Goal: Communication & Community: Answer question/provide support

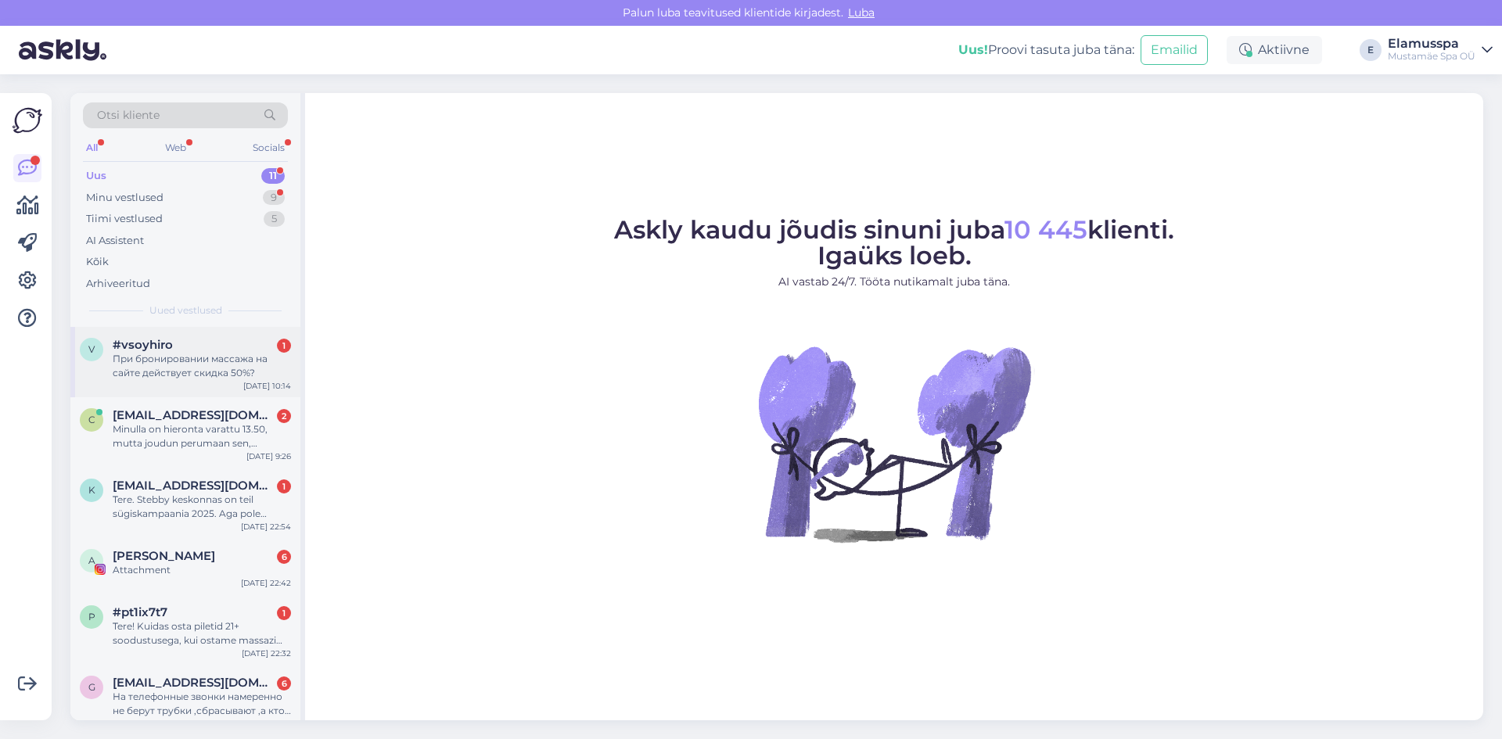
scroll to position [339, 0]
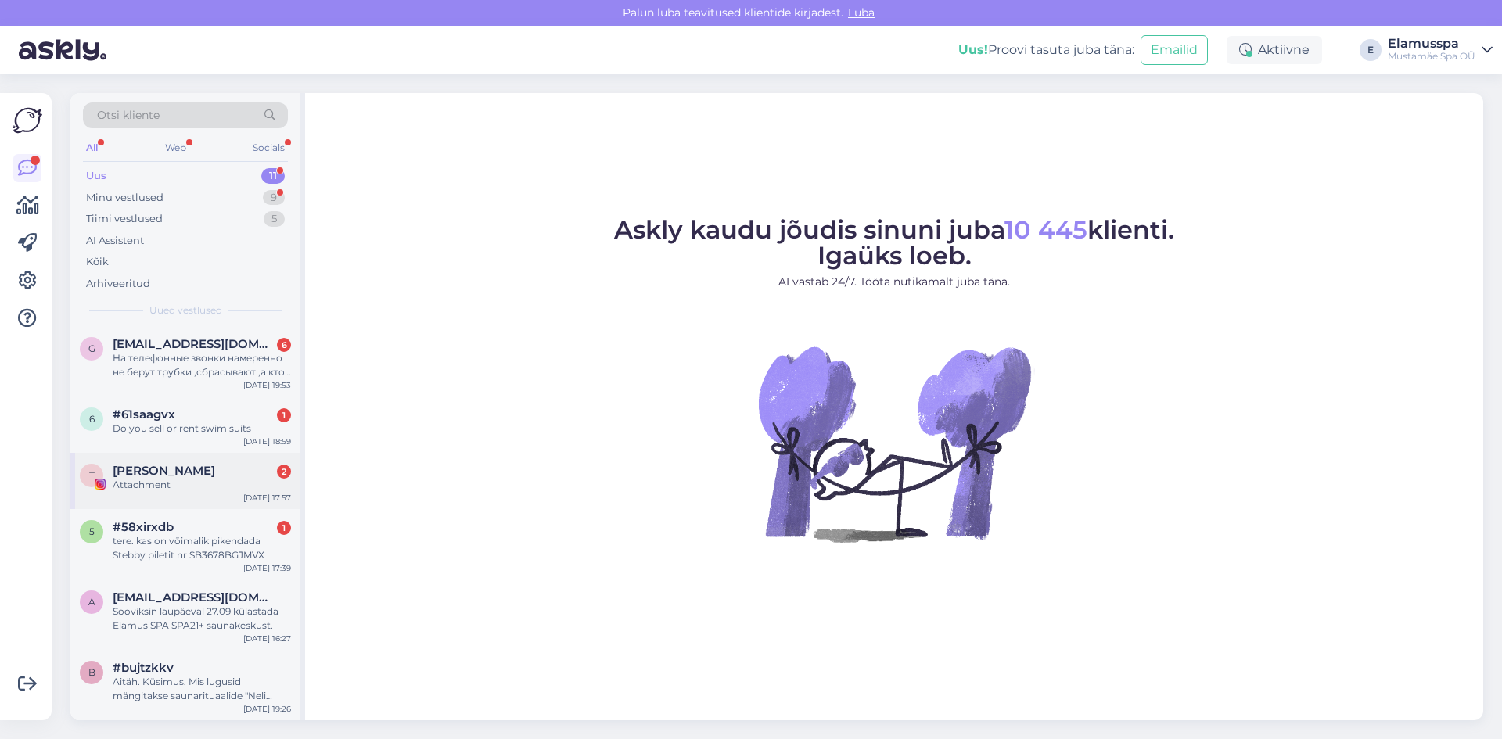
click at [215, 473] on span "[PERSON_NAME]" at bounding box center [164, 471] width 103 height 14
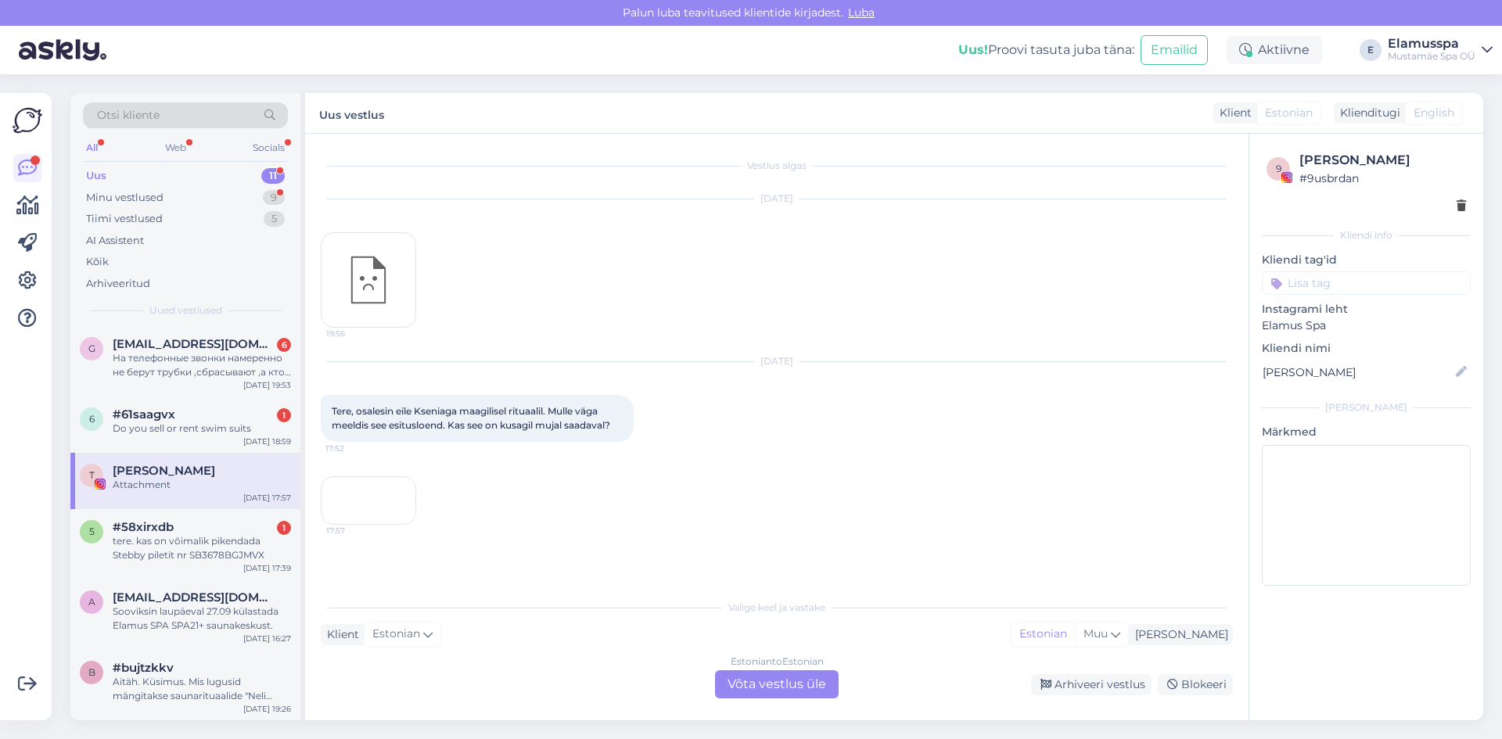
scroll to position [59, 0]
click at [77, 545] on div "5 #58xirxdb 1 tere. kas on võimalik pikendada Stebby piletit nr SB3678BGJMVX [D…" at bounding box center [185, 544] width 230 height 70
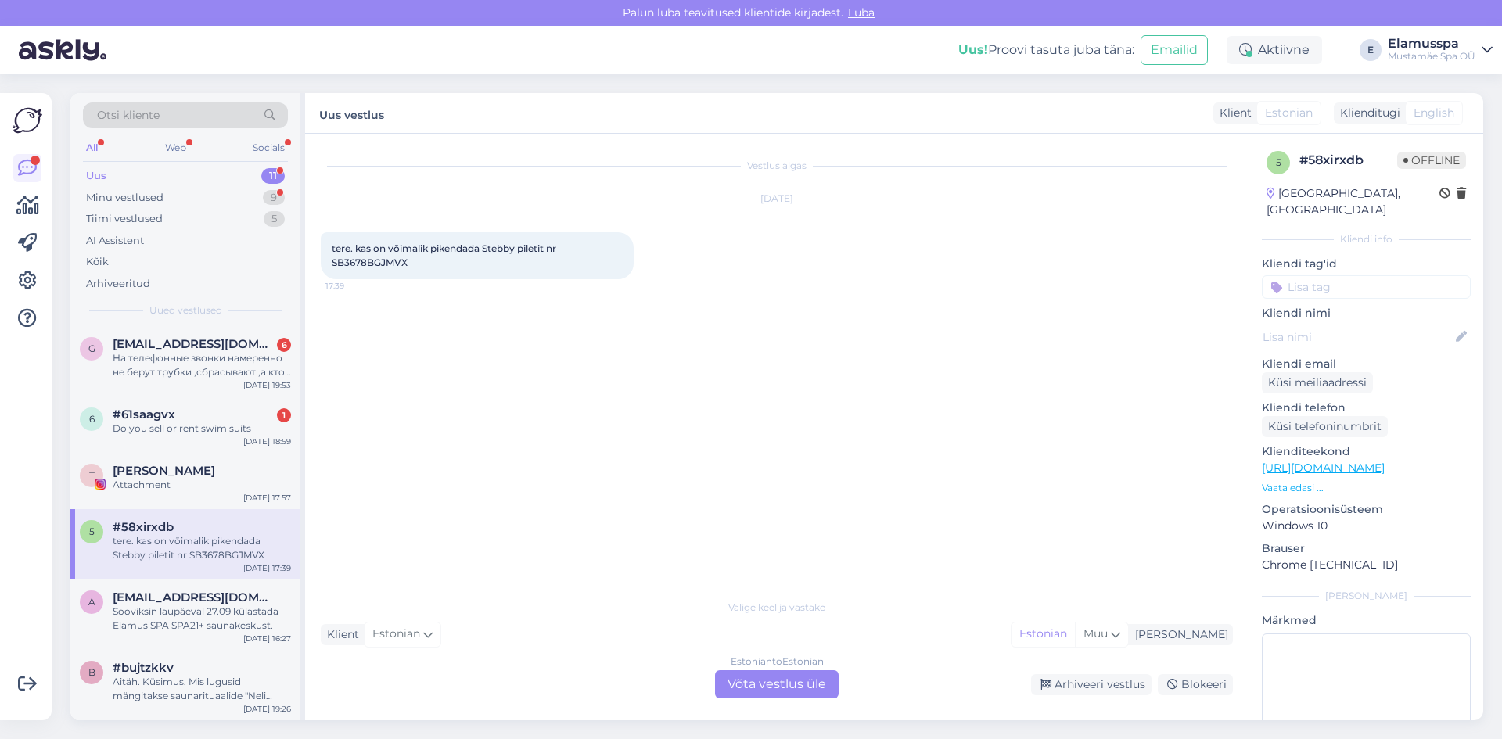
click at [398, 268] on span "tere. kas on võimalik pikendada Stebby piletit nr SB3678BGJMVX" at bounding box center [445, 256] width 227 height 26
copy div "SB3678BGJMVX 17:39"
click at [734, 686] on div "Estonian to Estonian Võta vestlus üle" at bounding box center [777, 685] width 124 height 28
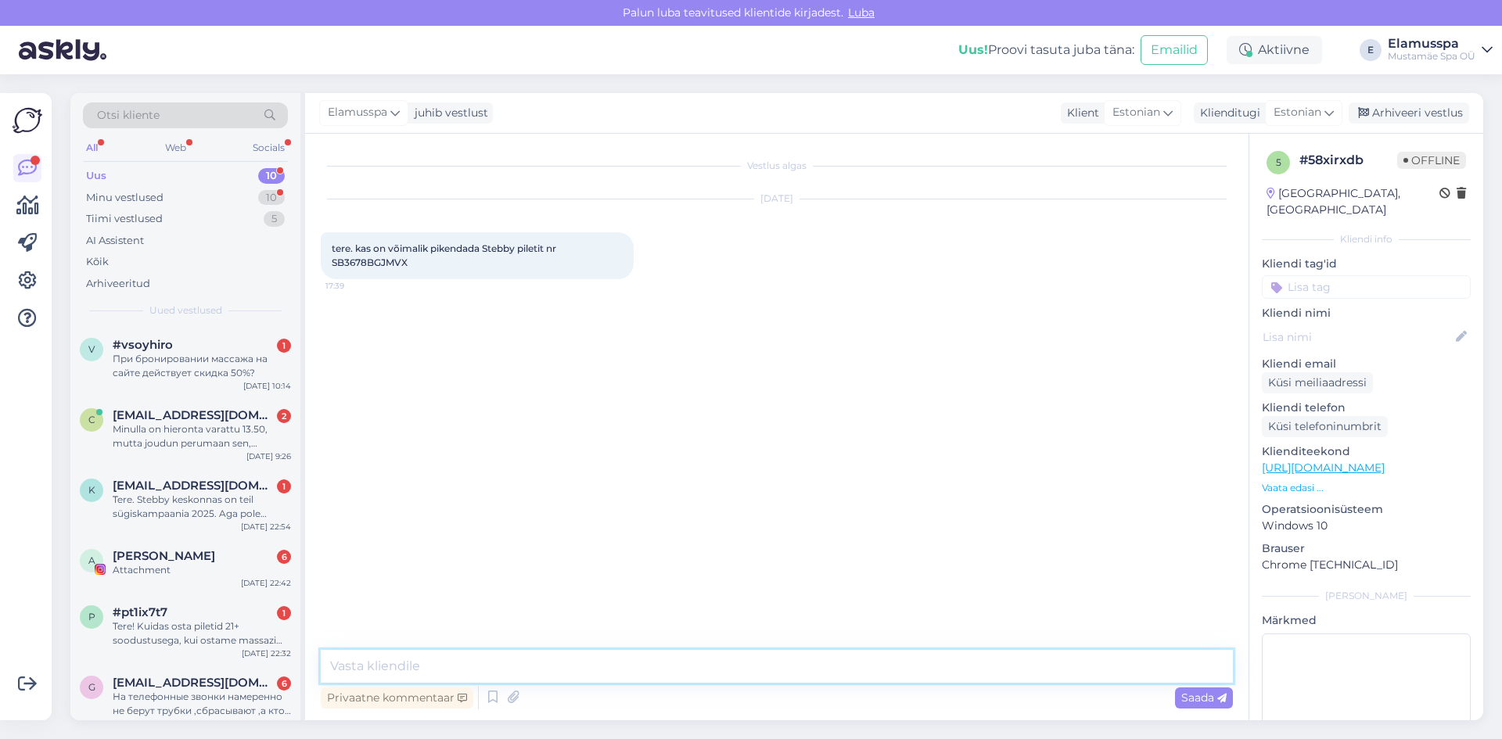
click at [728, 675] on textarea at bounding box center [777, 666] width 912 height 33
type textarea "Tere! pilet on pikendatud 30ks päevaks"
click at [1204, 693] on span "Saada" at bounding box center [1204, 698] width 45 height 14
click at [1400, 117] on div "Arhiveeri vestlus" at bounding box center [1409, 113] width 121 height 21
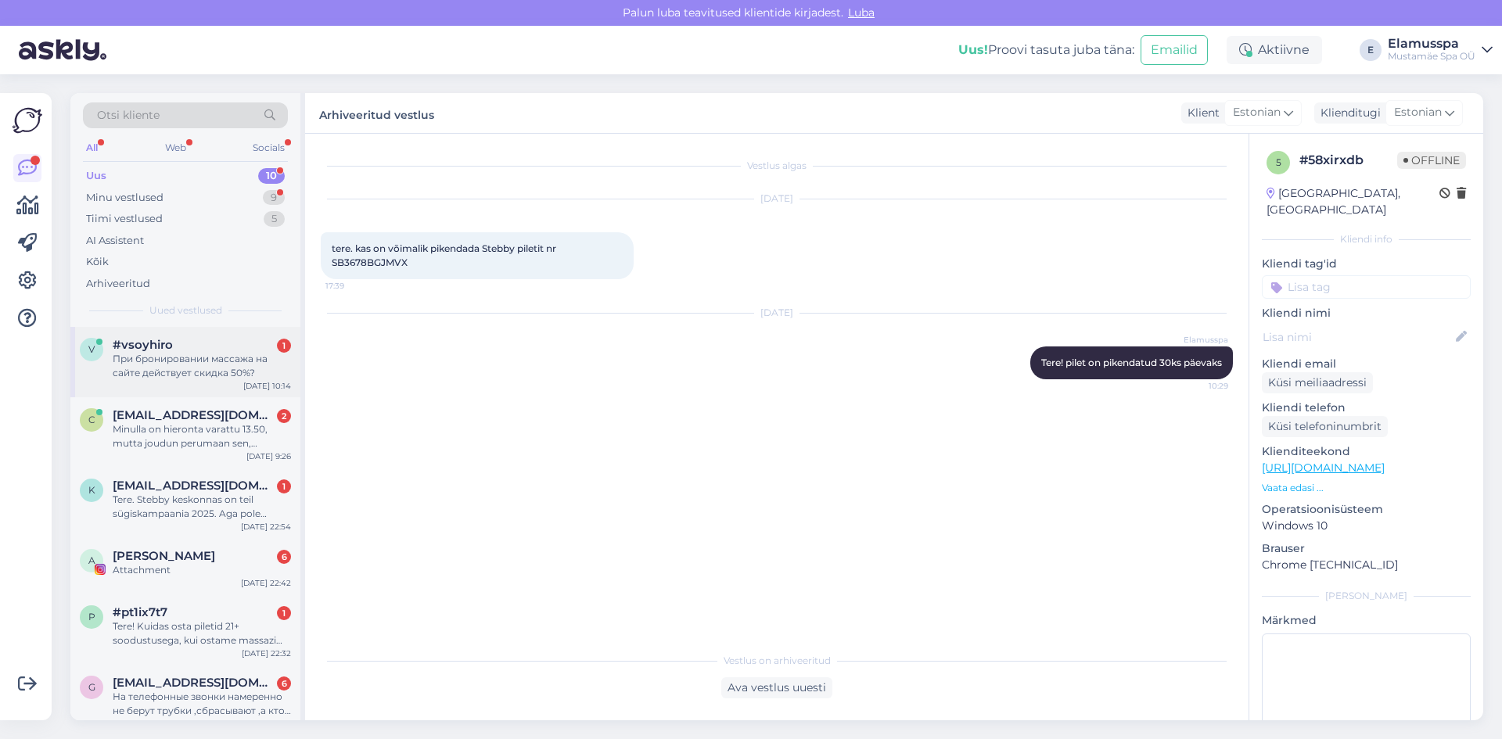
click at [248, 360] on div "При бронировании массажа на сайте действует скидка 50%?" at bounding box center [202, 366] width 178 height 28
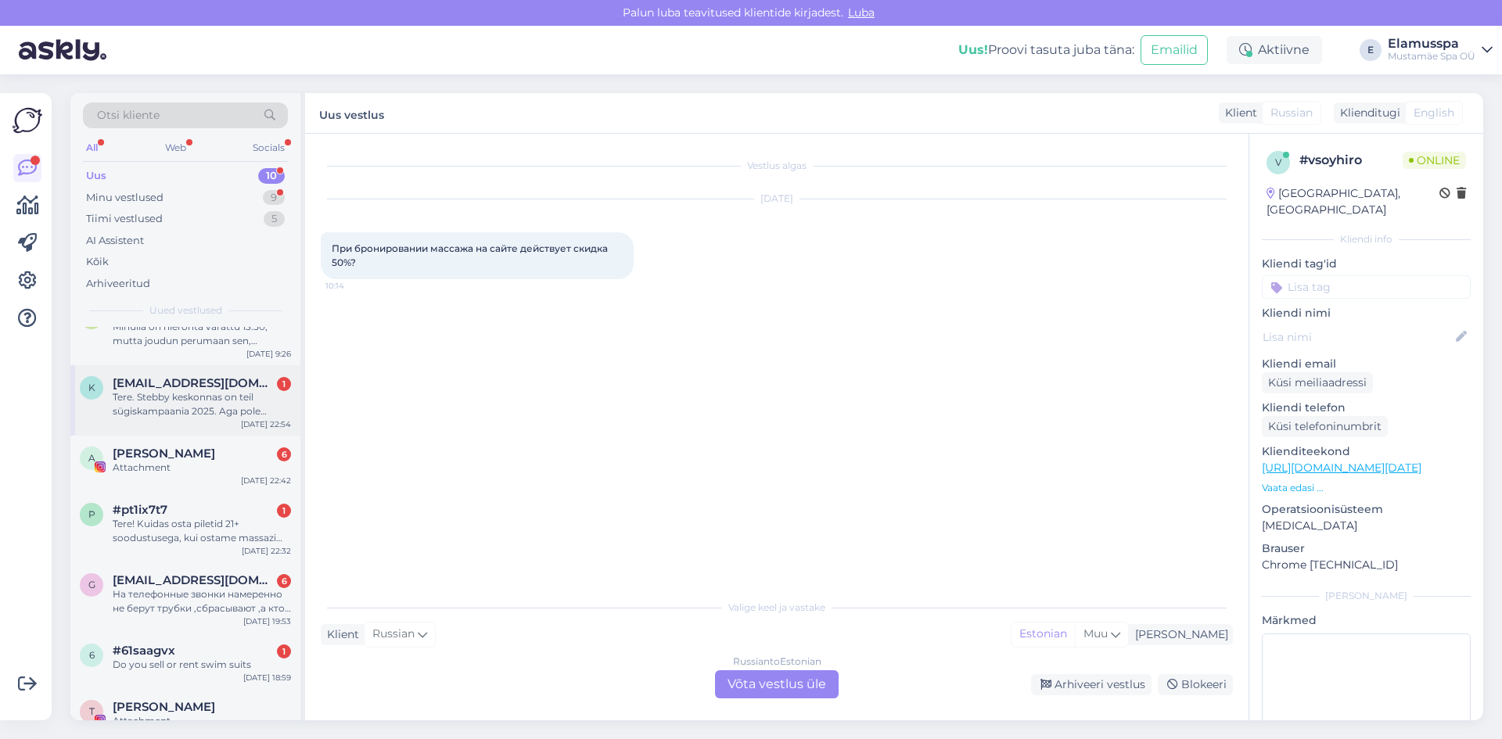
scroll to position [34, 0]
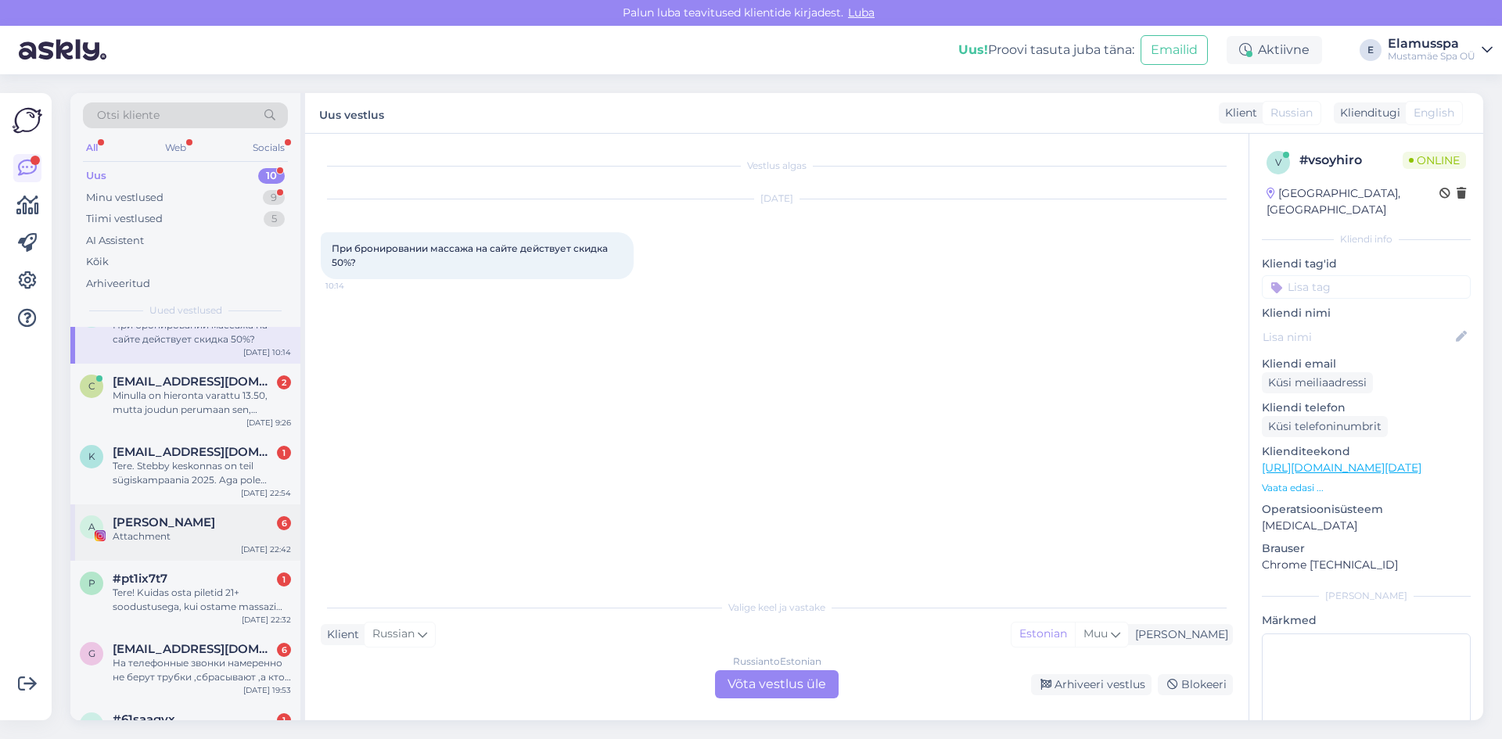
click at [225, 559] on div "A [PERSON_NAME] 6 Attachment [DATE] 22:42" at bounding box center [185, 533] width 230 height 56
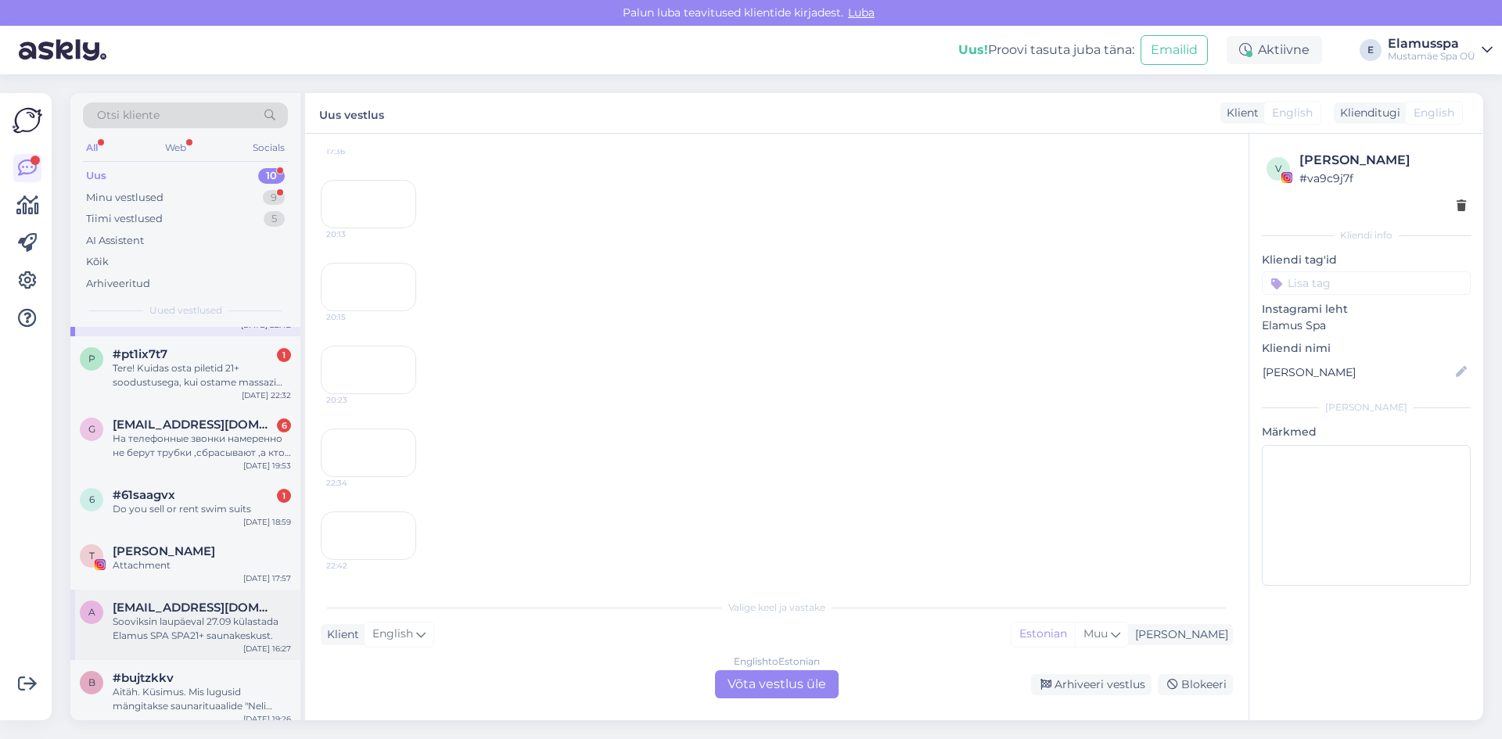
scroll to position [268, 0]
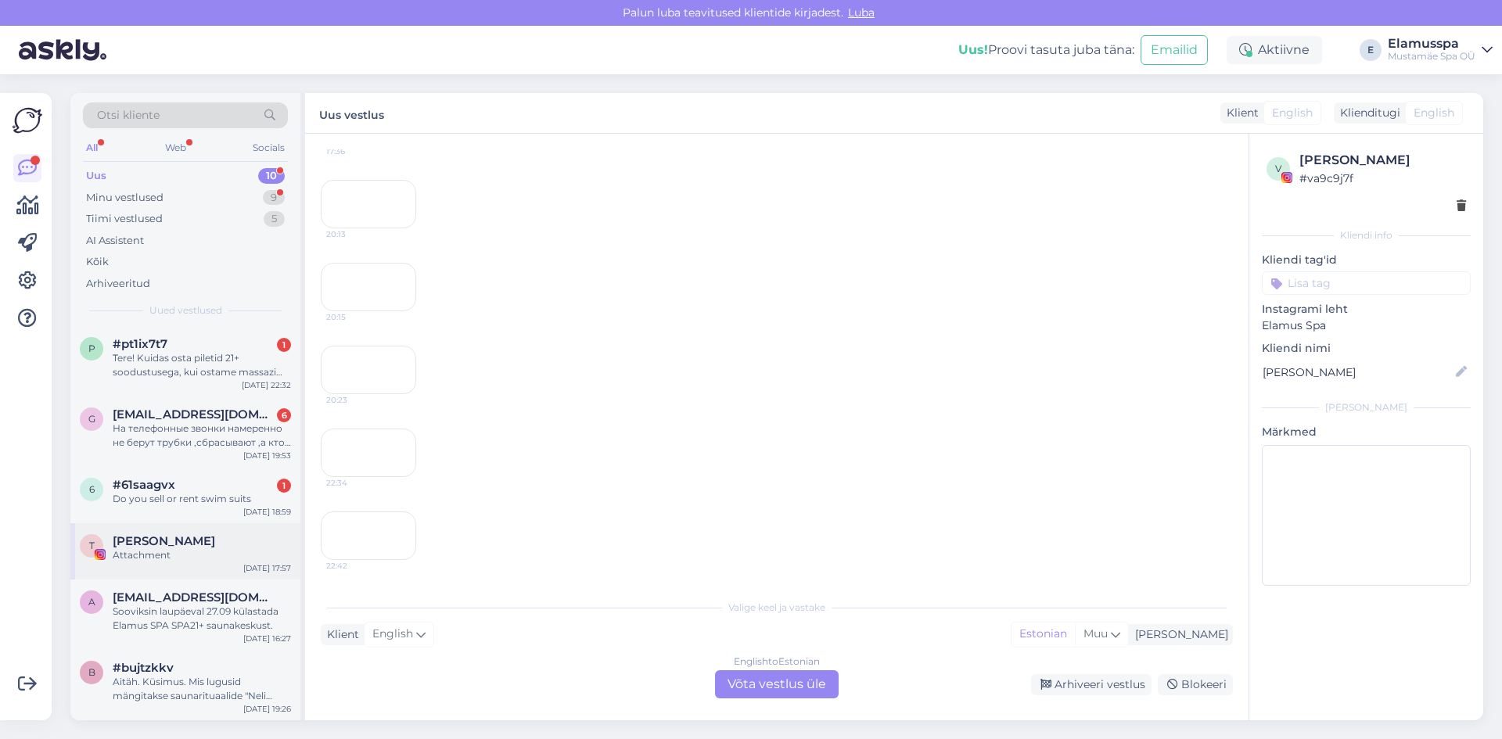
click at [171, 542] on span "[PERSON_NAME]" at bounding box center [164, 541] width 103 height 14
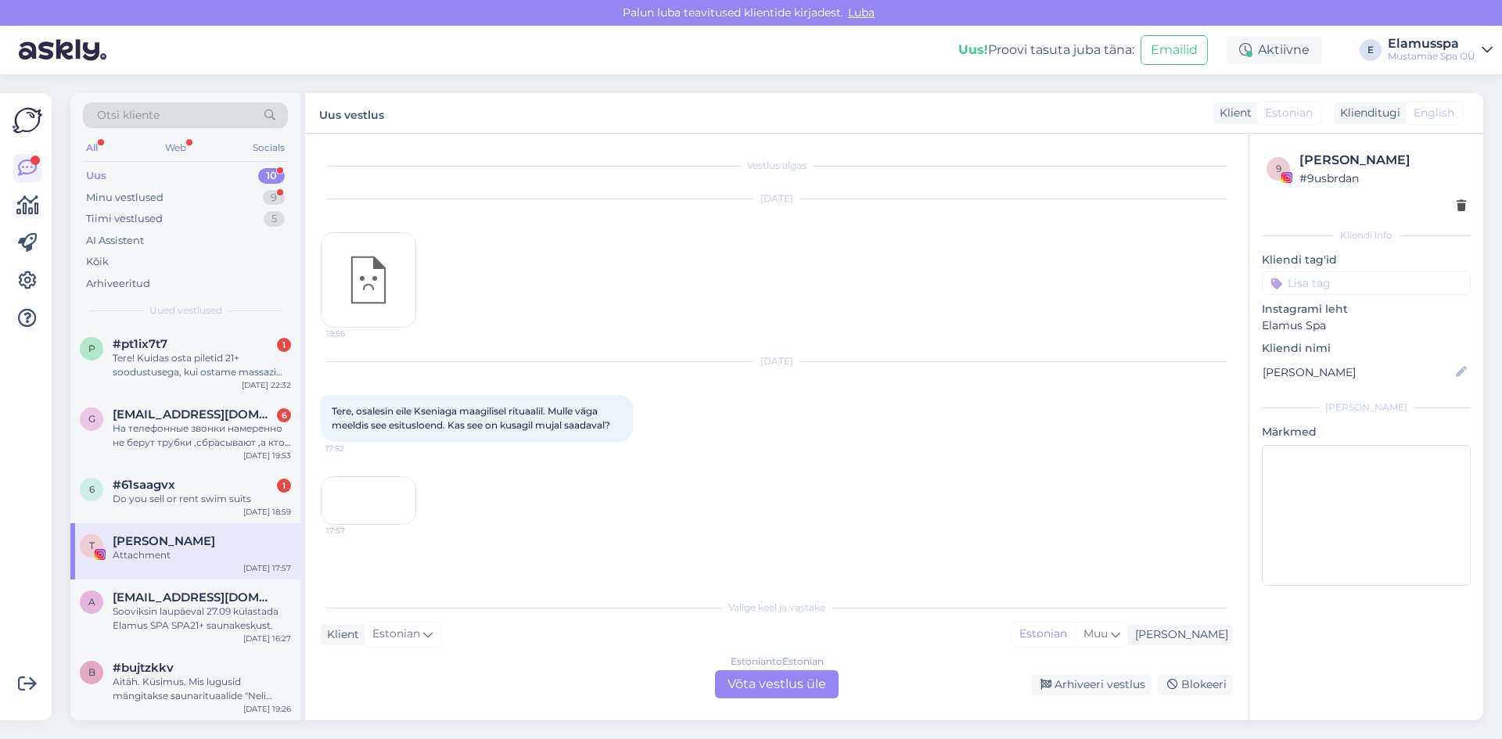
scroll to position [59, 0]
click at [385, 485] on div "17:57" at bounding box center [368, 501] width 95 height 49
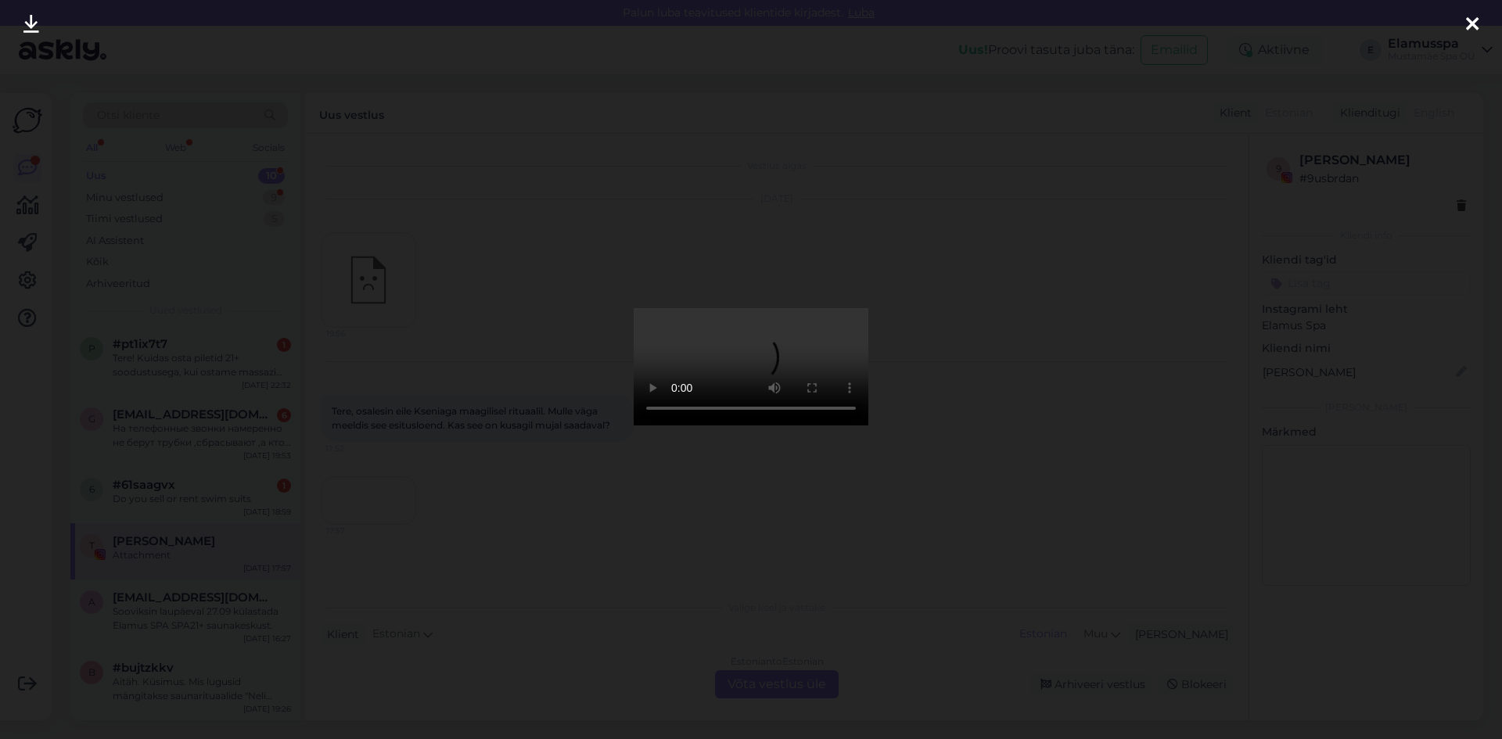
click at [1085, 434] on div at bounding box center [751, 369] width 1502 height 739
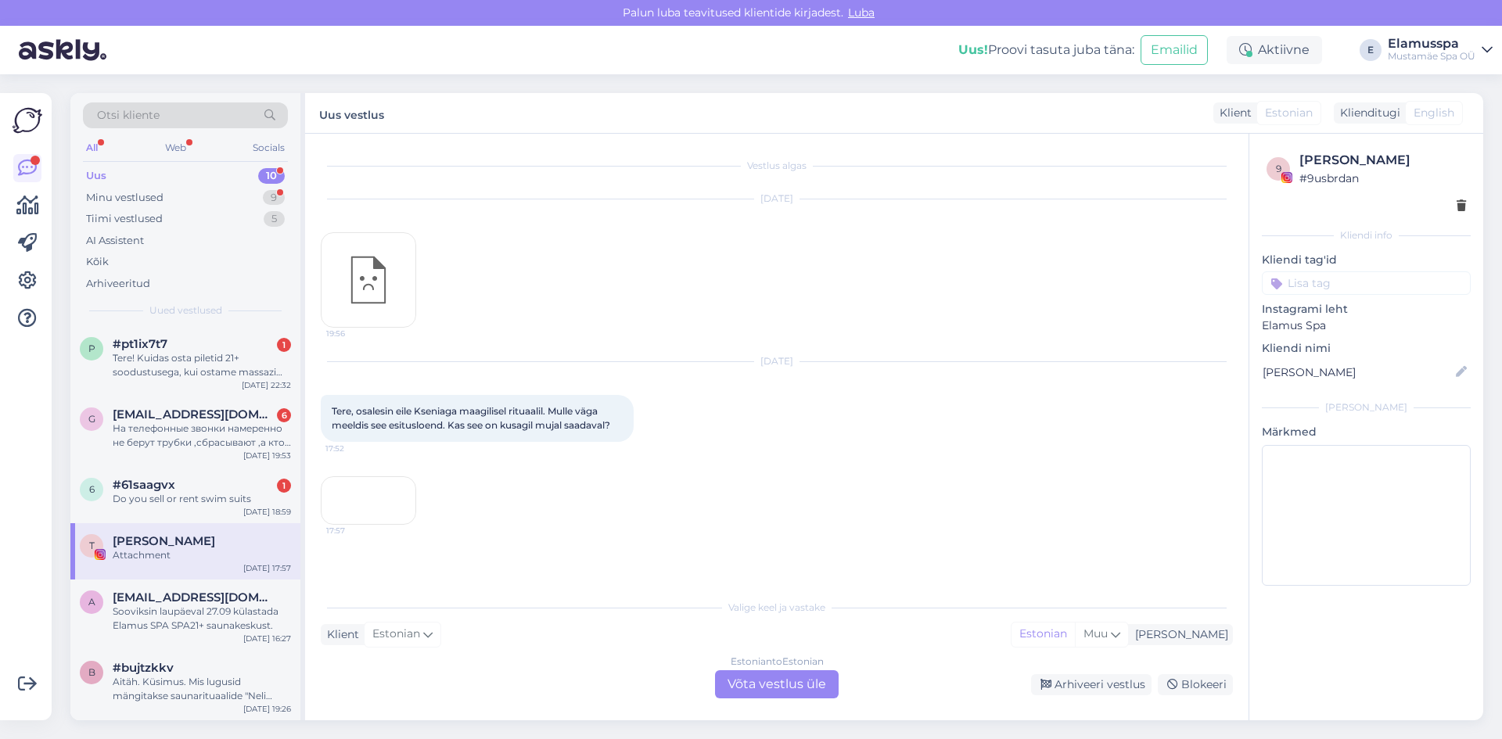
scroll to position [82, 0]
click at [735, 705] on div "Vestlus algas [DATE] 19:56 Sep 26 2025 Tere, osalesin eile Kseniaga maagilisel …" at bounding box center [777, 427] width 944 height 587
click at [737, 689] on div "Estonian to Estonian Võta vestlus üle" at bounding box center [777, 685] width 124 height 28
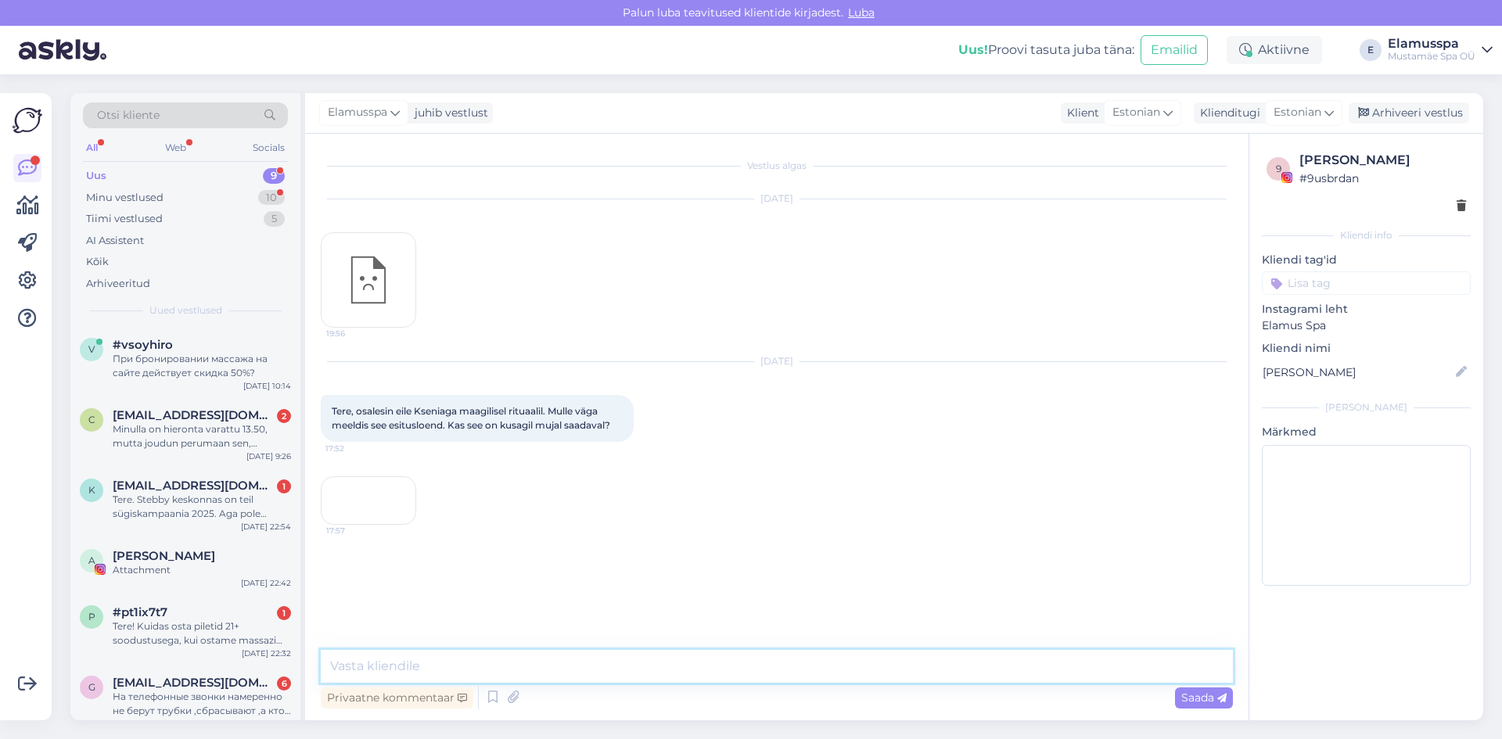
click at [699, 678] on textarea at bounding box center [777, 666] width 912 height 33
type textarea "Tere! Need rituaalid ja Ksenia on kahjuks ainult siin saadaval. Ootame teid sii…"
click at [1214, 703] on span "Saada" at bounding box center [1204, 698] width 45 height 14
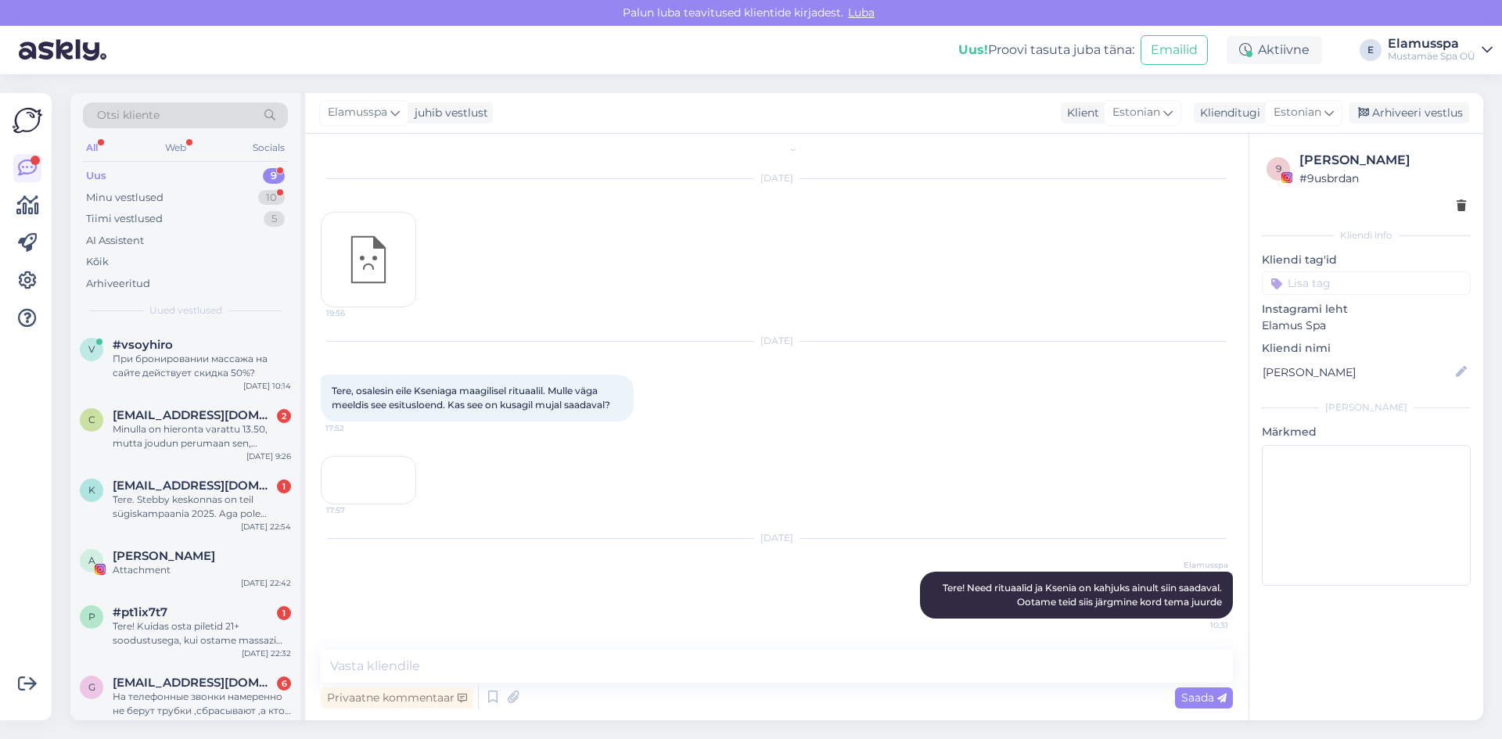
scroll to position [138, 0]
click at [1387, 116] on div "Arhiveeri vestlus" at bounding box center [1409, 113] width 121 height 21
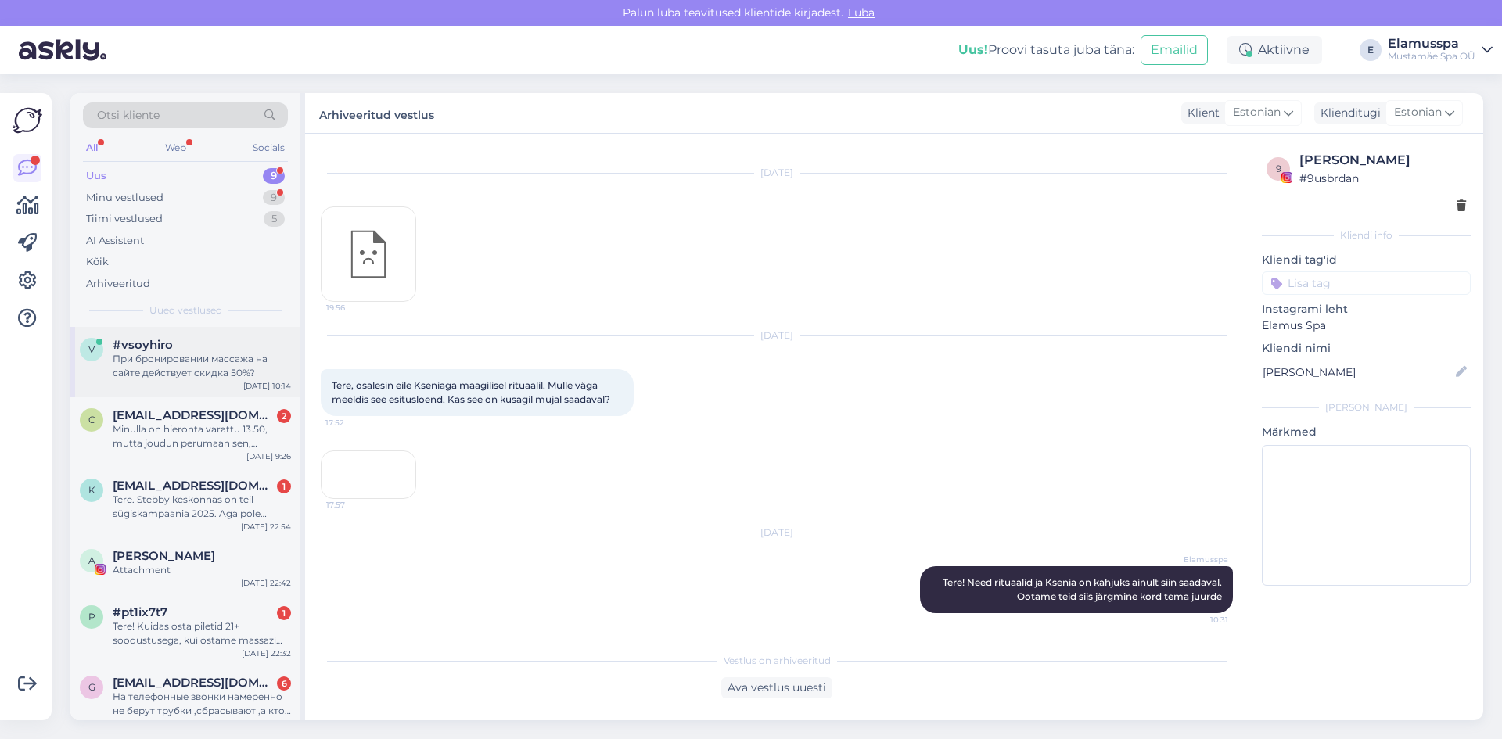
click at [168, 354] on div "При бронировании массажа на сайте действует скидка 50%?" at bounding box center [202, 366] width 178 height 28
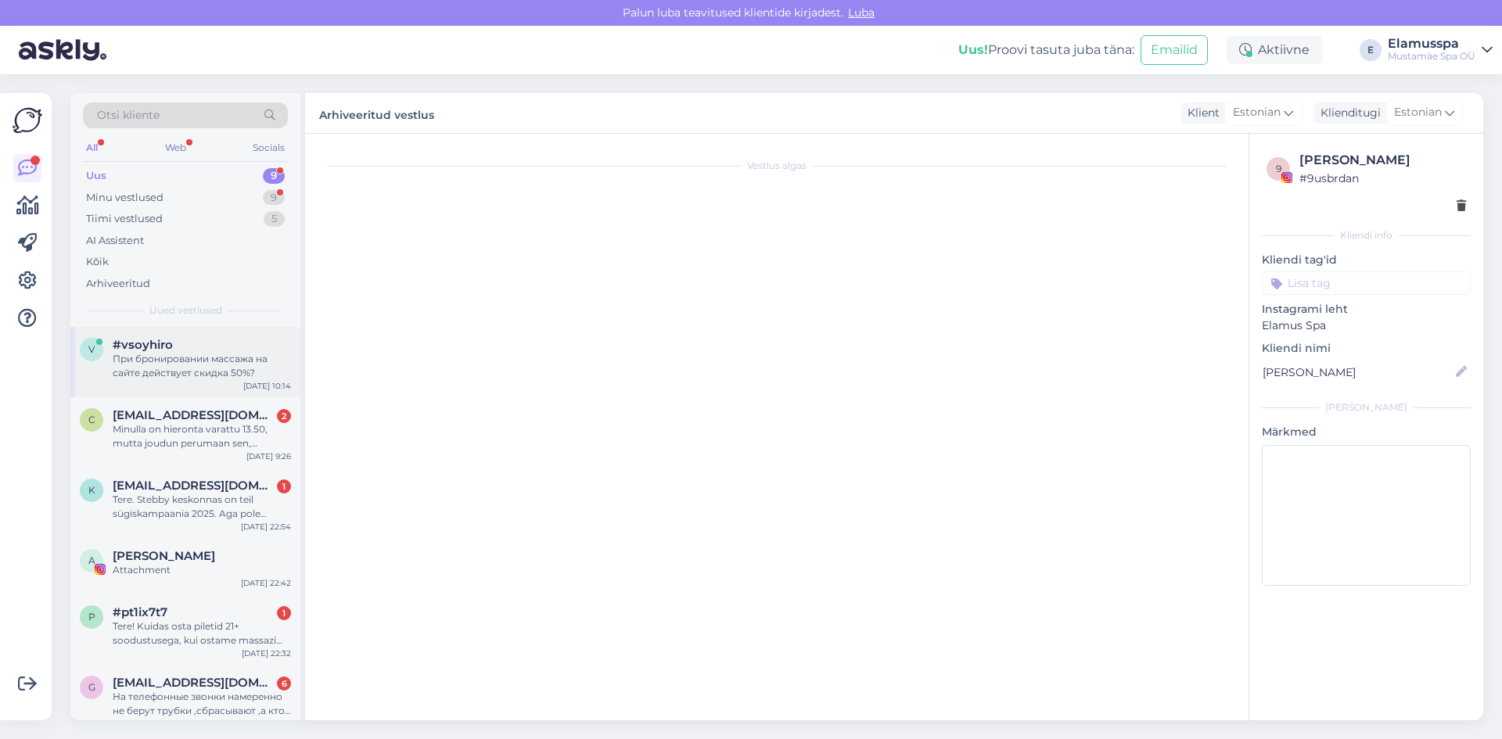
scroll to position [0, 0]
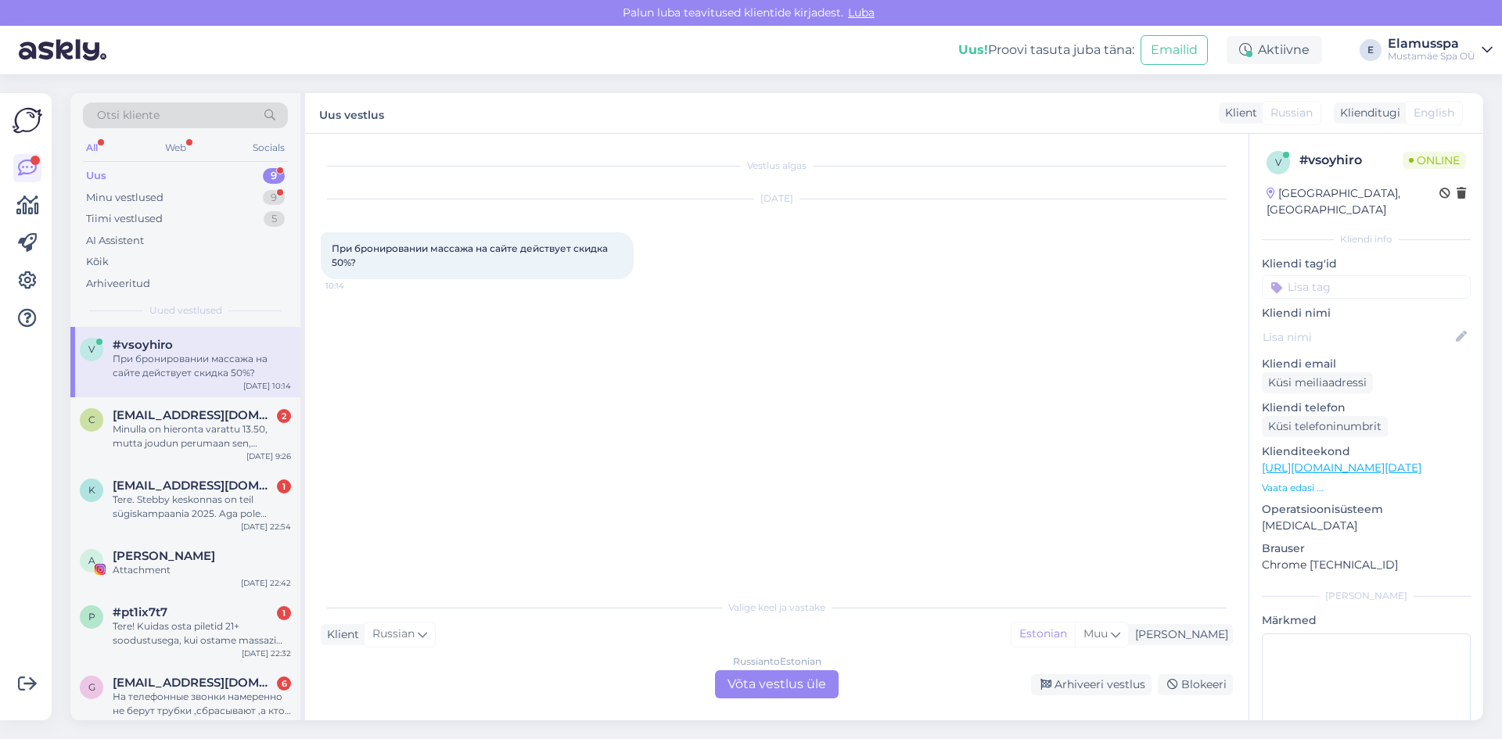
click at [774, 680] on div "Russian to Estonian Võta vestlus üle" at bounding box center [777, 685] width 124 height 28
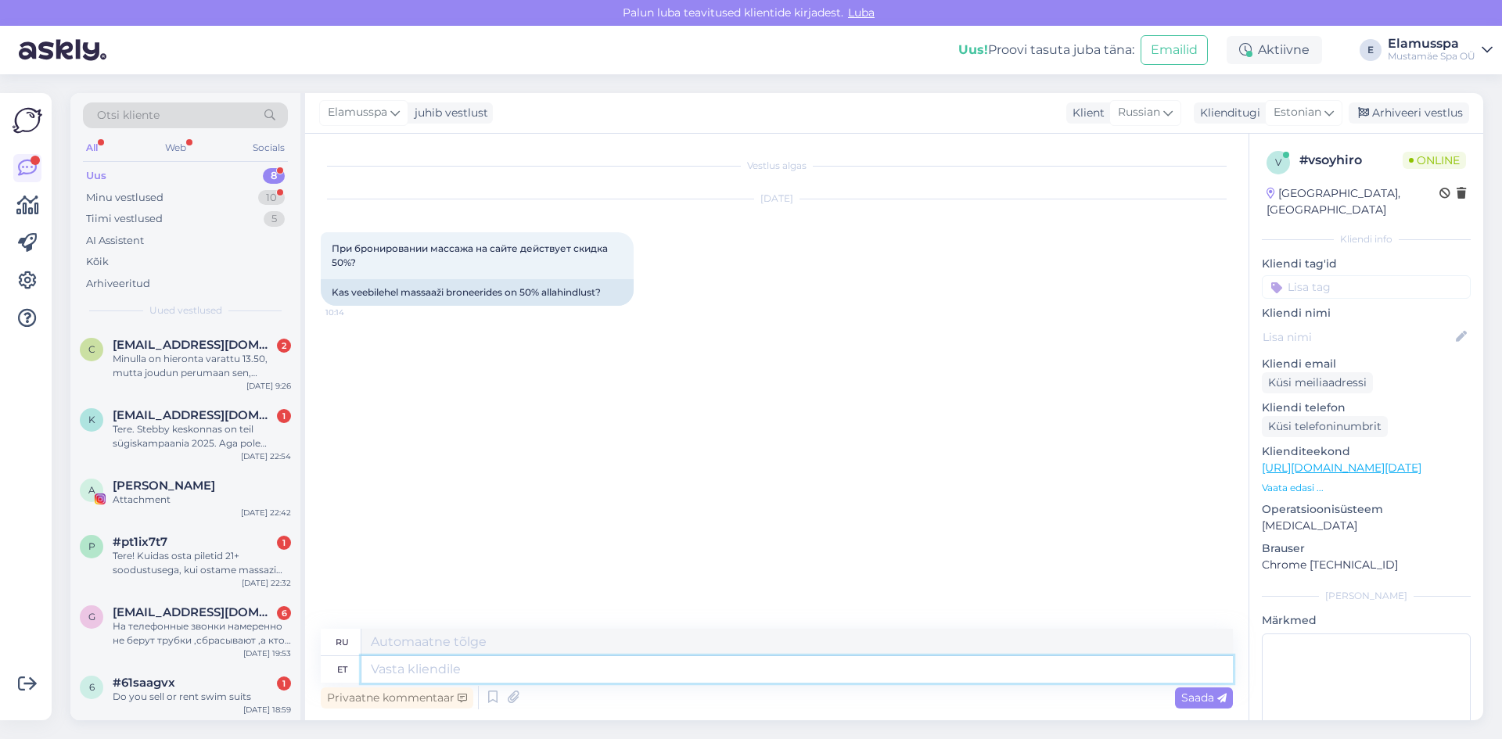
click at [774, 681] on textarea at bounding box center [798, 670] width 872 height 27
type textarea "Tere!"
type textarea "Привет!"
type textarea "Tere! Just,"
type textarea "Привет! Просто,"
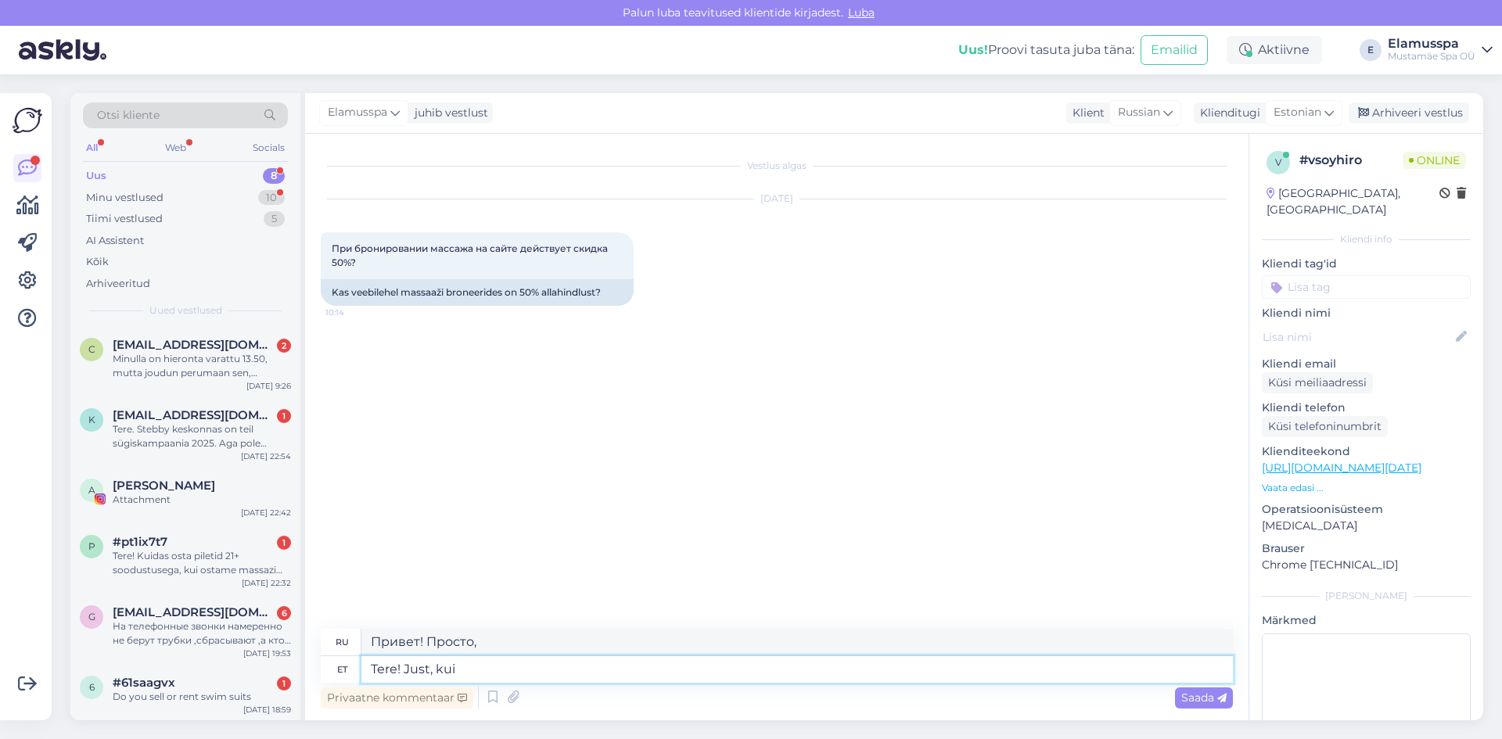
type textarea "Tere! Just, kui"
type textarea "Привет! На всякий случай."
click at [671, 596] on div "Vestlus algas [DATE] При бронировании массажа на сайте действует скидка 50%? 10…" at bounding box center [784, 382] width 927 height 466
click at [571, 672] on textarea "Tere! Just, kui" at bounding box center [798, 670] width 872 height 27
drag, startPoint x: 571, startPoint y: 672, endPoint x: 406, endPoint y: 673, distance: 165.1
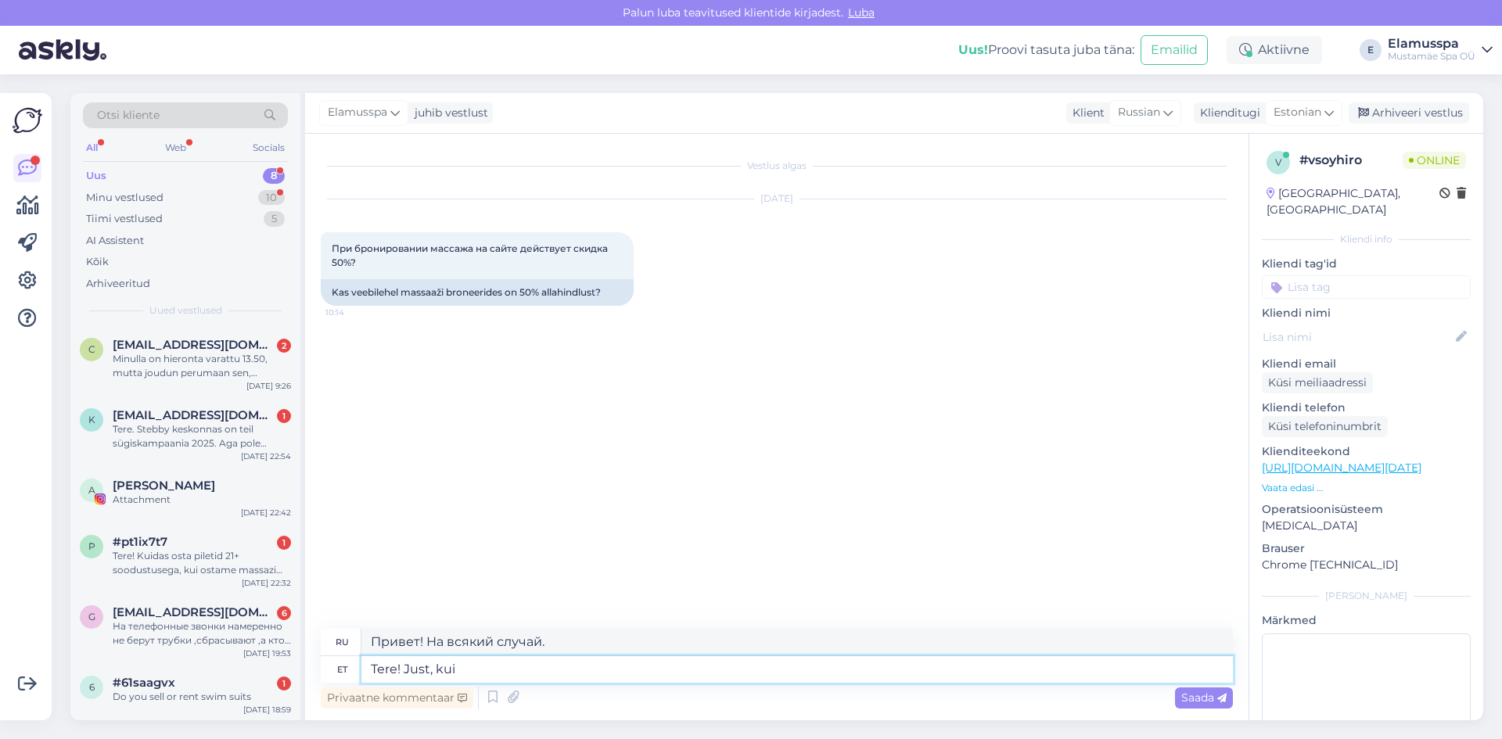
click at [406, 673] on textarea "Tere! Just, kui" at bounding box center [798, 670] width 872 height 27
type textarea "Tere!"
type textarea "Привет!"
type textarea "Tere! [PERSON_NAME]"
type textarea "Привет! Да,"
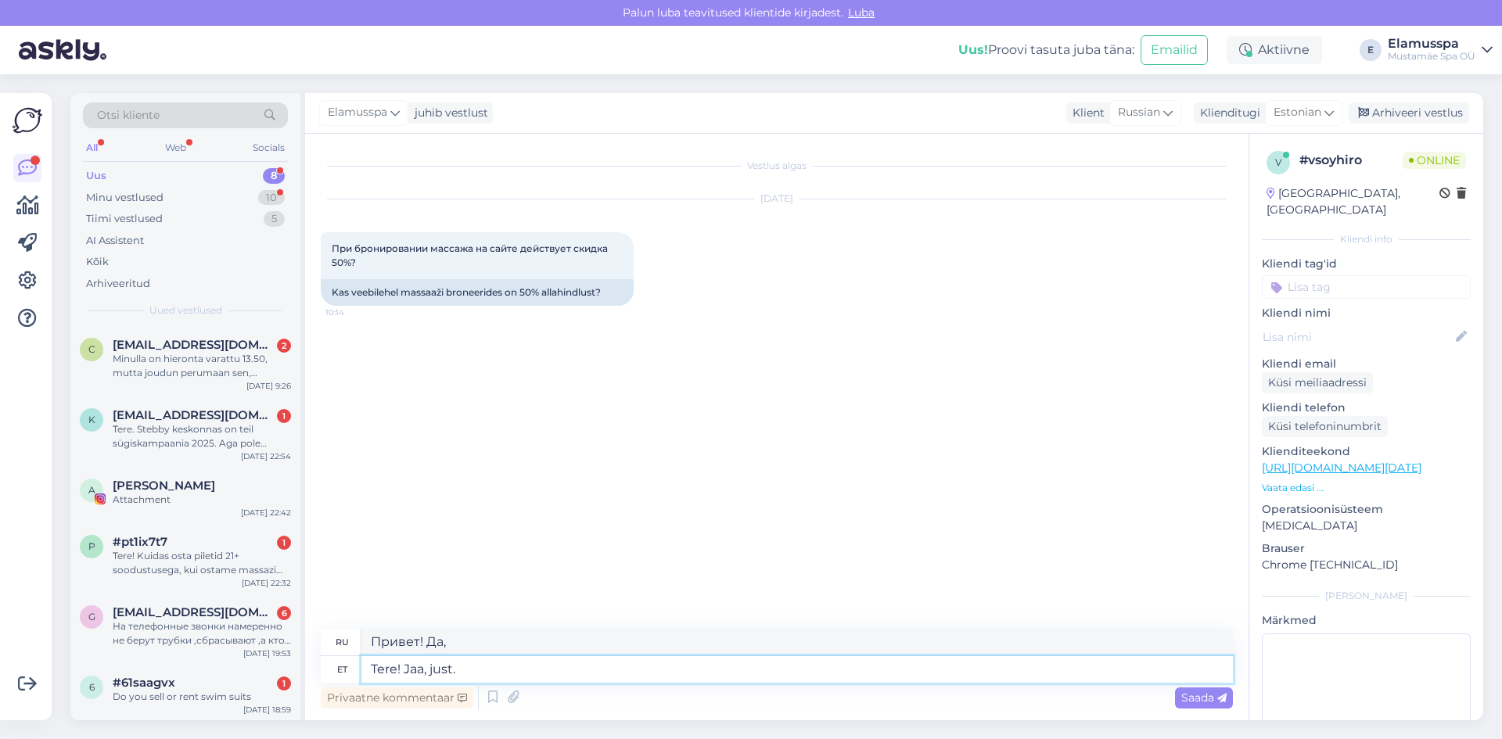
type textarea "Tere! Jaa, just."
type textarea "Привет! Да, именно так."
type textarea "Tere! Jaa, just. Ag"
type textarea "Привет! Да, именно. А"
type textarea "Tere! Jaa, just. Aga ai"
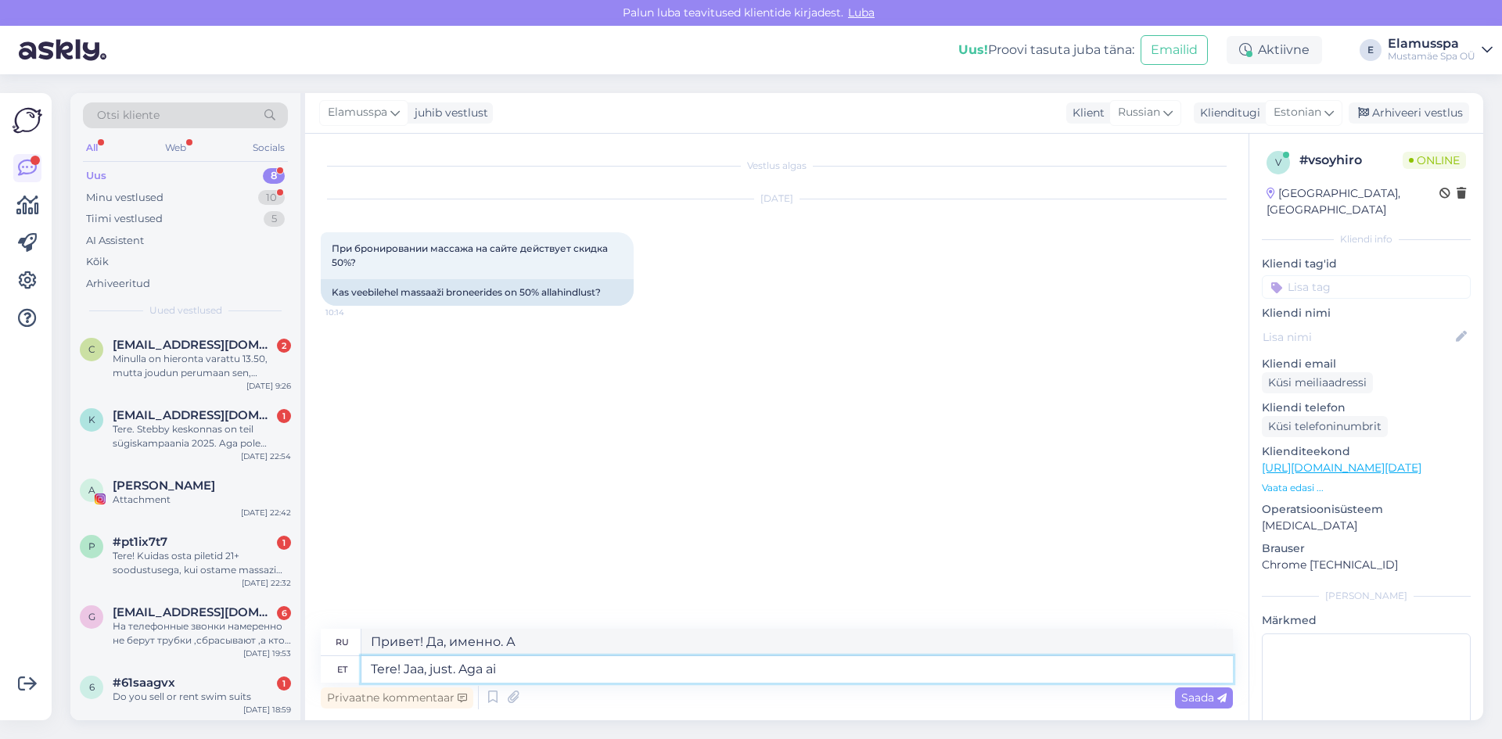
type textarea "Привет! Да, именно так. Но"
type textarea "Tere! Jaa, just. Aga ainult k"
type textarea "Привет! Да, именно так. Но только"
type textarea "Tere! Jaa, just. Aga ainult juhul ku"
type textarea "Привет! Да, именно так. Но на всякий случай"
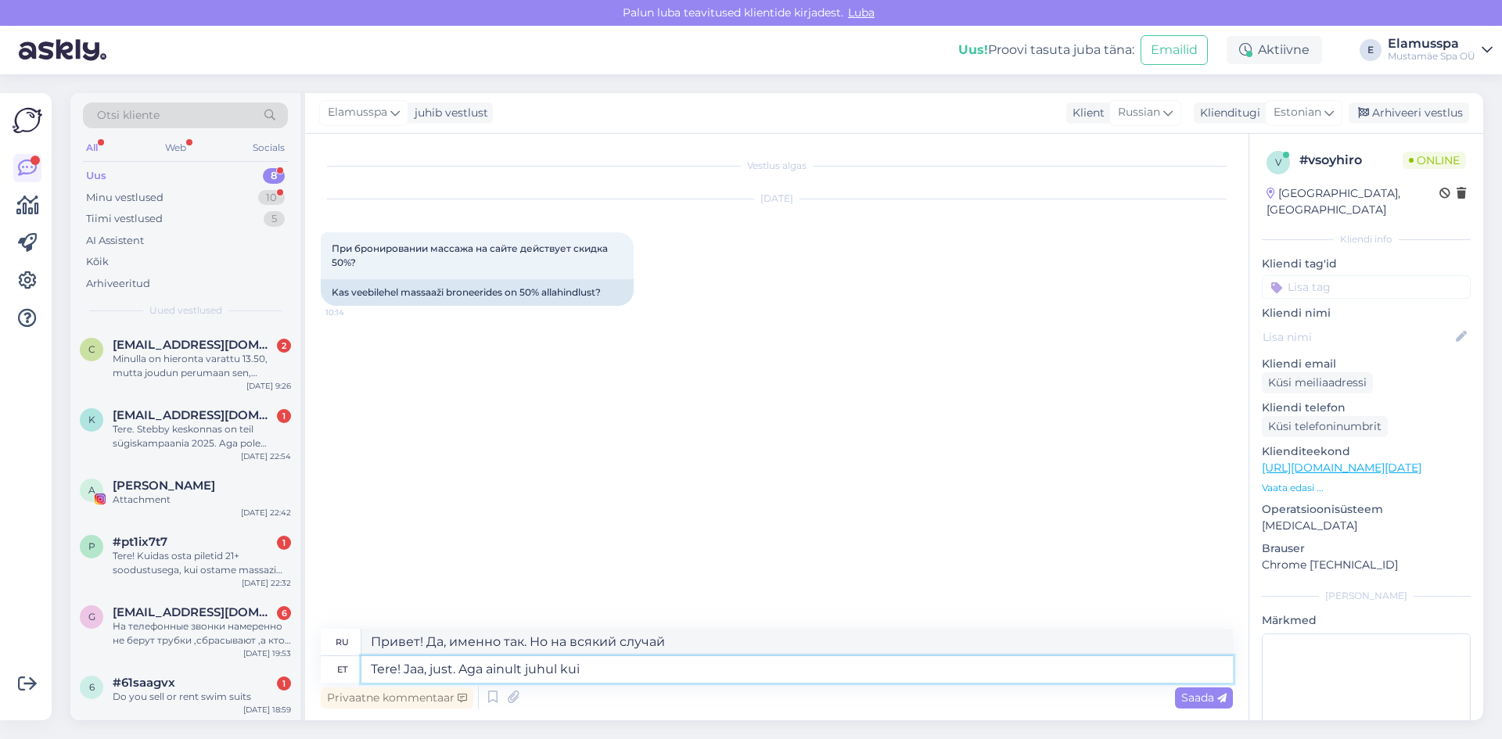
type textarea "Tere! Jaa, just. Aga ainult juhul kui m"
type textarea "Привет! Да, именно так. Но только если"
type textarea "Tere! Jaa, just. Aga ainult juhul kui massaaz o"
type textarea "Здравствуйте! Да, именно так. Но только если массаж..."
type textarea "Tere! Jaa, just. Aga ainult juhul kui massaaz on alates 4"
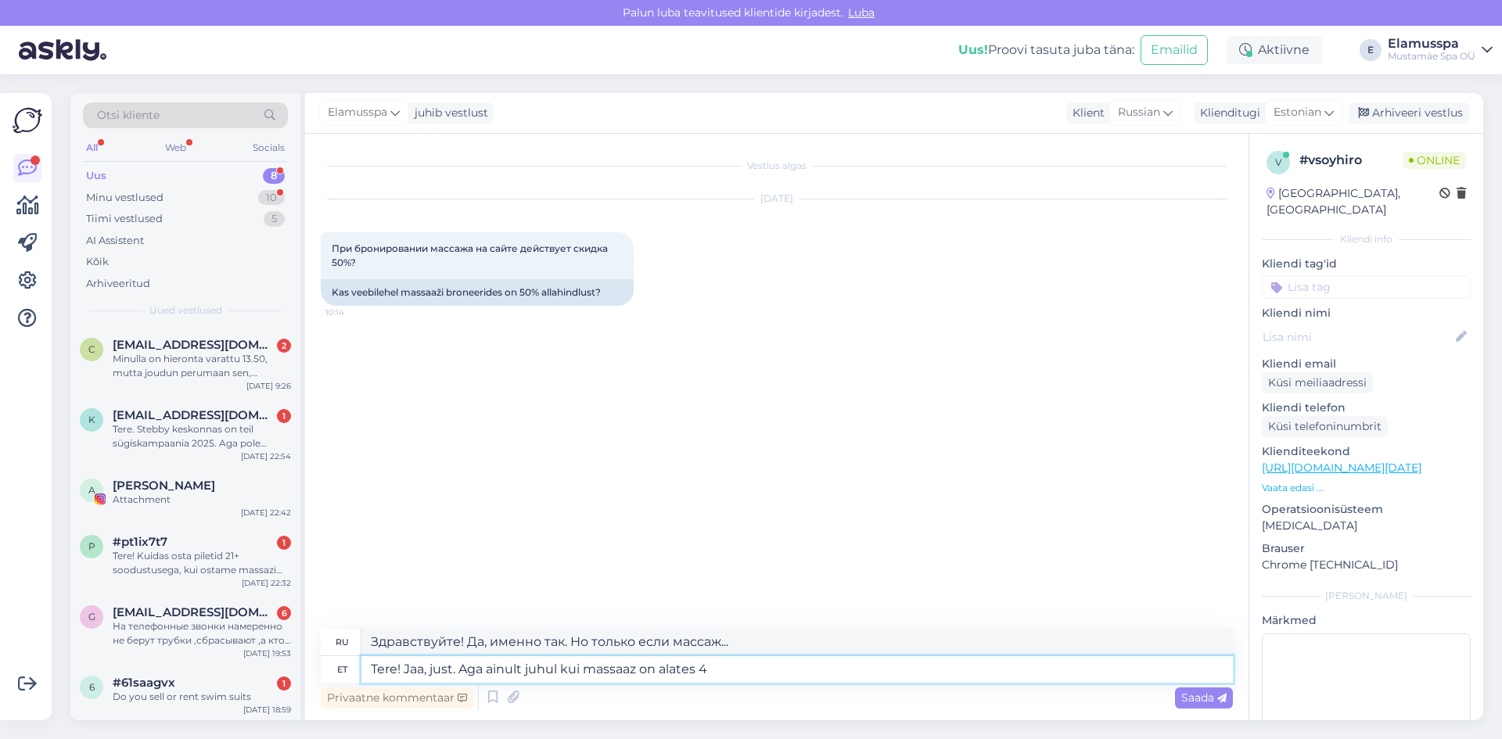
type textarea "Здравствуйте! Да, именно так. Но только если массаж от"
type textarea "Tere! Jaa, just. Aga ainult juhul kui massaaz on alates 45min"
type textarea "Здравствуйте! Да, именно так. Но только если массаж длится от 45 минут."
type textarea "Tere! Jaa, just. Aga ainult juhul kui massaaz on alates 45min"
click at [1182, 698] on span "Saada" at bounding box center [1204, 698] width 45 height 14
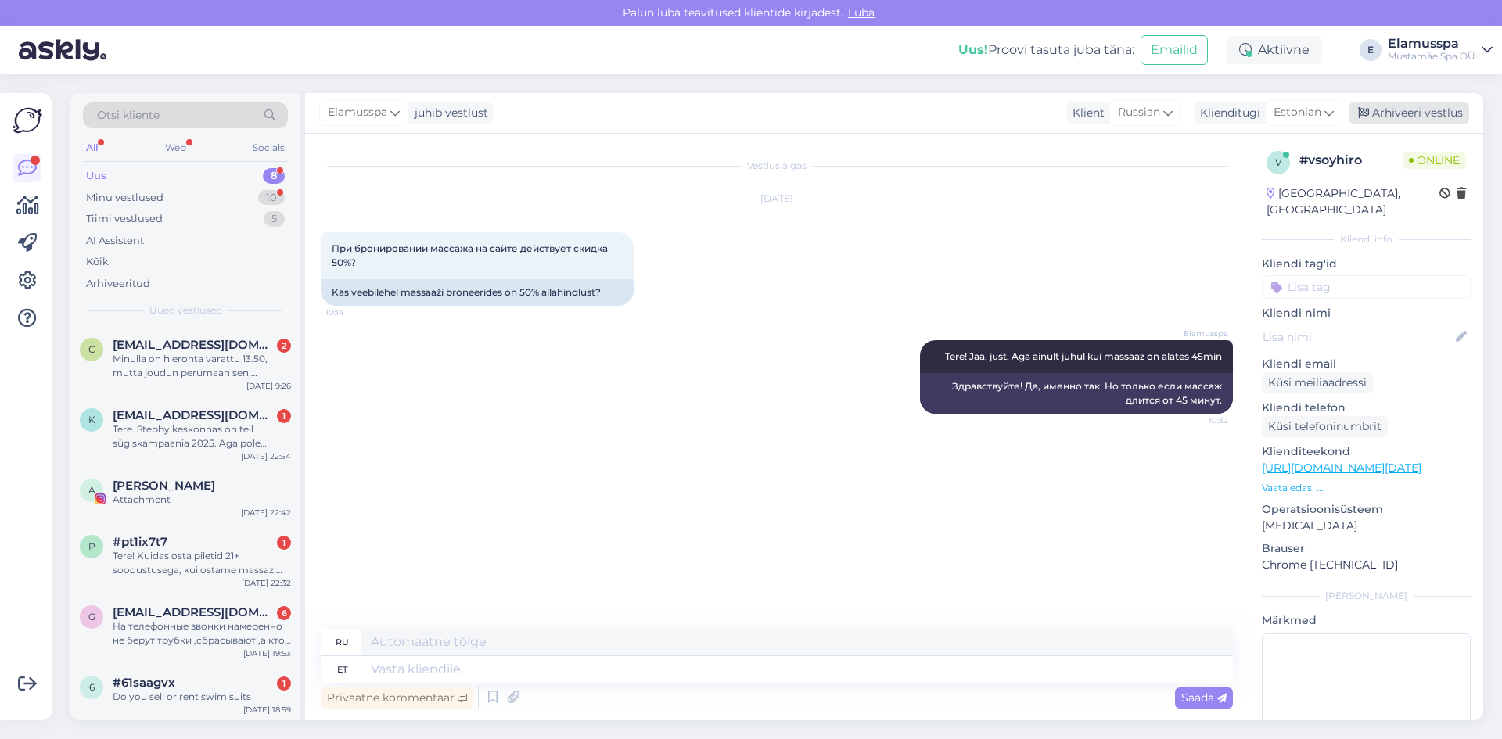
click at [1420, 110] on div "Arhiveeri vestlus" at bounding box center [1409, 113] width 121 height 21
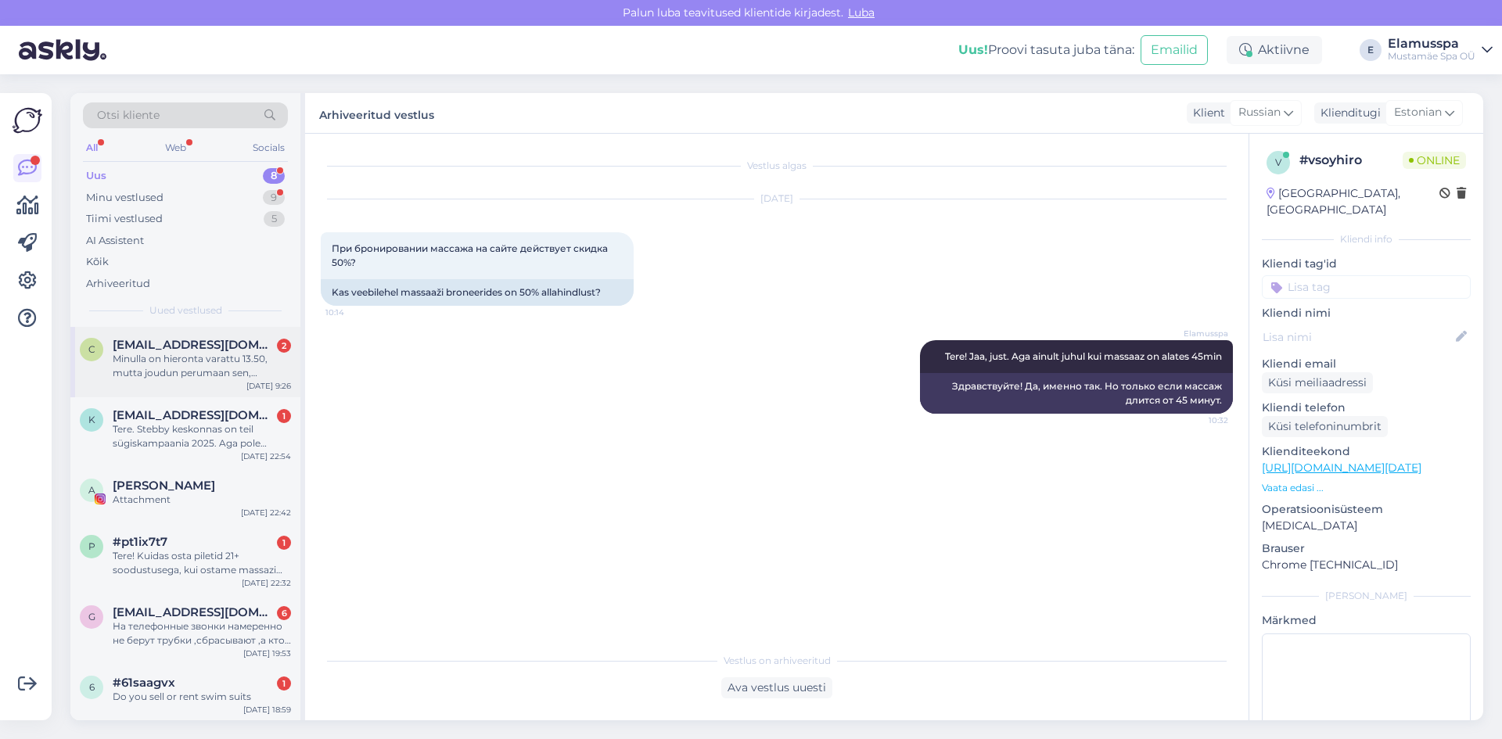
click at [221, 346] on span "[EMAIL_ADDRESS][DOMAIN_NAME]" at bounding box center [194, 345] width 163 height 14
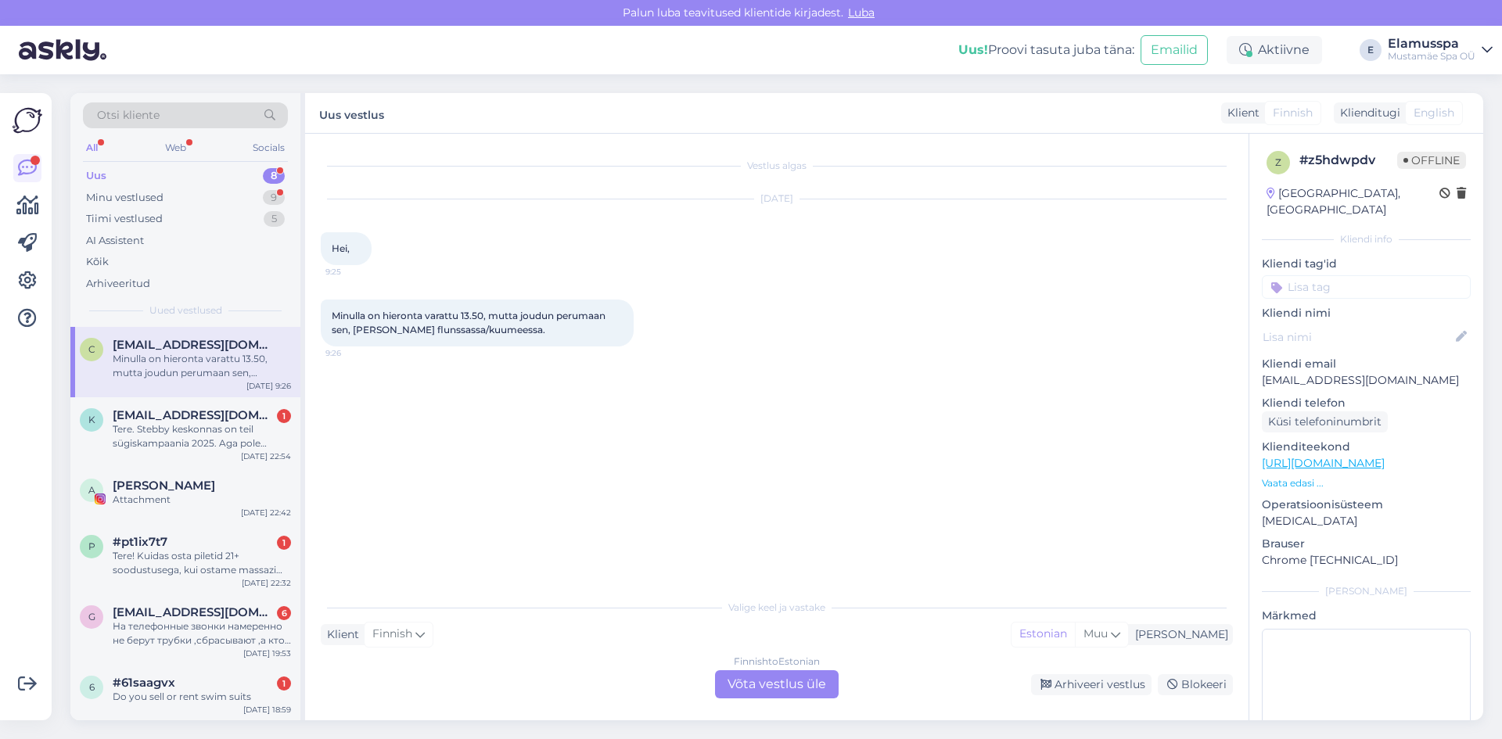
click at [786, 660] on div "Finnish to Estonian" at bounding box center [777, 662] width 86 height 14
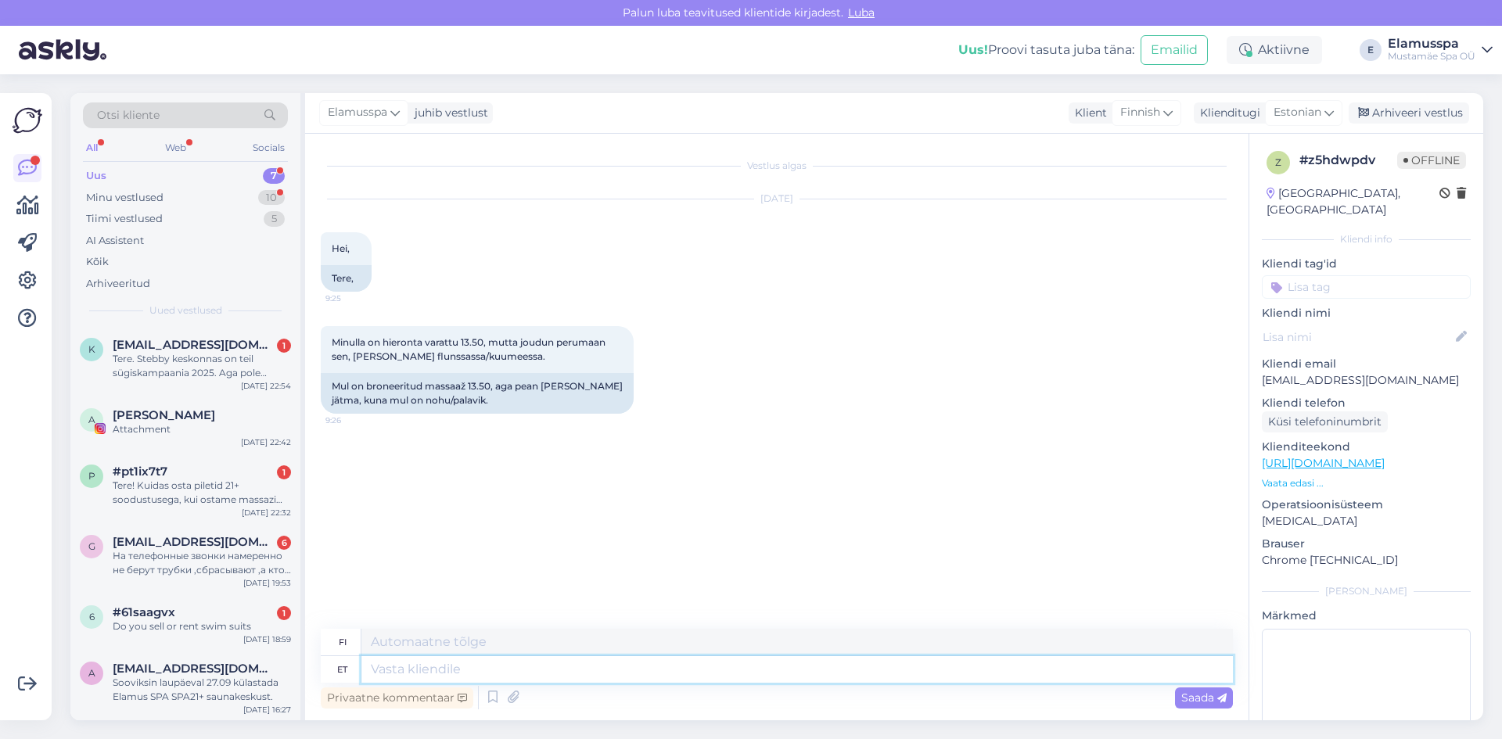
click at [436, 662] on textarea at bounding box center [798, 670] width 872 height 27
type textarea "Tere!"
type textarea "Hei"
type textarea "Tere!"
type textarea "Hei!"
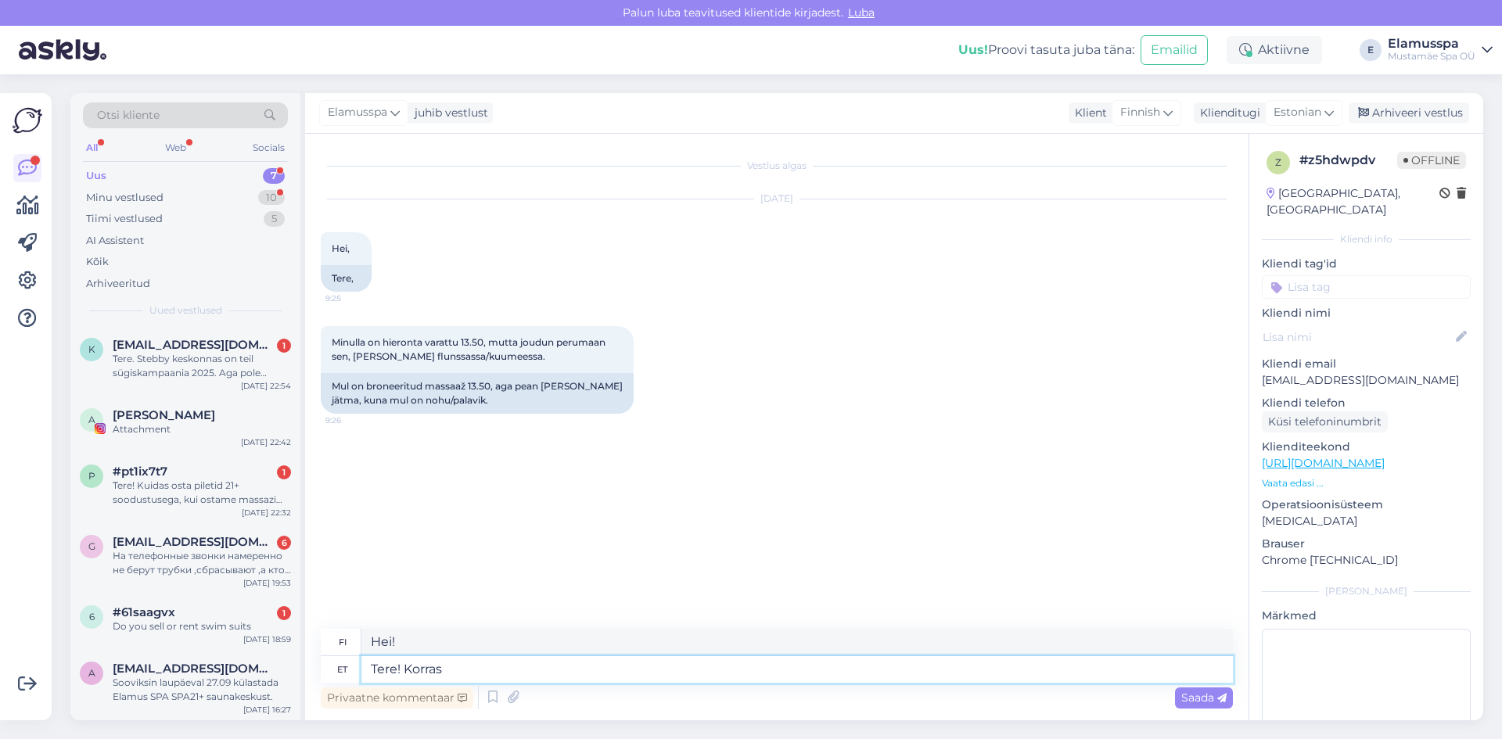
type textarea "Tere! Korras."
type textarea "Hei! Okei."
type textarea "Tere! Korras. Head p"
type textarea "Hei! Okei. Hyvä."
type textarea "Tere! Korras. Head paranemist"
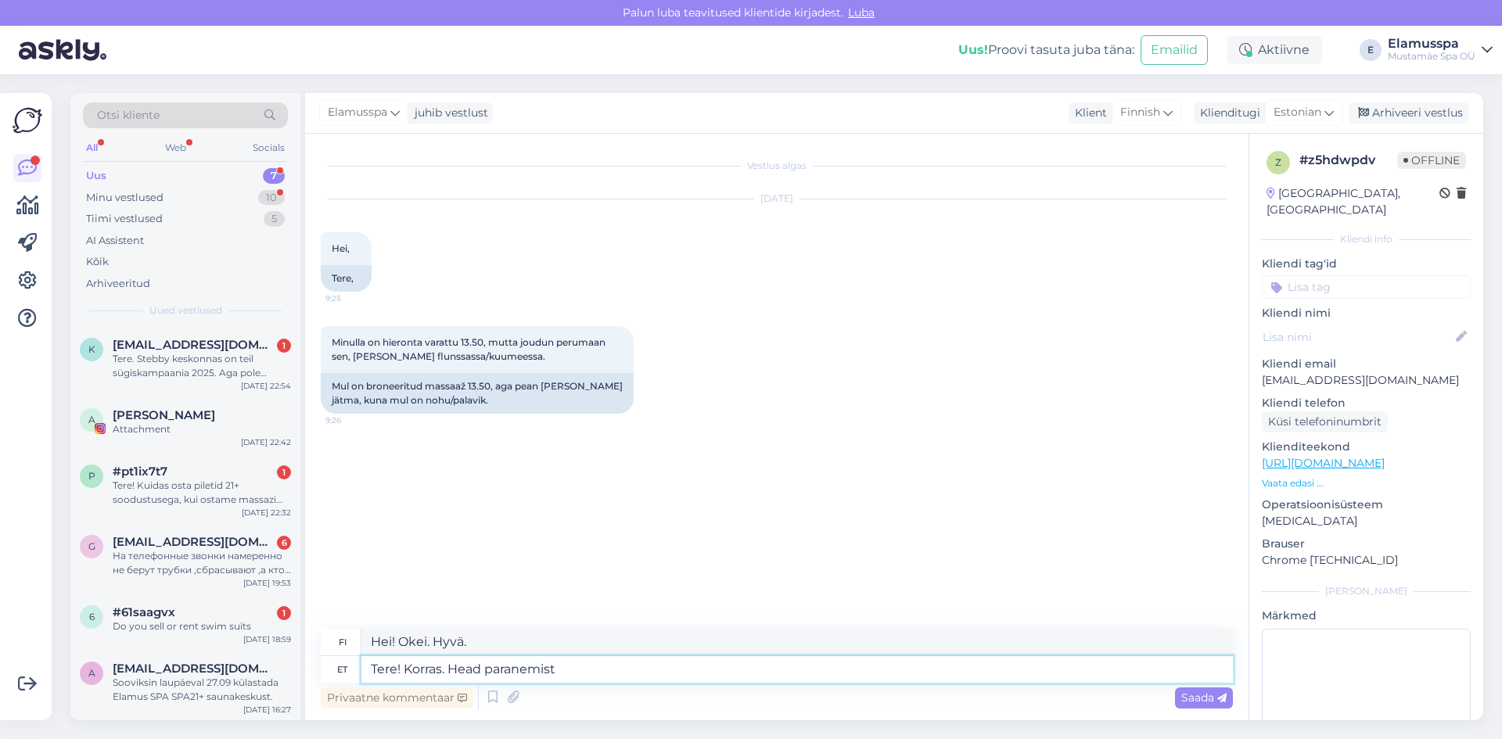
type textarea "Hei! Kaikki hyvin. Parane pian."
type textarea "Tere! Korras. Head paranemist !"
type textarea "Hei! Kaikki hyvin. Parane pian!"
type textarea "Tere! Korras. Head paranemist !"
click at [1189, 701] on span "Saada" at bounding box center [1204, 698] width 45 height 14
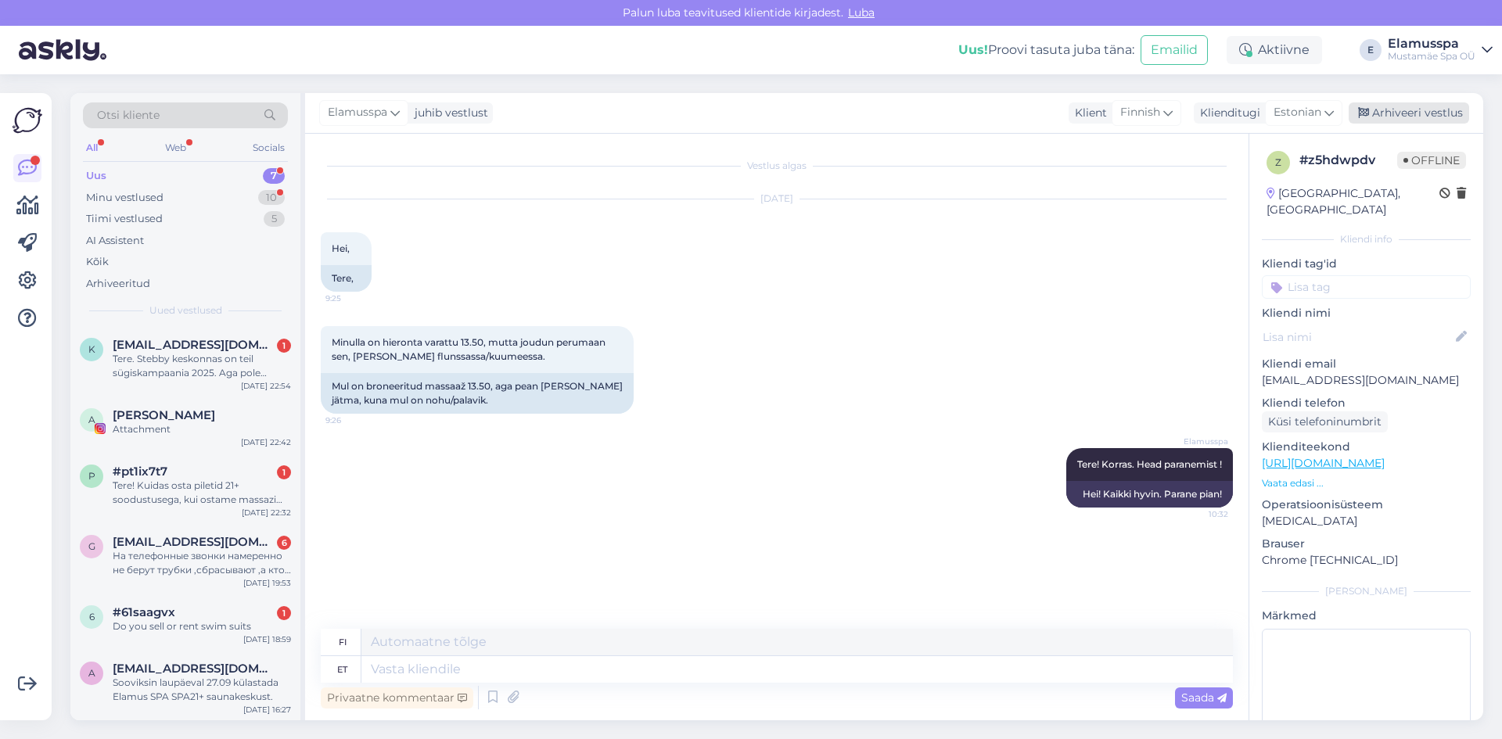
click at [1382, 114] on div "Arhiveeri vestlus" at bounding box center [1409, 113] width 121 height 21
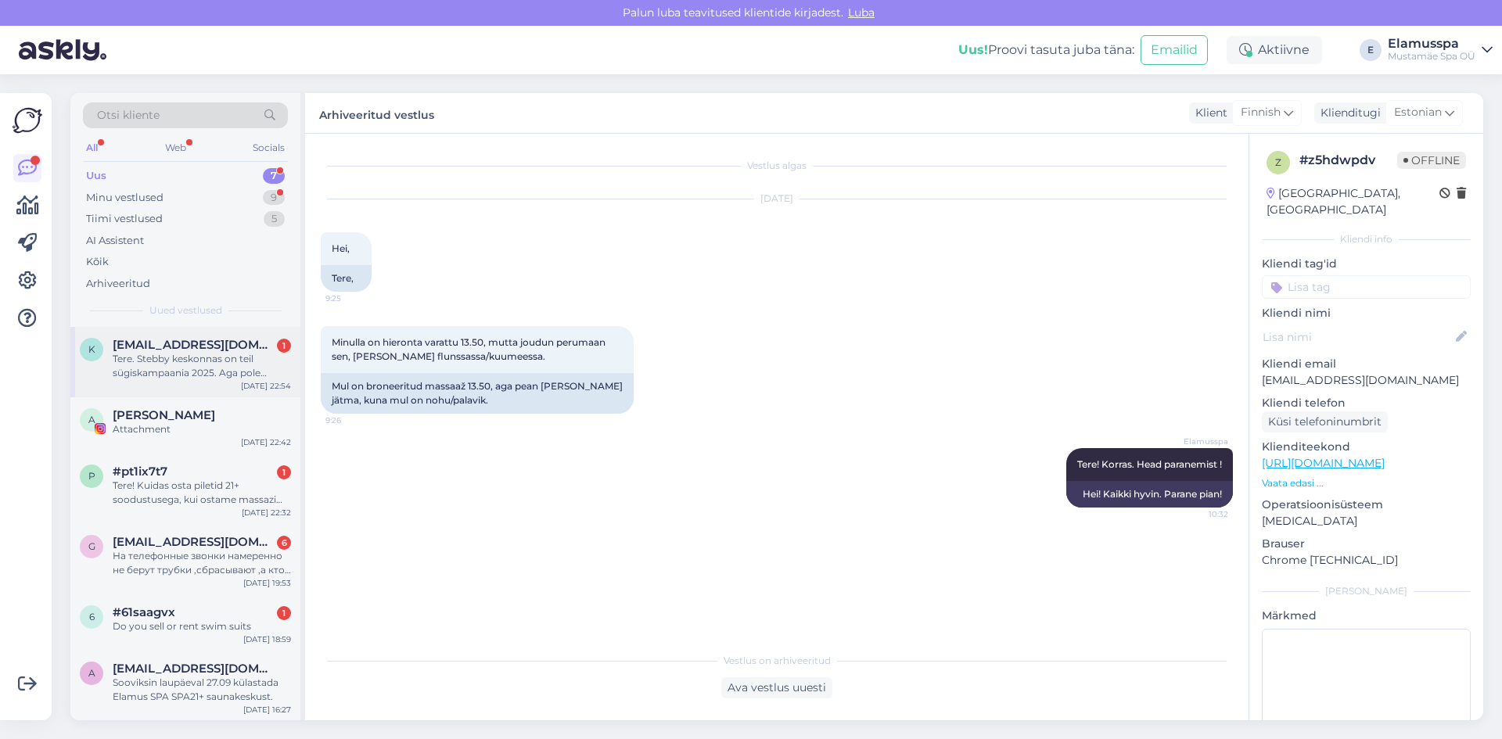
click at [255, 363] on div "Tere. Stebby keskonnas on teil sügiskampaania 2025. Aga pole kirjeldust, kas 21…" at bounding box center [202, 366] width 178 height 28
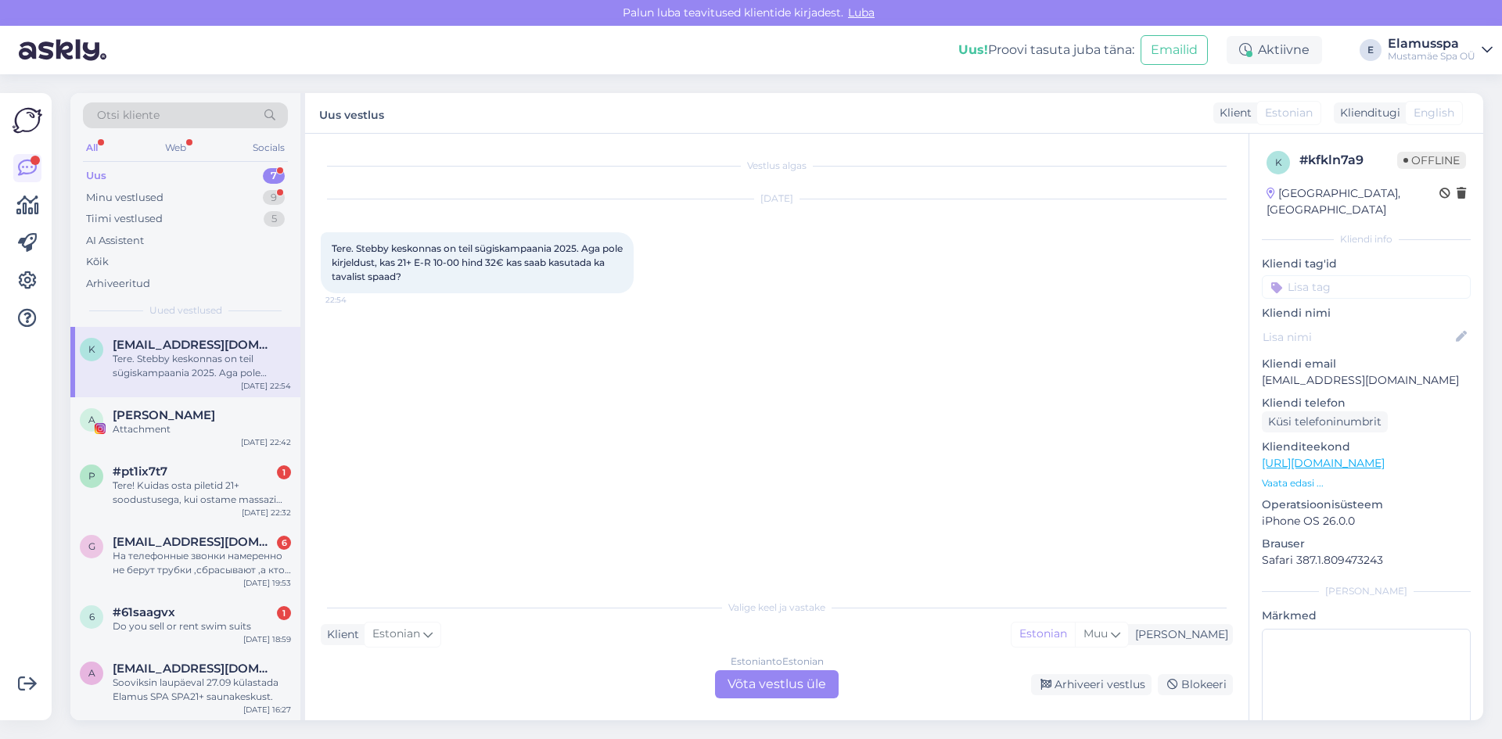
click at [798, 678] on div "Estonian to Estonian Võta vestlus üle" at bounding box center [777, 685] width 124 height 28
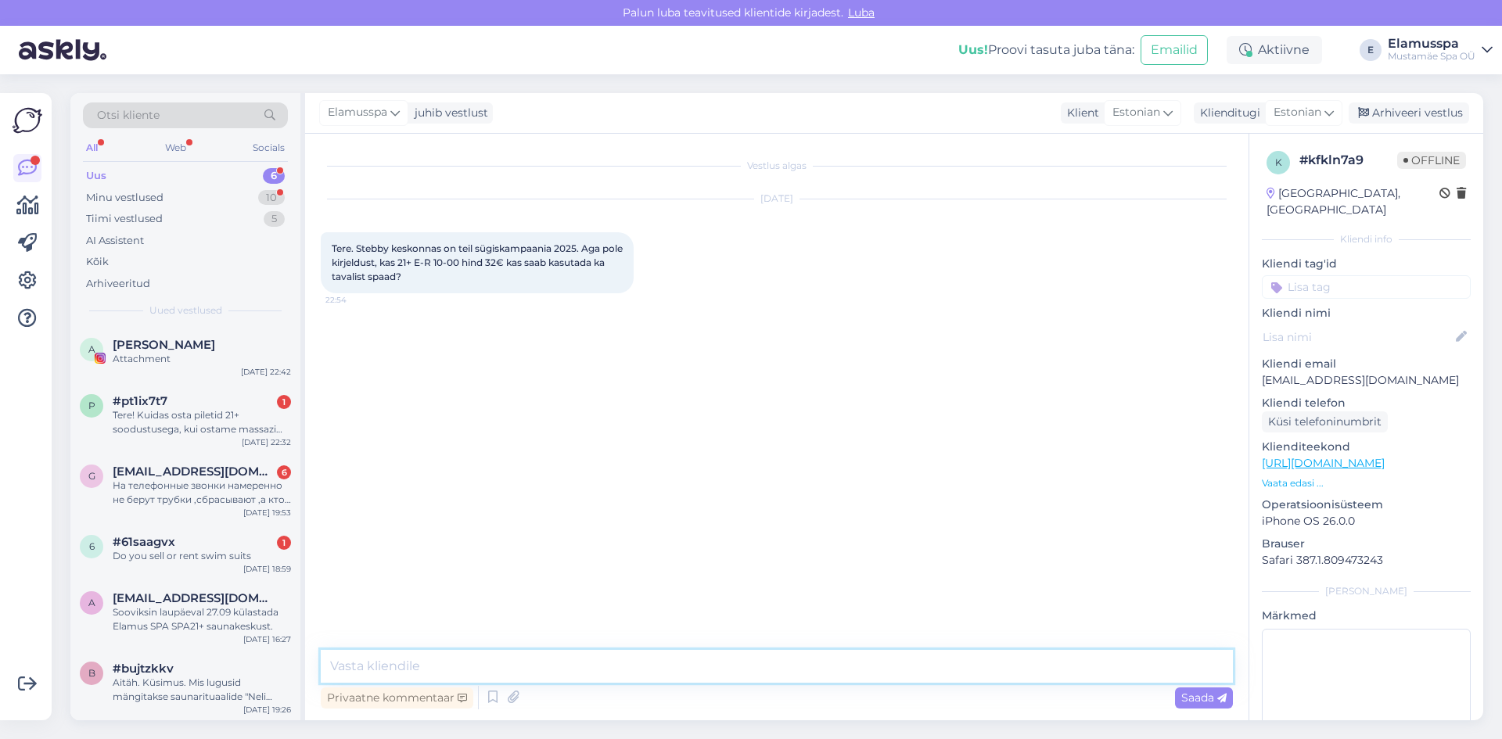
click at [721, 671] on textarea at bounding box center [777, 666] width 912 height 33
click at [330, 668] on textarea "Just. 21" at bounding box center [777, 666] width 912 height 33
click at [471, 678] on textarea "Tere! Just. 21" at bounding box center [777, 666] width 912 height 33
type textarea "Tere! Just. 21+ poolest saab minna ka elamus spaasse"
click at [1187, 705] on div "Saada" at bounding box center [1204, 698] width 58 height 21
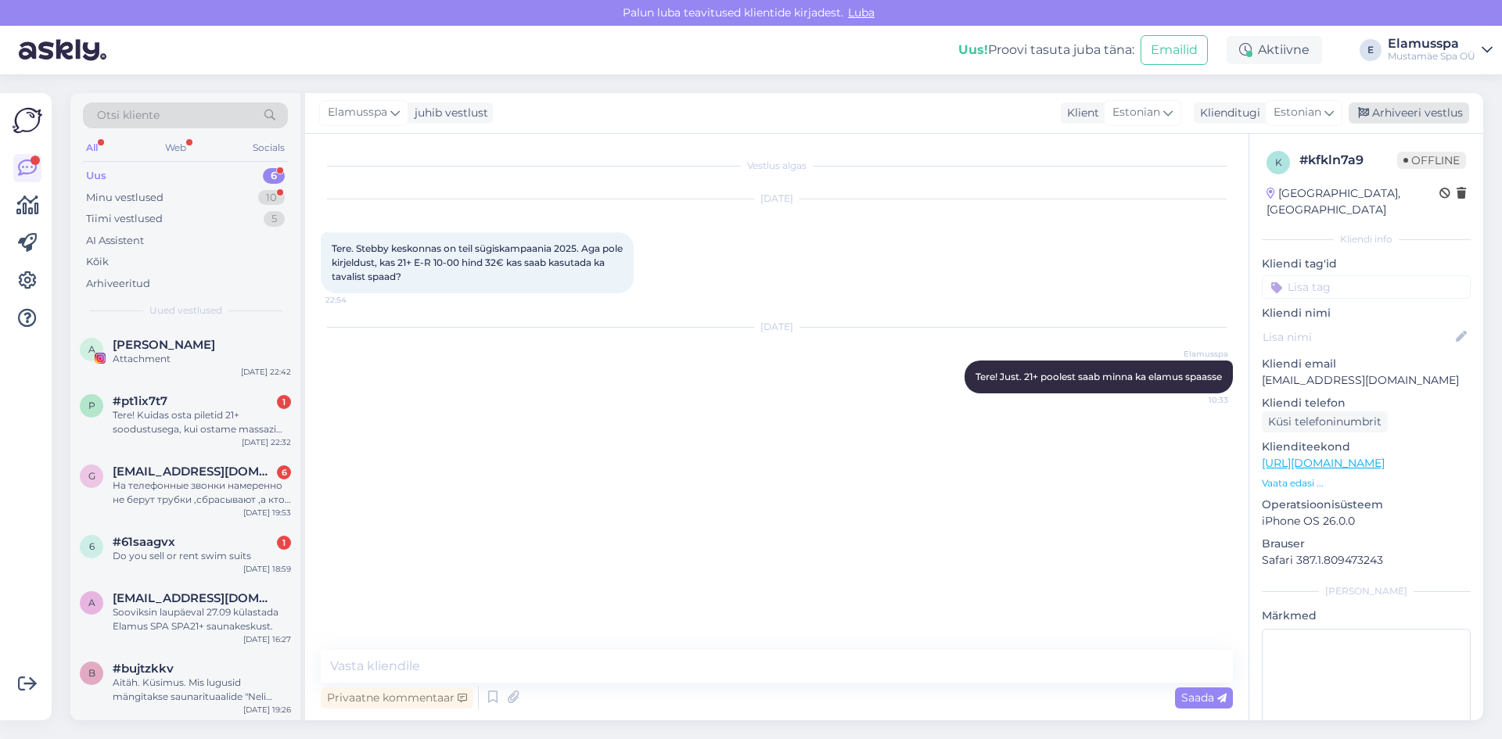
click at [1382, 118] on div "Arhiveeri vestlus" at bounding box center [1409, 113] width 121 height 21
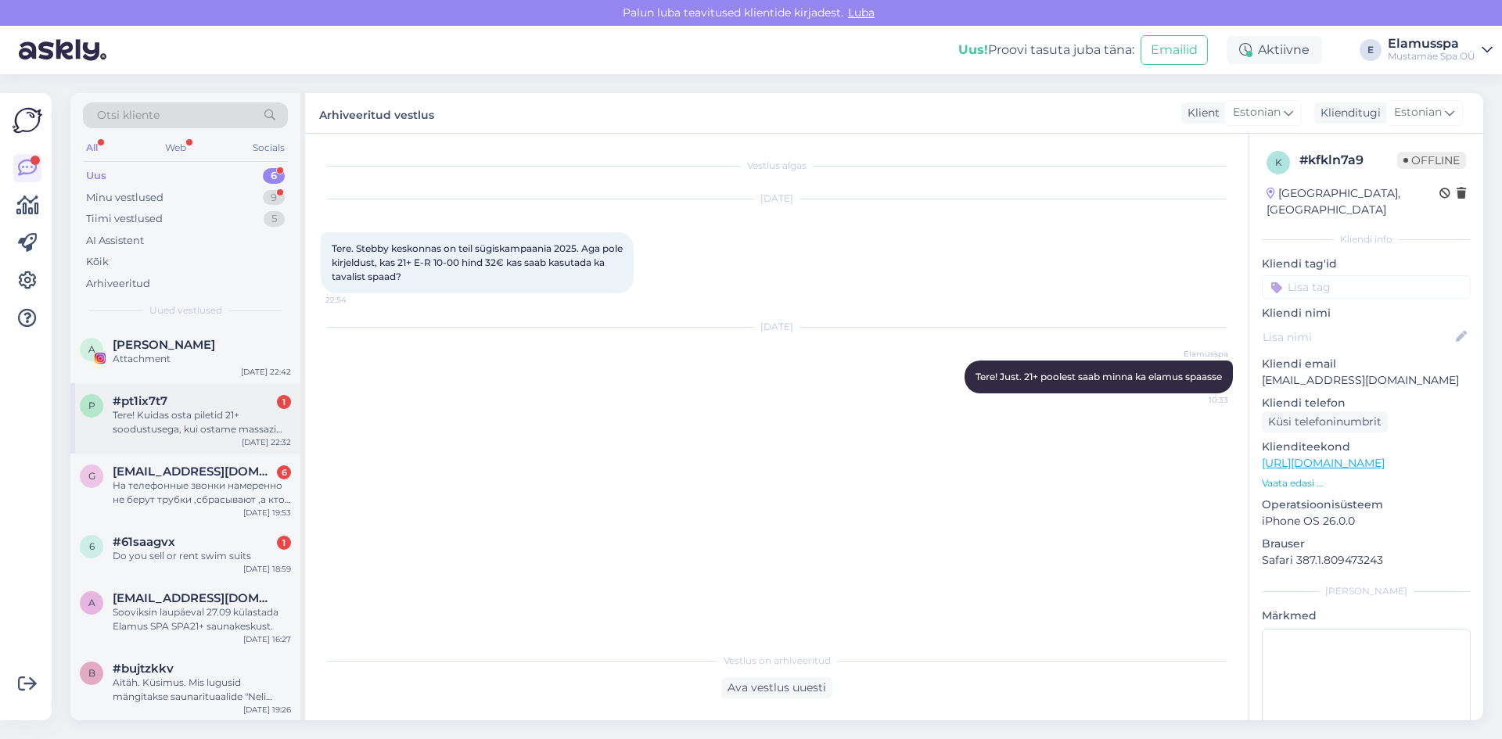
click at [162, 403] on span "#pt1ix7t7" at bounding box center [140, 401] width 55 height 14
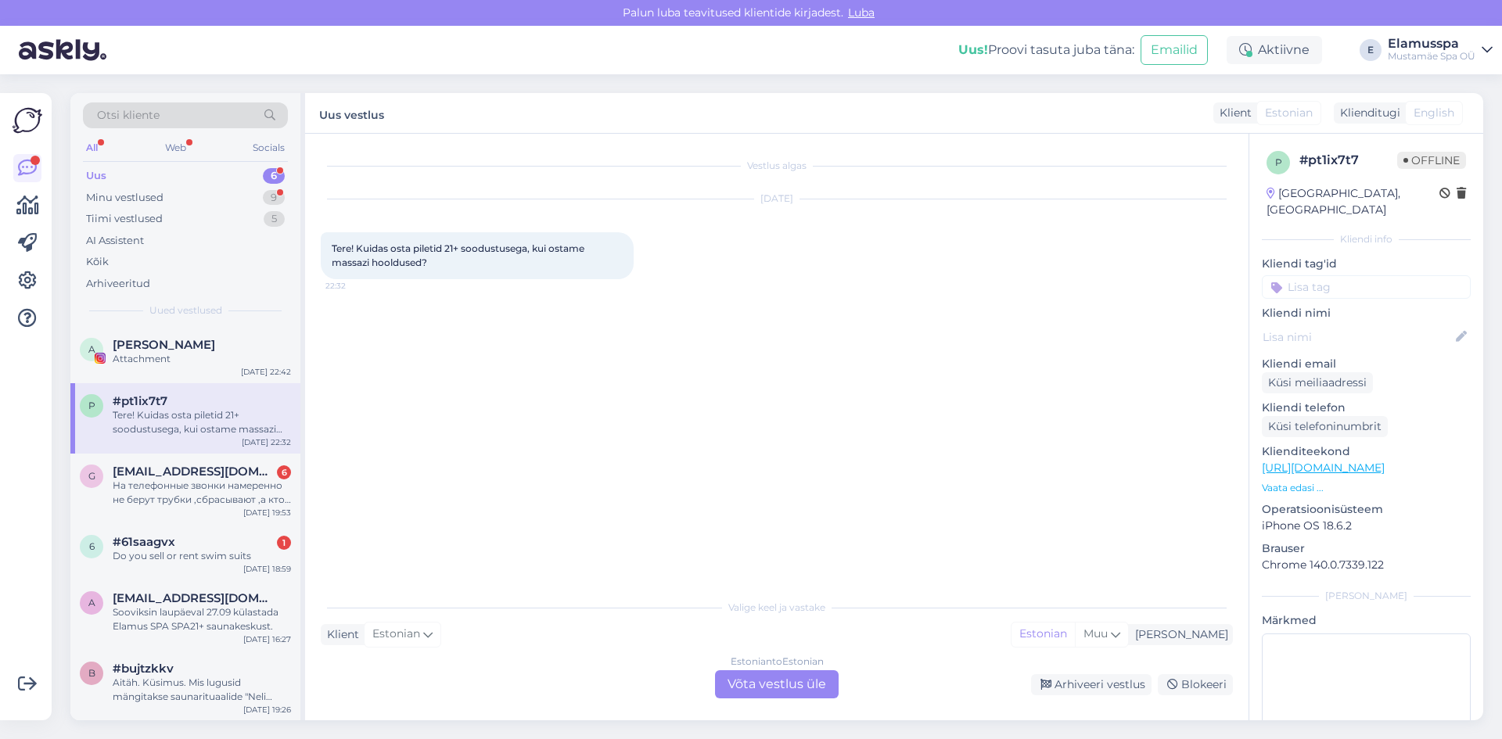
click at [787, 692] on div "Estonian to Estonian Võta vestlus üle" at bounding box center [777, 685] width 124 height 28
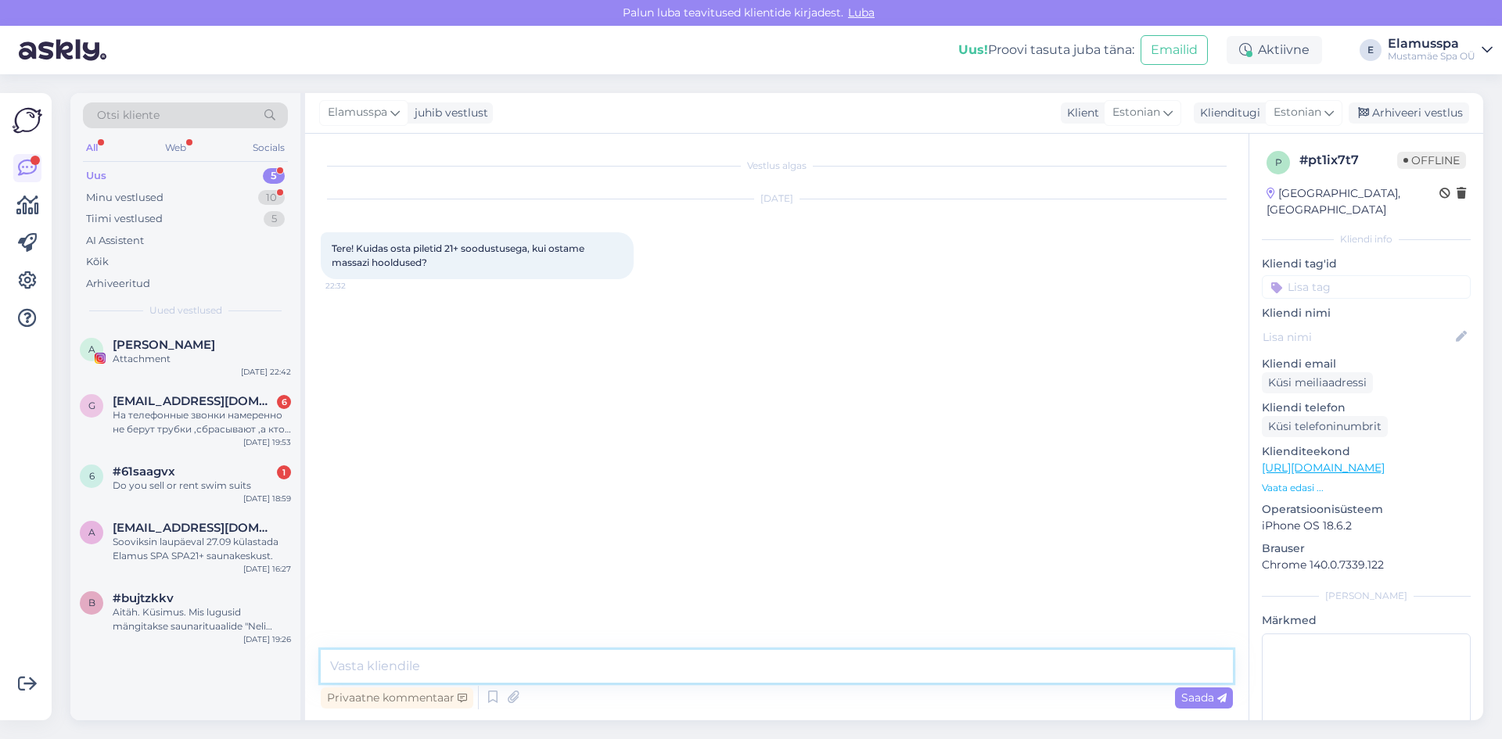
click at [787, 666] on textarea at bounding box center [777, 666] width 912 height 33
type textarea "Koha peal ostate spaa sissepäaasu, aga soodustus tuleb juhul kui massaaz kestab…"
click at [1205, 695] on span "Saada" at bounding box center [1204, 698] width 45 height 14
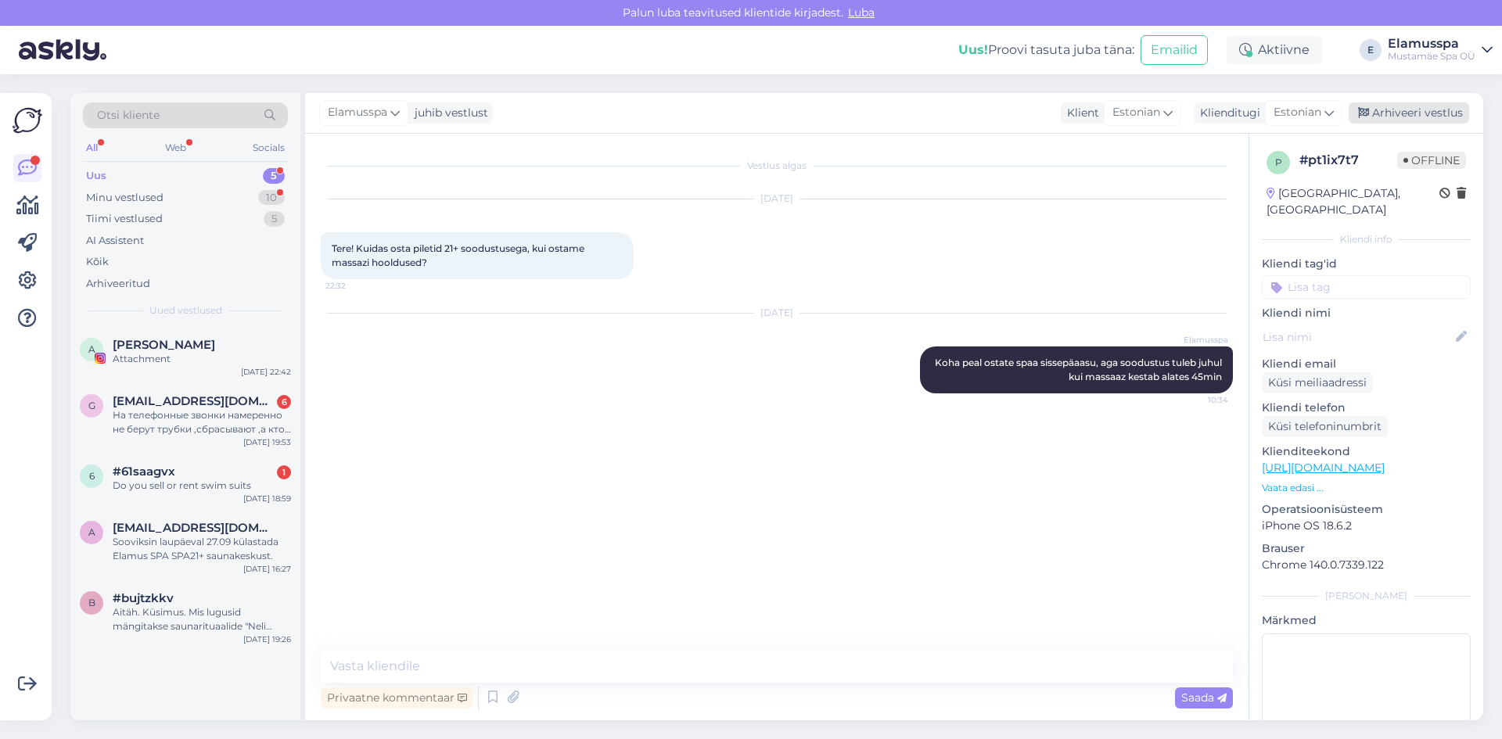
click at [1413, 117] on div "Arhiveeri vestlus" at bounding box center [1409, 113] width 121 height 21
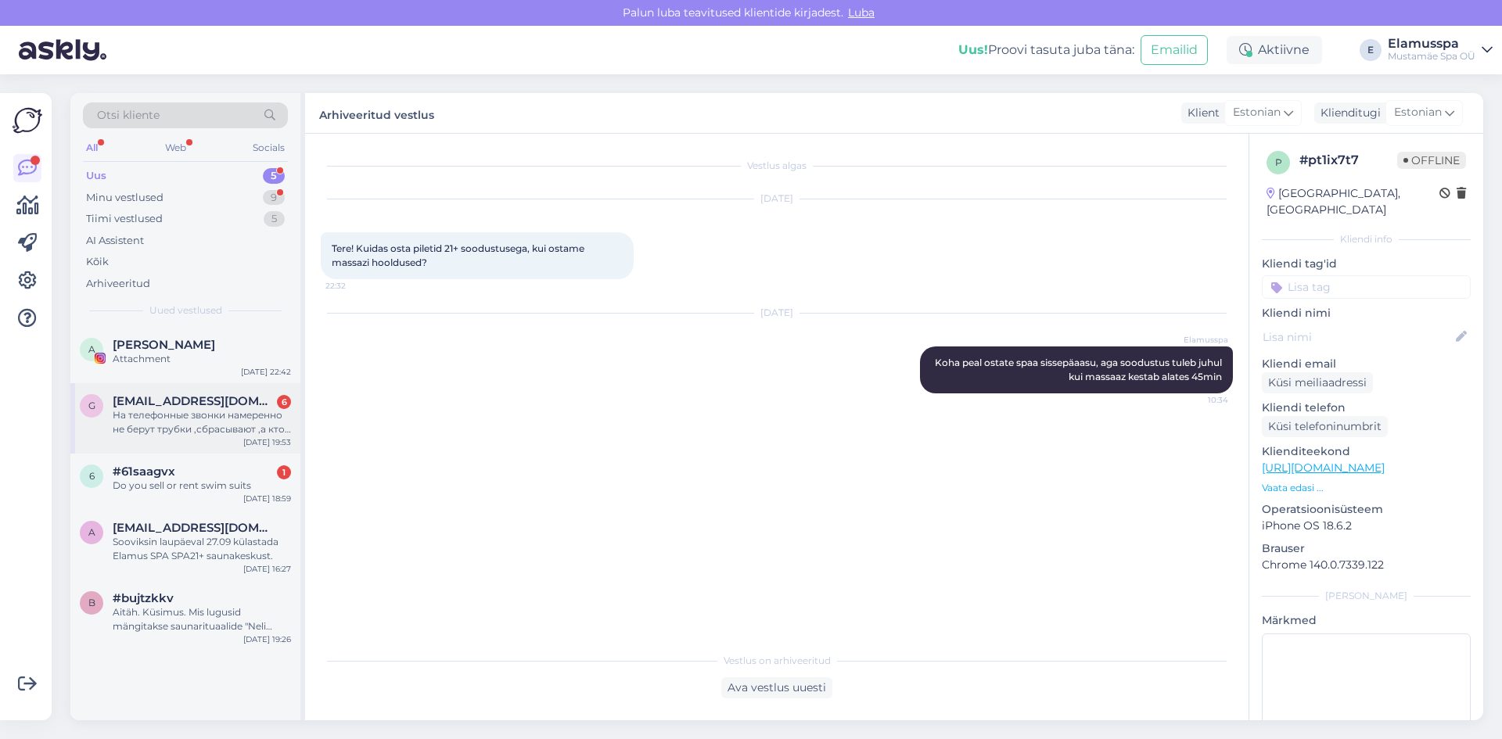
click at [238, 404] on div "[EMAIL_ADDRESS][DOMAIN_NAME] 6" at bounding box center [202, 401] width 178 height 14
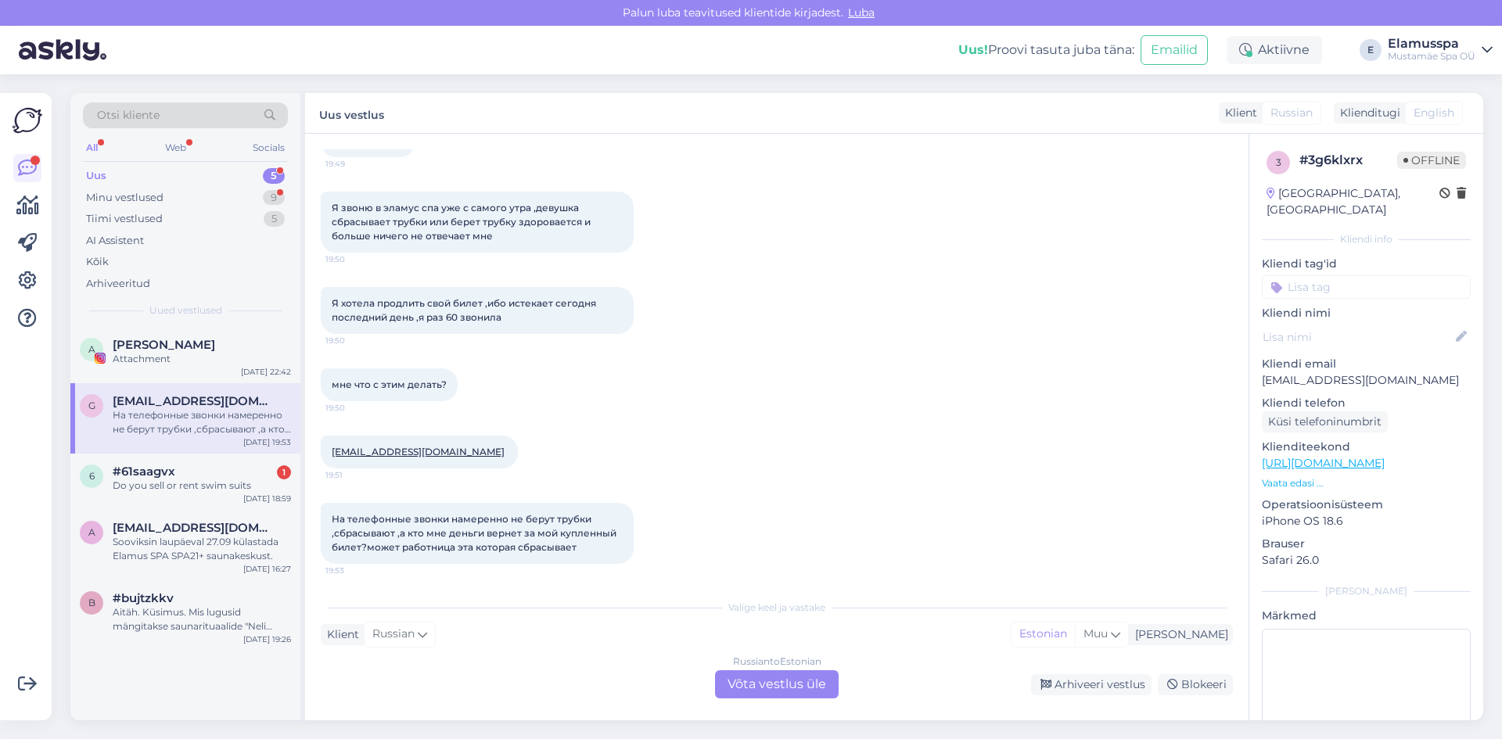
scroll to position [112, 0]
click at [767, 682] on div "Russian to Estonian Võta vestlus üle" at bounding box center [777, 685] width 124 height 28
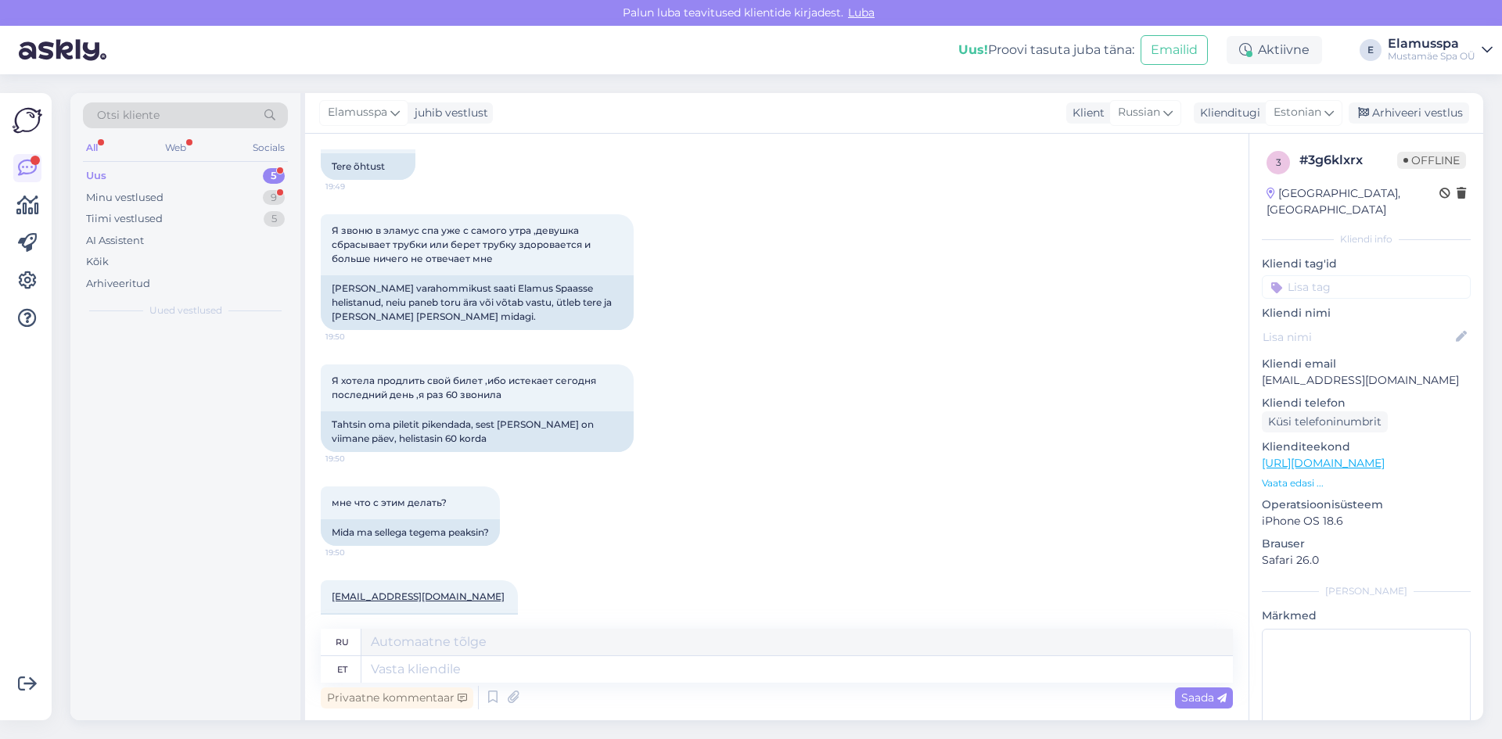
scroll to position [139, 0]
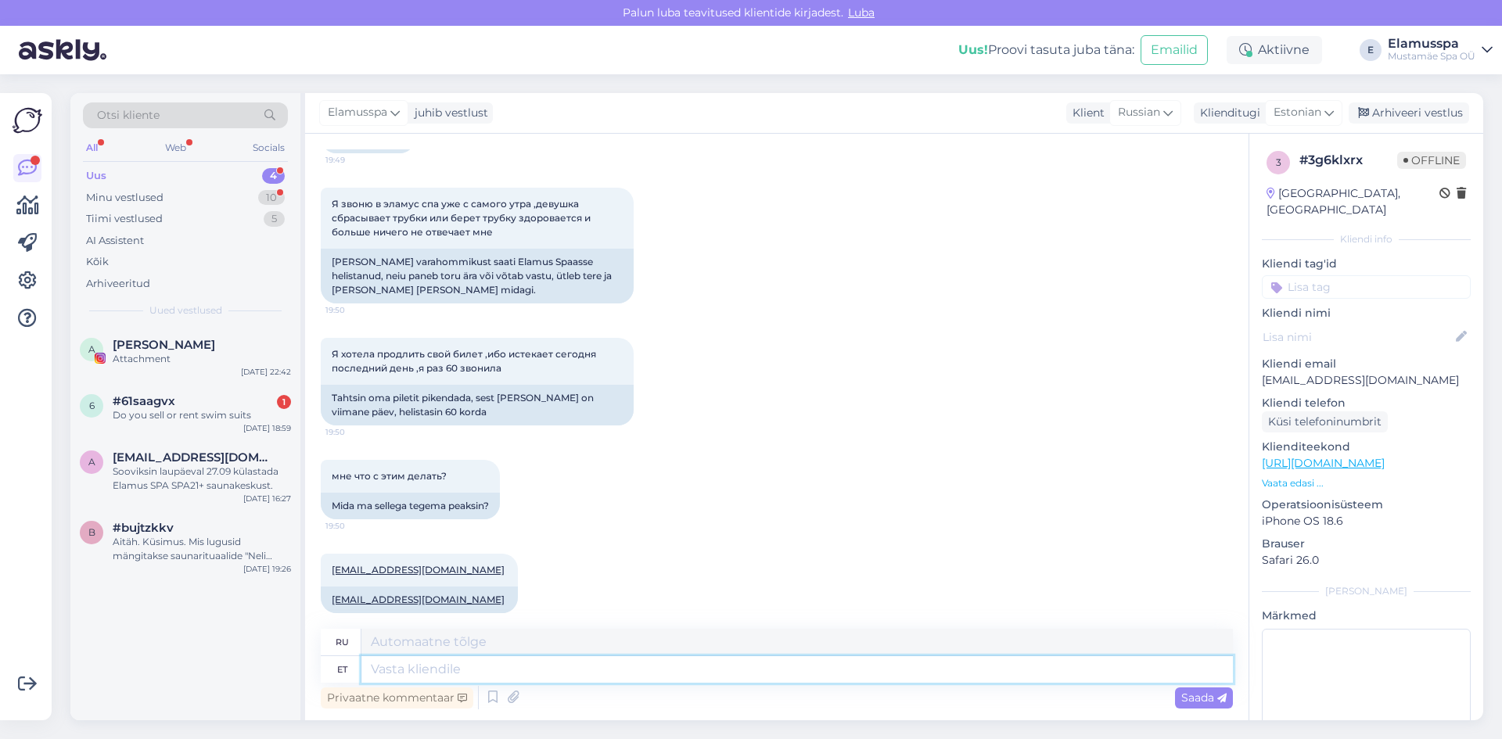
click at [741, 678] on textarea at bounding box center [798, 670] width 872 height 27
type textarea "Tere!"
type textarea "Привет"
type textarea "Tere!"
type textarea "Привет!"
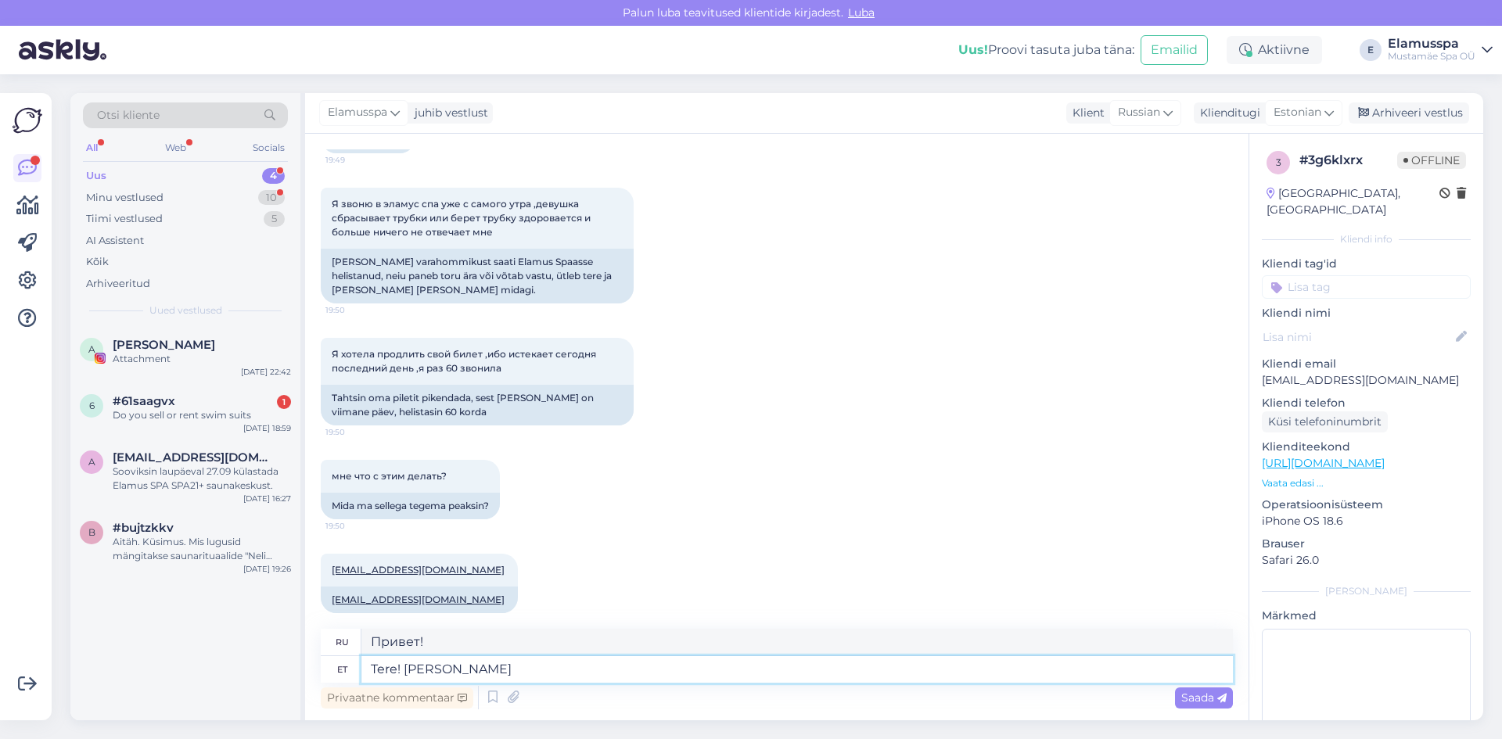
type textarea "Tere! Kui p"
type textarea "Привет! Если"
type textarea "Tere! Kui piletiga v"
type textarea "Привет! Если с билетом"
type textarea "Tere! Kui piletiga vä"
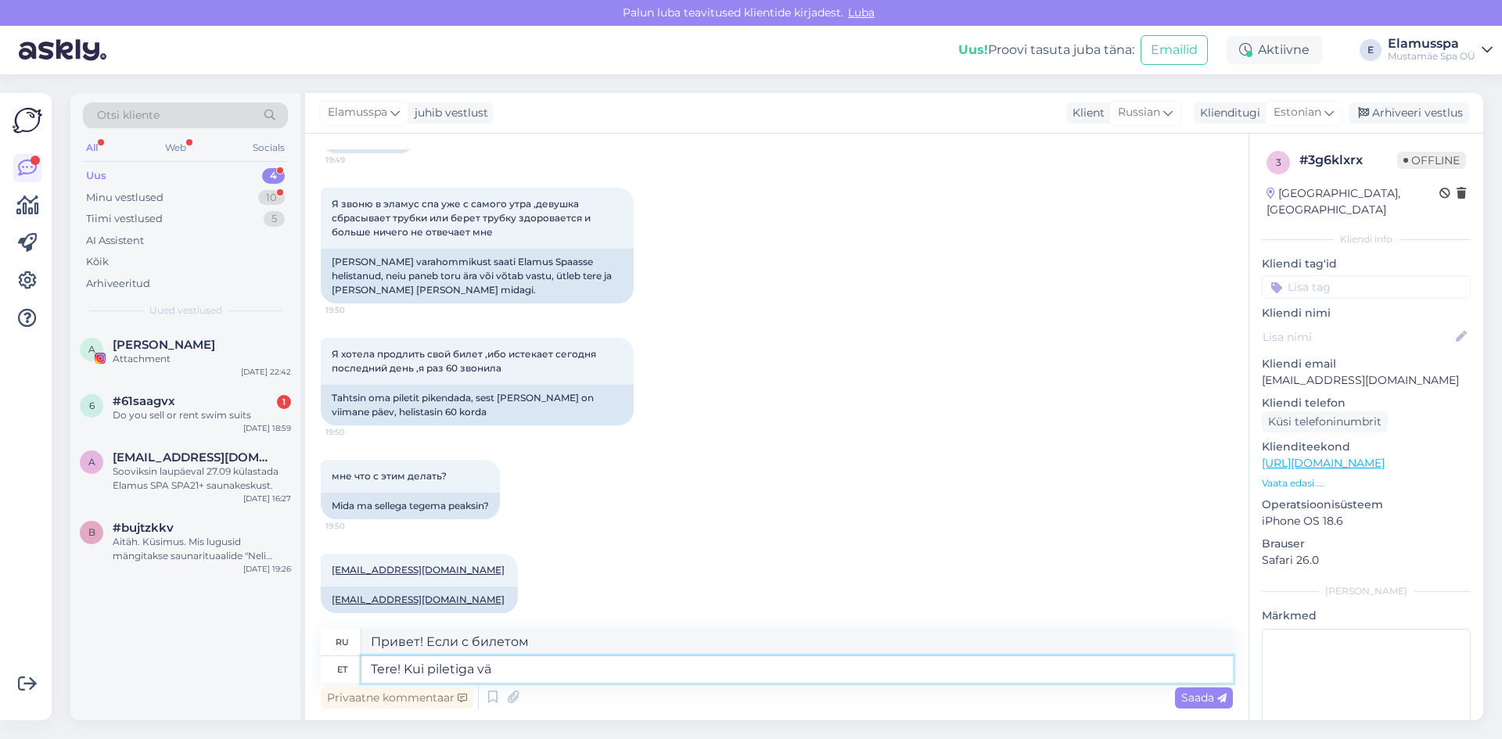
type textarea "Здравствуйте! Если у вас есть билет,"
type textarea "Tere! Kui piletiga väga kiire o"
type textarea "Здравствуйте! Если вам очень срочно нужен билет"
type textarea "Tere! Kui piletiga väga kiire on, s"
type textarea "Здравствуйте! Если вы спешите купить билет,"
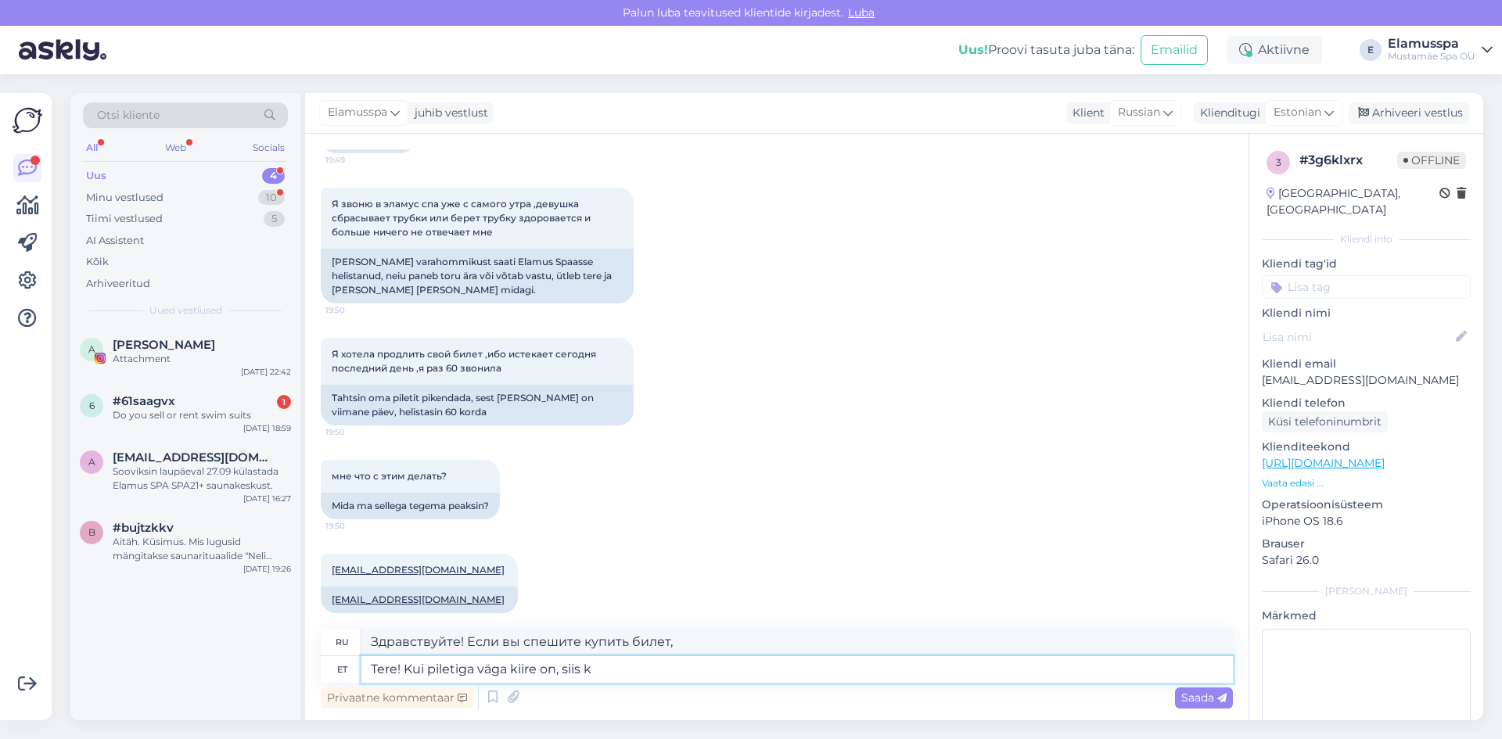
type textarea "Tere! Kui piletiga väga kiire on, siis ki"
type textarea "Здравствуйте! Если вы спешите купить билет, то"
type textarea "Tere! Kui piletiga väga kiire on, siis kirjutat"
type textarea "Здравствуйте! Если вам очень срочно нужен билет, напишите, пожалуйста."
type textarea "Tere! Kui piletiga väga kiire on, siis kirjutategi s"
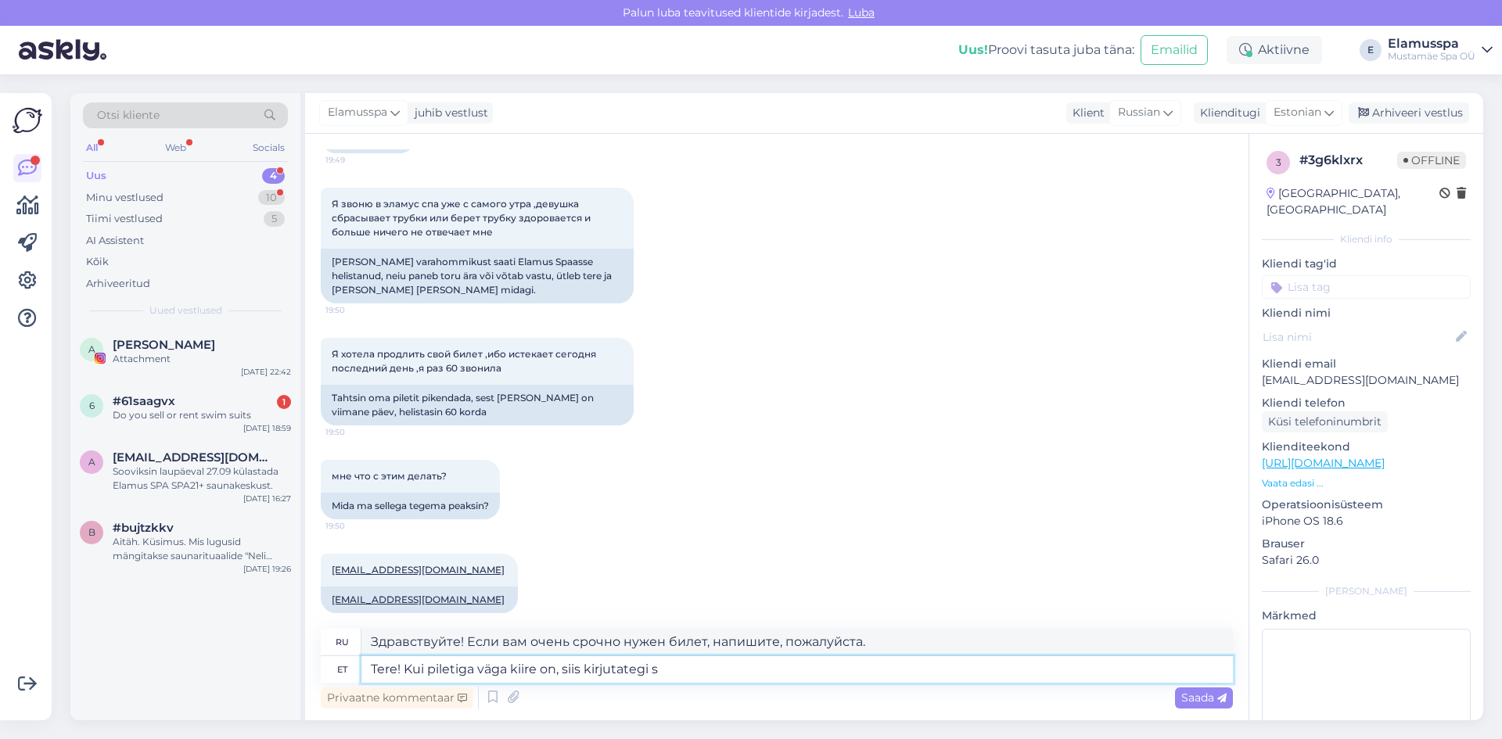
type textarea "Здравствуйте! Если вам срочно нужен билет, напишите."
type textarea "Tere! Kui piletiga väga kiire on, siis kirjutategi siia v"
type textarea "Здравствуйте! Если вам срочно нужен билет, напишите здесь."
type textarea "Tere! Kui piletiga väga kiire on, siis kirjutategi siia või t"
type textarea "Здравствуйте! Если вам срочно нужен билет, напишите здесь или"
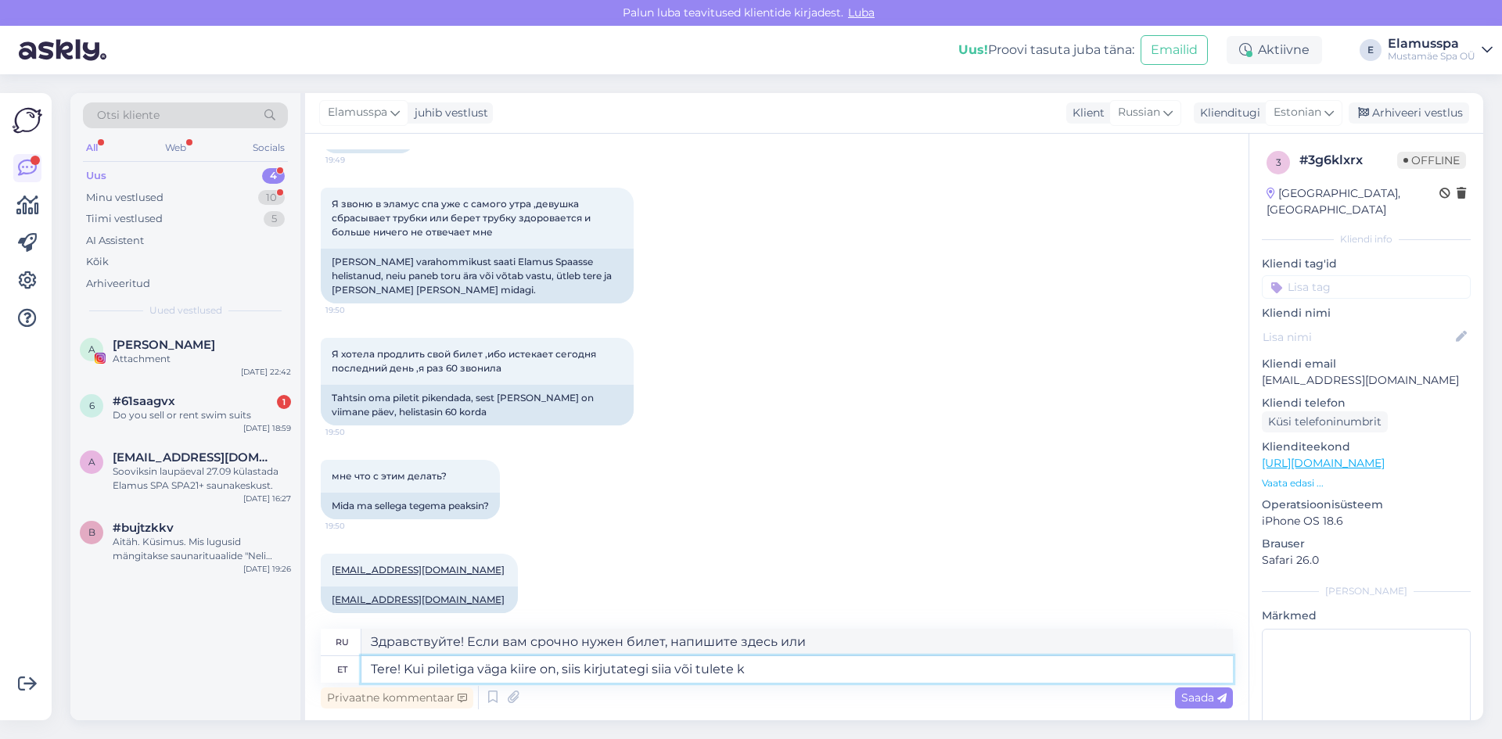
type textarea "Tere! Kui piletiga väga kiire on, siis kirjutategi siia või tulete ko"
type textarea "Здравствуйте! Если вам срочно нужен билет, пишите сюда или приходите."
type textarea "Tere! Kui piletiga väga kiire on, siis kirjutategi siia või tulete [PERSON_NAME]"
type textarea "Здравствуйте! Если вам срочно нужен билет, напишите здесь или приходите."
type textarea "Tere! Kui piletiga väga kiire on, siis kirjutategi siia või tulete [PERSON_NAME…"
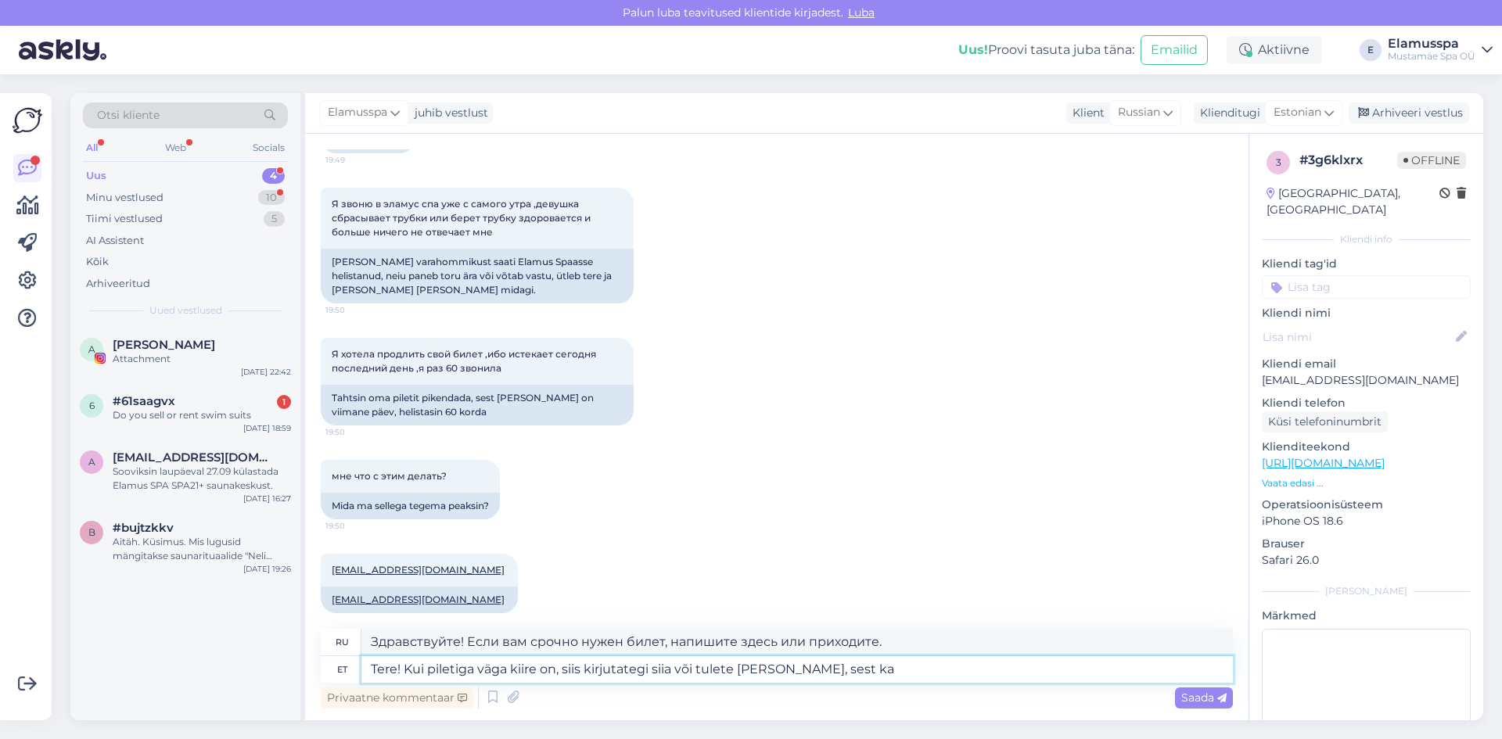
type textarea "Здравствуйте! Если вам срочно нужен билет, напишите здесь или приходите, потому…"
type textarea "Tere! Kui piletiga väga kiire on, siis kirjutategi siia või tulete [PERSON_NAME…"
type textarea "Здравствуйте! Если вам срочно нужен билет, напишите здесь или приходите, потому…"
type textarea "Tere! Kui piletiga väga kiire on, siis kirjutategi siia või tulete [PERSON_NAME…"
type textarea "Здравствуйте! Если вам срочно нужен билет, напишите здесь или приходите, потому…"
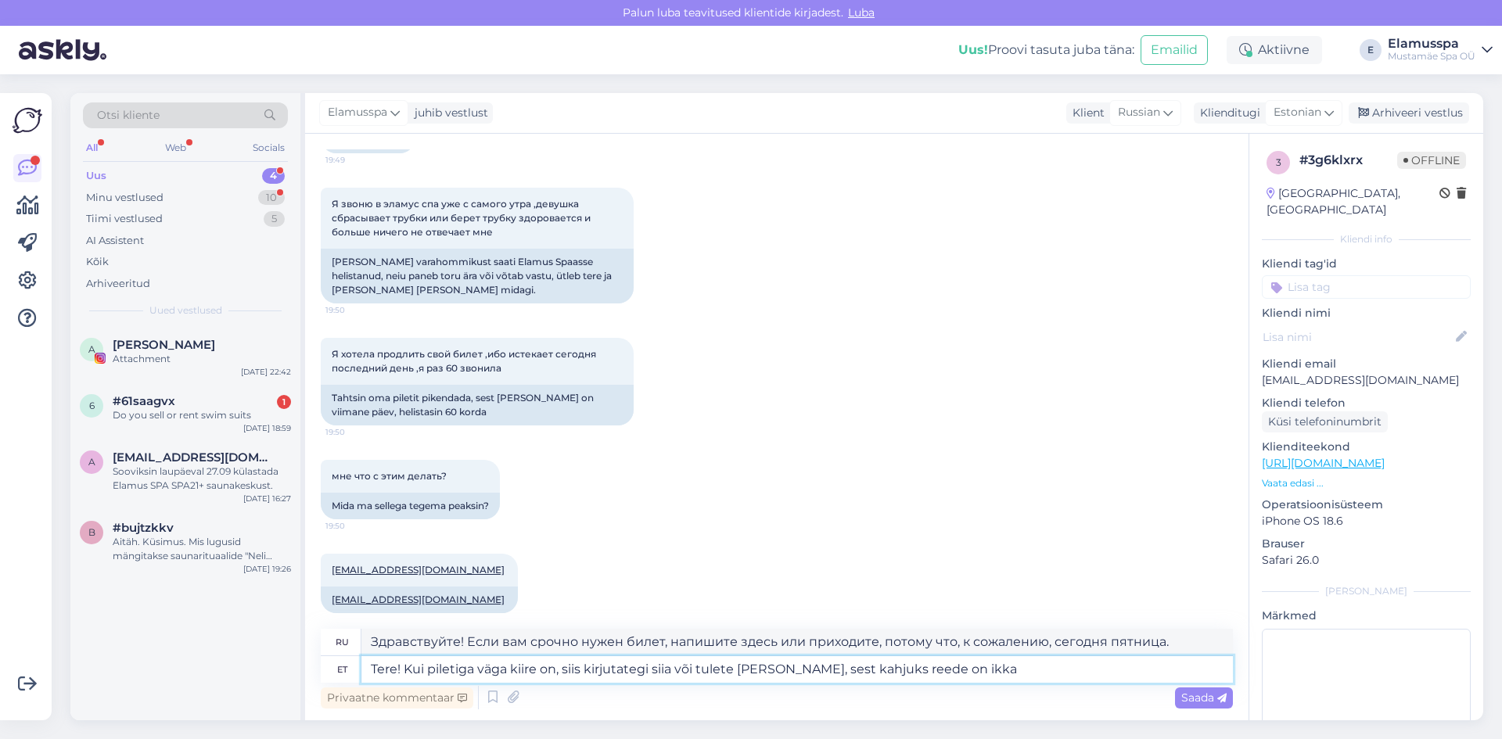
type textarea "Tere! Kui piletiga väga kiire on, siis kirjutategi siia või tulete [PERSON_NAME…"
type textarea "Здравствуйте! Если вы спешите купить билет, напишите здесь или приходите, потом…"
type textarea "Tere! Kui piletiga väga kiire on, siis kirjutategi siia või tulete [PERSON_NAME…"
type textarea "Здравствуйте! Если вам срочно нужен билет, напишите здесь или приходите, потому…"
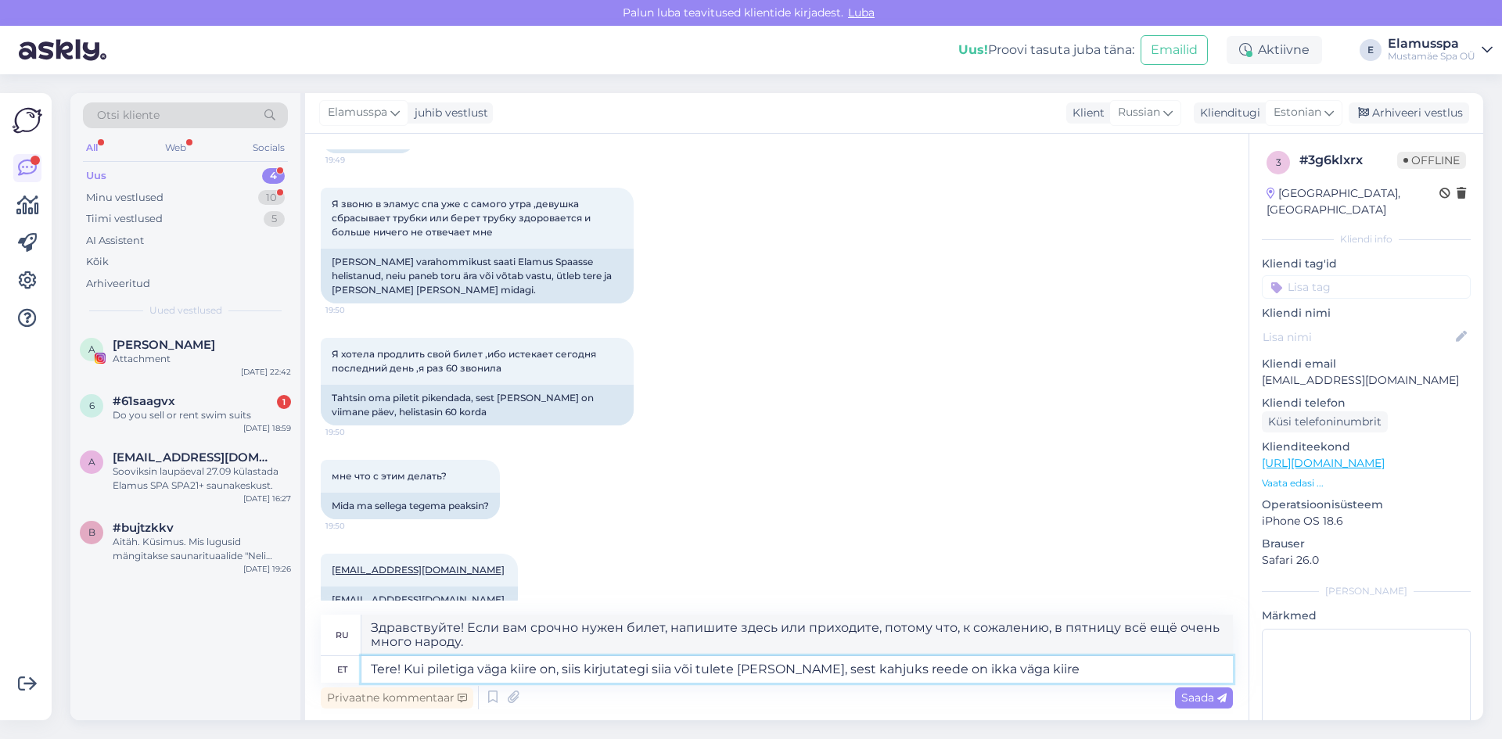
type textarea "Tere! Kui piletiga väga kiire on, siis kirjutategi siia või tulete [PERSON_NAME…"
type textarea "Здравствуйте! Если вы спешите купить билет, напишите здесь или приходите, потом…"
type textarea "Tere! Kui piletiga väga kiire on, siis kirjutategi siia või tulete [PERSON_NAME…"
type textarea "Здравствуйте! Если вы спешите купить билет, напишите здесь или приходите, потом…"
type textarea "Tere! Kui piletiga väga kiire on, siis kirjutategi siia või tulete [PERSON_NAME…"
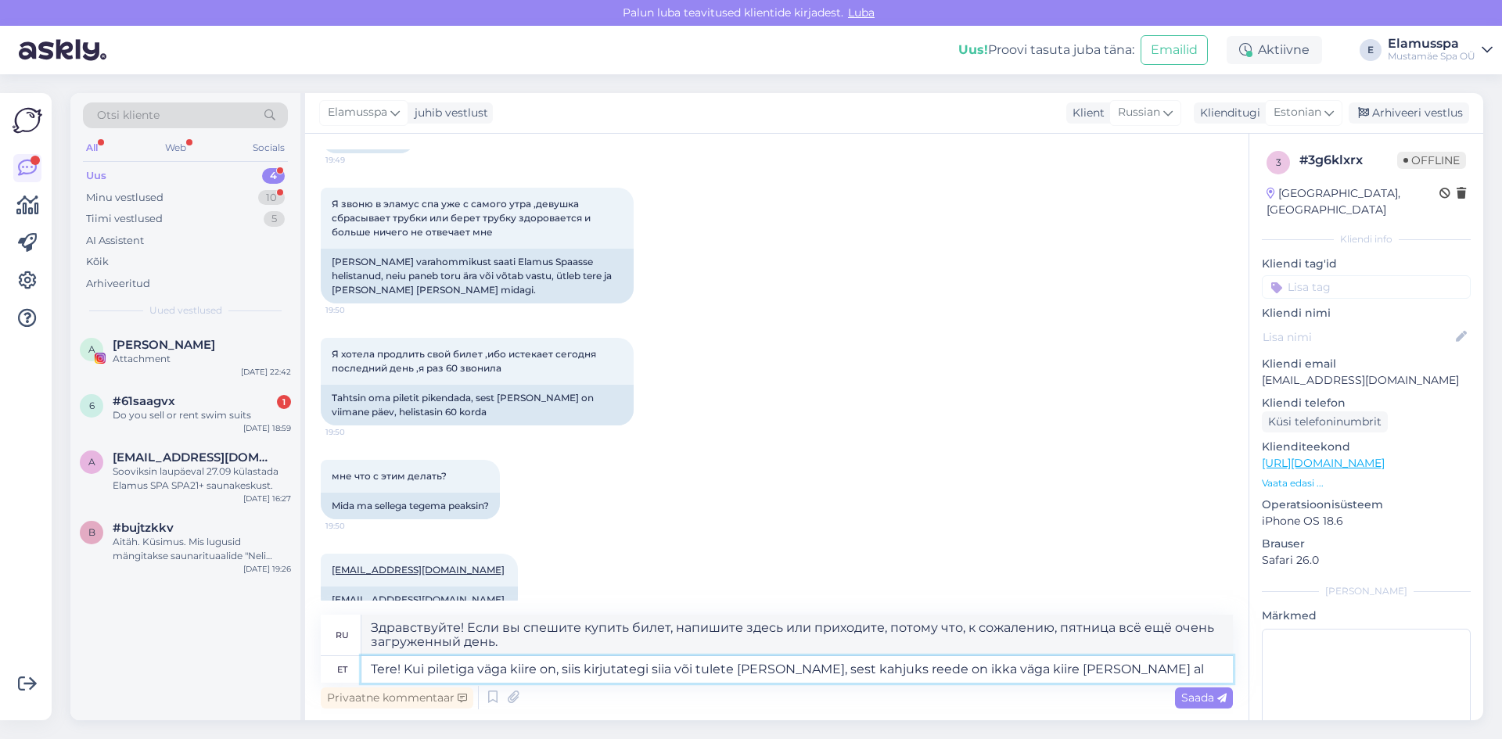
type textarea "Здравствуйте! Если вы спешите купить билет, напишите здесь или приходите, потом…"
type textarea "Tere! Kui piletiga väga kiire on, siis kirjutategi siia või tulete [PERSON_NAME…"
type textarea "Здравствуйте! Если вы спешите купить билет, напишите здесь или приходите, потом…"
type textarea "Tere! Kui piletiga väga kiire on, siis kirjutategi siia või tulete [PERSON_NAME…"
type textarea "Здравствуйте! Если вы спешите купить билет, напишите здесь или приходите, потом…"
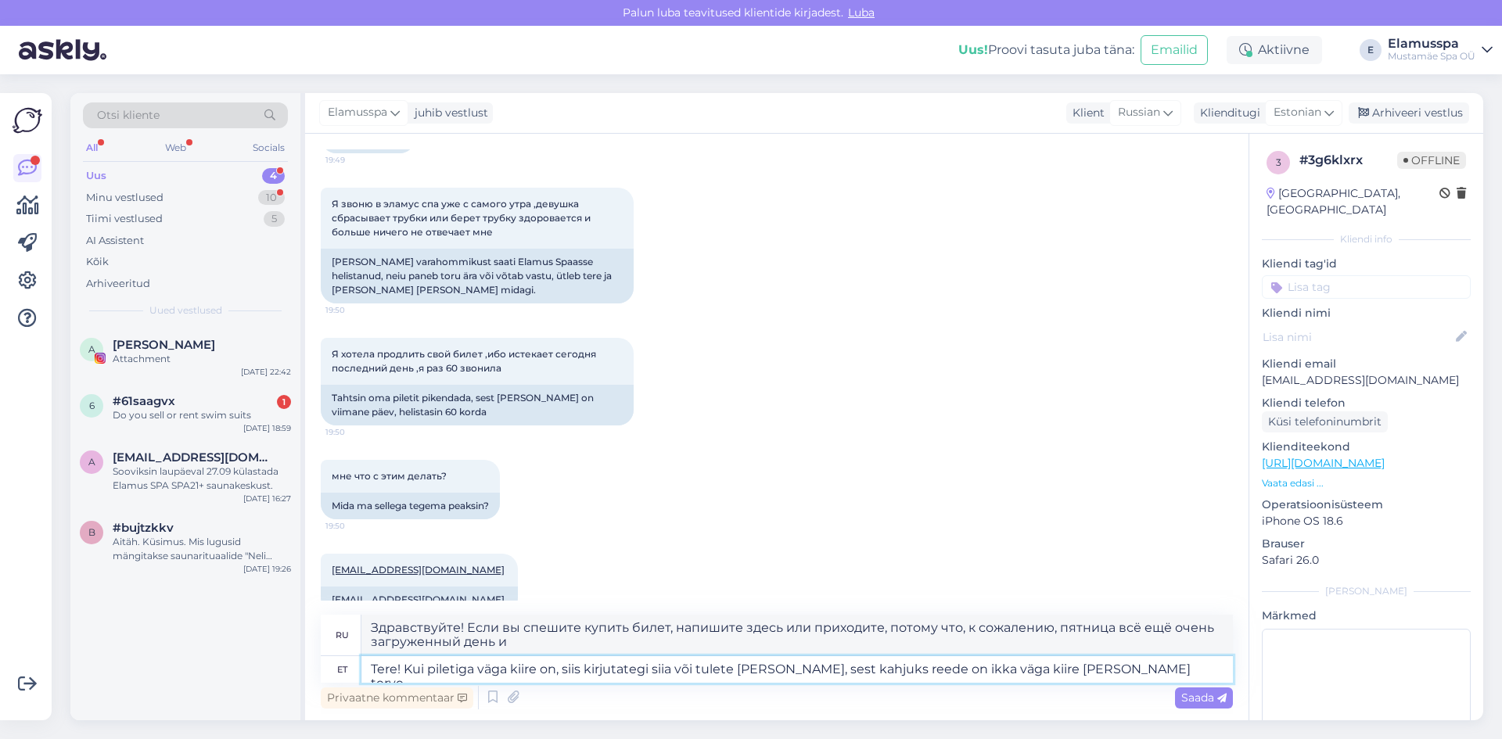
type textarea "Tere! Kui piletiga väga kiire on, siis kirjutategi siia või tulete [PERSON_NAME…"
type textarea "Здравствуйте! Если вы очень заняты своим билетом, пожалуйста, напишите здесь ил…"
type textarea "Tere! Kui piletiga väga kiire on, siis kirjutategi siia või tulete [PERSON_NAME…"
type textarea "Здравствуйте! Если вы очень заняты с билетом, пожалуйста, напишите здесь или пр…"
type textarea "Tere! Kui piletiga väga kiire on, siis kirjutategi siia või tulete [PERSON_NAME…"
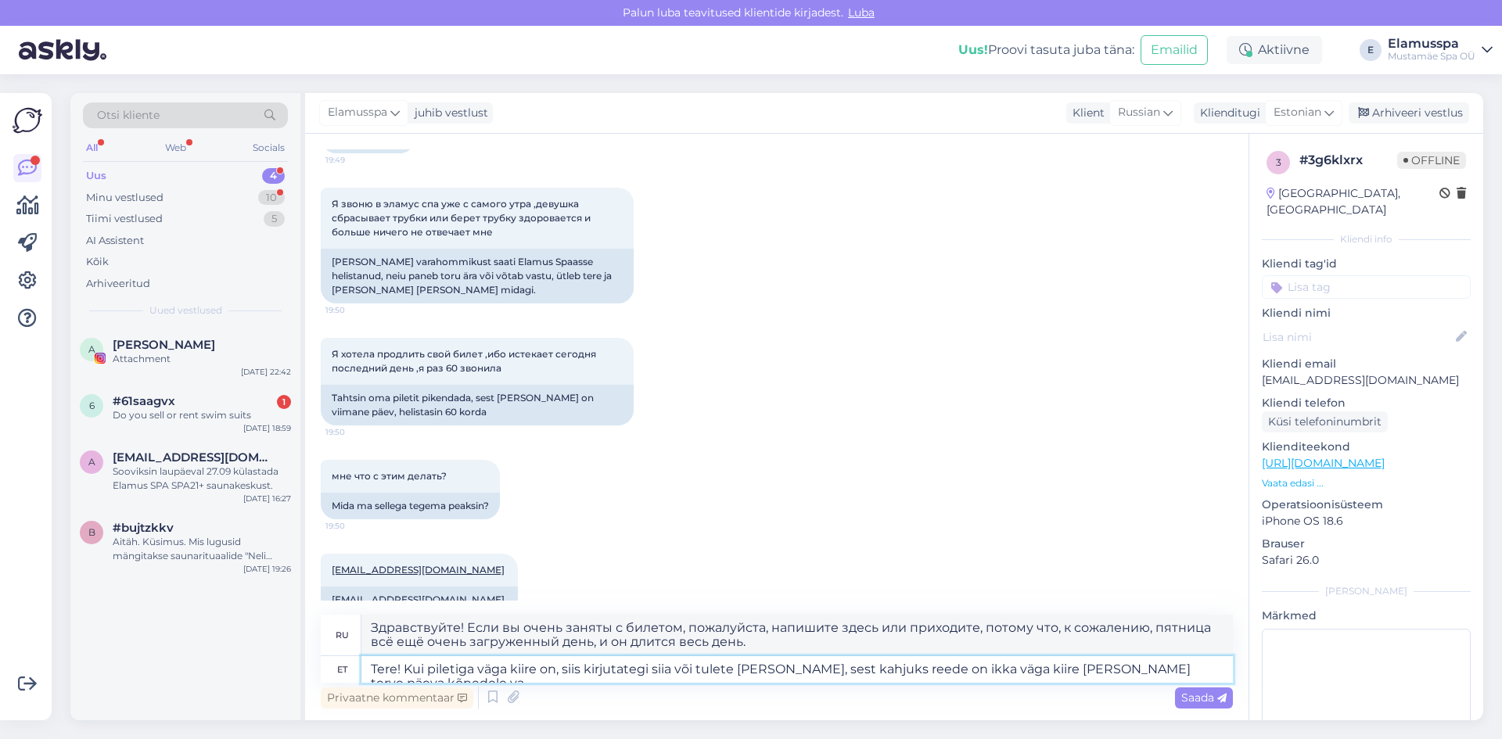
type textarea "Здравствуйте! Если у вас очень много дел с билетом, пожалуйста, напишите здесь …"
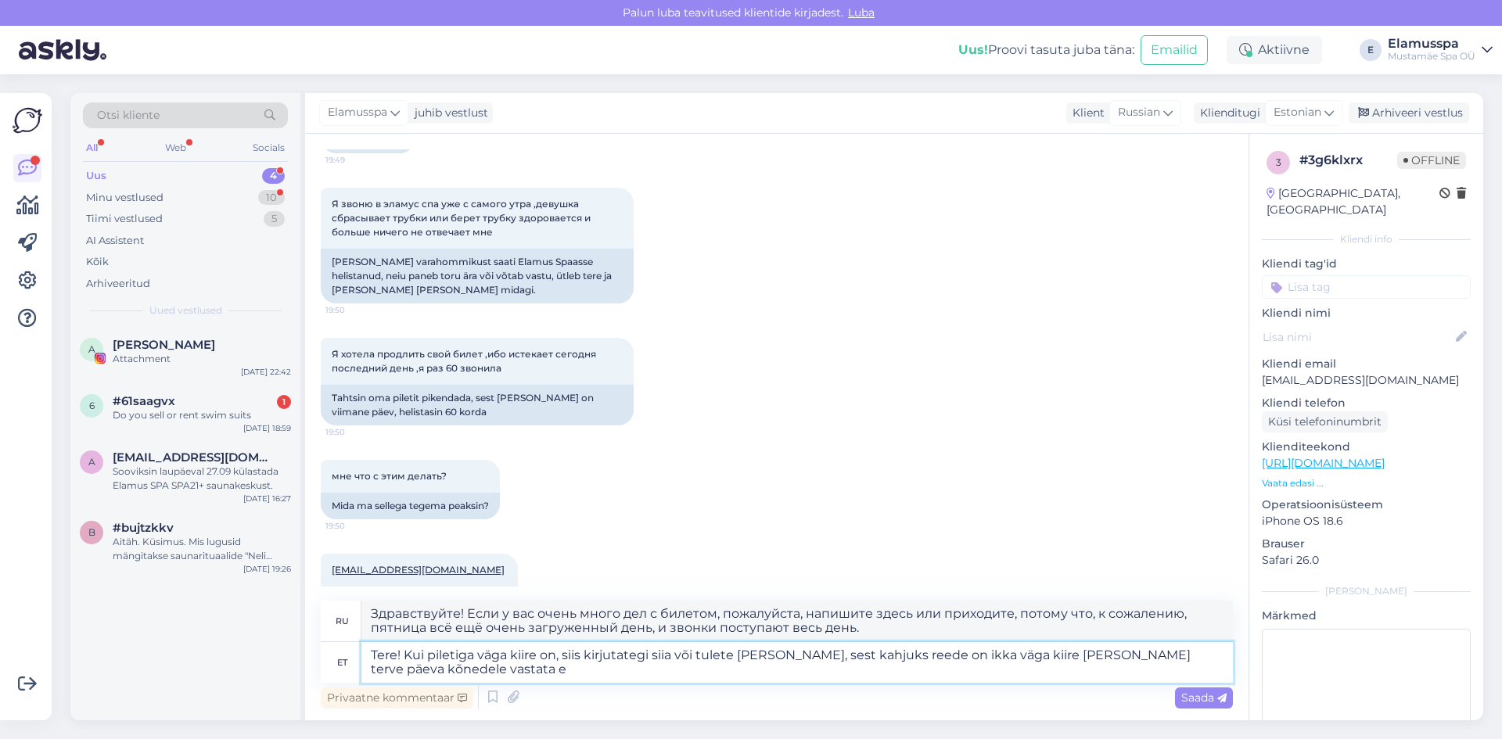
type textarea "Tere! Kui piletiga väga kiire on, siis kirjutategi siia või tulete [PERSON_NAME…"
type textarea "Здравствуйте! Если вы очень заняты с билетом, пожалуйста, напишите здесь или пр…"
type textarea "Tere! Kui piletiga väga kiire on, siis kirjutategi siia või tulete [PERSON_NAME…"
type textarea "Здравствуйте! Если у вас очень много дел с билетом, пожалуйста, напишите здесь …"
type textarea "Tere! Kui piletiga väga kiire on, siis kirjutategi siia või tulete [PERSON_NAME…"
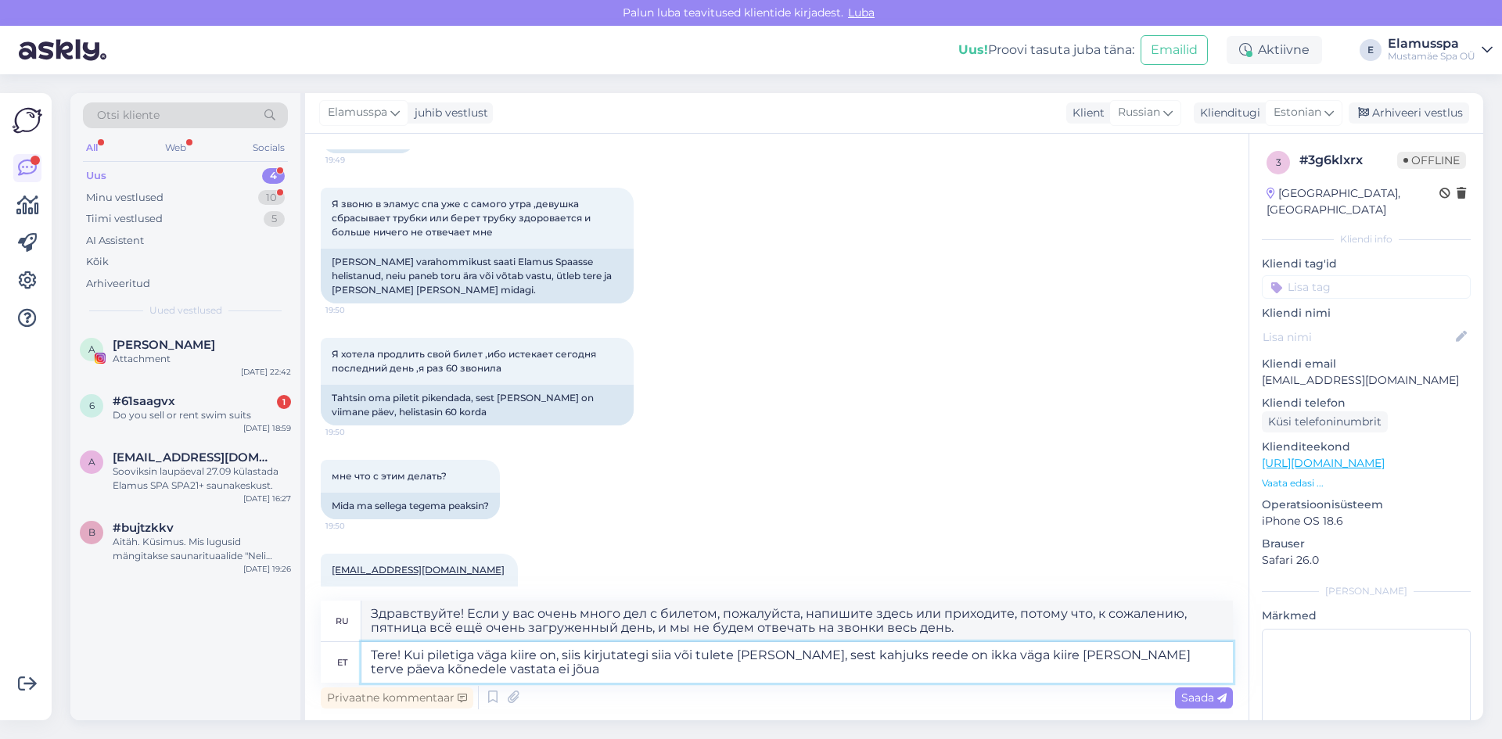
type textarea "Здравствуйте! Если у вас очень много дел с билетом, пожалуйста, напишите здесь …"
click at [597, 664] on textarea "Tere! Kui piletiga väga kiire on, siis kirjutategi siia või tulete [PERSON_NAME…" at bounding box center [798, 662] width 872 height 41
click at [597, 659] on textarea "Tere! Kui piletiga väga kiire on, siis kirjutategi siia või tulete [PERSON_NAME…" at bounding box center [798, 662] width 872 height 41
click at [513, 657] on textarea "Tere! Kui piletiga väga kiire on, siis kirjutategi siia või tulete [PERSON_NAME…" at bounding box center [798, 662] width 872 height 41
click at [544, 657] on textarea "Tere! Kui piletiga väga kiire on, siis kirjutategi siia või tulete [PERSON_NAME…" at bounding box center [798, 662] width 872 height 41
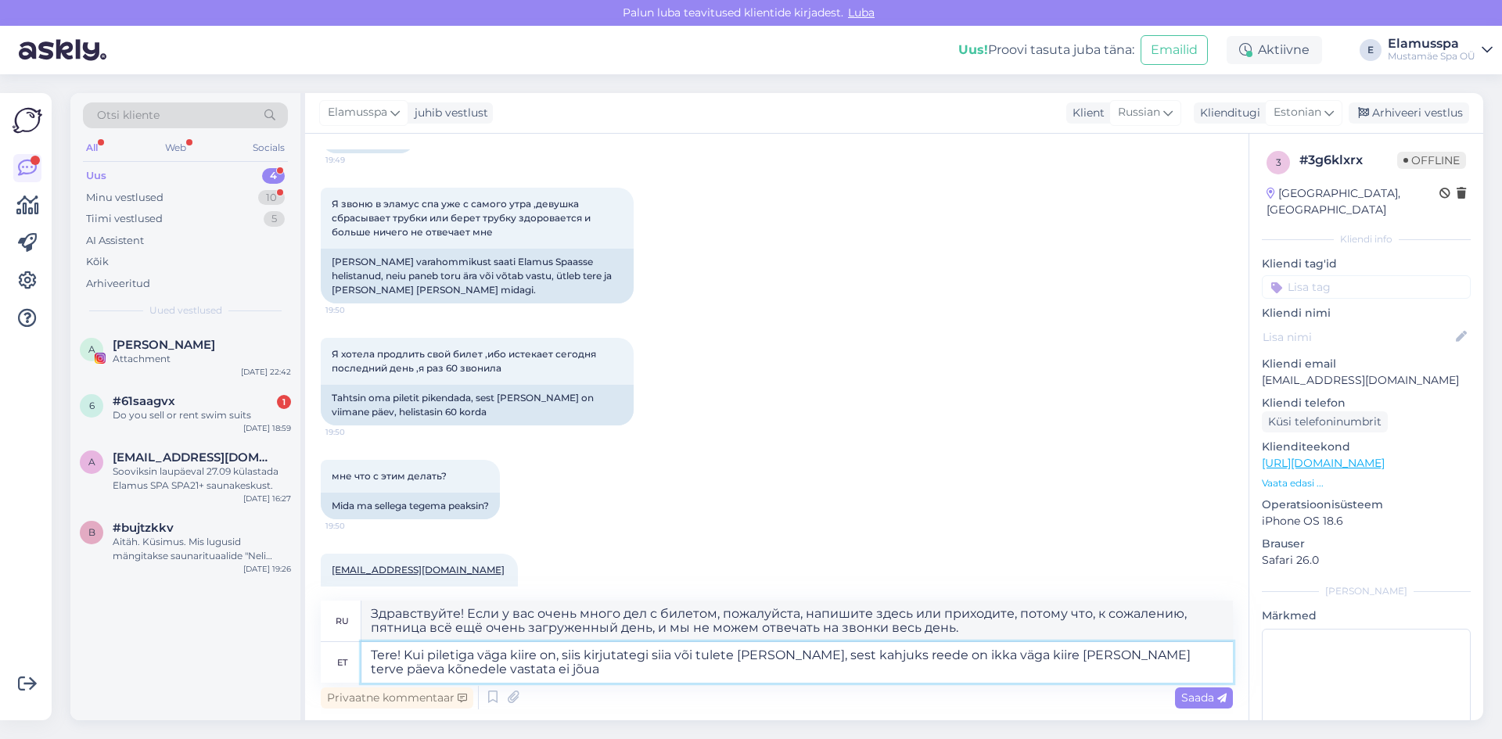
click at [516, 657] on textarea "Tere! Kui piletiga väga kiire on, siis kirjutategi siia või tulete [PERSON_NAME…" at bounding box center [798, 662] width 872 height 41
type textarea "Tere! Kui piletiga väga on, siis kirjutategi siia või tulete [PERSON_NAME], ses…"
type textarea "Здравствуйте! Если вас очень интересует билет, напишите здесь или приходите, по…"
click at [478, 655] on textarea "Tere! Kui piletiga väga on, siis kirjutategi siia või tulete [PERSON_NAME], ses…" at bounding box center [798, 662] width 872 height 41
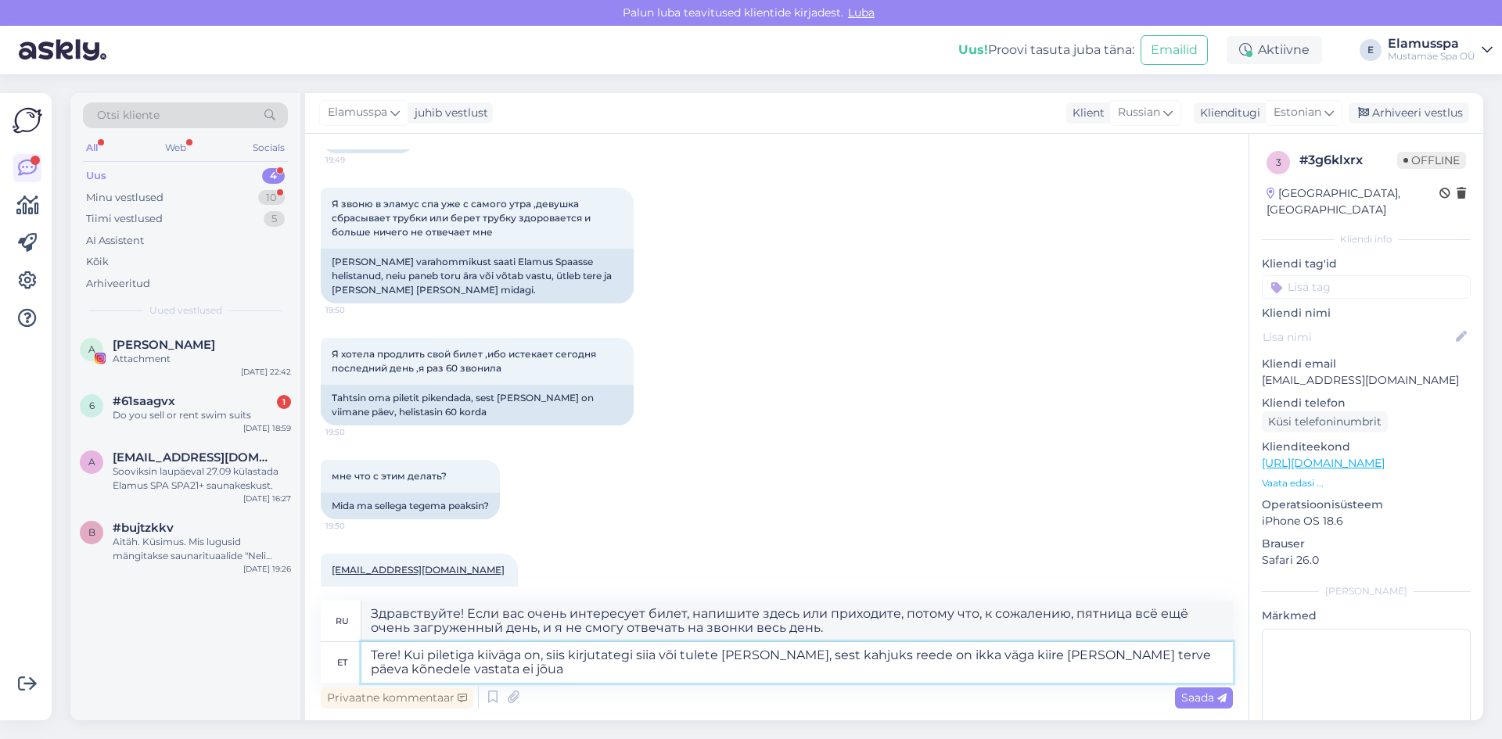
type textarea "Tere! Kui piletiga kiirväga on, siis kirjutategi siia või tulete [PERSON_NAME],…"
type textarea "Здравствуйте! Если вас очень интересует билет, напишите здесь или приходите, по…"
type textarea "Tere! Kui piletiga kiireväga on, siis kirjutategi siia või tulete [PERSON_NAME]…"
type textarea "Здравствуйте! Если вы спешите с билетом, пожалуйста, напишите здесь или приходи…"
type textarea "Tere! Kui piletiga kiire väga on, siis kirjutategi siia või tulete [PERSON_NAME…"
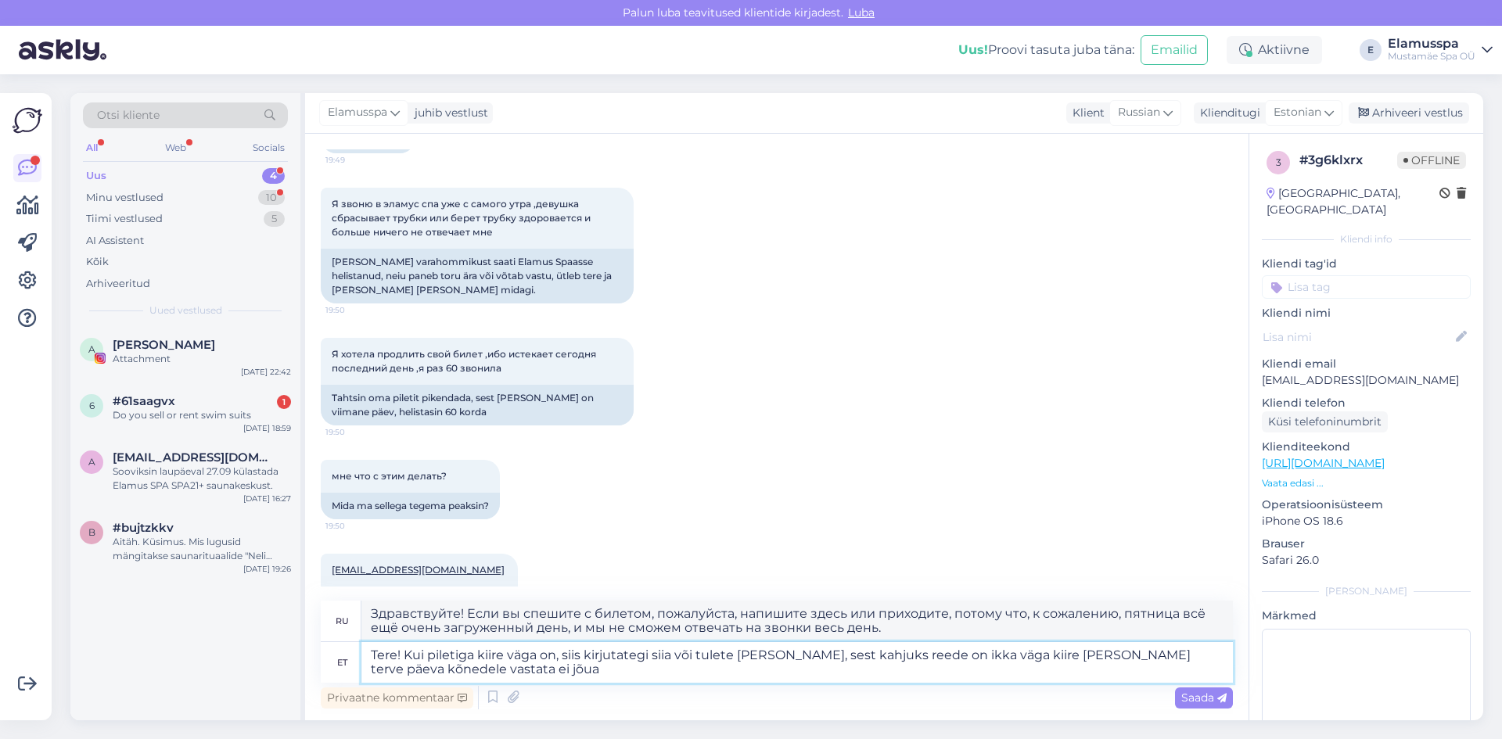
type textarea "Здравствуйте! Если вы очень спешите с билетом, пожалуйста, напишите здесь или п…"
click at [524, 652] on textarea "Tere! Kui piletiga kiire väga on, siis kirjutategi siia või tulete [PERSON_NAME…" at bounding box center [798, 662] width 872 height 41
type textarea "Tere! Kui piletiga kiire on, siis kirjutategi siia või tulete [PERSON_NAME], se…"
type textarea "Здравствуйте! Если вы спешите с билетом, пожалуйста, напишите здесь или приходи…"
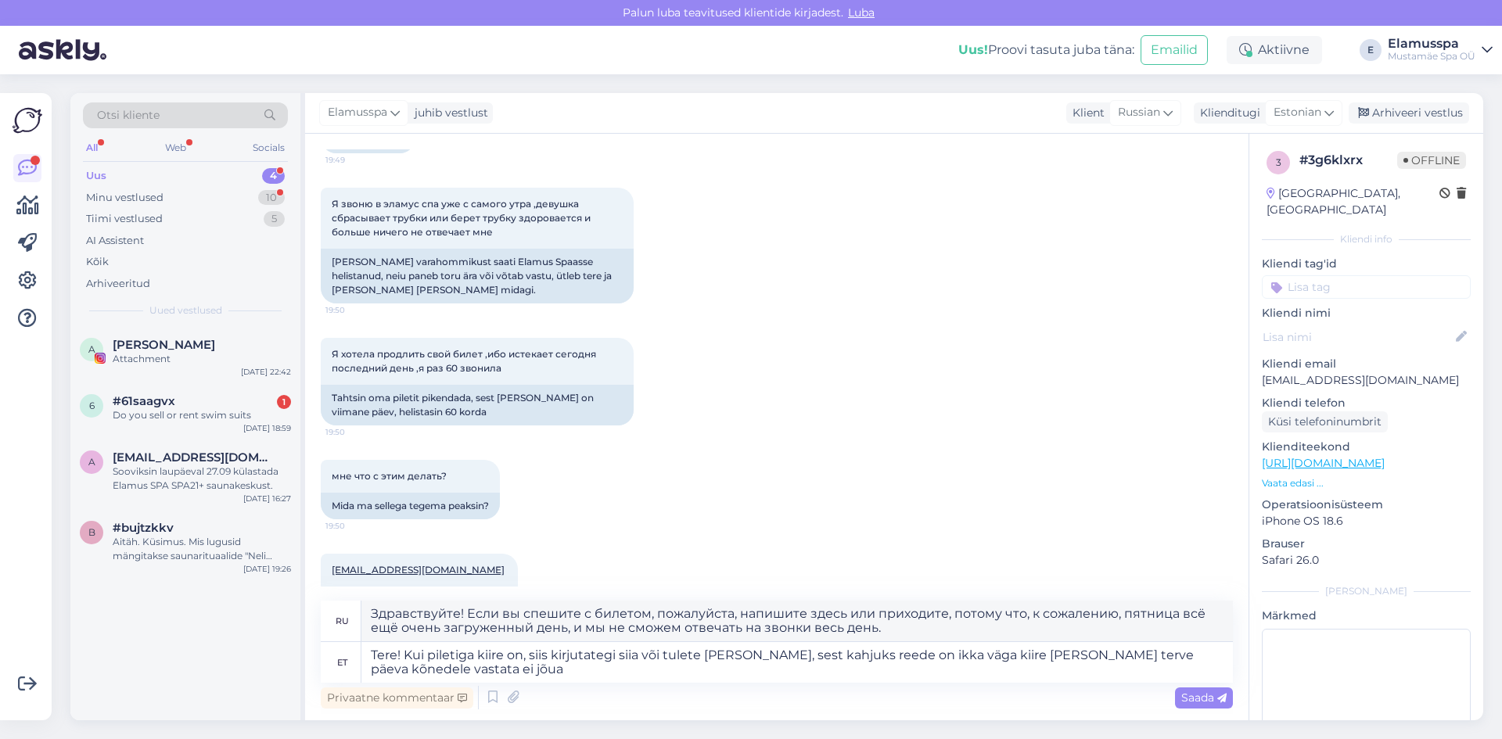
click at [646, 693] on div "Privaatne kommentaar Saada" at bounding box center [777, 698] width 912 height 30
click at [650, 681] on textarea "Tere! Kui piletiga kiire on, siis kirjutategi siia või tulete [PERSON_NAME], se…" at bounding box center [798, 662] width 872 height 41
click at [617, 655] on textarea "Tere! Kui piletiga kiire on, siis kirjutategi siia või tulete [PERSON_NAME], se…" at bounding box center [798, 662] width 872 height 41
type textarea "Tere! Kui piletiga kiire on, siis kirjutate siia või tulete [PERSON_NAME], sest…"
type textarea "Здравствуйте! Если вы спешите с билетом, пожалуйста, напишите здесь или приходи…"
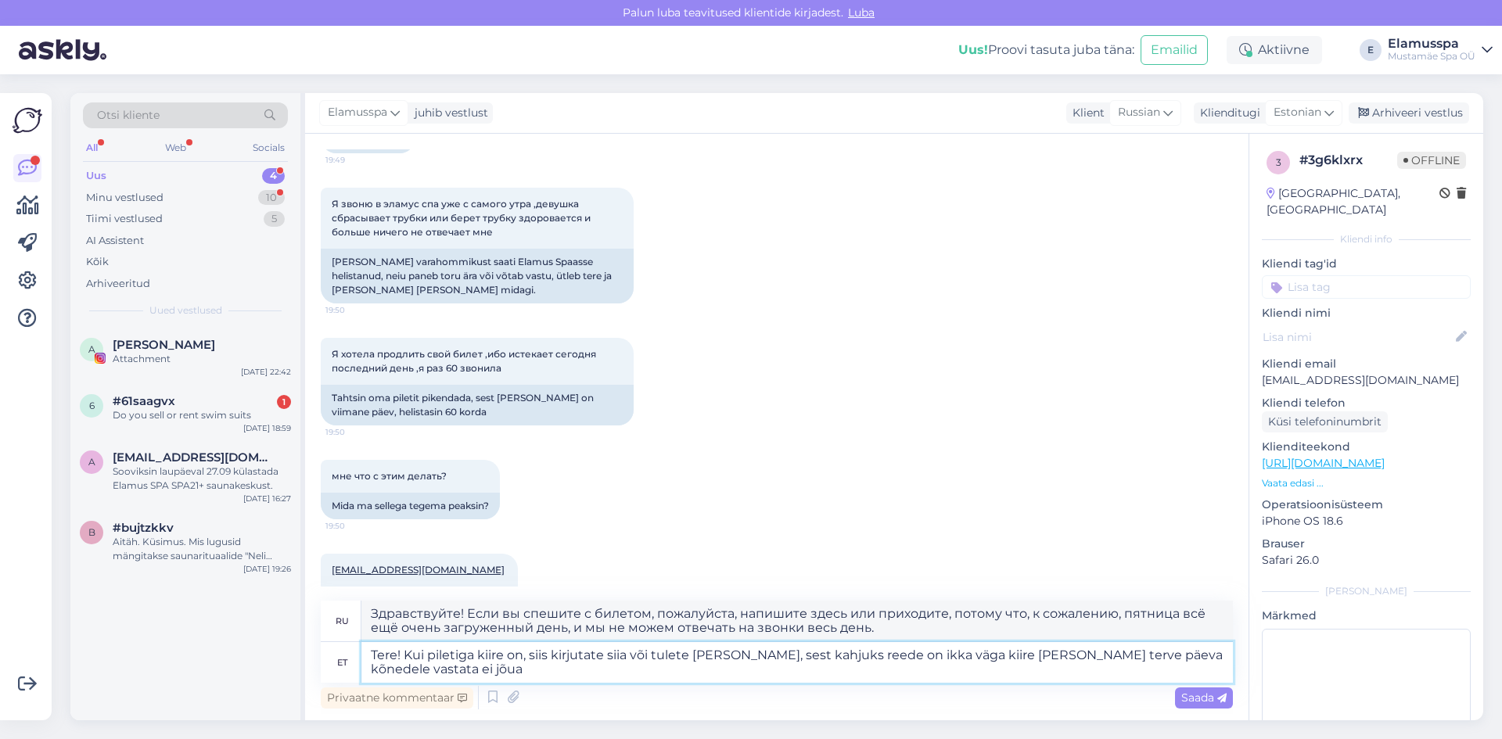
click at [789, 678] on textarea "Tere! Kui piletiga kiire on, siis kirjutate siia või tulete [PERSON_NAME], sest…" at bounding box center [798, 662] width 872 height 41
type textarea "Tere! Kui piletiga kiire on, siis kirjutate siia või tulete [PERSON_NAME], sest…"
type textarea "Здравствуйте! Если вы спешите с билетом, пожалуйста, напишите здесь или приходи…"
type textarea "Tere! Kui piletiga kiire on, siis kirjutate siia või tulete [PERSON_NAME], sest…"
type textarea "Здравствуйте! Если вы спешите с билетом, напишите здесь или приходите, потому ч…"
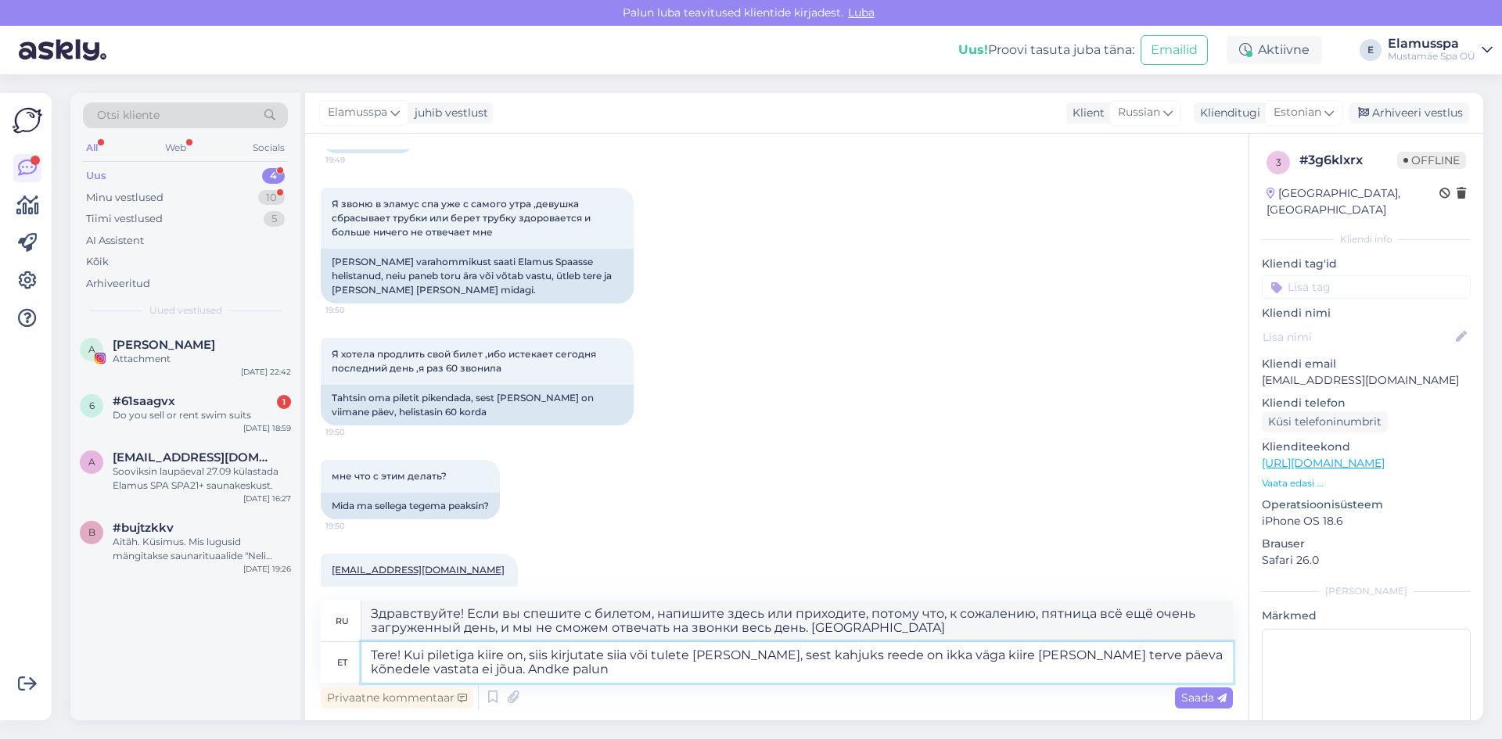
type textarea "Tere! Kui piletiga kiire on, siis kirjutate siia või tulete [PERSON_NAME], sest…"
type textarea "Здравствуйте! Если вы спешите с билетом, пожалуйста, напишите здесь или приходи…"
type textarea "Tere! Kui piletiga kiire on, siis kirjutate siia või tulete [PERSON_NAME], sest…"
type textarea "Здравствуйте! Если вы спешите с билетом, пожалуйста, напишите здесь или приходи…"
type textarea "Tere! Kui piletiga kiire on, siis kirjutate siia või tulete [PERSON_NAME], sest…"
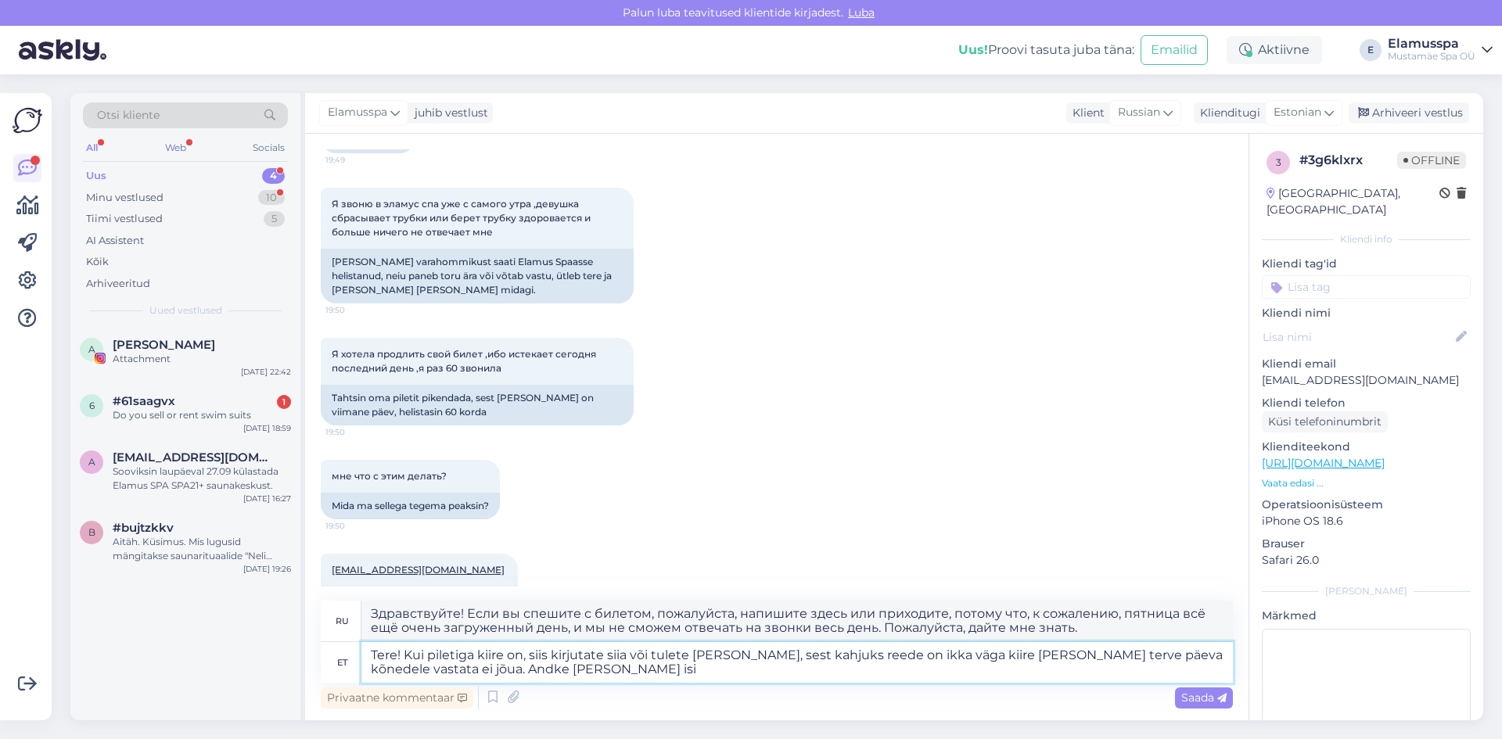
type textarea "Здравствуйте! Если вы спешите с билетом, пожалуйста, напишите здесь или приходи…"
type textarea "Tere! Kui piletiga kiire on, siis kirjutate siia või tulete [PERSON_NAME], sest…"
type textarea "Здравствуйте! Если вы спешите с билетом, напишите здесь или приходите, потому ч…"
type textarea "Tere! Kui piletiga kiire on, siis kirjutate siia või tulete [PERSON_NAME], sest…"
type textarea "Здравствуйте! Если вы спешите с билетом, пожалуйста, напишите здесь или приходи…"
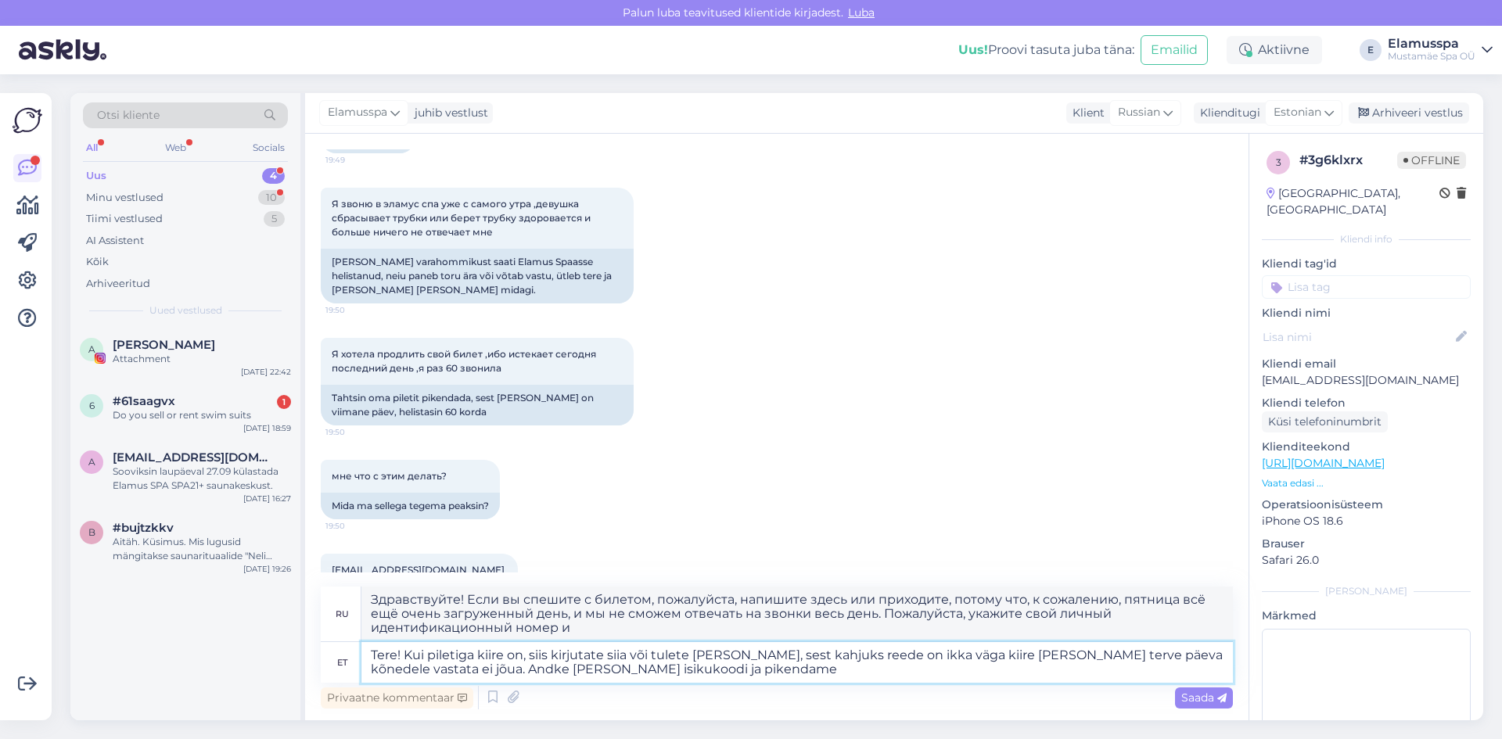
type textarea "Tere! Kui piletiga kiire on, siis kirjutate siia või tulete [PERSON_NAME], sest…"
type textarea "Здравствуйте! Если вы спешите с билетом, напишите здесь или приходите, потому ч…"
type textarea "Tere! Kui piletiga kiire on, siis kirjutate siia või tulete [PERSON_NAME], sest…"
type textarea "Здравствуйте! Если вы спешите с билетом, напишите нам или приходите, потому что…"
type textarea "Tere! Kui piletiga kiire on, siis kirjutate siia või tulete [PERSON_NAME], sest…"
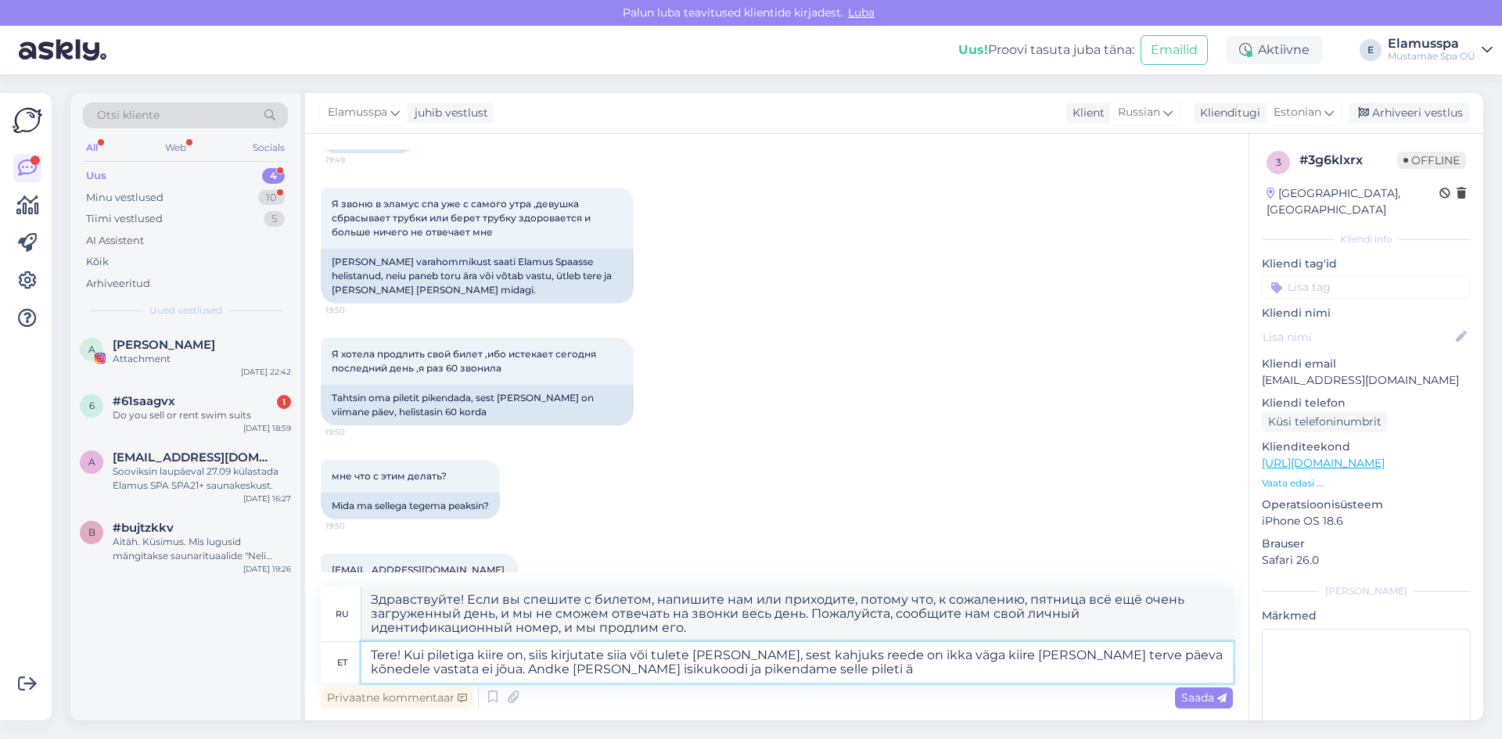
type textarea "Здравствуйте! Если вы спешите с билетом, пожалуйста, напишите здесь или приходи…"
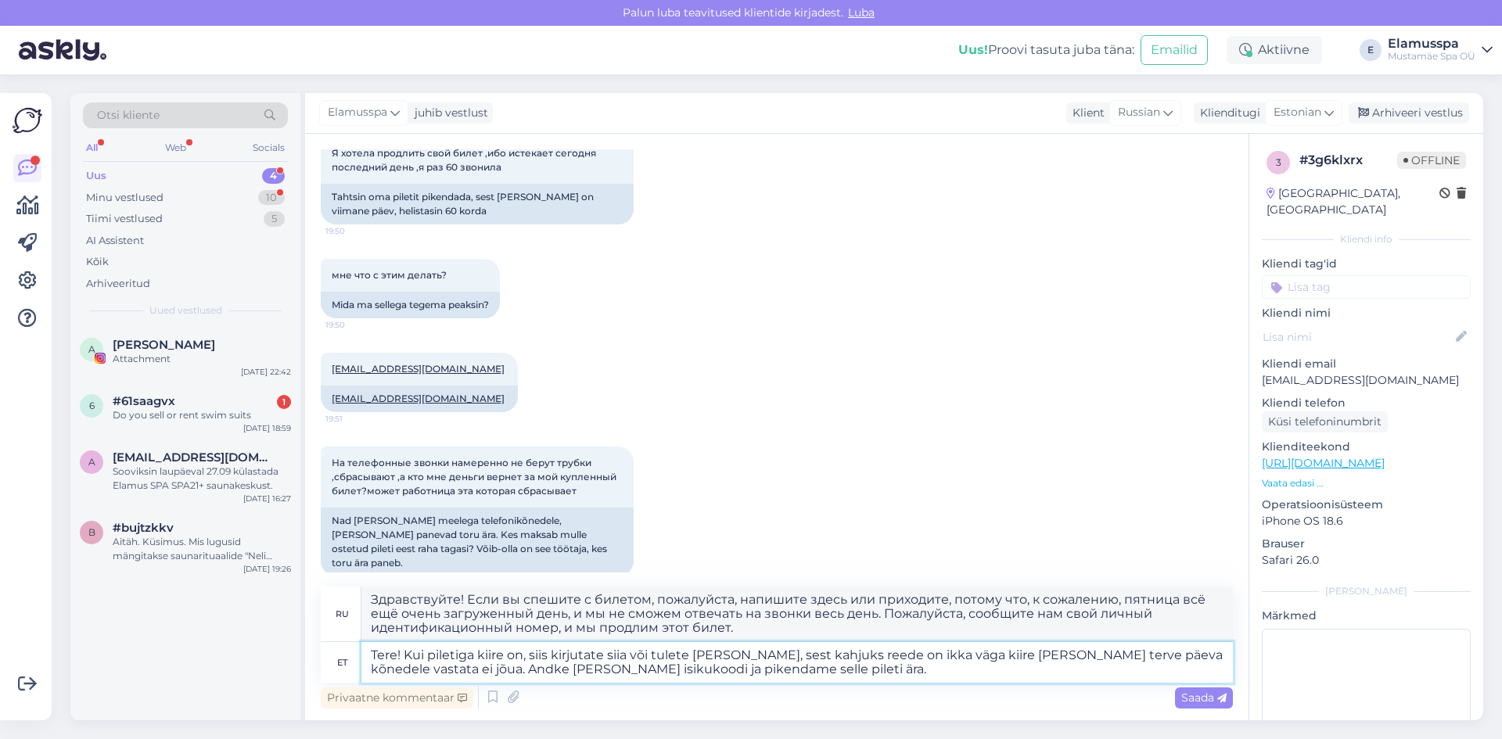
scroll to position [347, 0]
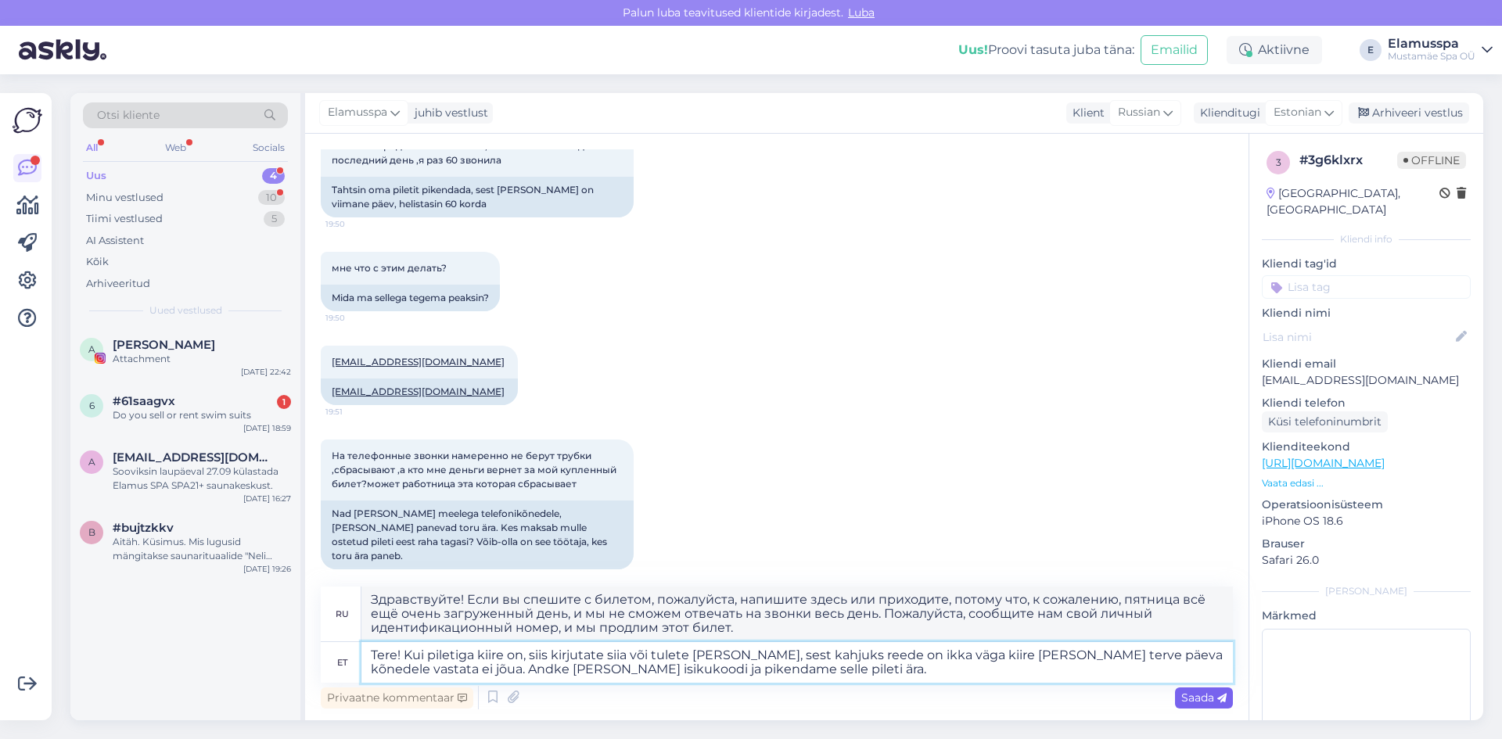
type textarea "Tere! Kui piletiga kiire on, siis kirjutate siia või tulete [PERSON_NAME], sest…"
click at [1217, 694] on span "Saada" at bounding box center [1204, 698] width 45 height 14
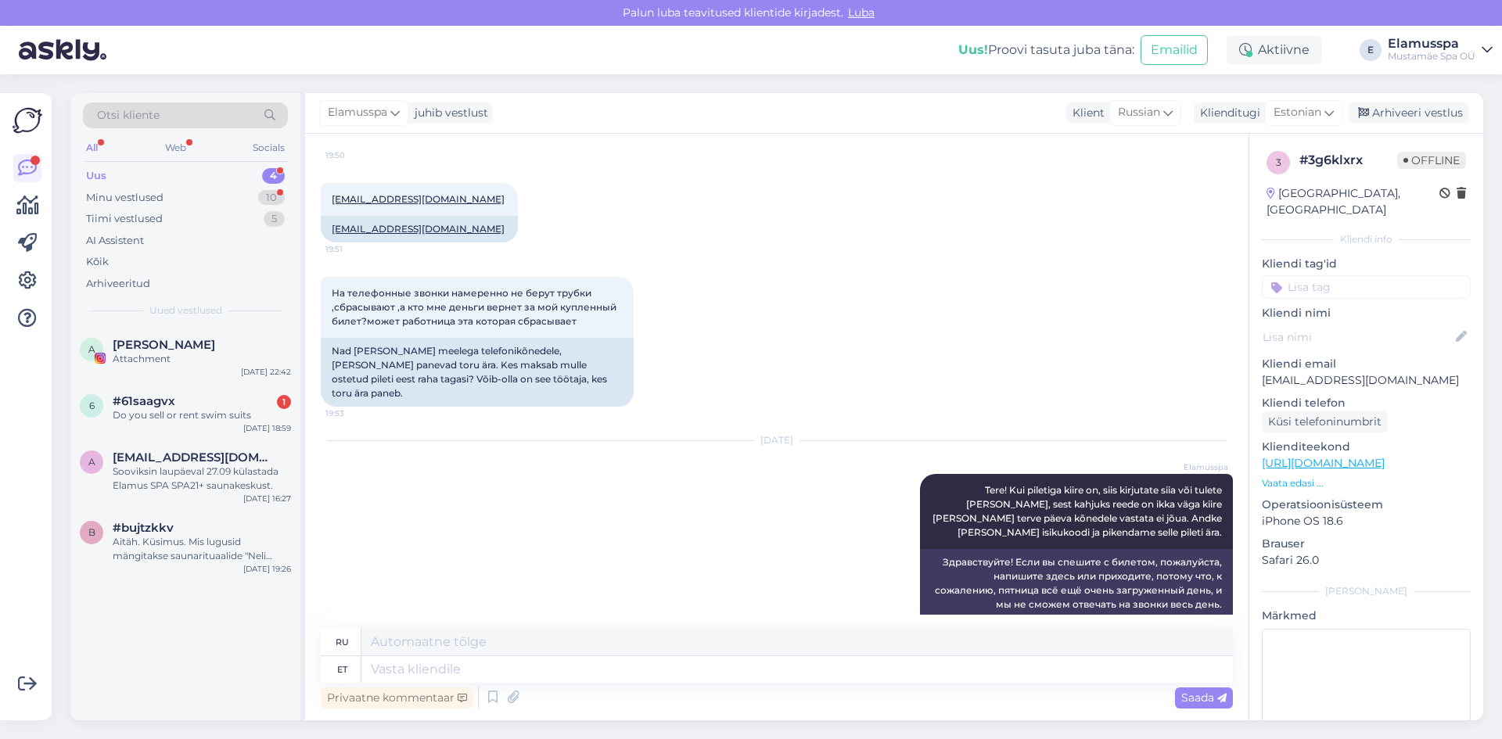
scroll to position [544, 0]
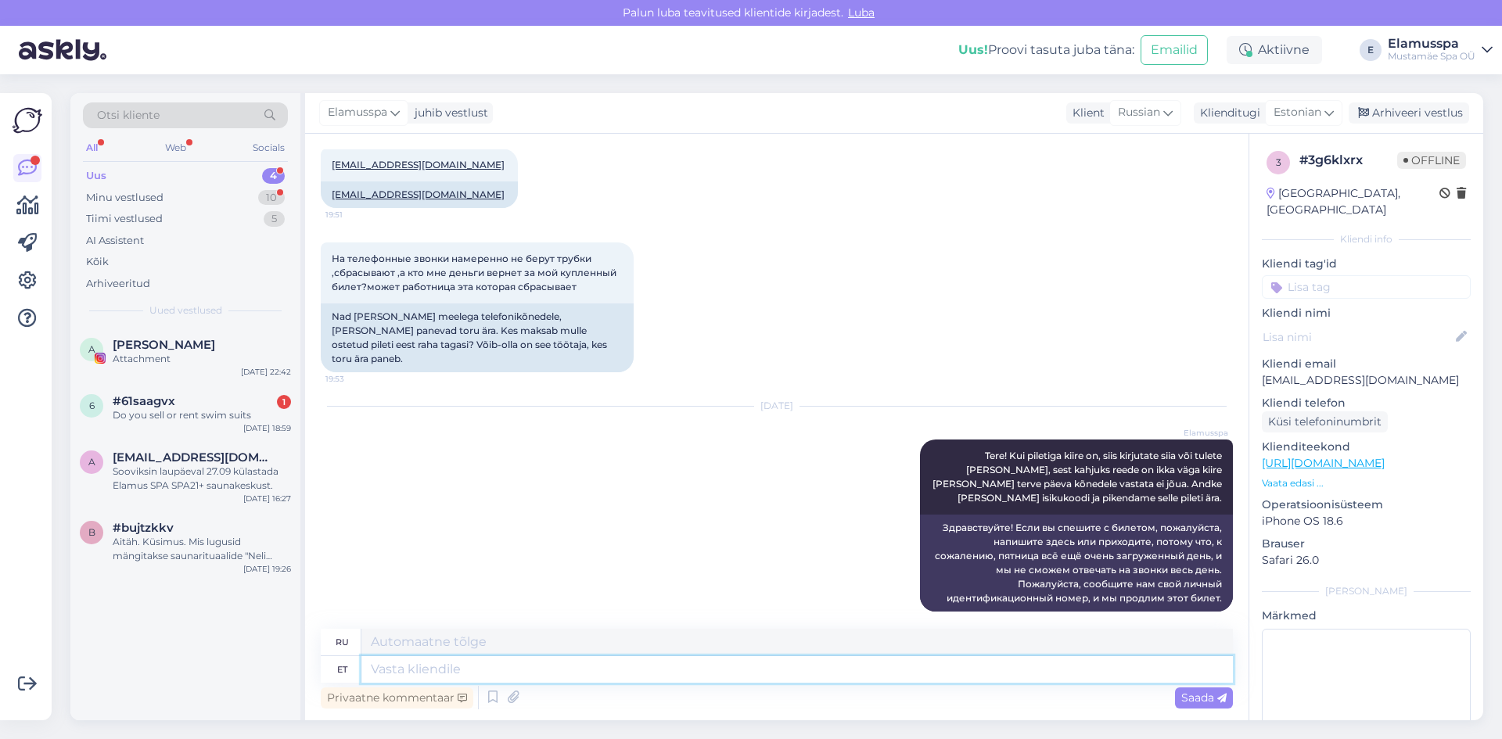
click at [457, 663] on textarea at bounding box center [798, 670] width 872 height 27
type textarea "Kui k"
type textarea "Если"
type textarea "Kui k"
type textarea "Если ты"
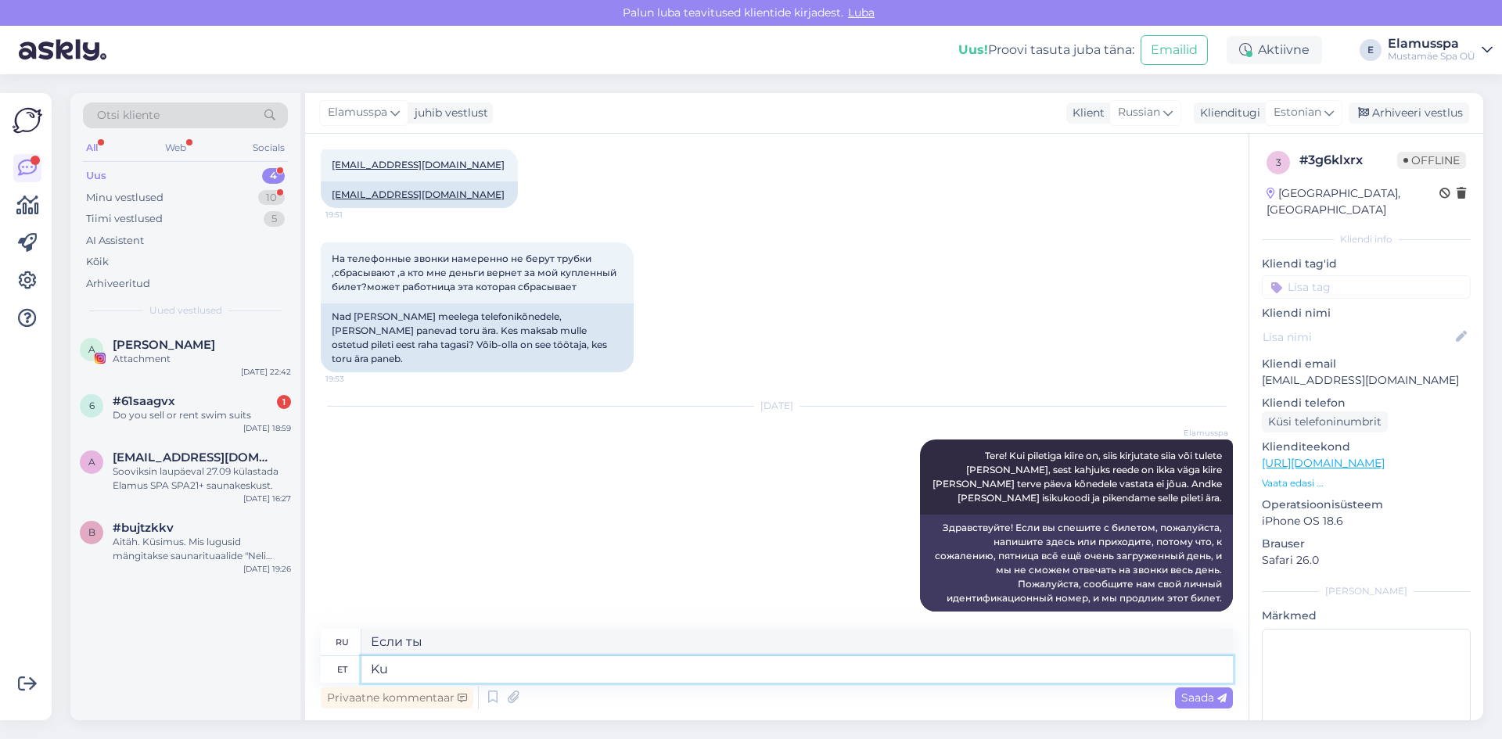
type textarea "K"
type textarea "Если"
type textarea "Samamoodi k"
type textarea "Так же"
type textarea "Samamoodi kui k"
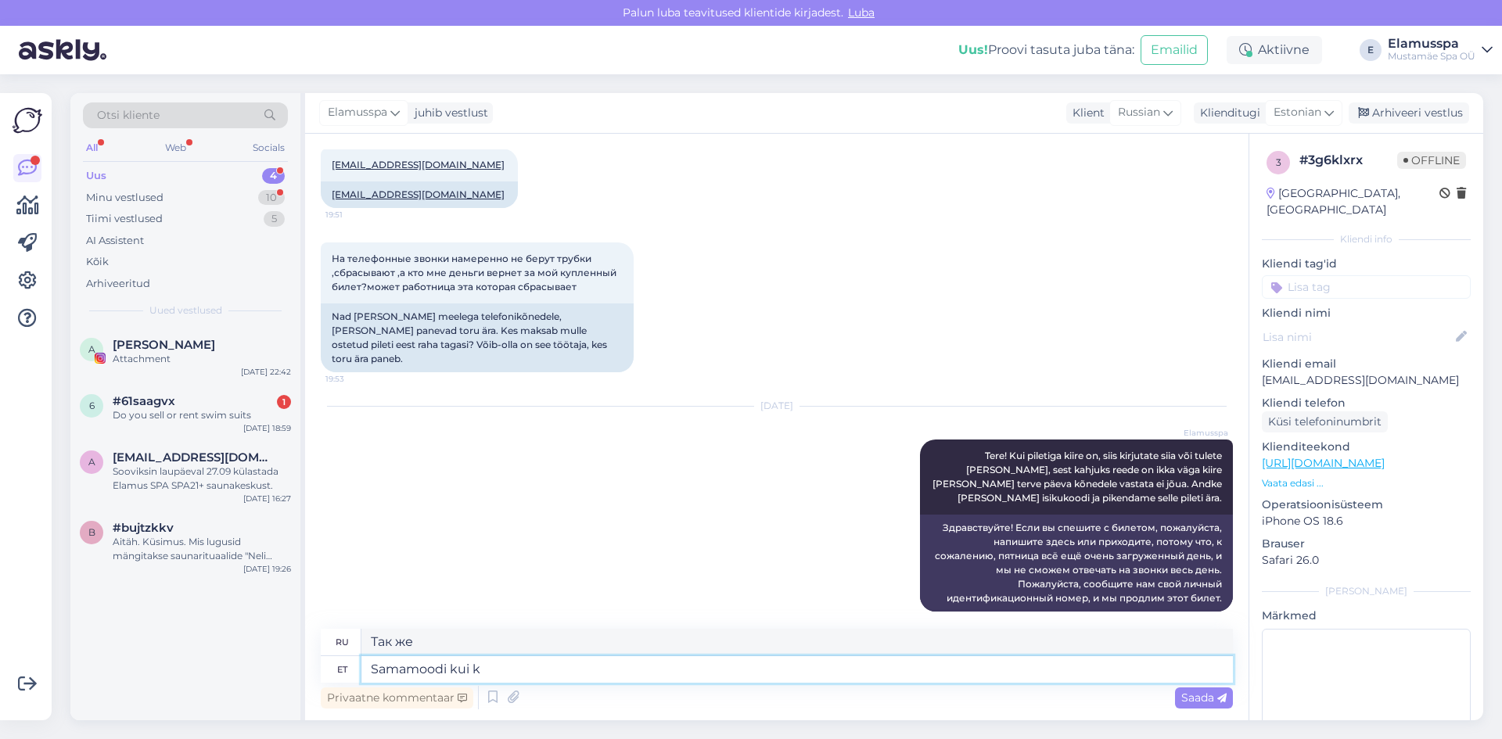
type textarea "Подобно тому, как"
type textarea "Samamoodi kui kõned"
type textarea "То же, что и звонки"
type textarea "Samamoodi kui kõned ei tul"
type textarea "Так же, как звонки не"
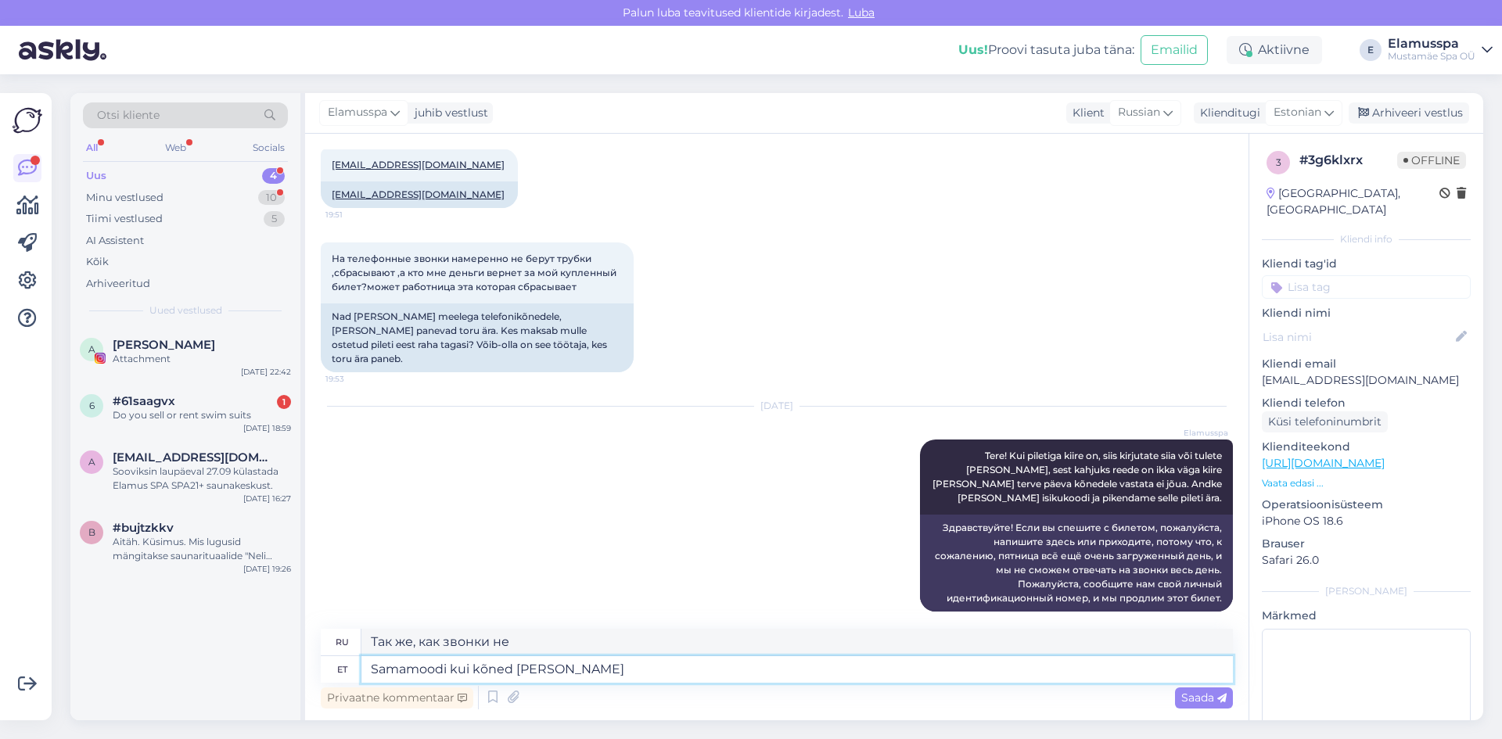
type textarea "Samamoodi kui kõned [PERSON_NAME]"
type textarea "Точно так же, как когда не поступают звонки."
type textarea "Samamoodi kui kõned [PERSON_NAME] läbi v"
type textarea "Точно так же, как когда звонки не проходят."
type textarea "Samamoodi kui kõned [PERSON_NAME] läbi või nei"
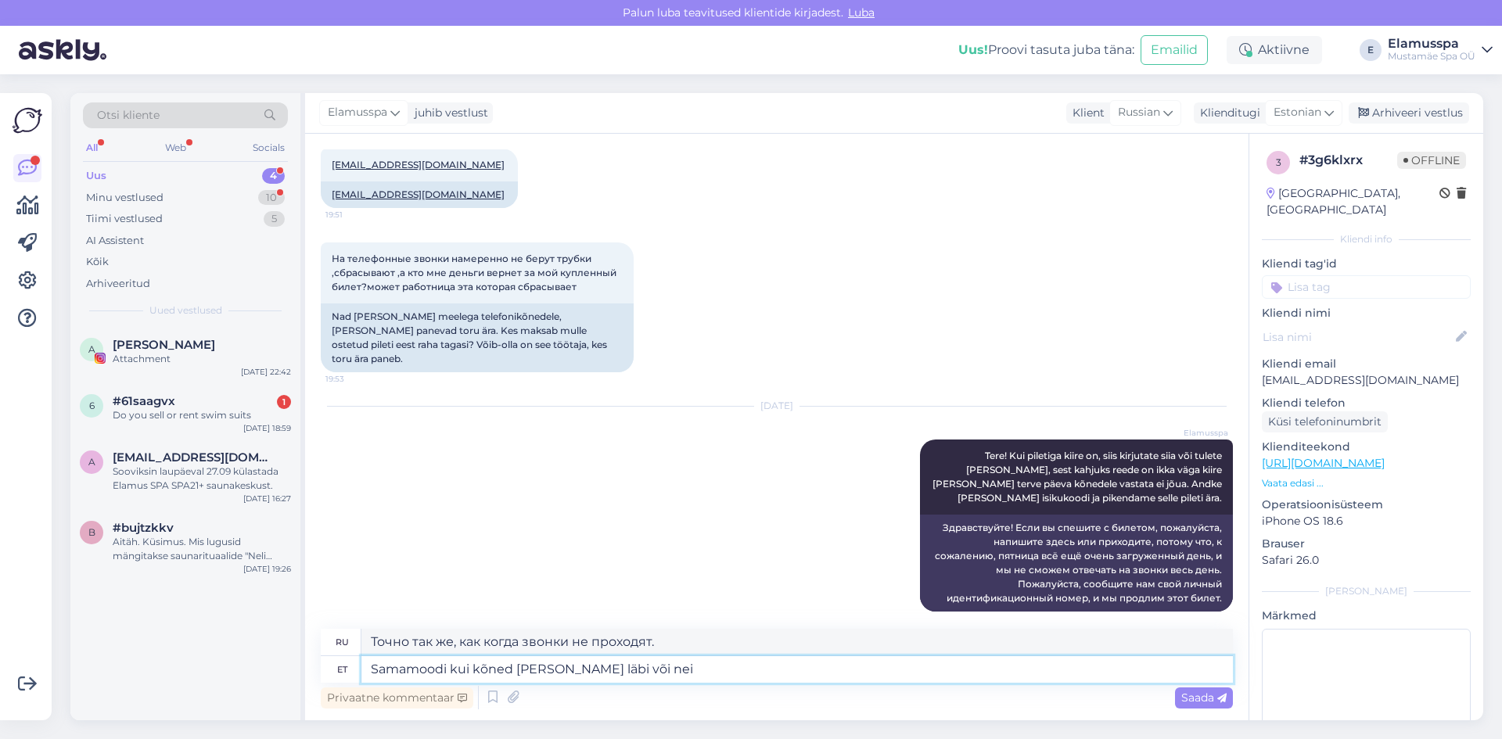
type textarea "Аналогично, если звонки не доходят или"
type textarea "Samamoodi kui kõned [PERSON_NAME] läbi või [PERSON_NAME]"
type textarea "Аналогично, если звонки не проходят или"
type textarea "Samamoodi kui kõned [PERSON_NAME] läbi või [PERSON_NAME] v"
type textarea "Аналогично, если звонки не проходят или на них не отвечают"
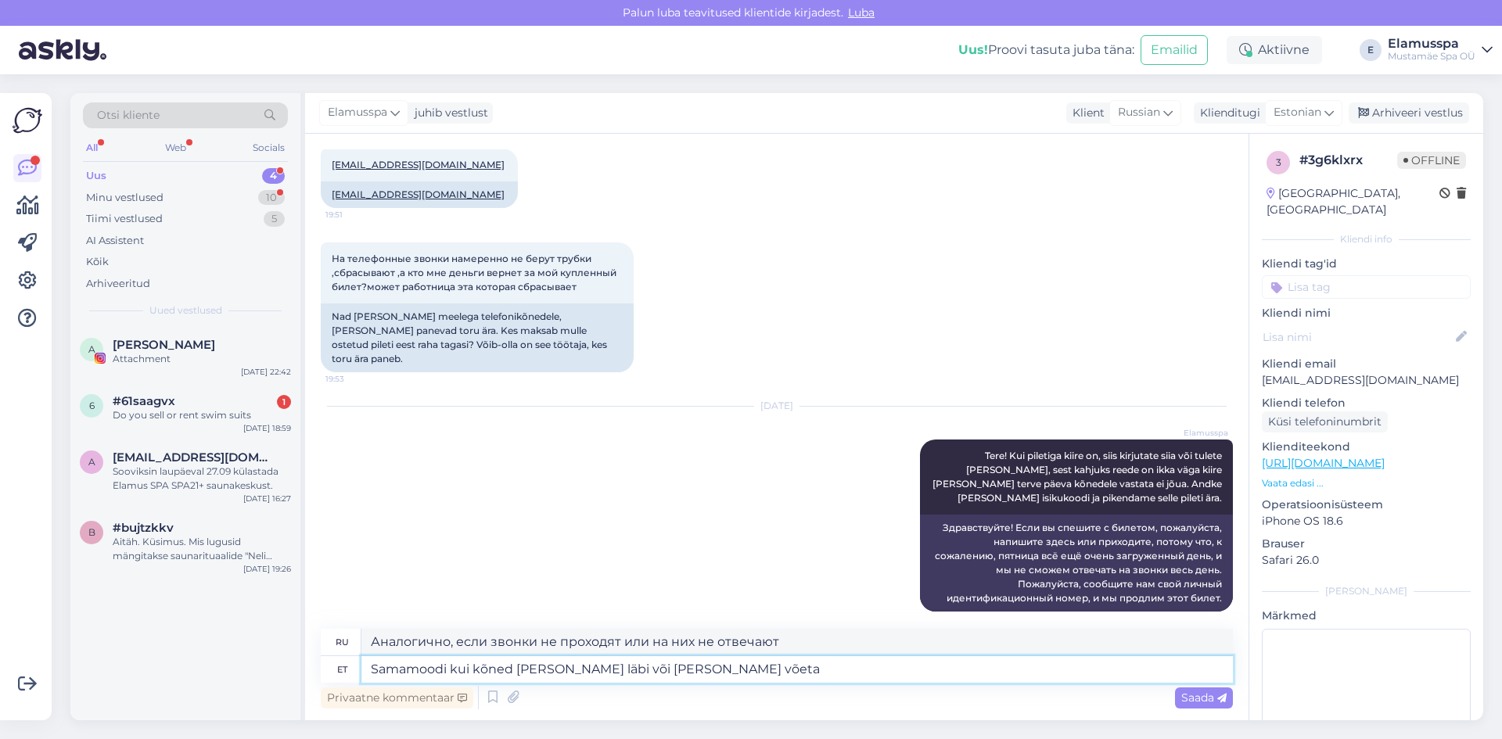
type textarea "Samamoodi kui kõned [PERSON_NAME] läbi või [PERSON_NAME] võeta v"
type textarea "Аналогично, если звонки не доходят или не принимаются"
type textarea "Samamoodi kui kõned [PERSON_NAME] läbi või [PERSON_NAME] võeta vastu."
type textarea "Аналогично, если звонки не доходят или не принимаются."
type textarea "Samamoodi kui kõned [PERSON_NAME] läbi või [PERSON_NAME] võeta vastu-"
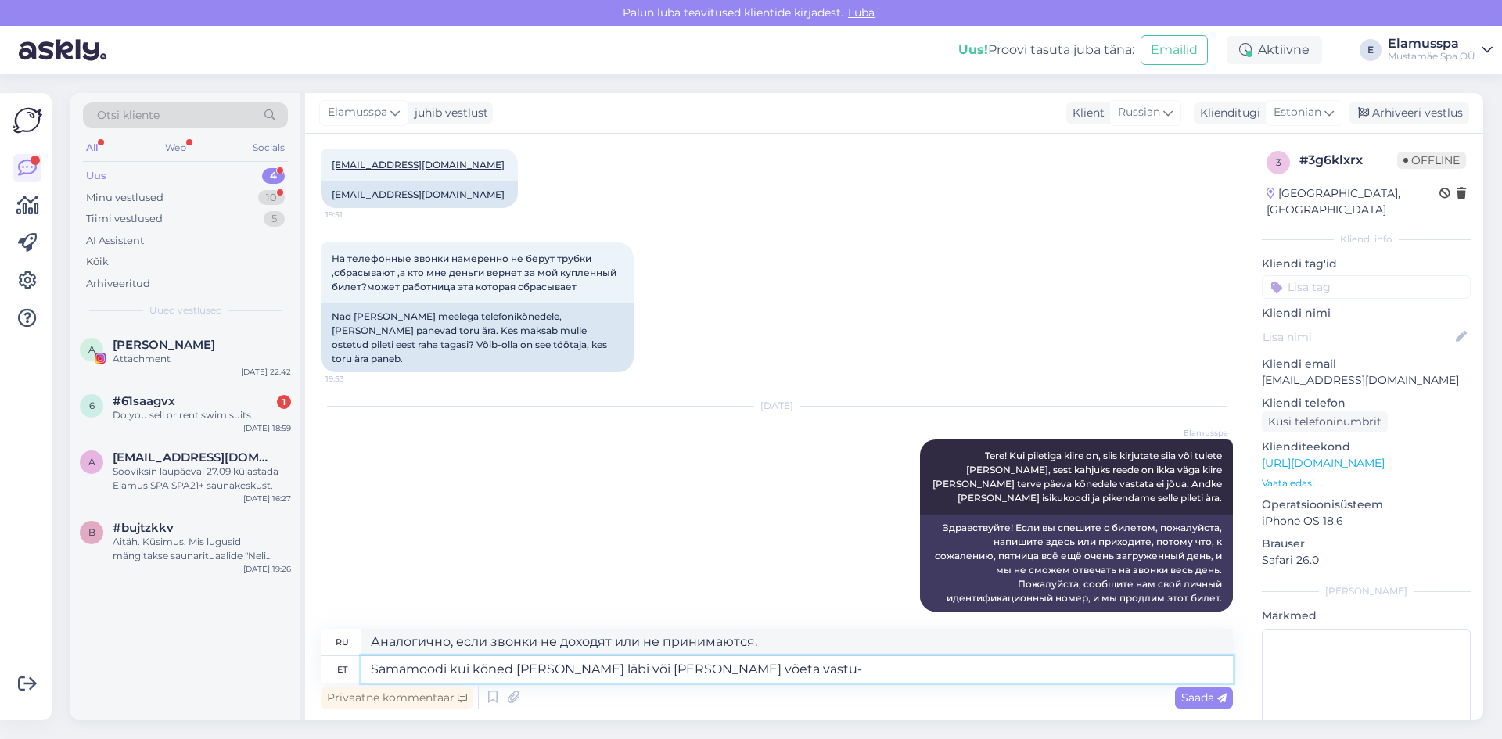
type textarea "Аналогично, если звонки не доходят или не принимаются,"
type textarea "Samamoodi kui kõned [PERSON_NAME] läbi või [PERSON_NAME] võeta vastu- või p"
type textarea "Аналогично, если звонки не проходят или не принимаются или"
type textarea "Samamoodi kui kõned [PERSON_NAME] läbi või [PERSON_NAME] võeta vastu- või panna…"
type textarea "Аналогично, если звонки не доходят или на них не отвечают или не перенаправляют"
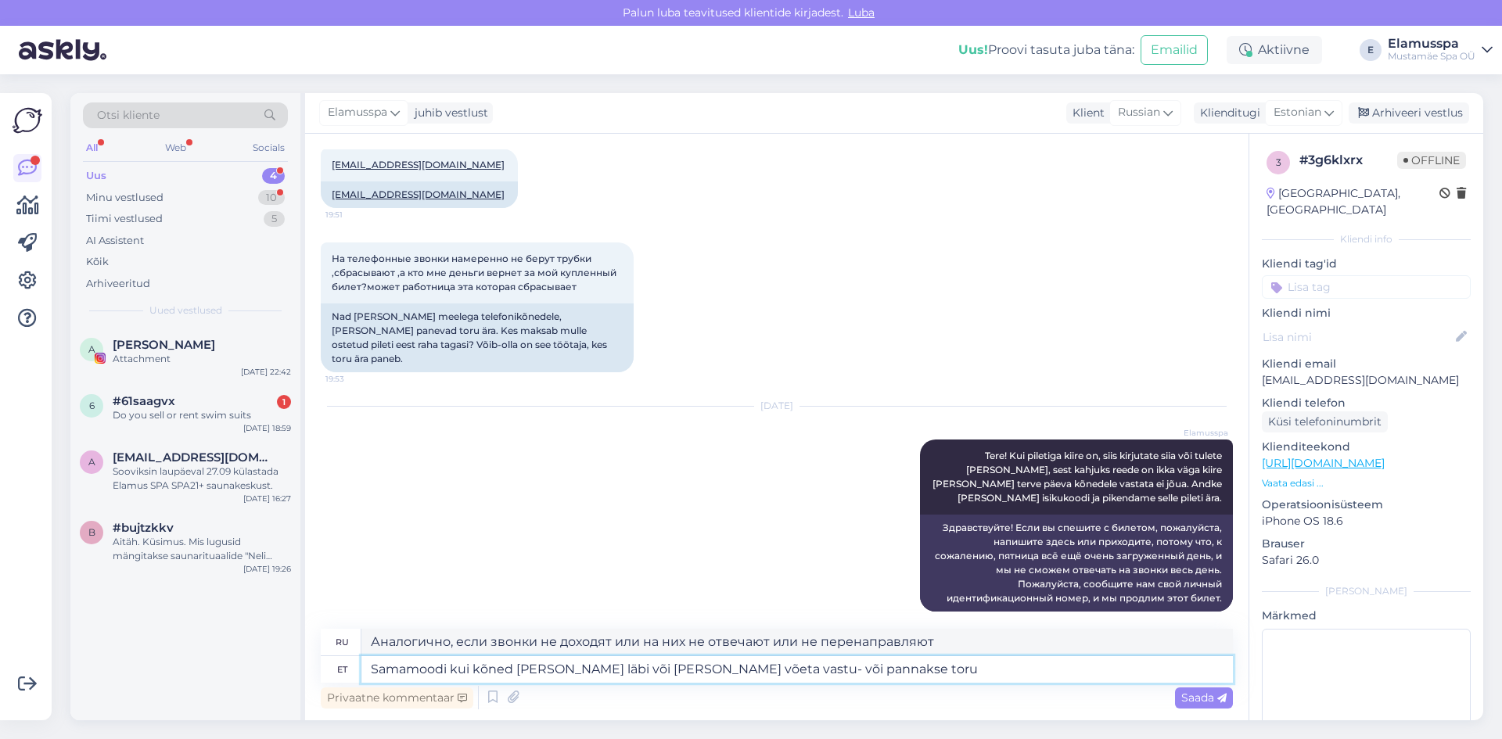
type textarea "Samamoodi kui kõned [PERSON_NAME] läbi või [PERSON_NAME] võeta vastu- või panna…"
type textarea "Аналогично, если звонки не доходят или на них не отвечают или они прерываются"
type textarea "Samamoodi kui kõned [PERSON_NAME] läbi või [PERSON_NAME] võeta vastu- või panna…"
type textarea "Аналогично, если звонки не проходят или на них не отвечают или трубка повешена"
click at [765, 733] on div "Otsi kliente All Web Socials Uus 4 Minu vestlused 10 Tiimi vestlused 5 AI Assis…" at bounding box center [781, 406] width 1441 height 665
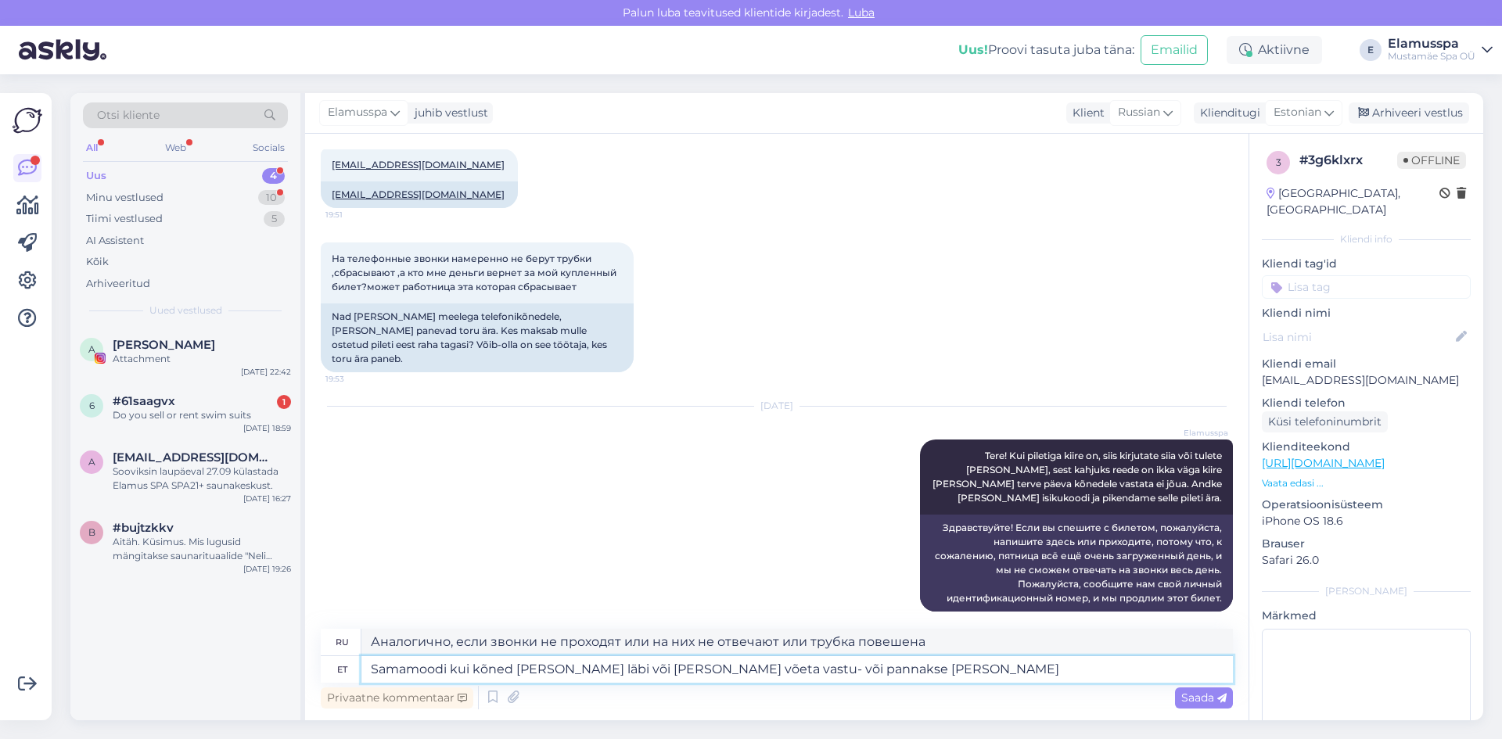
click at [925, 668] on textarea "Samamoodi kui kõned [PERSON_NAME] läbi või [PERSON_NAME] võeta vastu- või panna…" at bounding box center [798, 670] width 872 height 27
type textarea "Samamoodi kui kõned [PERSON_NAME] läbi või [PERSON_NAME] võeta vastu- või panna…"
type textarea "Аналогично, если звонки не проходят или на них не отвечают или трубка висит,"
type textarea "Samamoodi kui kõned [PERSON_NAME] läbi või [PERSON_NAME] võeta vastu- või panna…"
type textarea "Аналогично, если звонки не проходят или на них не отвечают или трубка повешена,…"
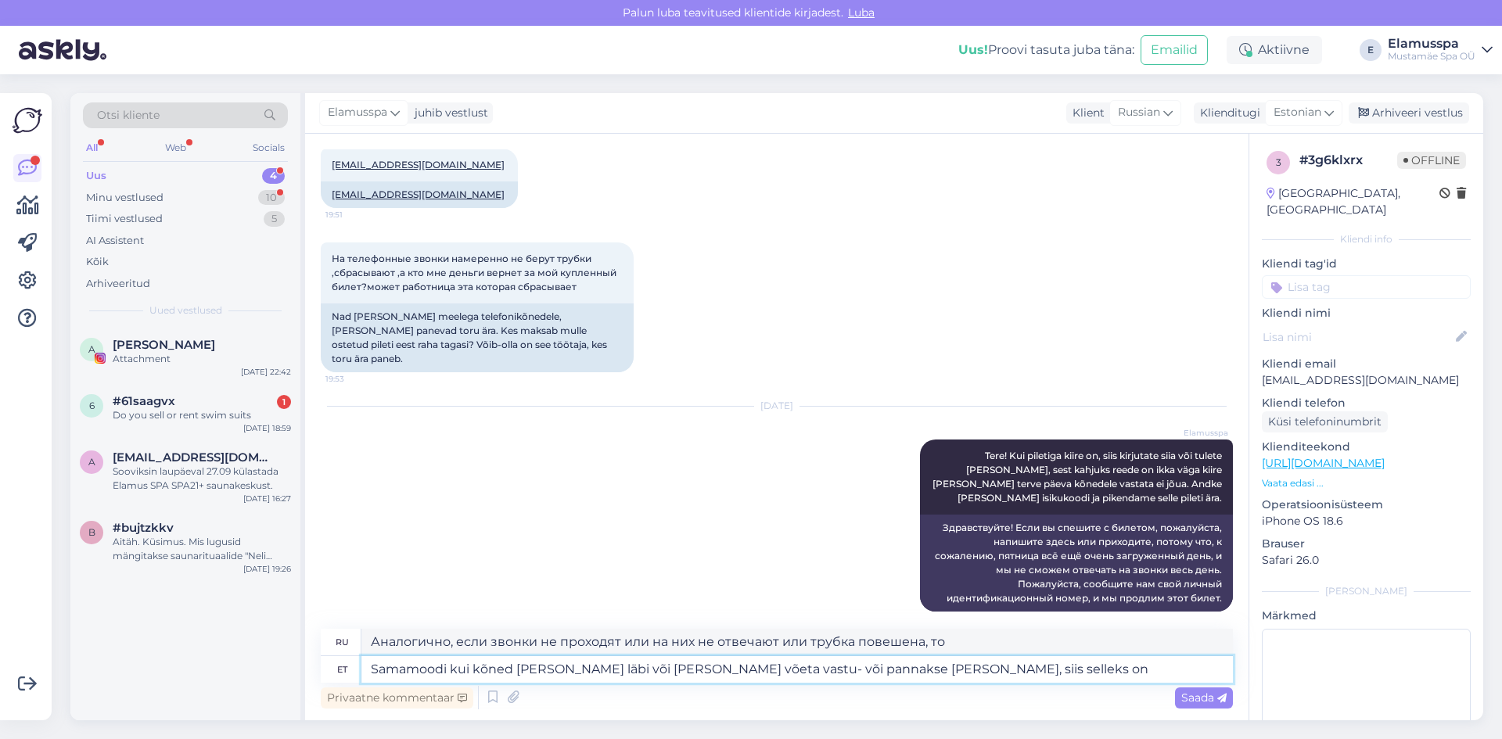
type textarea "Samamoodi kui kõned [PERSON_NAME] läbi või [PERSON_NAME] võeta vastu- või panna…"
type textarea "Аналогично, если звонки не проходят или на них не отвечают, или трубка висит, т…"
type textarea "Samamoodi kui kõned [PERSON_NAME] läbi või [PERSON_NAME] võeta vastu- või panna…"
type textarea "Аналогично, если звонки не доходят, на них не отвечают или бросают трубку, на э…"
click at [837, 605] on div "[DATE] Elamusspa Tere! Kui piletiga kiire on, siis kirjutate siia või tulete [P…" at bounding box center [777, 509] width 912 height 239
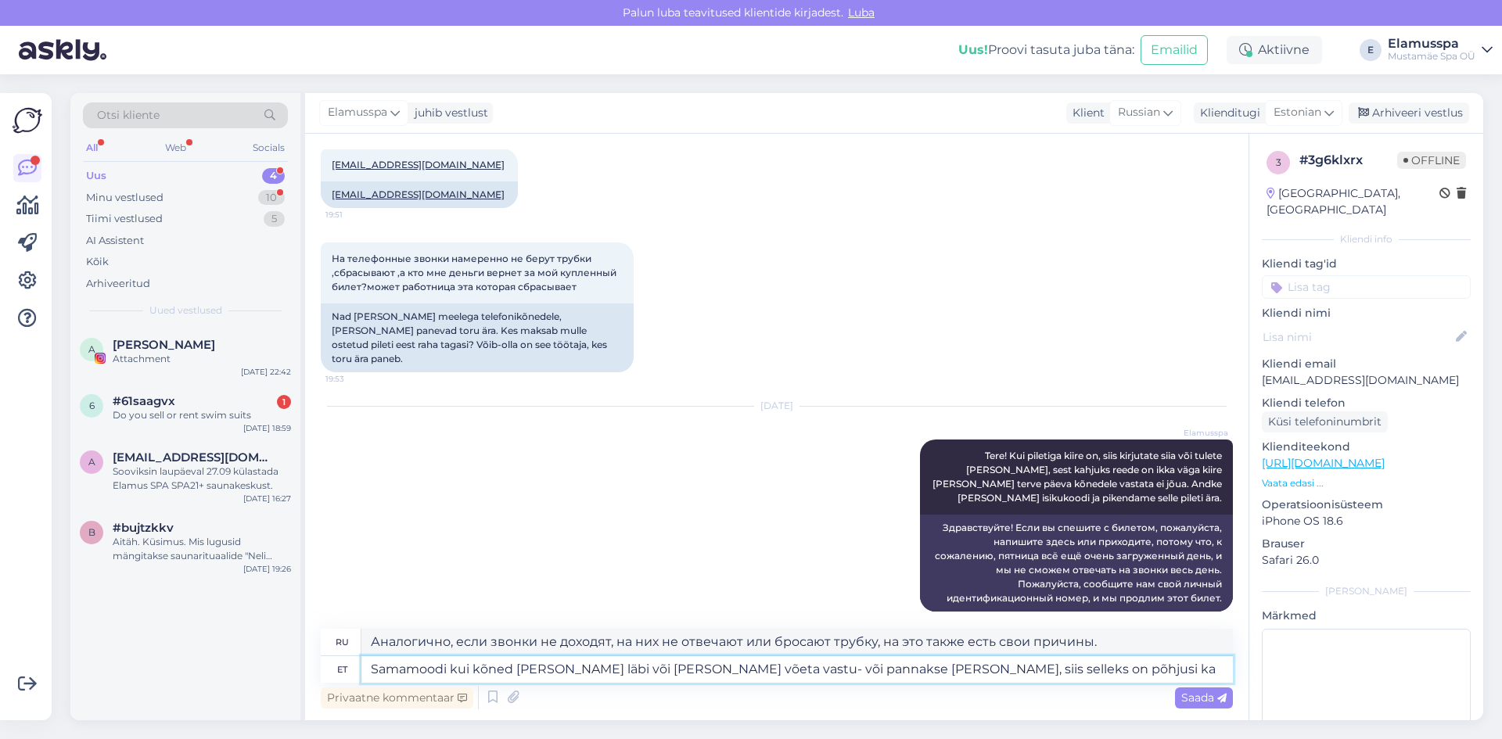
click at [1063, 680] on textarea "Samamoodi kui kõned [PERSON_NAME] läbi või [PERSON_NAME] võeta vastu- või panna…" at bounding box center [798, 670] width 872 height 27
type textarea "Samamoodi kui kõned [PERSON_NAME] läbi või [PERSON_NAME] võeta vastu- või panna…"
type textarea "Аналогично, если звонки не проходят, на них не отвечают или телефон зависает, н…"
type textarea "Samamoodi kui kõned [PERSON_NAME] läbi või [PERSON_NAME] võeta vastu- või panna…"
click at [1218, 696] on icon at bounding box center [1222, 698] width 9 height 9
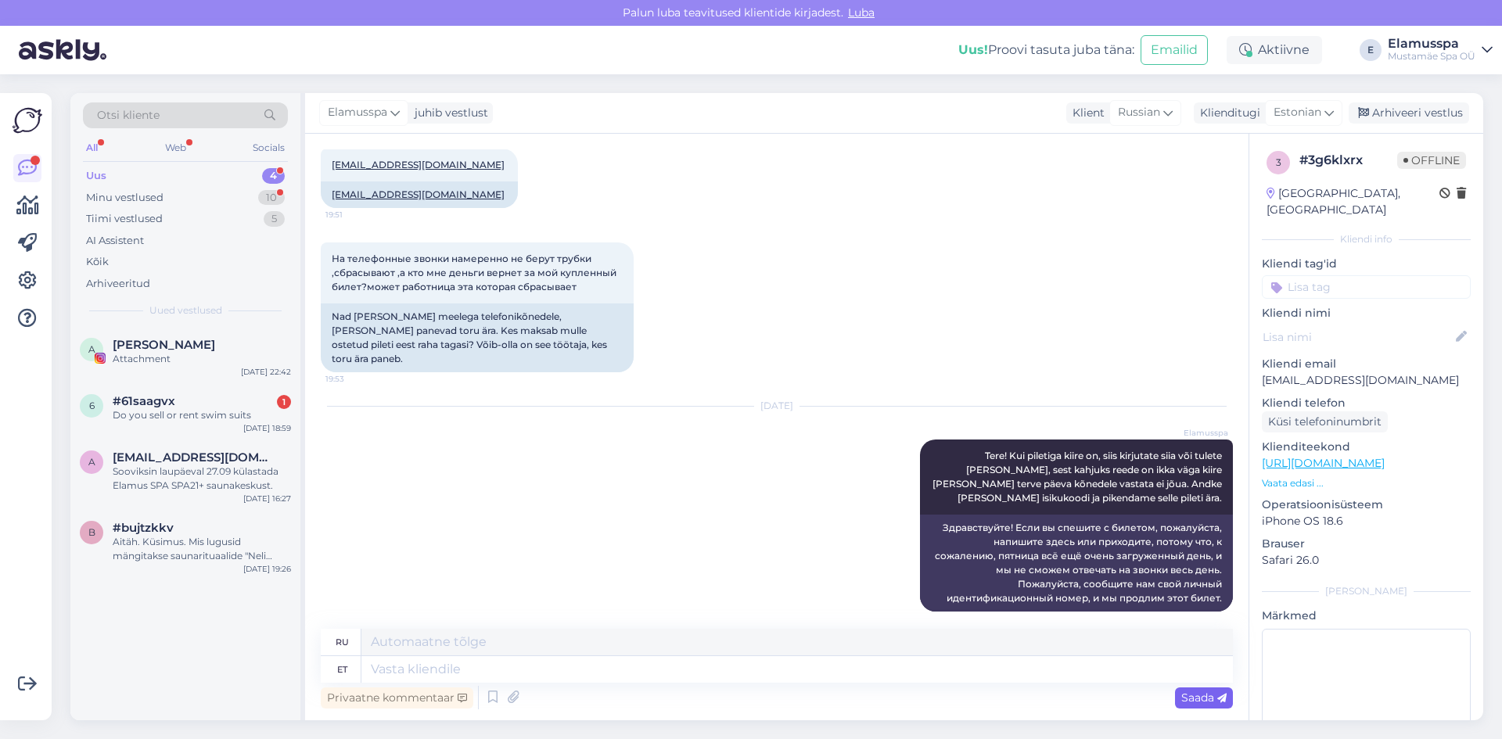
scroll to position [666, 0]
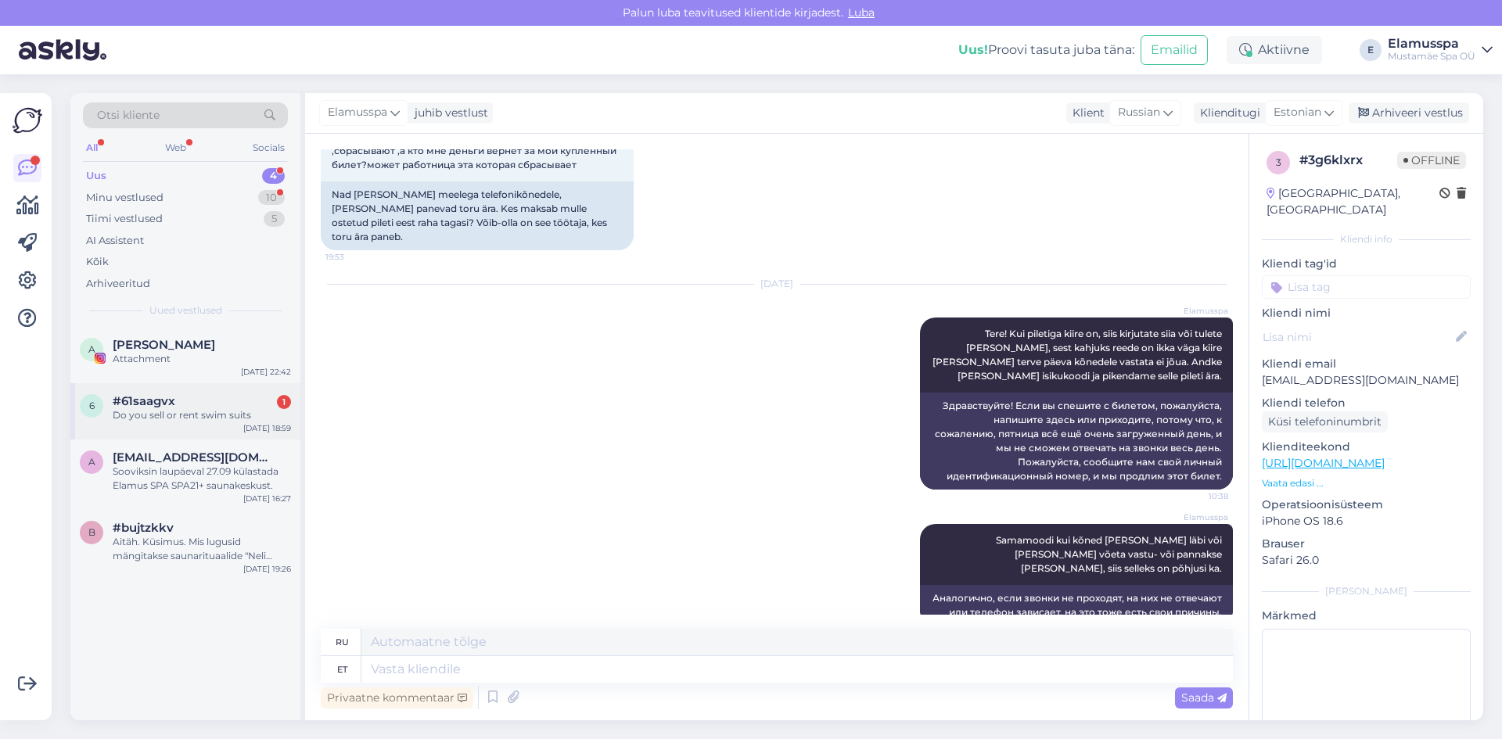
click at [178, 401] on div "#61saagvx 1" at bounding box center [202, 401] width 178 height 14
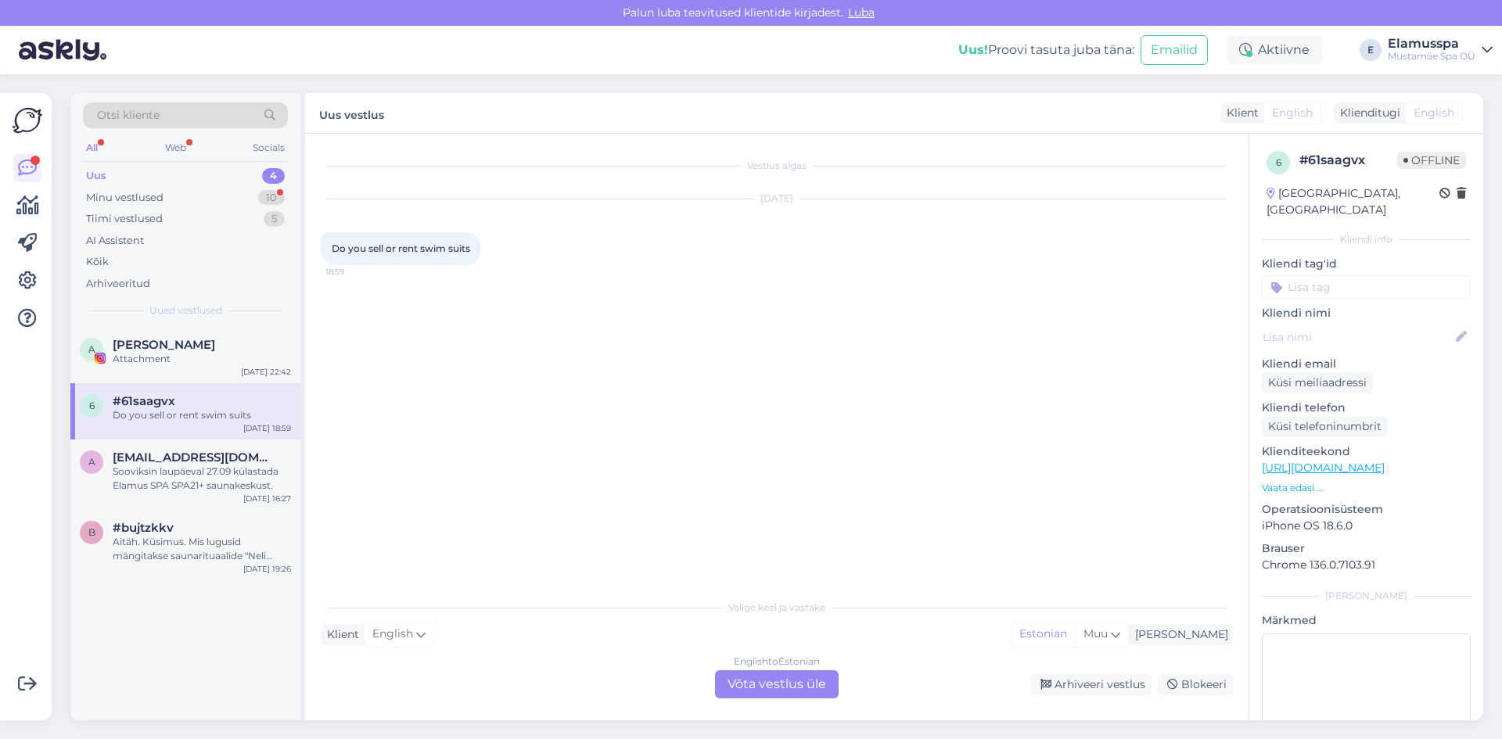
click at [747, 683] on div "English to Estonian Võta vestlus üle" at bounding box center [777, 685] width 124 height 28
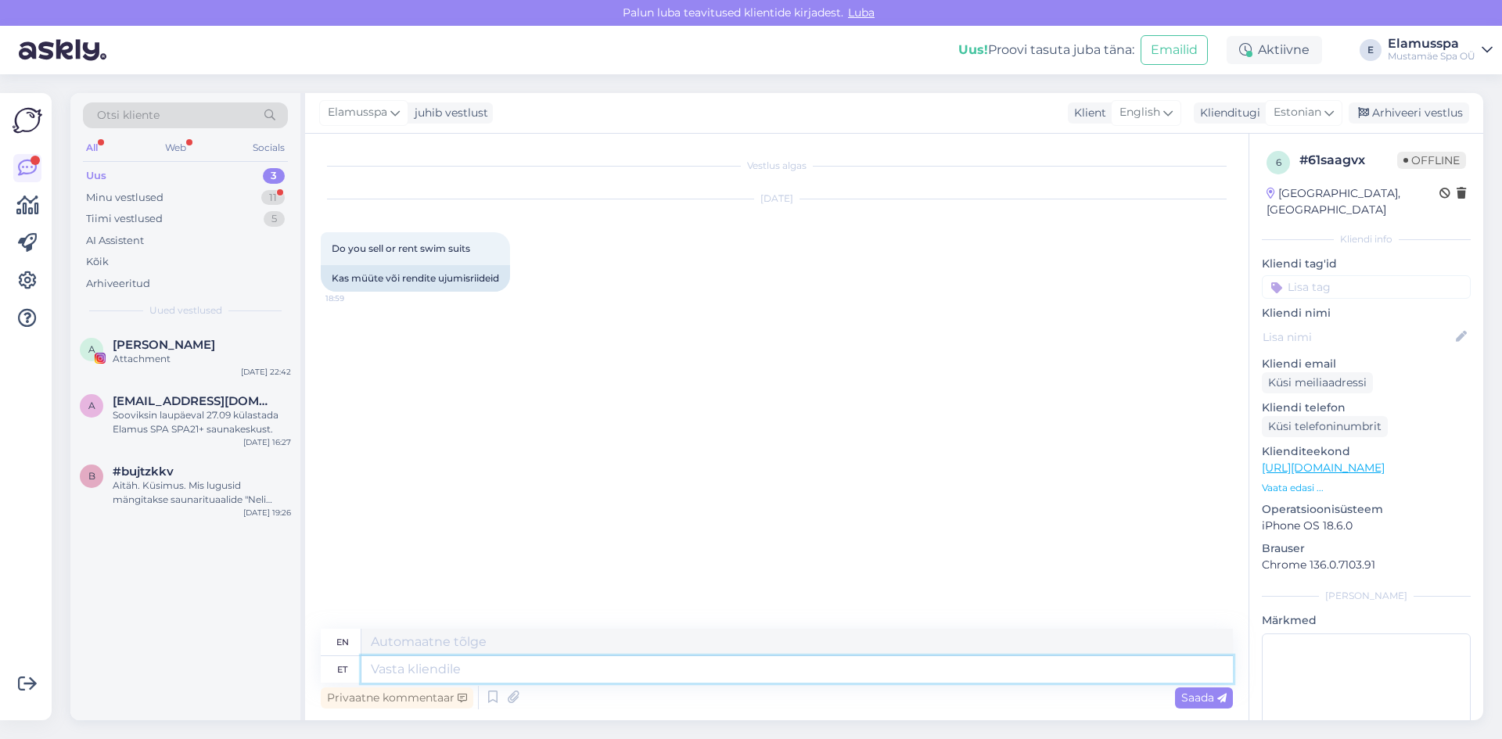
click at [682, 676] on textarea at bounding box center [798, 670] width 872 height 27
click at [1207, 706] on div "Saada" at bounding box center [1204, 698] width 58 height 21
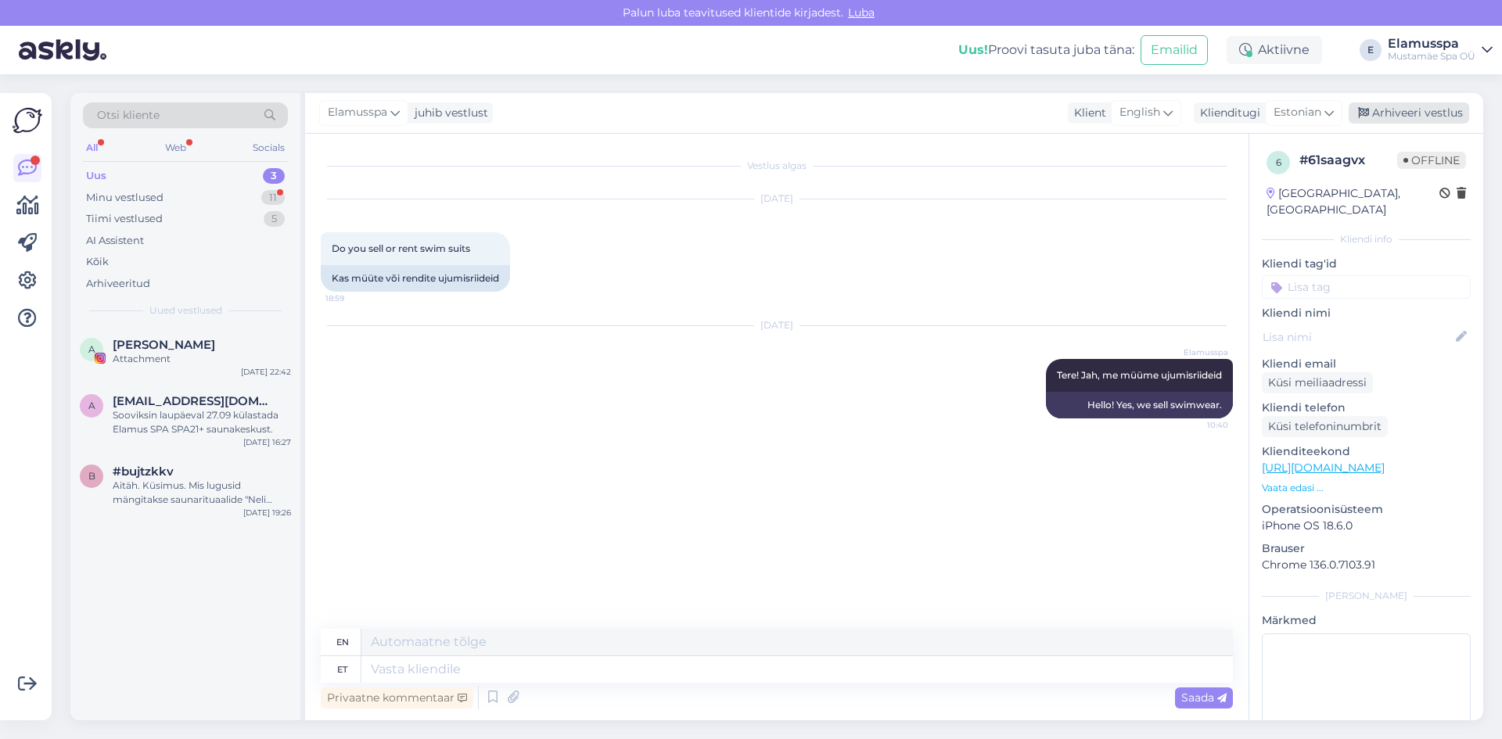
click at [1381, 103] on div "Arhiveeri vestlus" at bounding box center [1409, 113] width 121 height 21
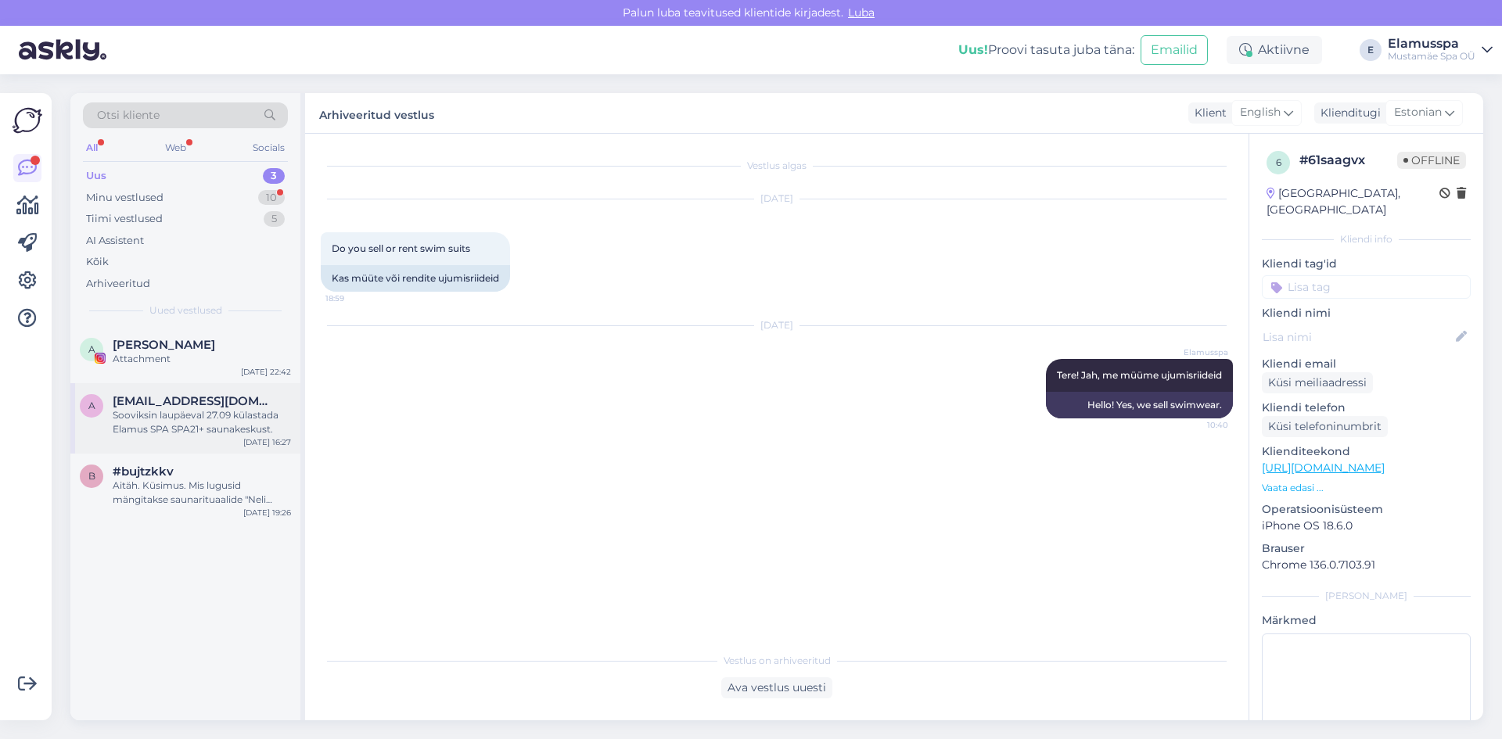
click at [223, 394] on span "[EMAIL_ADDRESS][DOMAIN_NAME]" at bounding box center [194, 401] width 163 height 14
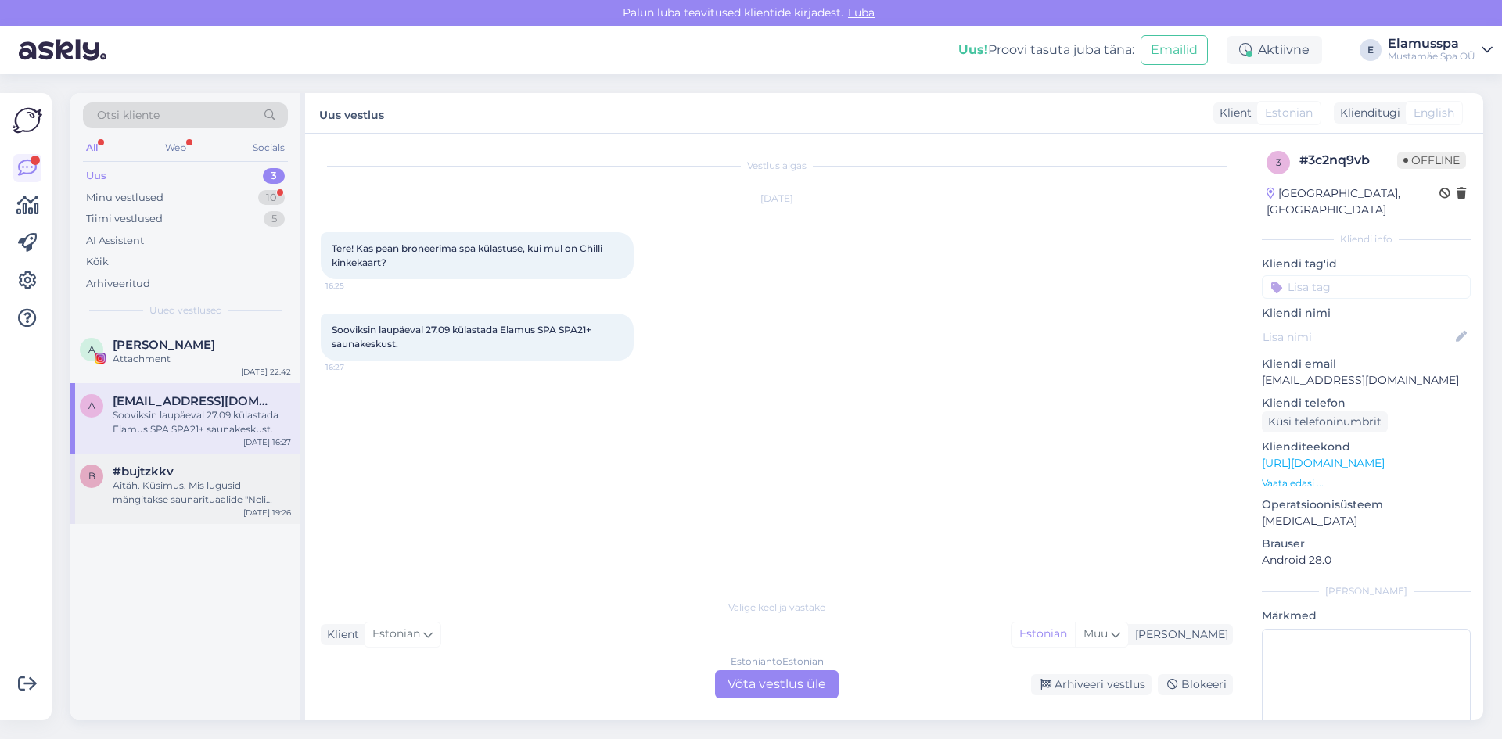
click at [250, 473] on div "#bujtzkkv" at bounding box center [202, 472] width 178 height 14
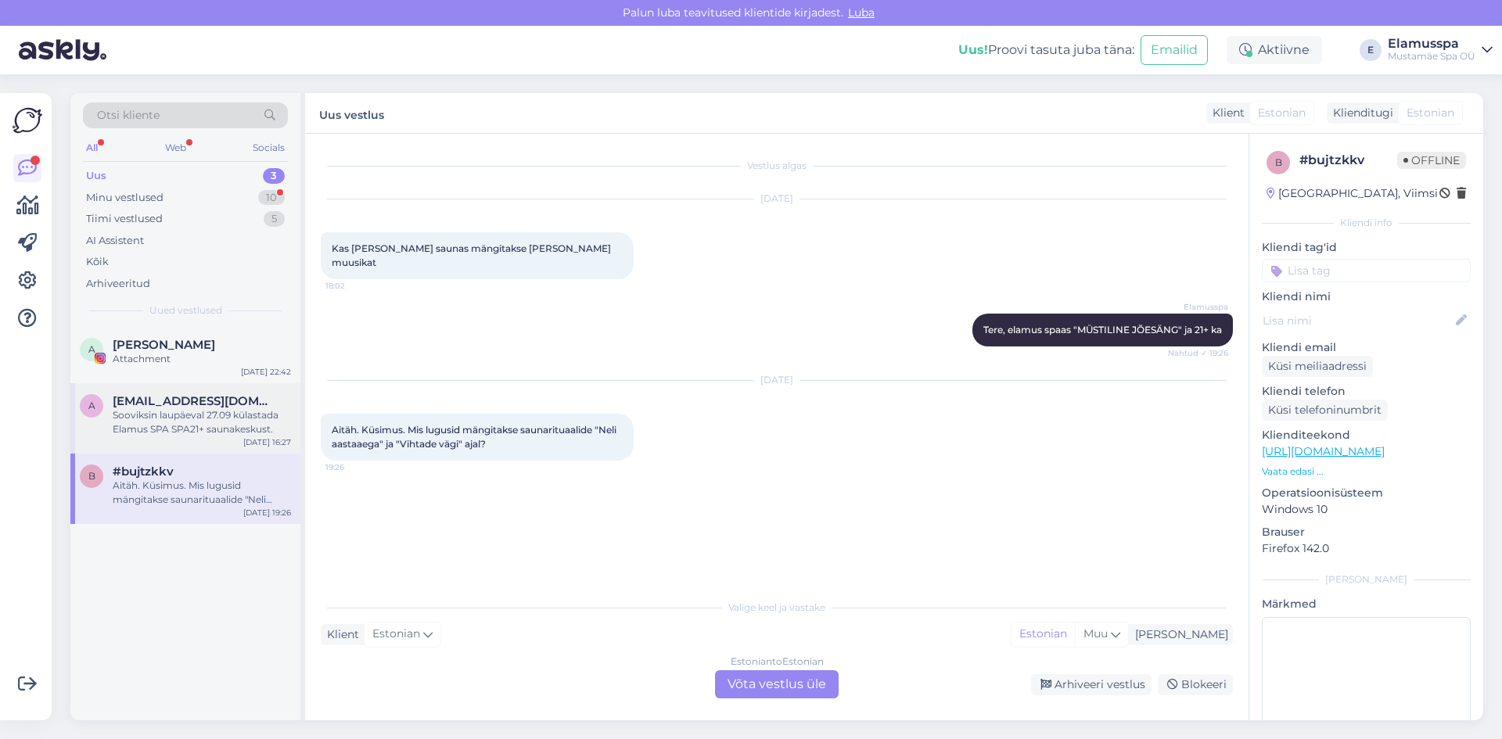
click at [140, 387] on div "a [EMAIL_ADDRESS][DOMAIN_NAME] Sooviksin laupäeval 27.09 külastada Elamus SPA S…" at bounding box center [185, 418] width 230 height 70
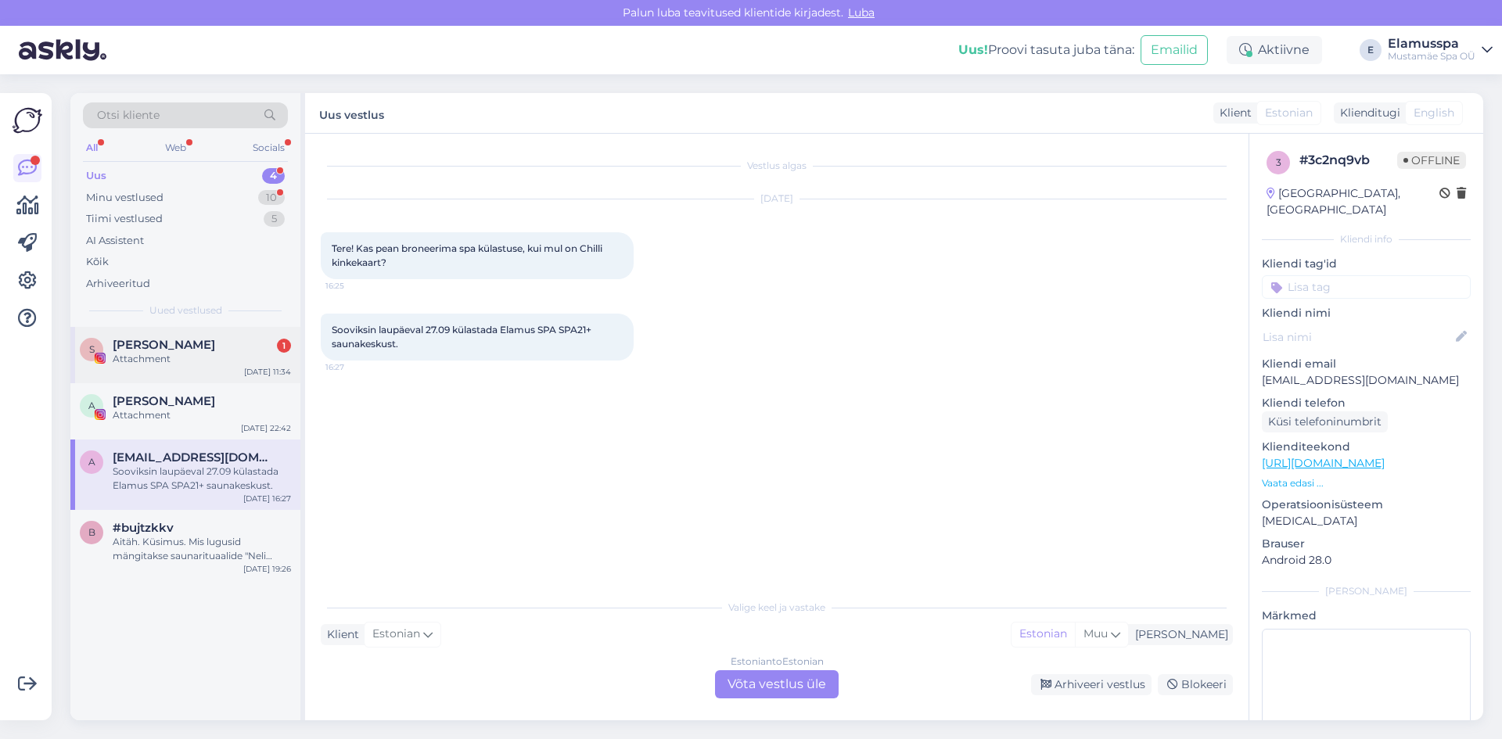
drag, startPoint x: 199, startPoint y: 322, endPoint x: 203, endPoint y: 337, distance: 15.4
click at [202, 336] on div "Otsi kliente All Web Socials Uus 4 Minu vestlused 10 Tiimi vestlused 5 AI Assis…" at bounding box center [187, 407] width 235 height 628
click at [203, 337] on div "S [PERSON_NAME] 1 Attachment [DATE] 11:34" at bounding box center [185, 355] width 230 height 56
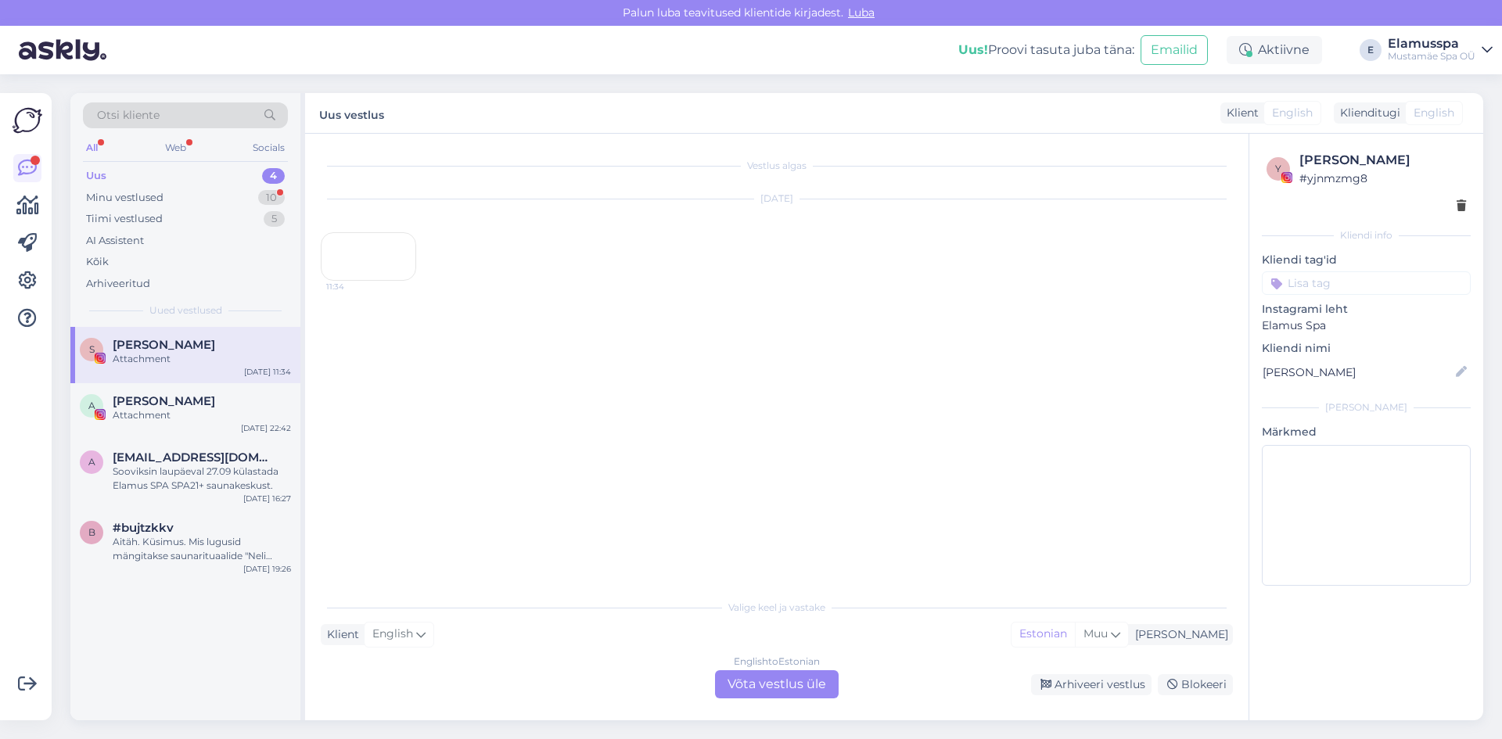
click at [431, 389] on div "Vestlus algas [DATE] 11:34" at bounding box center [784, 363] width 927 height 428
click at [144, 204] on div "Minu vestlused" at bounding box center [124, 198] width 77 height 16
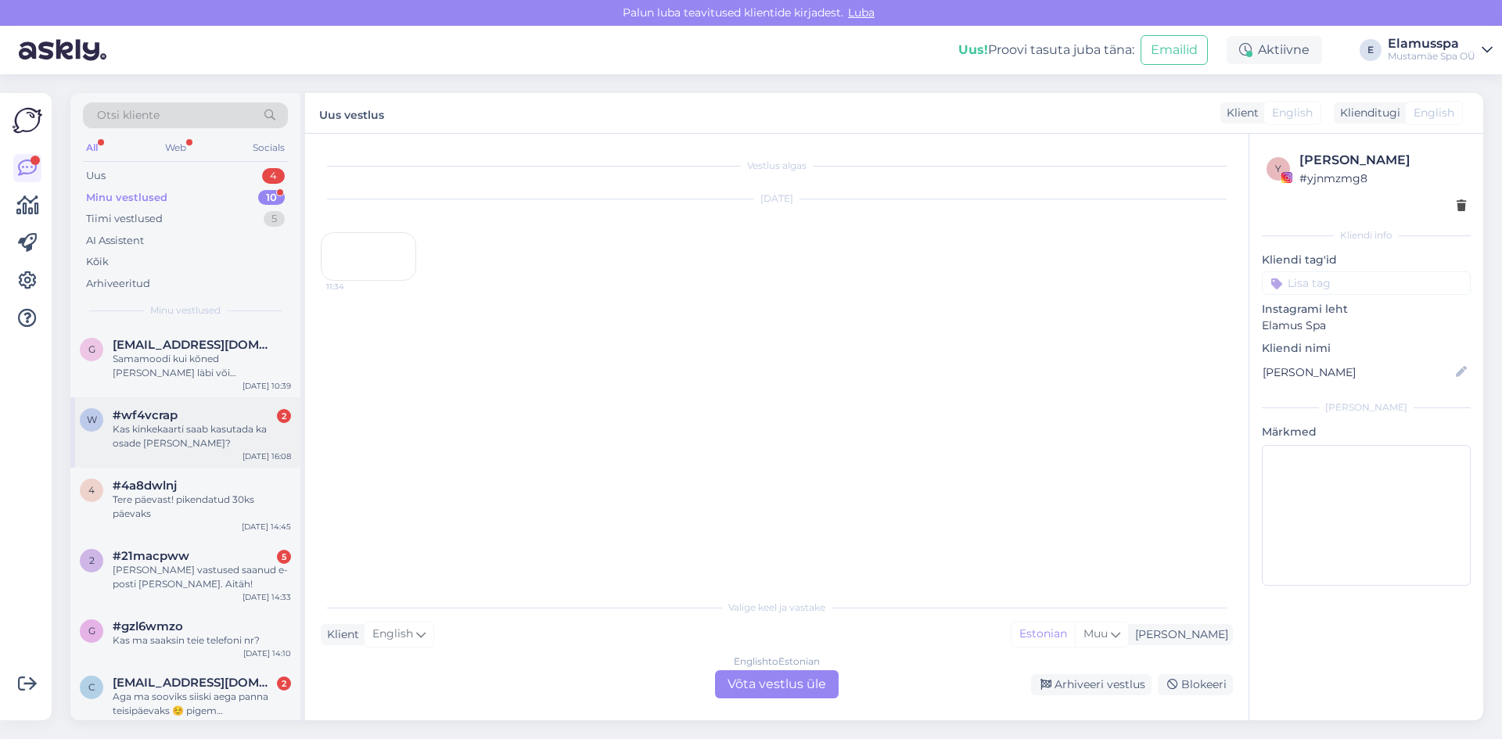
click at [203, 434] on div "Kas kinkekaarti saab kasutada ka osade [PERSON_NAME]?" at bounding box center [202, 437] width 178 height 28
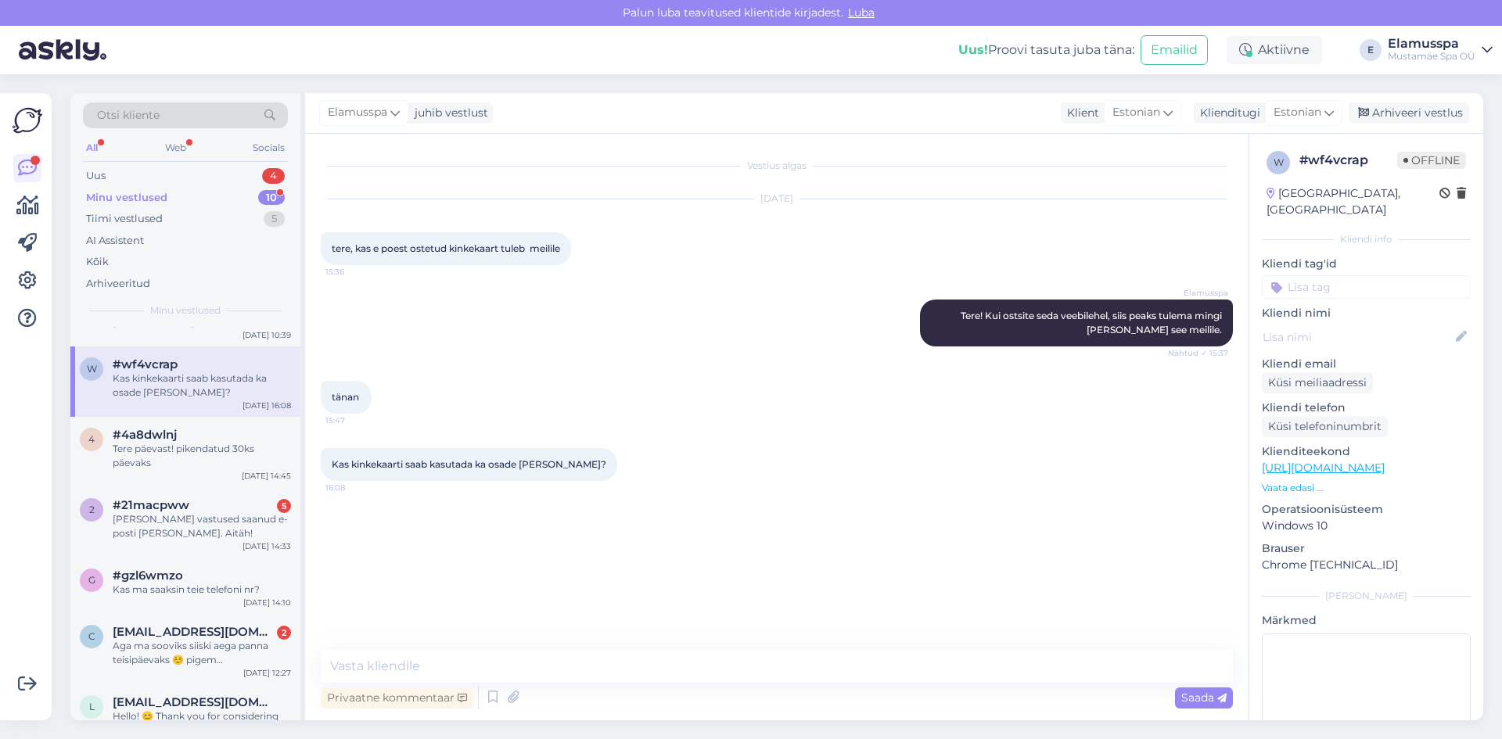
scroll to position [78, 0]
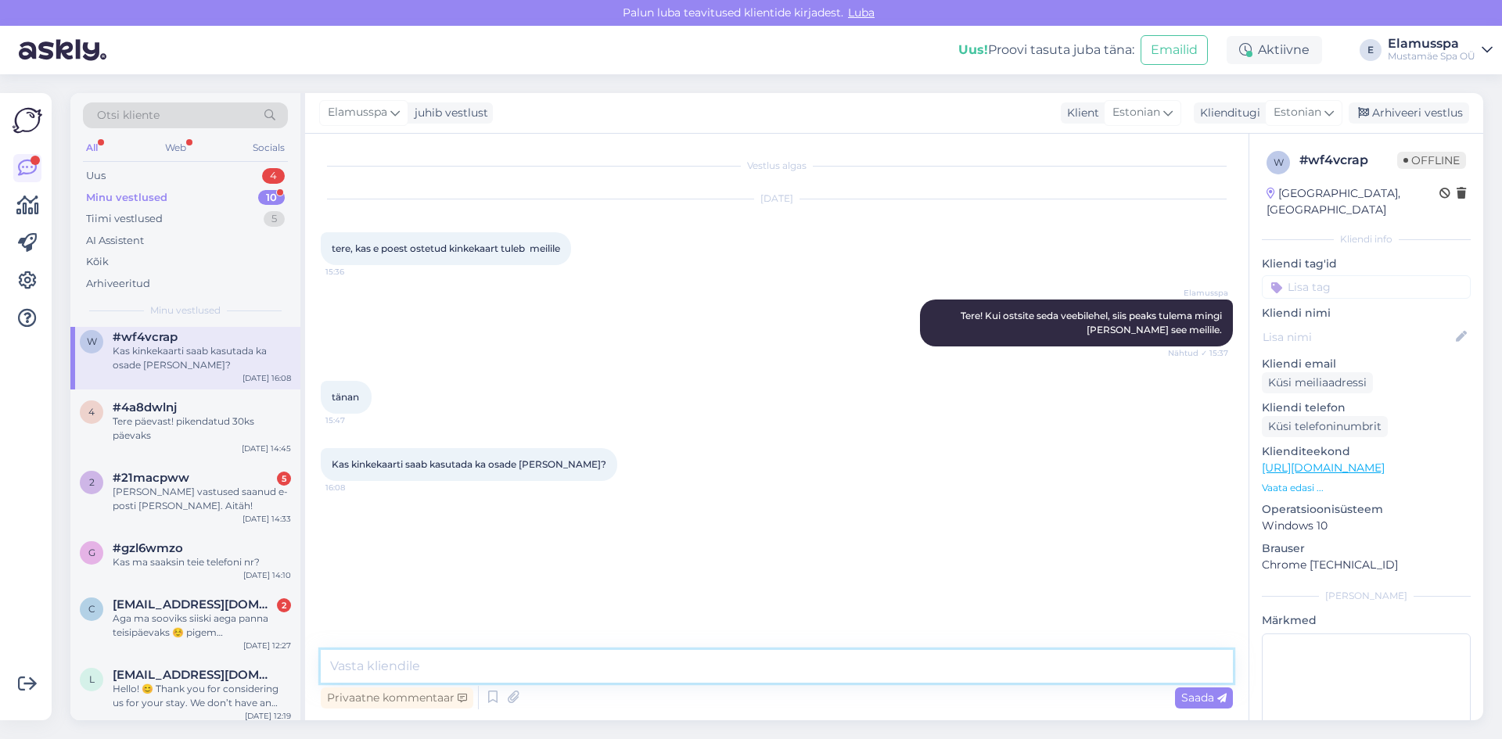
click at [603, 650] on textarea at bounding box center [777, 666] width 912 height 33
click at [270, 480] on div "#21macpww 5" at bounding box center [202, 478] width 178 height 14
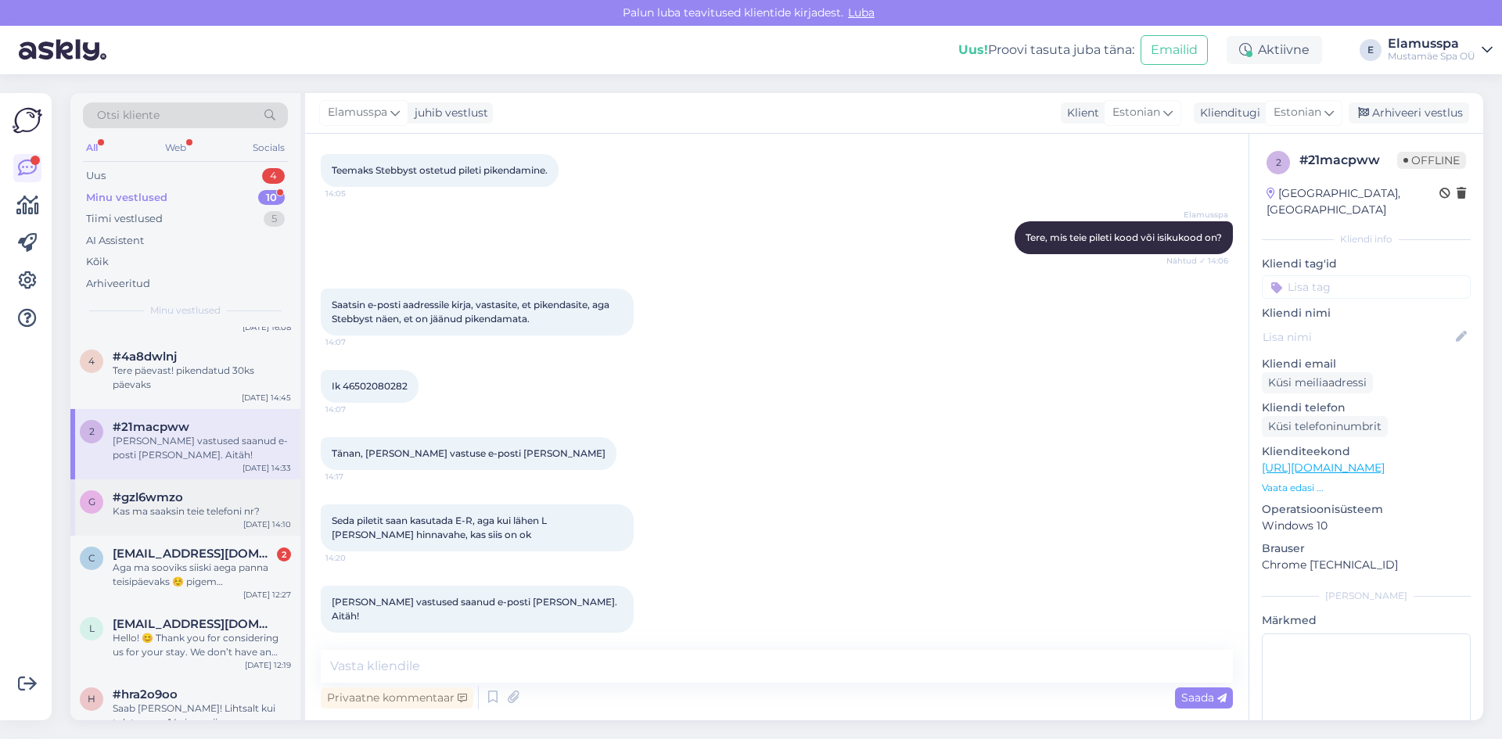
scroll to position [157, 0]
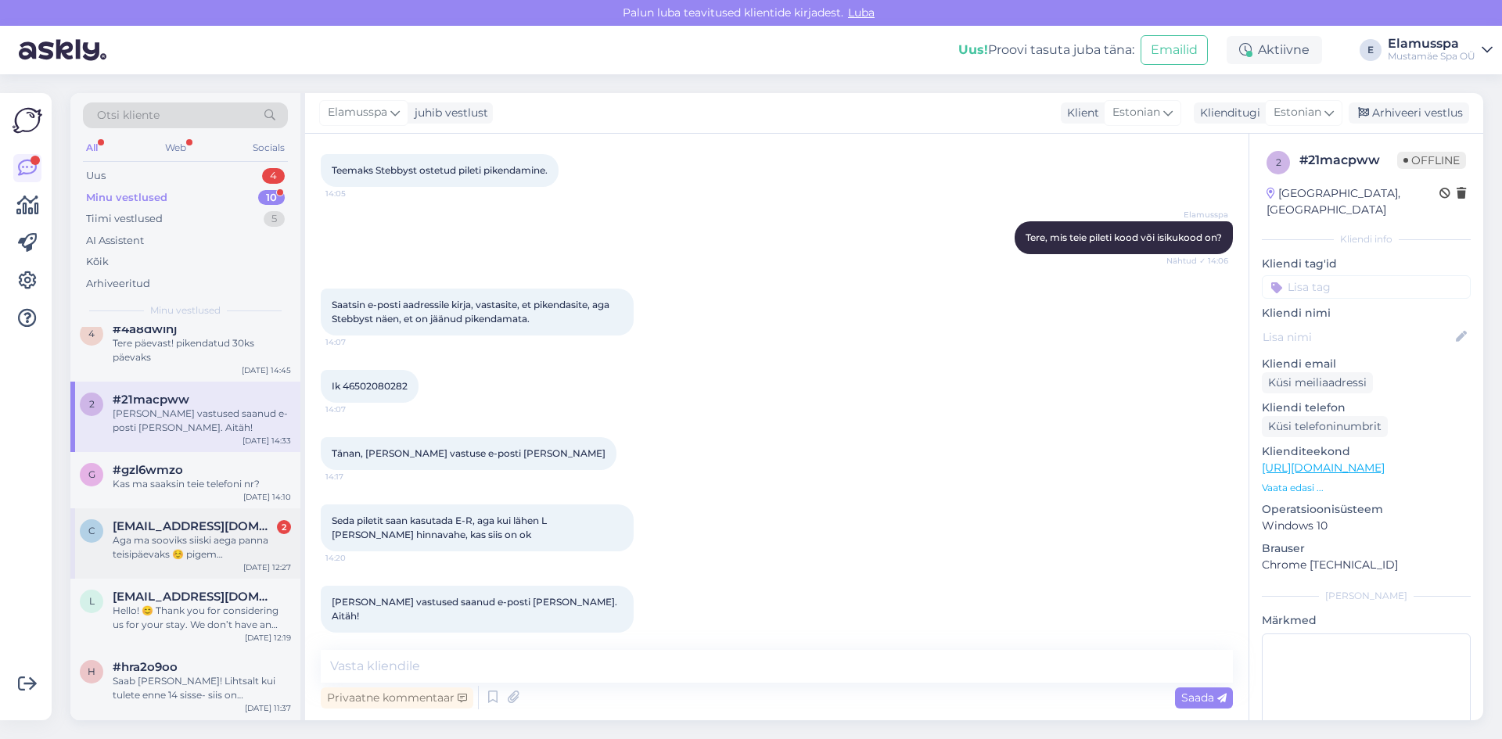
click at [211, 535] on div "Aga ma sooviks siiski aega panna teisipäevaks ☺️ pigem hommiku/lõuna paiku. Nin…" at bounding box center [202, 548] width 178 height 28
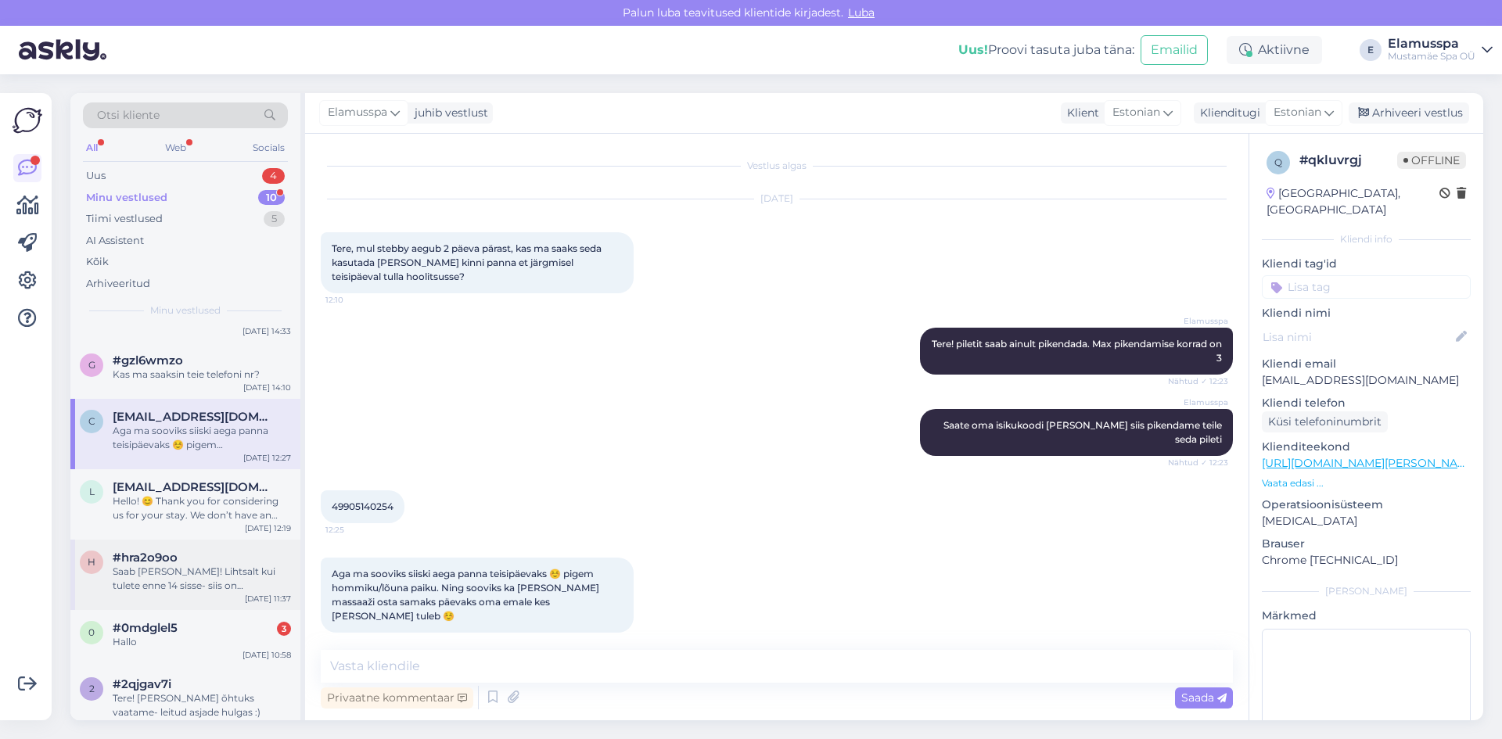
scroll to position [282, 0]
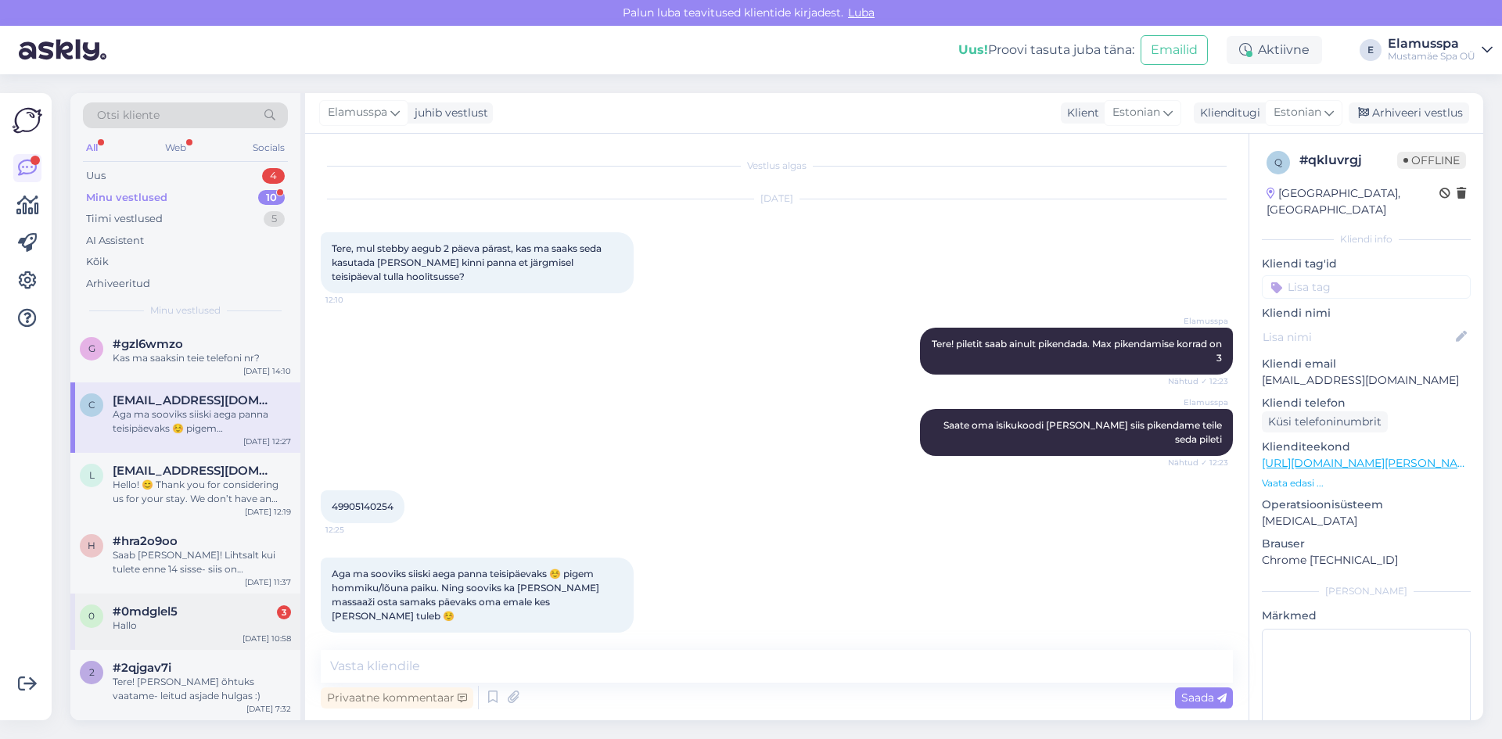
click at [246, 615] on div "#0mdglel5 3" at bounding box center [202, 612] width 178 height 14
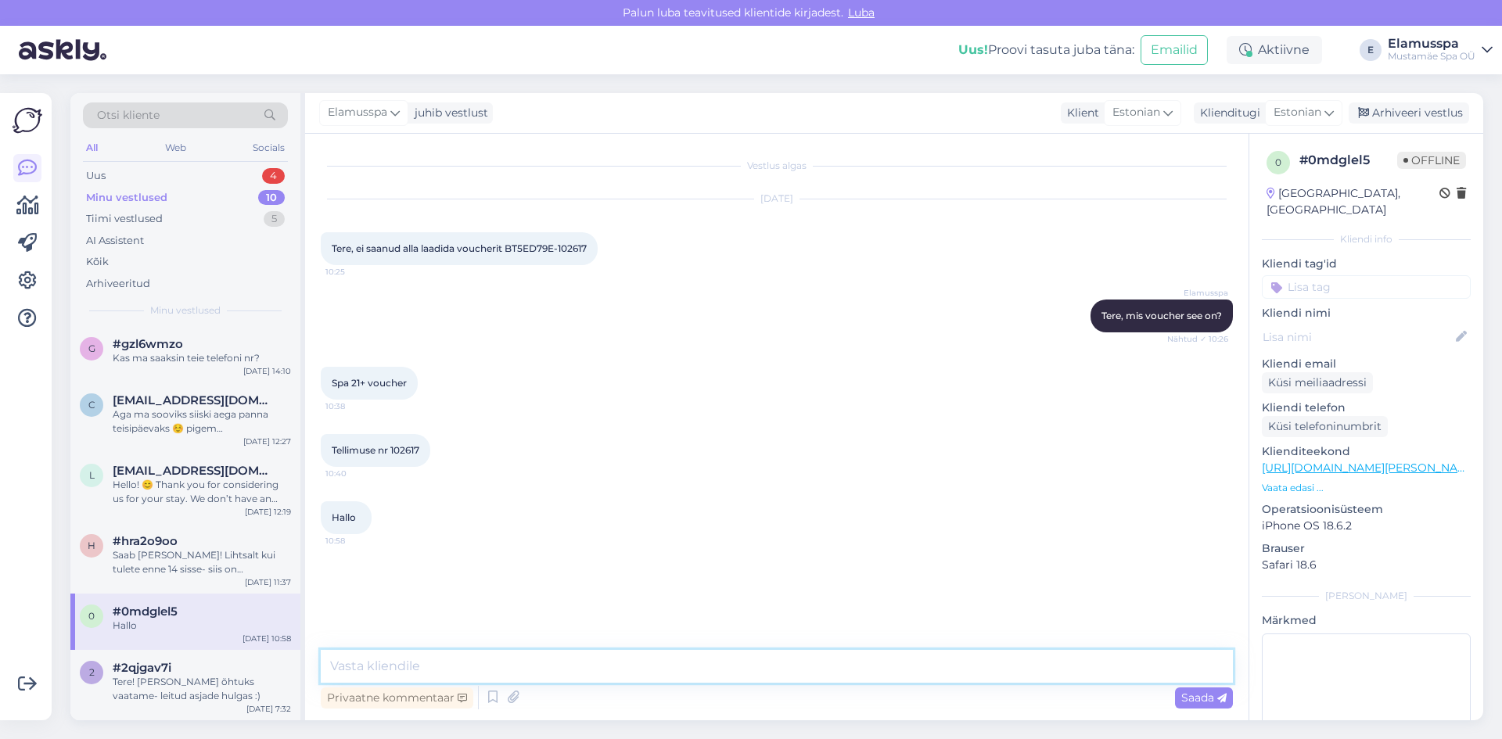
click at [399, 671] on textarea at bounding box center [777, 666] width 912 height 33
drag, startPoint x: 510, startPoint y: 246, endPoint x: 593, endPoint y: 249, distance: 83.0
click at [593, 249] on div "Tere, ei saanud alla laadida voucherit BT5ED79E-102617 10:25" at bounding box center [459, 248] width 277 height 33
copy span "BT5ED79E-102617"
click at [606, 264] on div at bounding box center [605, 248] width 14 height 33
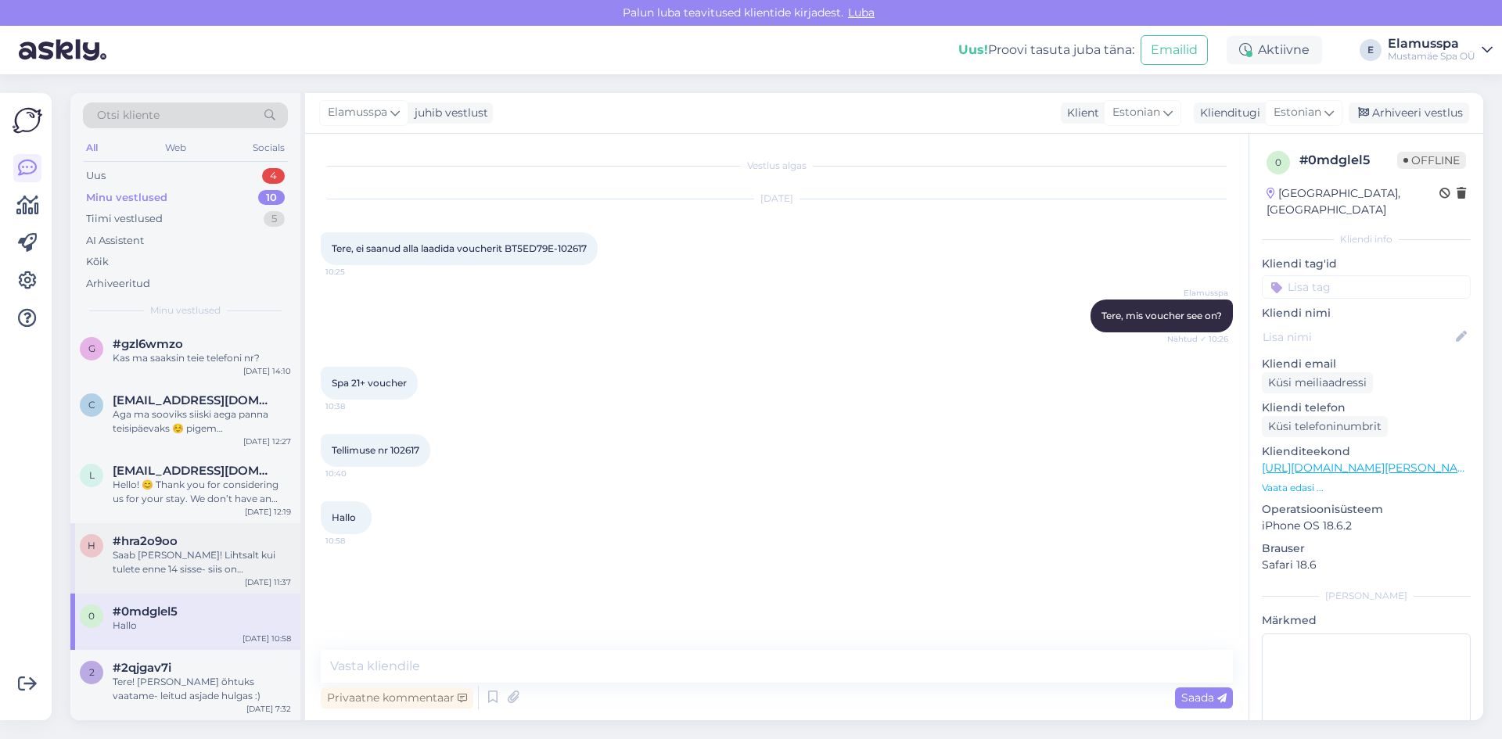
click at [246, 566] on div "Saab [PERSON_NAME]! Lihtsalt kui tulete enne 14 sisse- siis on mõistlikum [PERS…" at bounding box center [202, 563] width 178 height 28
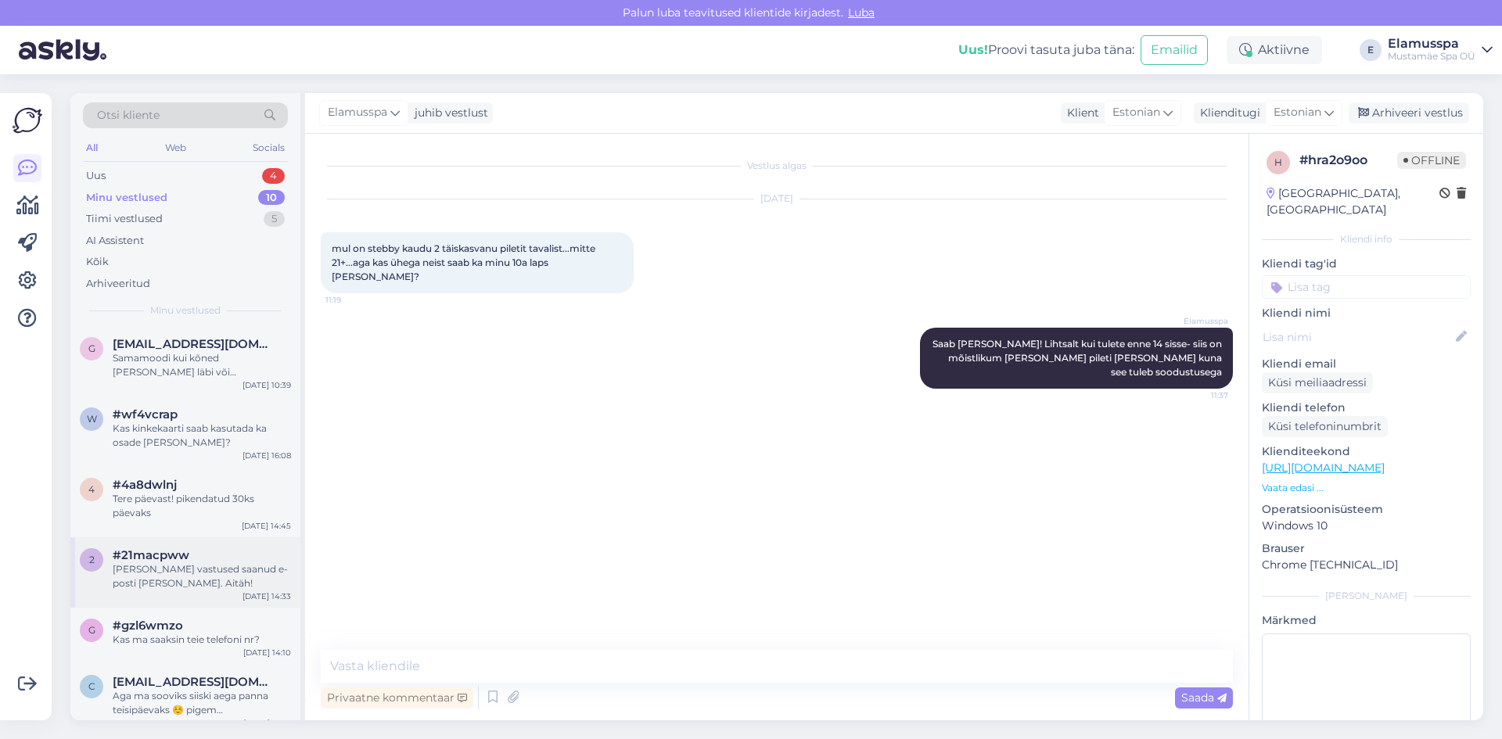
scroll to position [0, 0]
click at [197, 167] on div "Uus 4" at bounding box center [185, 176] width 205 height 22
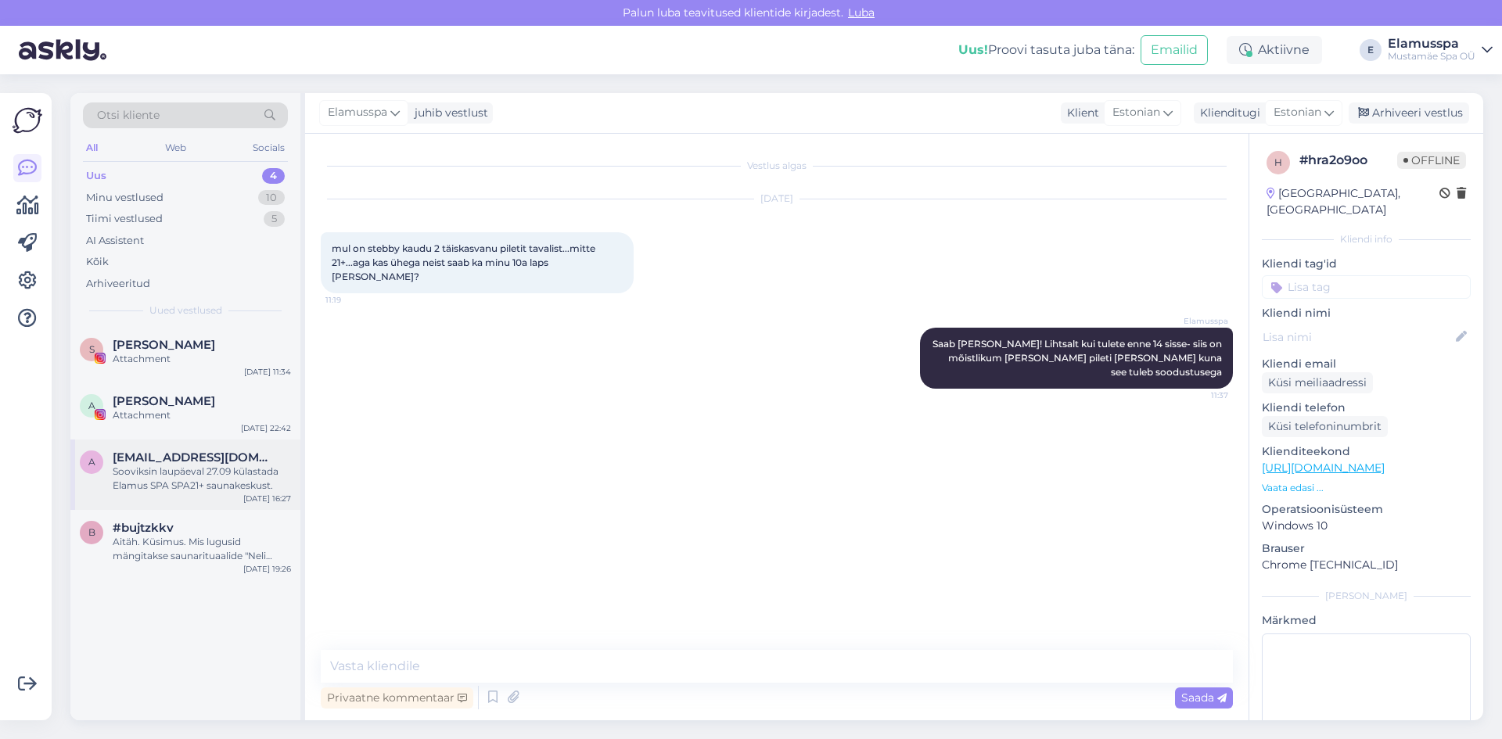
click at [205, 475] on div "Sooviksin laupäeval 27.09 külastada Elamus SPA SPA21+ saunakeskust." at bounding box center [202, 479] width 178 height 28
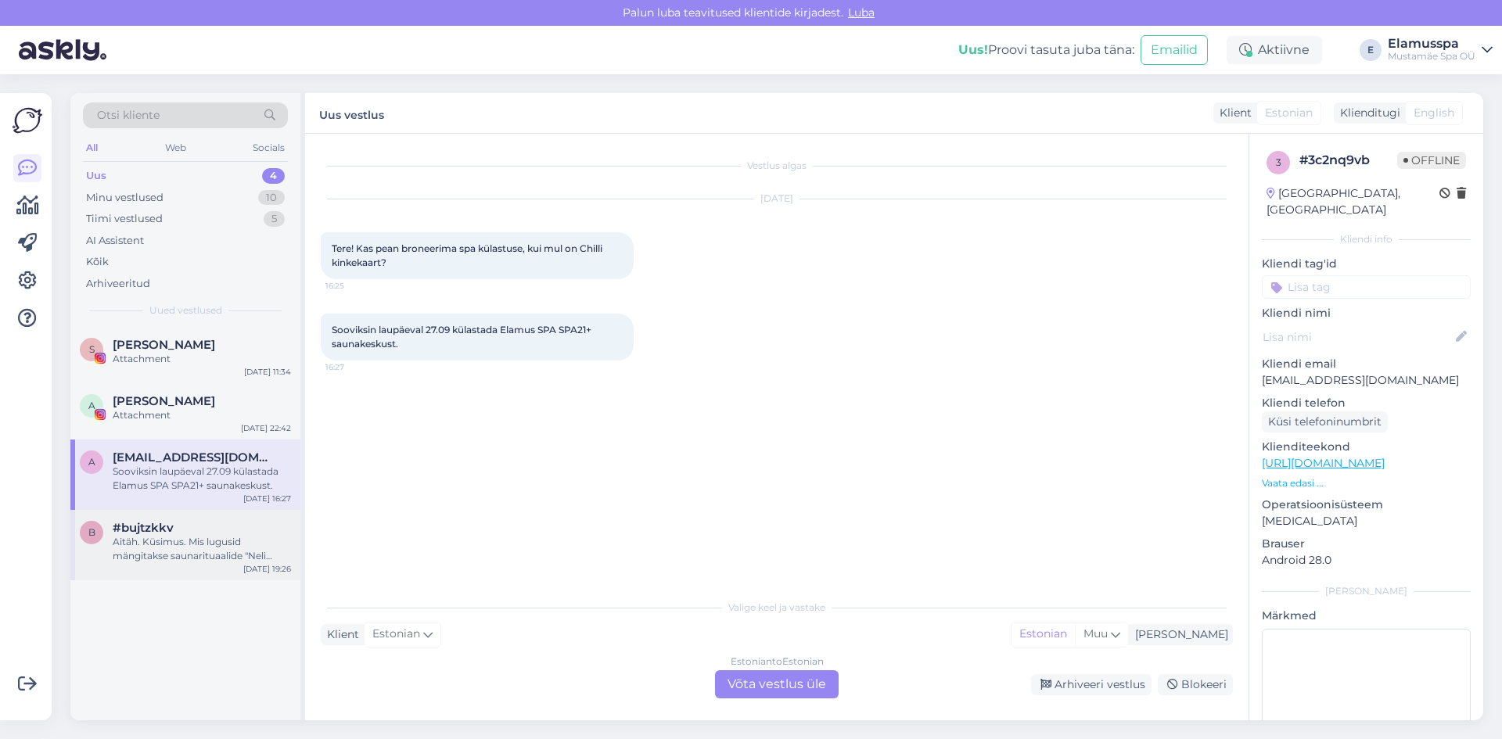
click at [173, 522] on span "#bujtzkkv" at bounding box center [143, 528] width 61 height 14
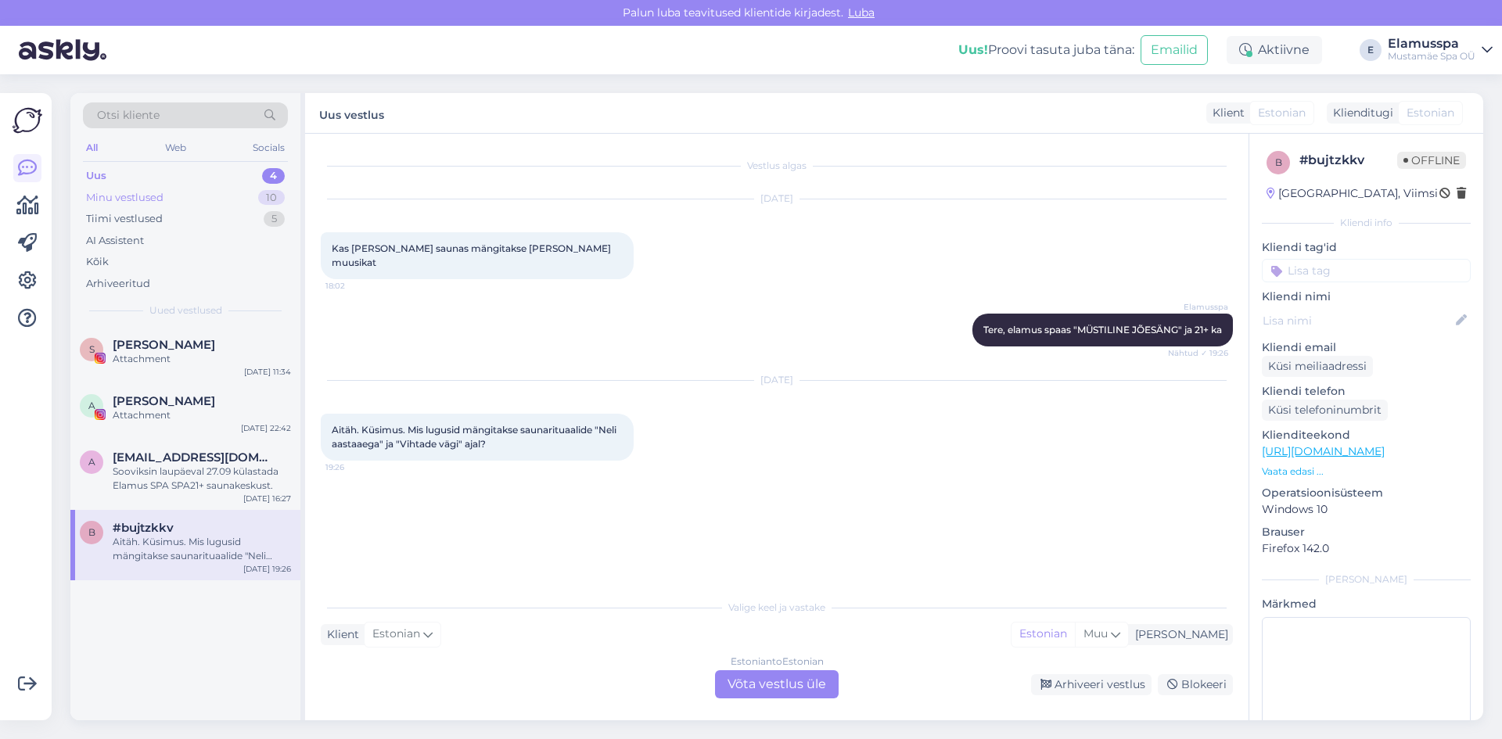
click at [254, 193] on div "Minu vestlused 10" at bounding box center [185, 198] width 205 height 22
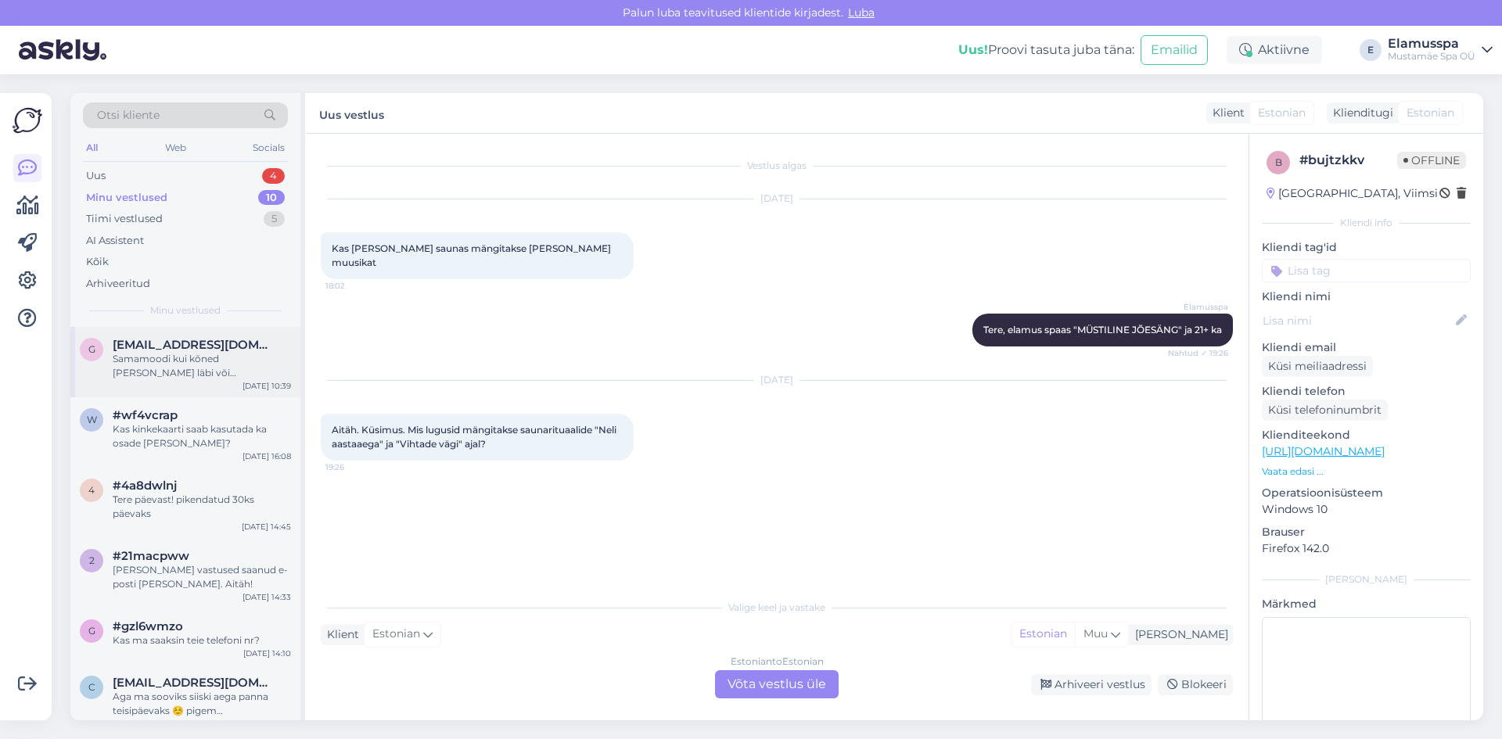
click at [234, 392] on div "g [EMAIL_ADDRESS][DOMAIN_NAME] Samamoodi kui kõned [PERSON_NAME] läbi või [PERS…" at bounding box center [185, 362] width 230 height 70
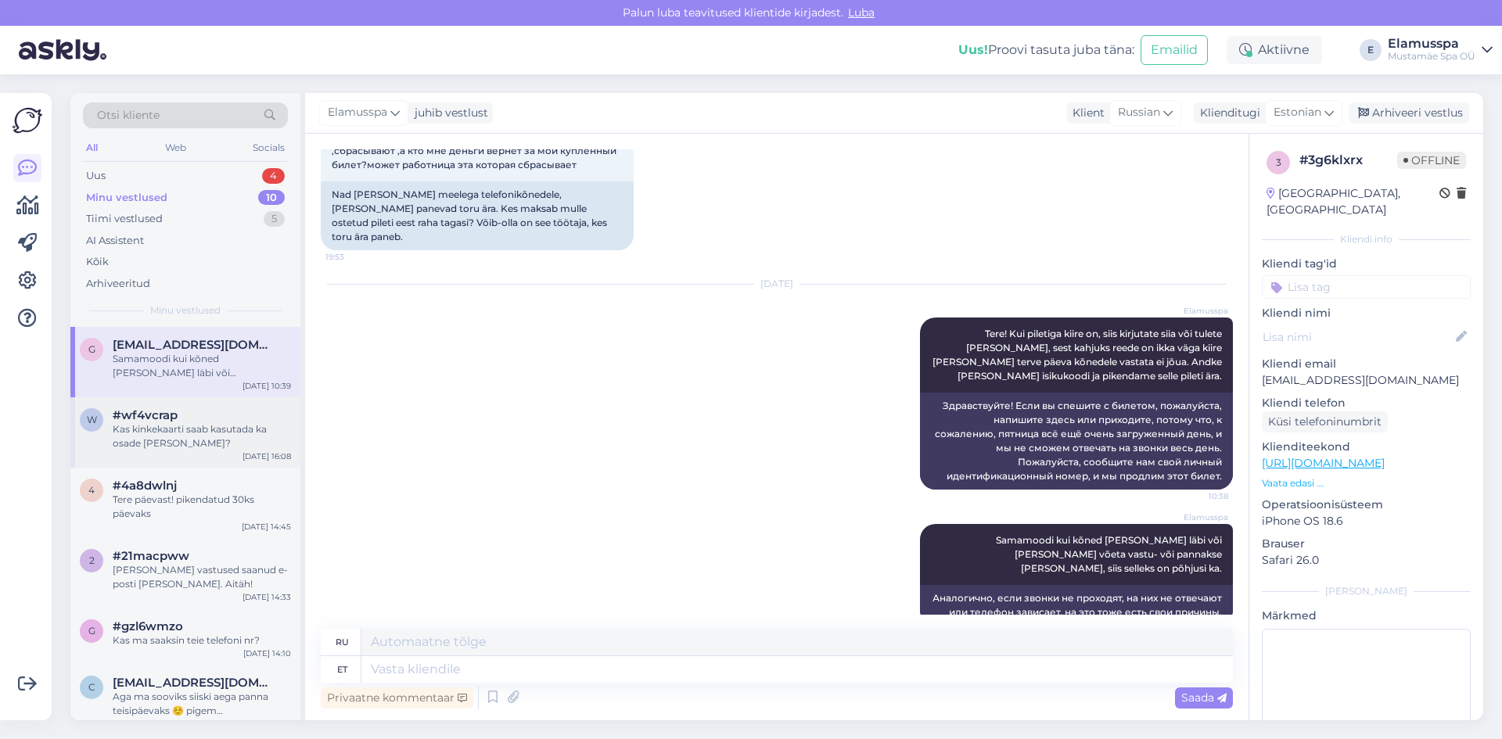
click at [229, 414] on div "#wf4vcrap" at bounding box center [202, 415] width 178 height 14
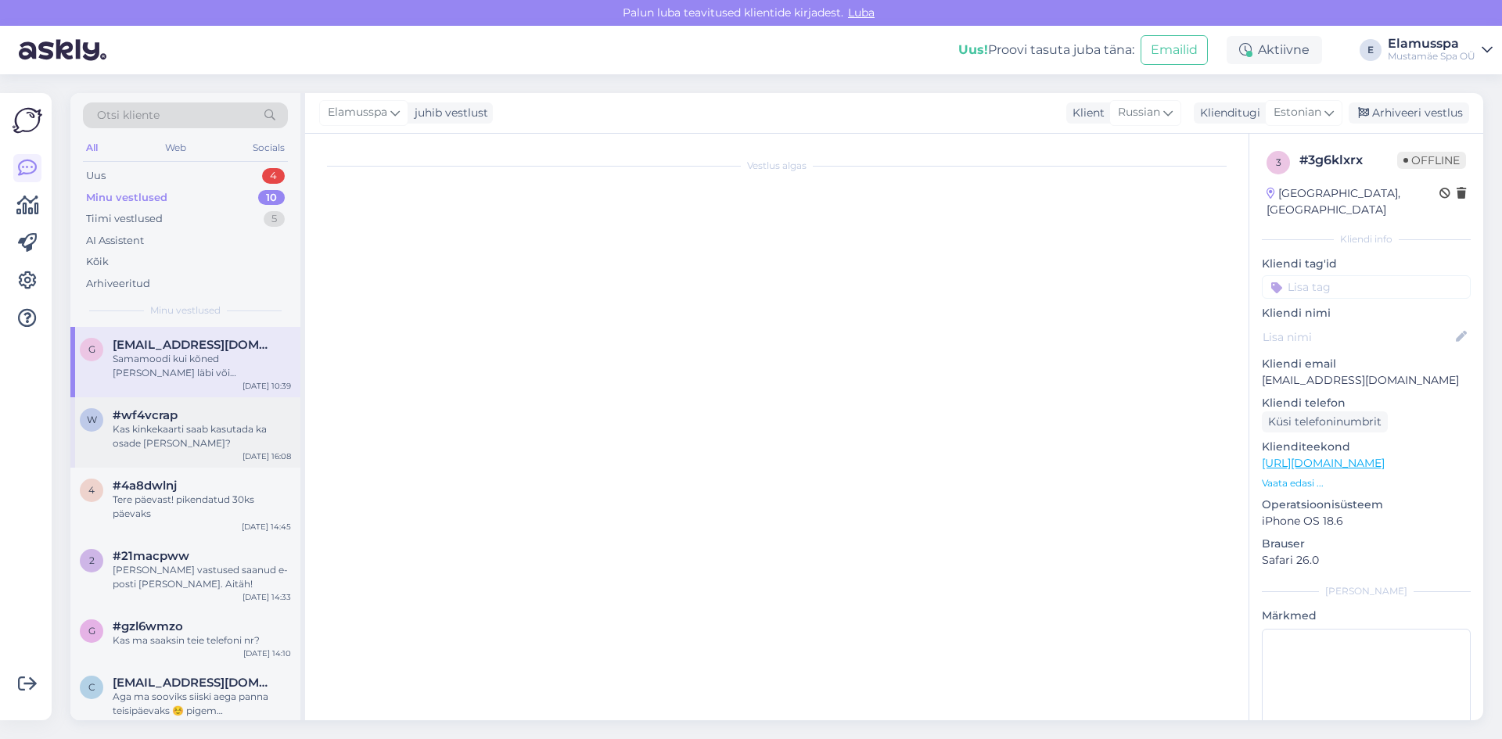
scroll to position [0, 0]
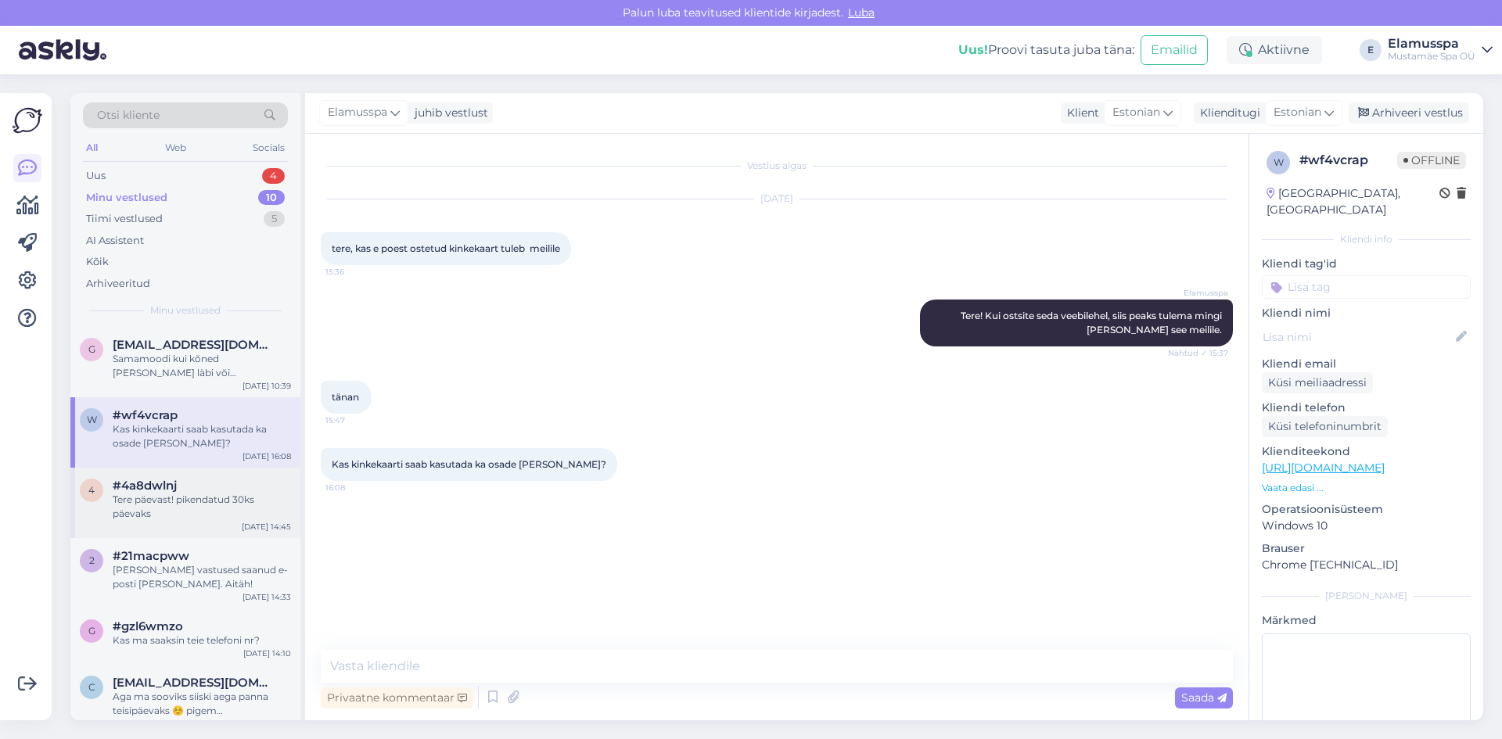
click at [222, 474] on div "4 #4a8dwlnj Tere päevast! pikendatud 30ks päevaks [DATE] 14:45" at bounding box center [185, 503] width 230 height 70
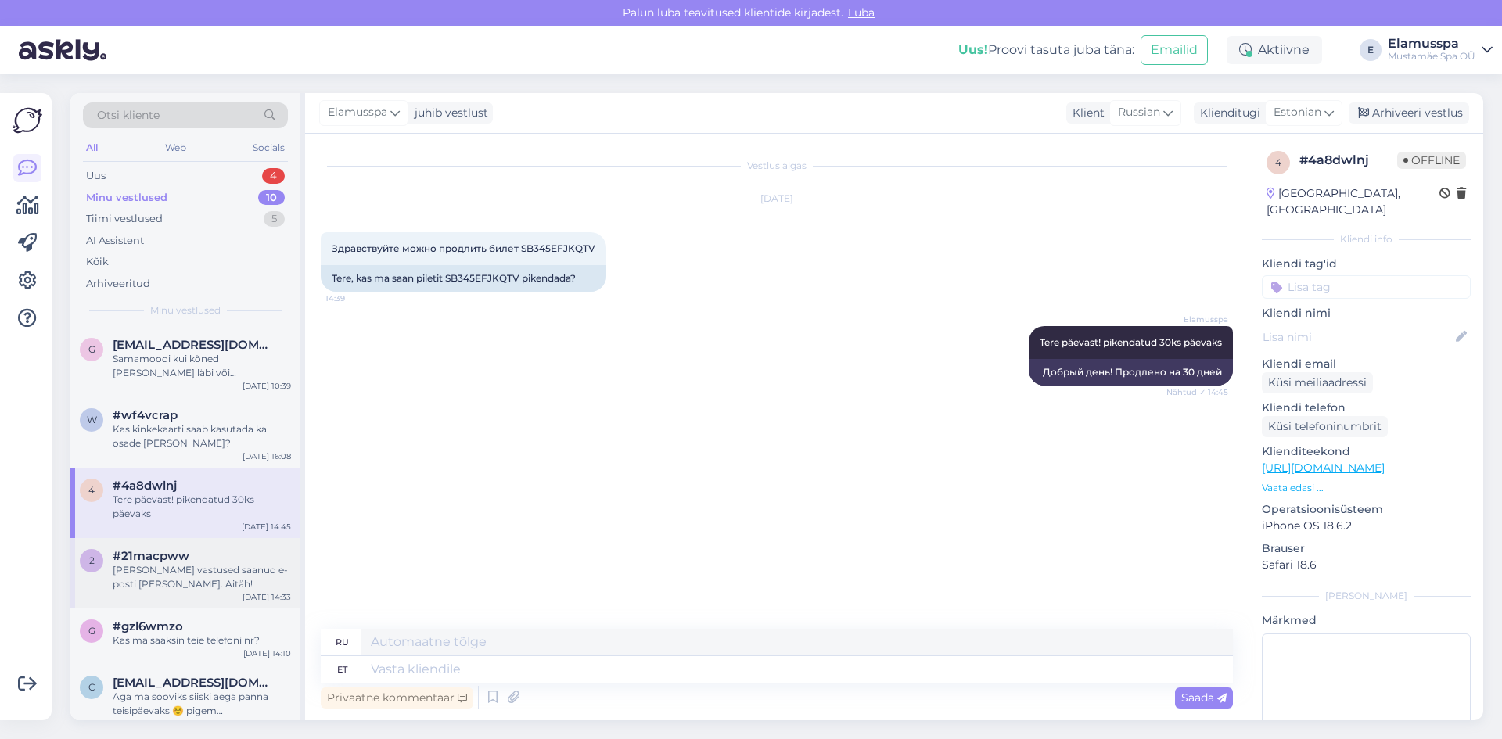
click at [193, 567] on div "[PERSON_NAME] vastused saanud e-posti [PERSON_NAME]. Aitäh!" at bounding box center [202, 577] width 178 height 28
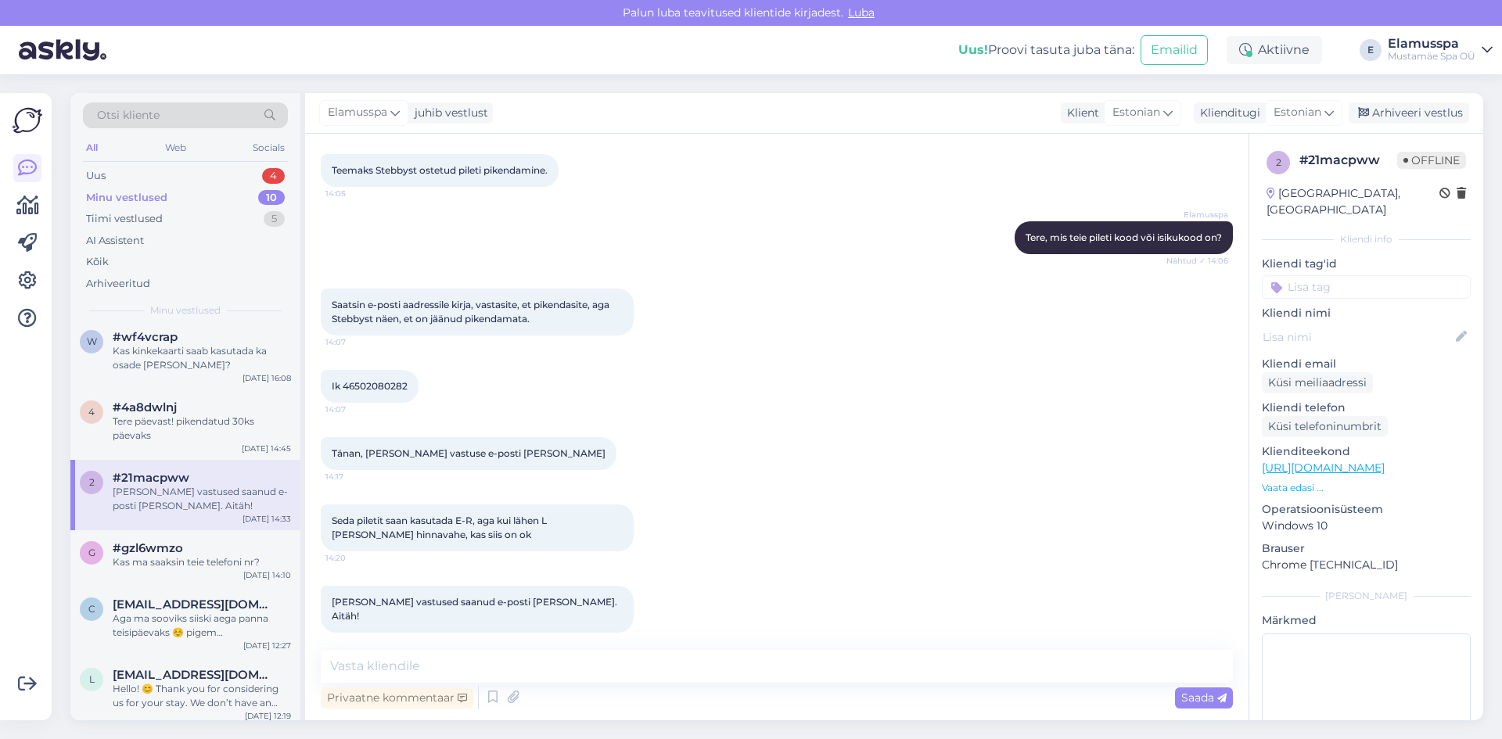
scroll to position [157, 0]
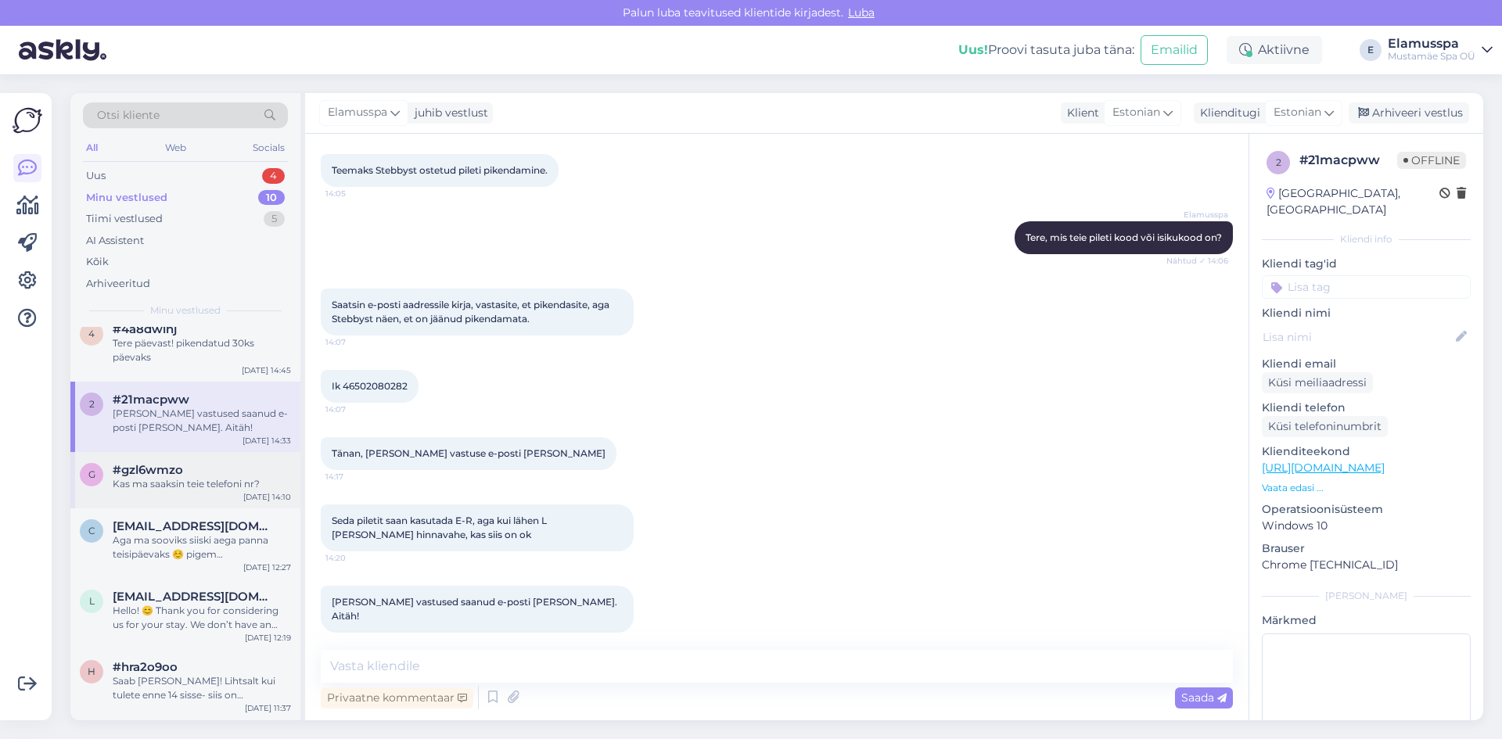
click at [180, 491] on div "Kas ma saaksin teie telefoni nr?" at bounding box center [202, 484] width 178 height 14
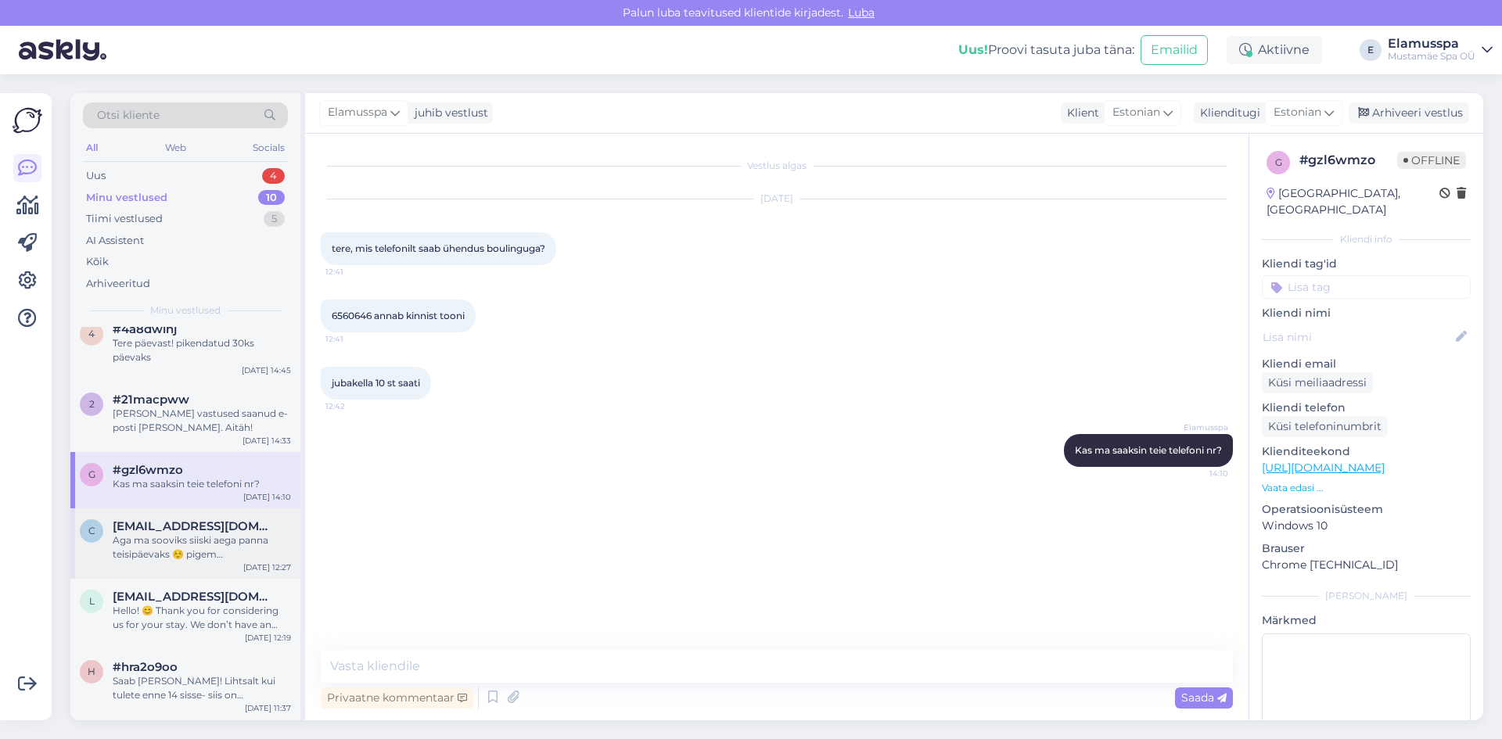
scroll to position [0, 0]
click at [201, 533] on span "[EMAIL_ADDRESS][DOMAIN_NAME]" at bounding box center [194, 527] width 163 height 14
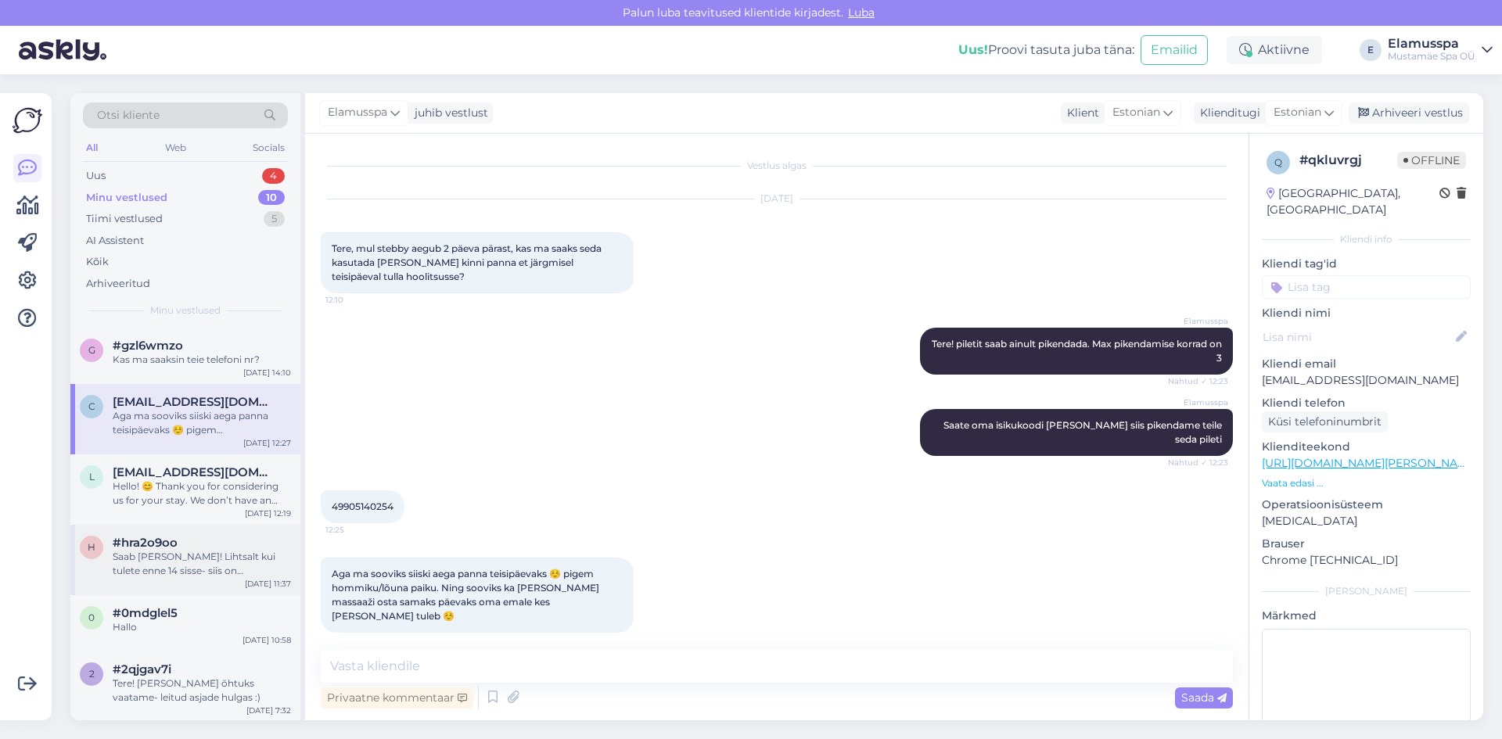
scroll to position [282, 0]
click at [207, 509] on div "l [EMAIL_ADDRESS][DOMAIN_NAME] Hello! 😊 Thank you for considering us for your s…" at bounding box center [185, 488] width 230 height 70
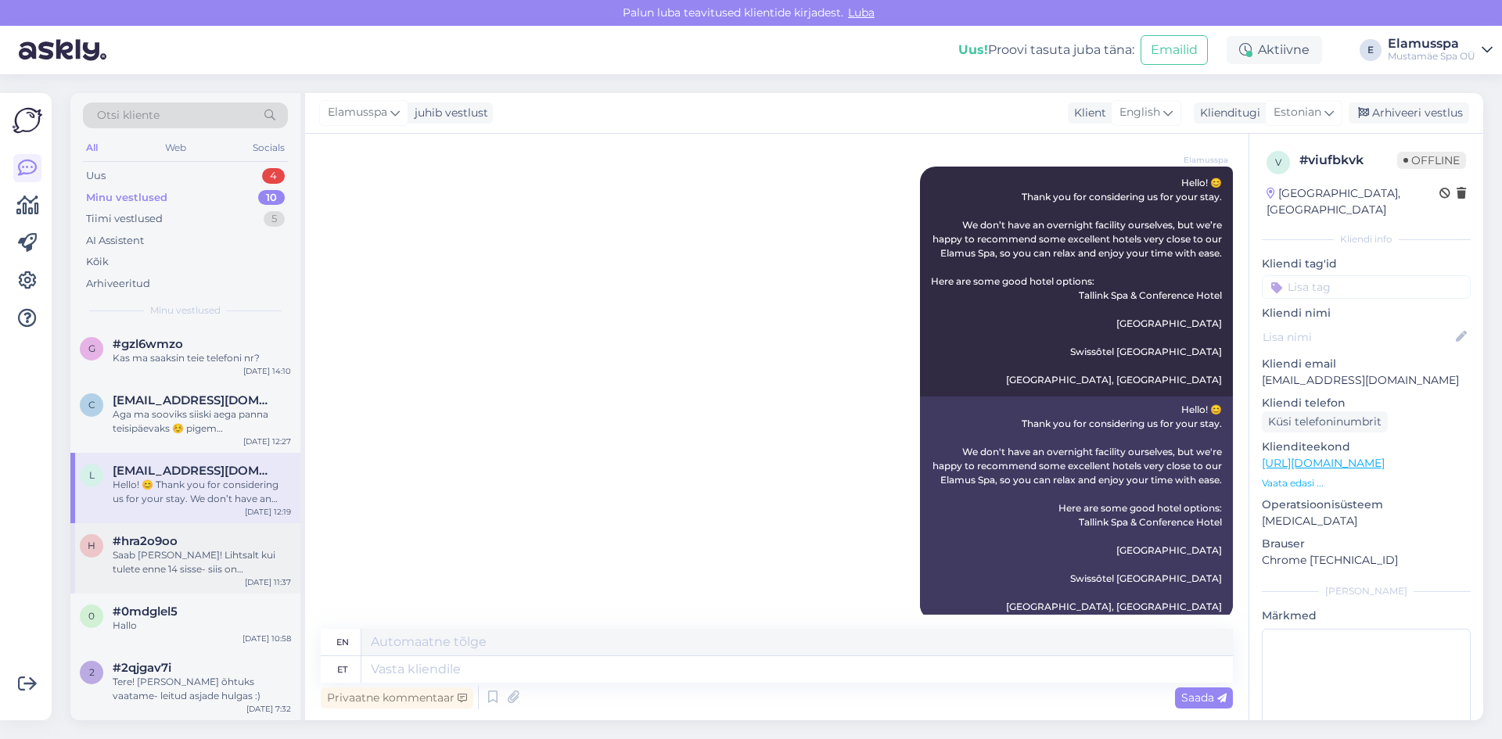
click at [214, 556] on div "Saab [PERSON_NAME]! Lihtsalt kui tulete enne 14 sisse- siis on mõistlikum [PERS…" at bounding box center [202, 563] width 178 height 28
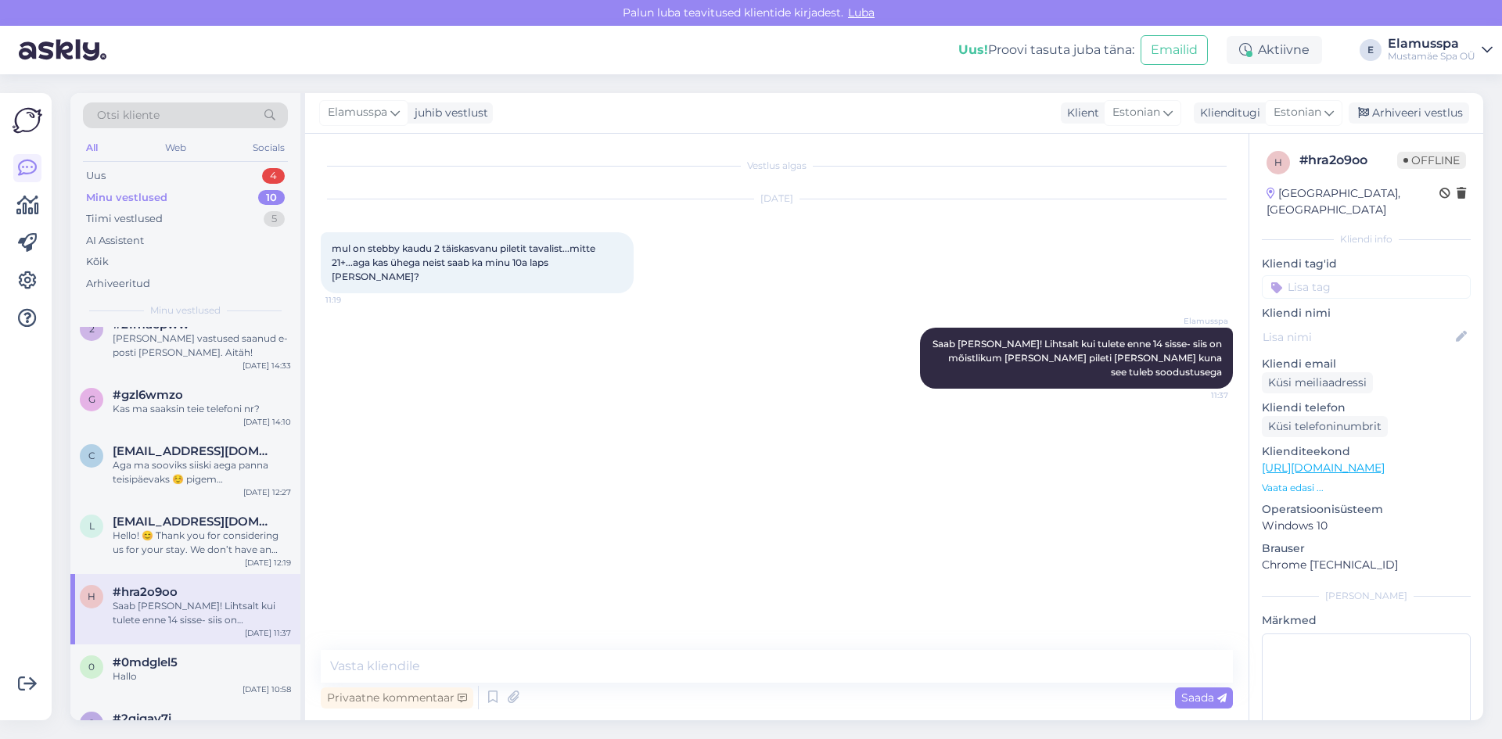
scroll to position [204, 0]
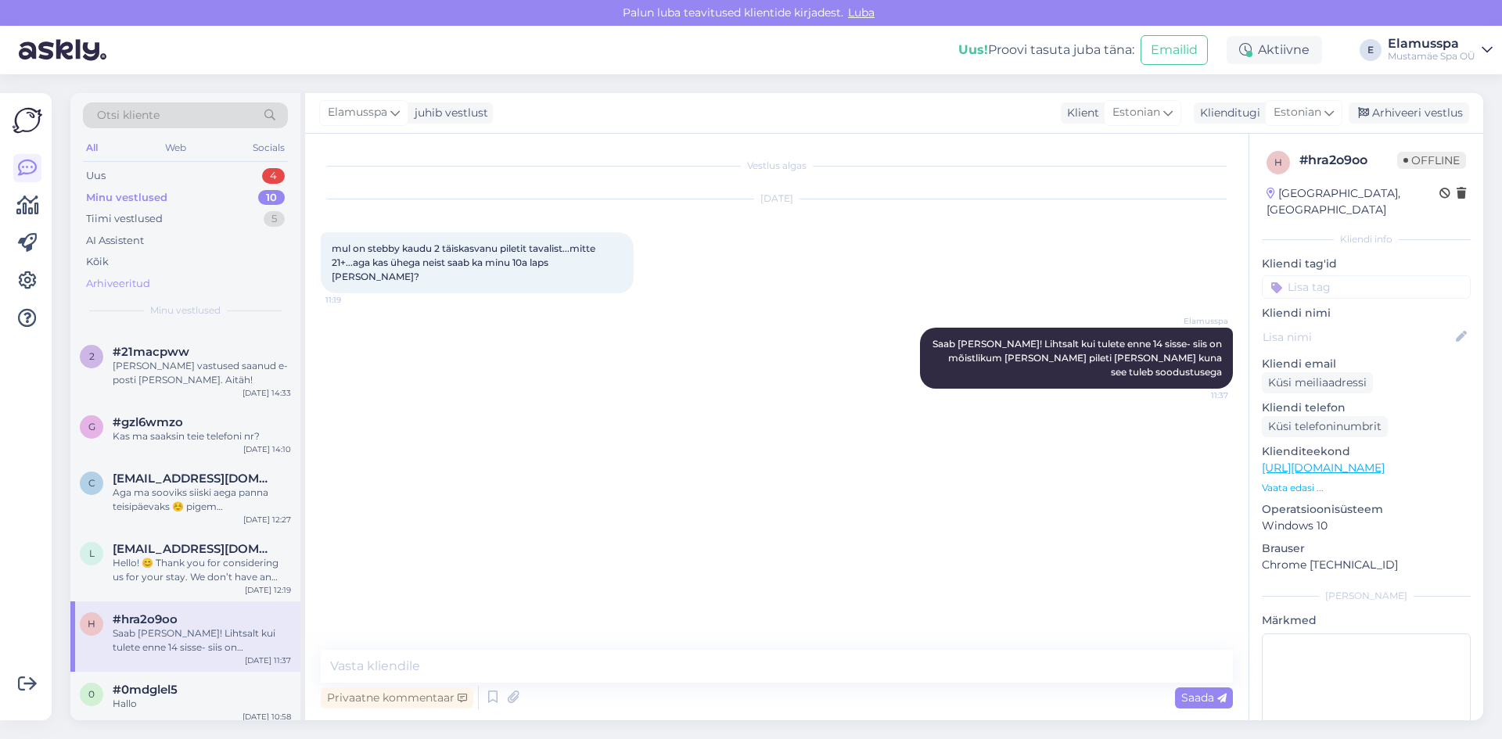
click at [192, 282] on div "Arhiveeritud" at bounding box center [185, 284] width 205 height 22
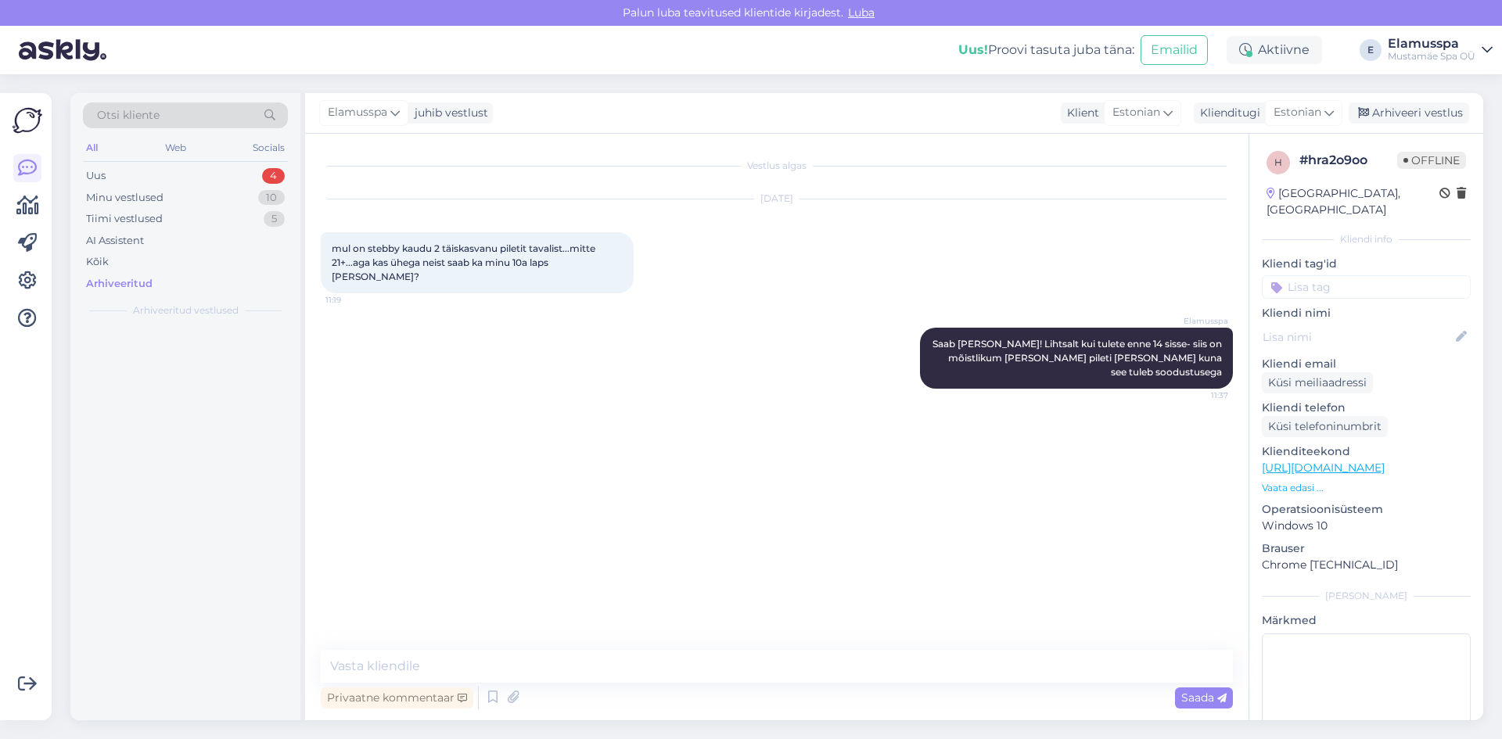
scroll to position [0, 0]
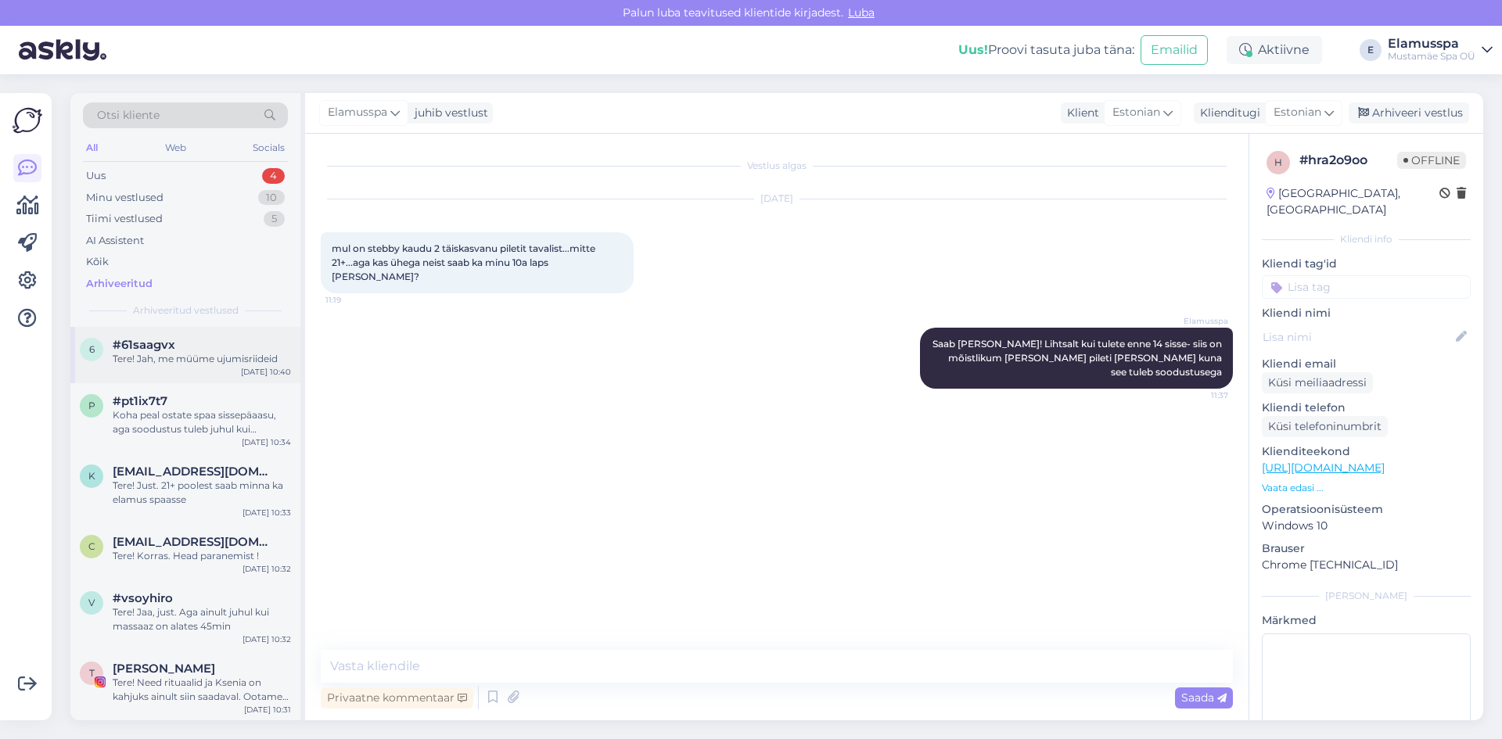
click at [212, 361] on div "Tere! Jah, me müüme ujumisriideid" at bounding box center [202, 359] width 178 height 14
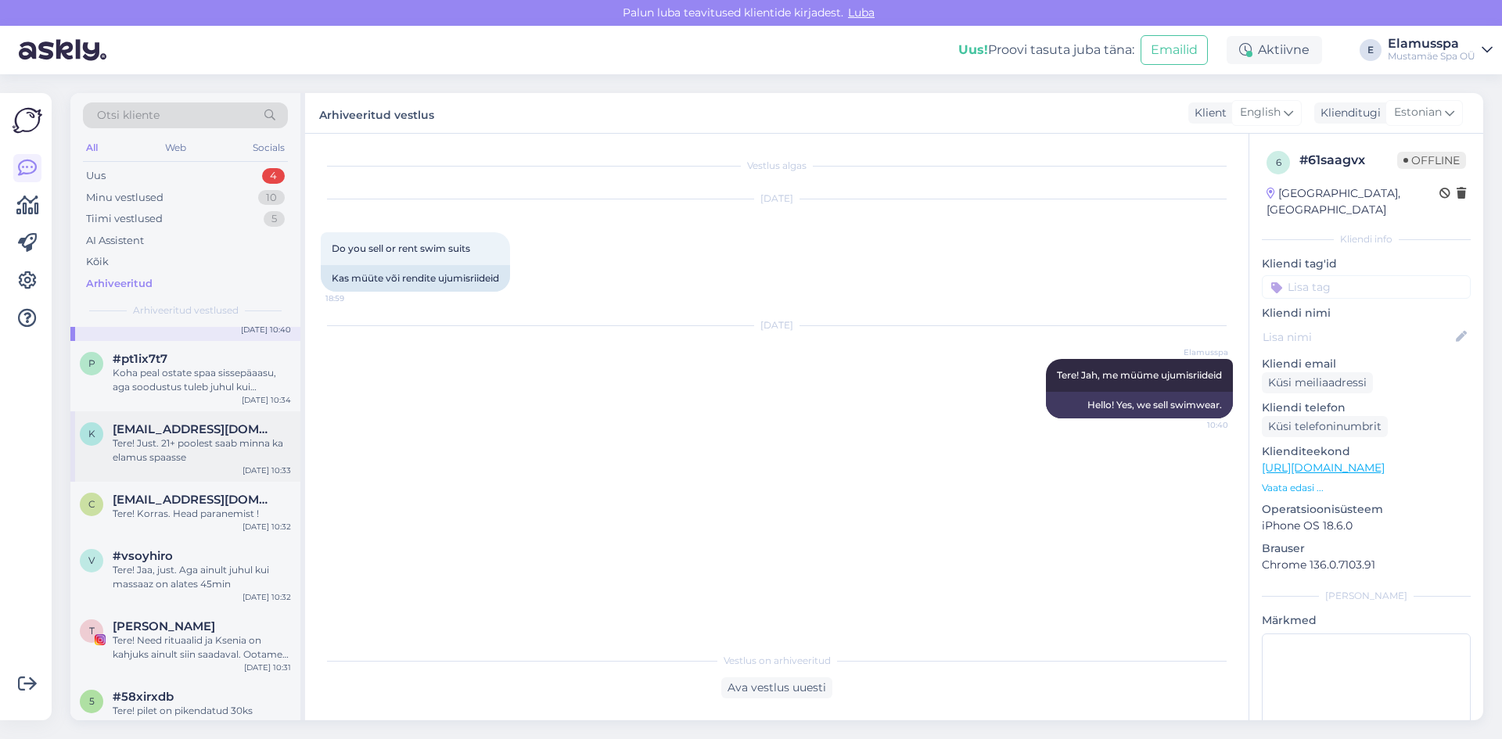
scroll to position [78, 0]
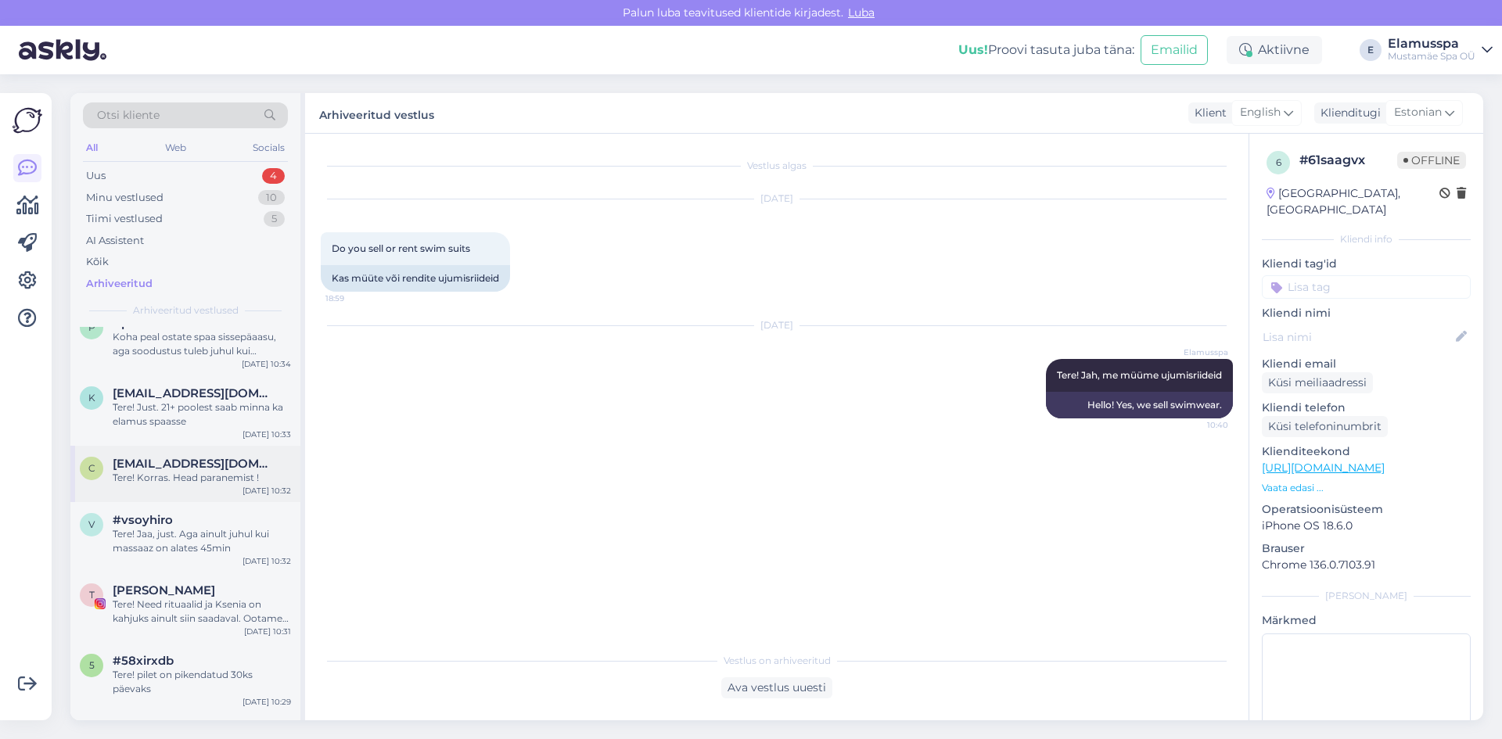
click at [236, 491] on div "c [EMAIL_ADDRESS][DOMAIN_NAME] Tere! Korras. Head paranemist ! [DATE] 10:32" at bounding box center [185, 474] width 230 height 56
